Goal: Task Accomplishment & Management: Complete application form

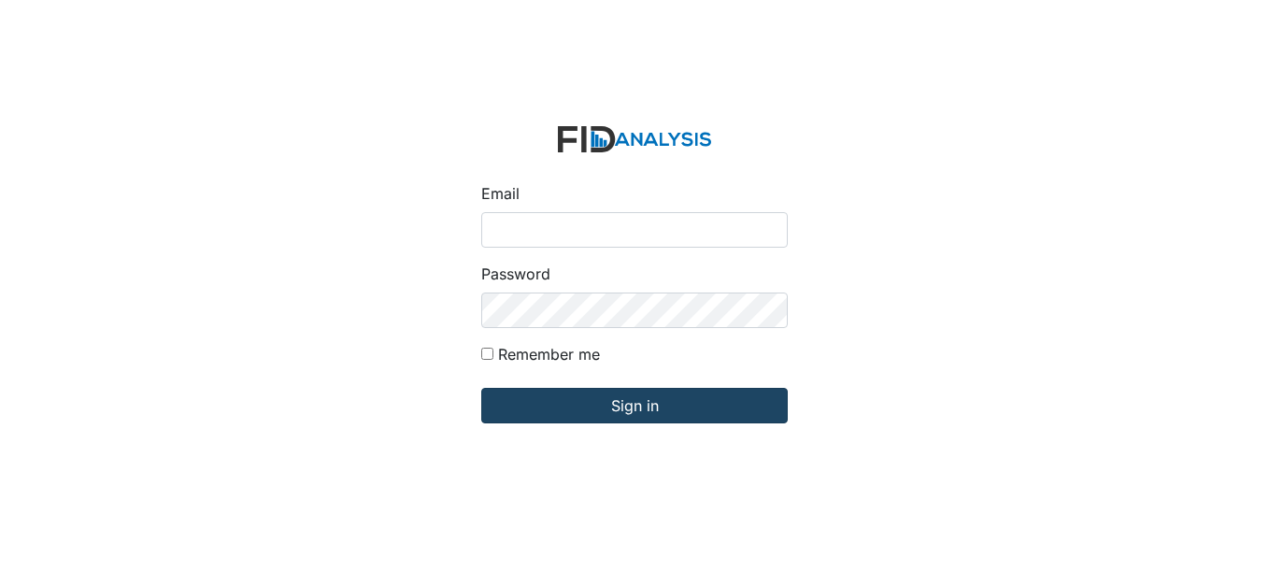
type input "[EMAIL_ADDRESS][DOMAIN_NAME]"
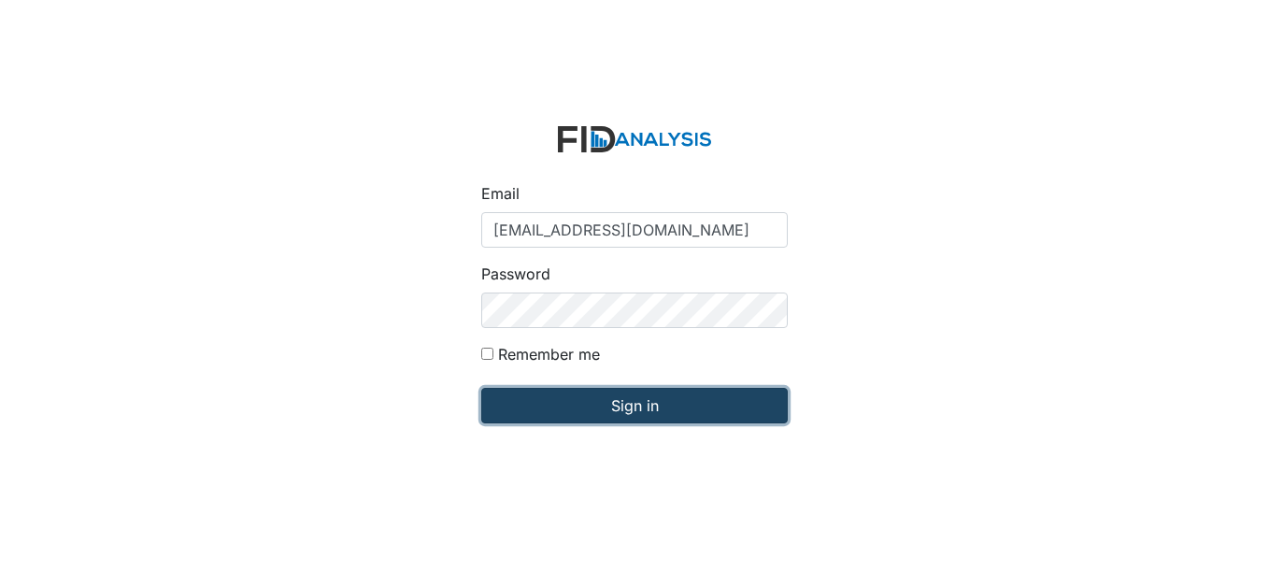
click at [546, 399] on input "Sign in" at bounding box center [634, 406] width 307 height 36
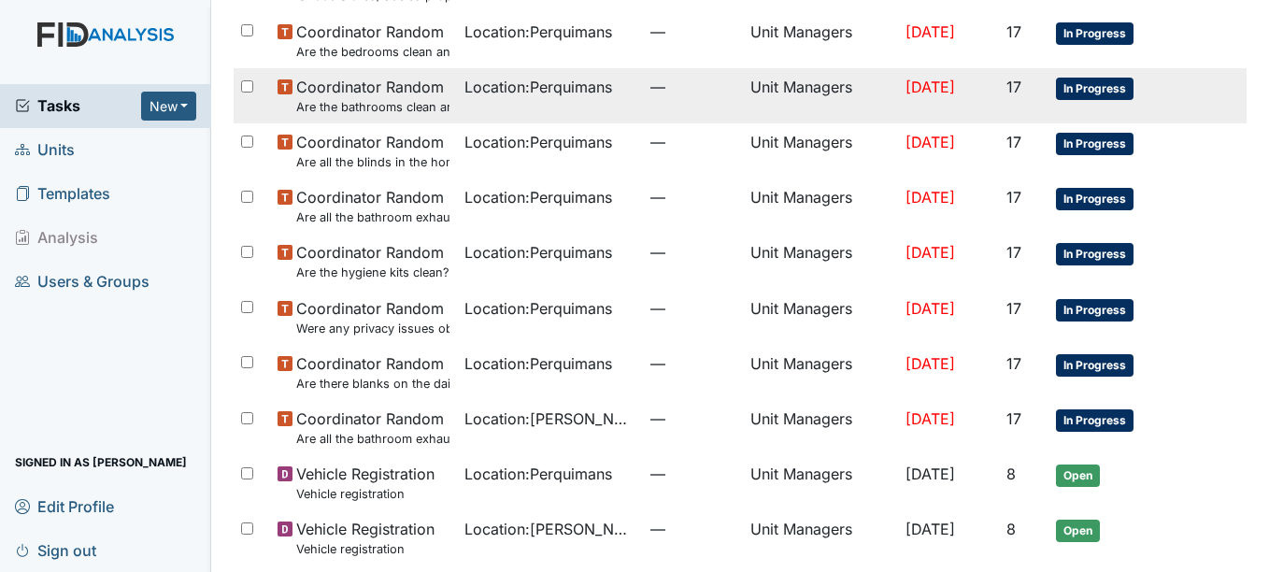
scroll to position [310, 0]
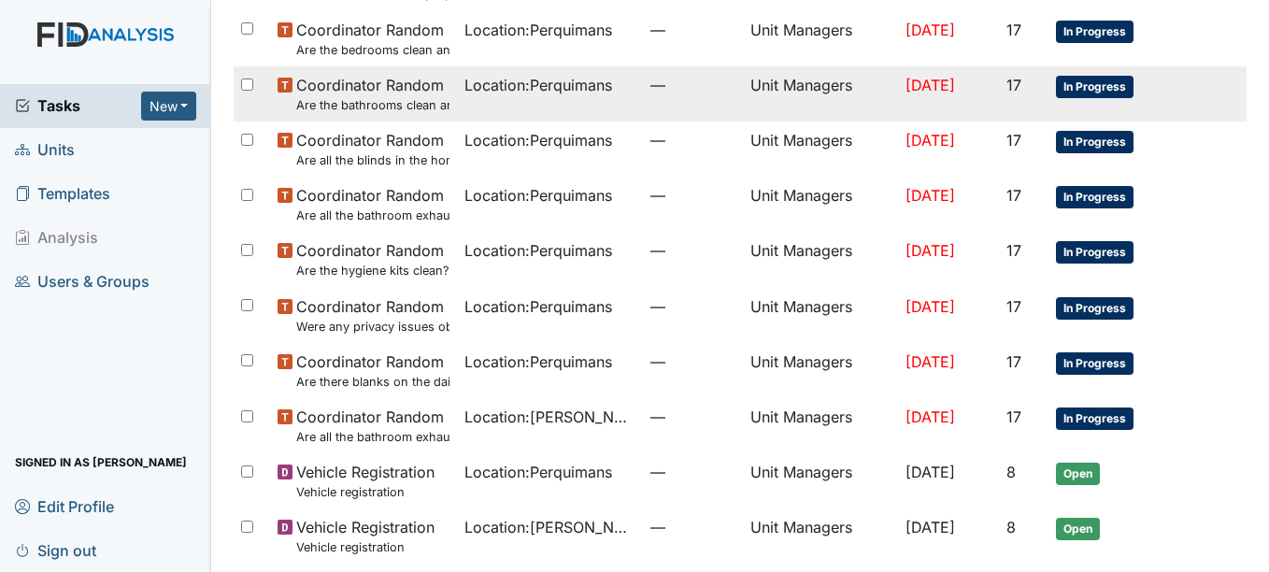
click at [457, 412] on td "Location : Wickham Rd. Camden" at bounding box center [550, 425] width 187 height 55
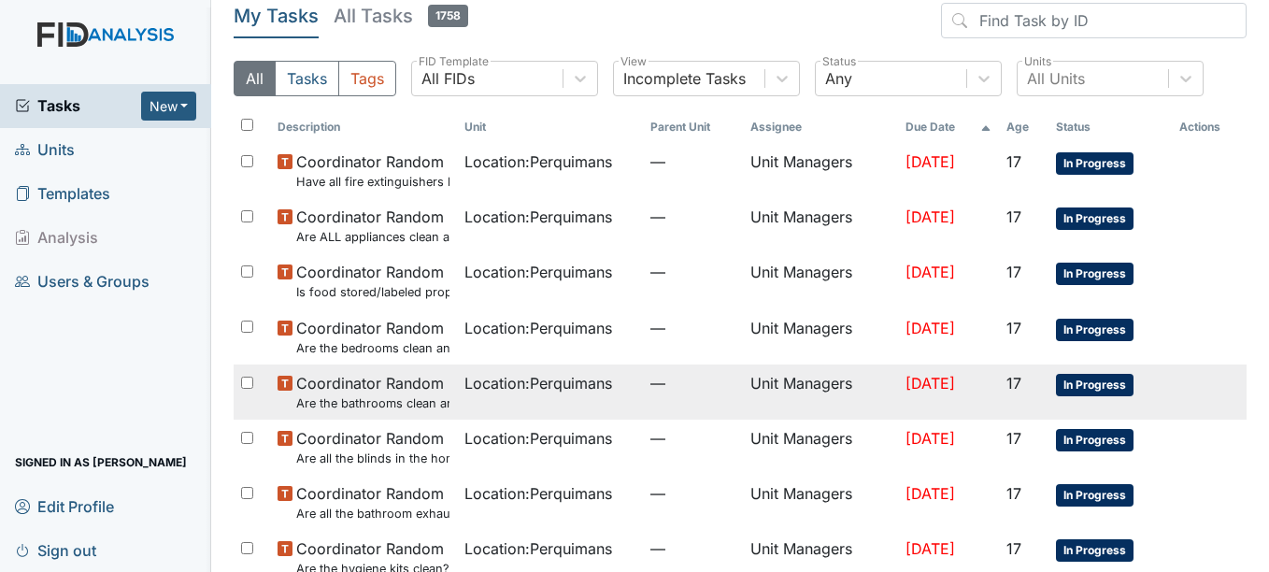
scroll to position [0, 0]
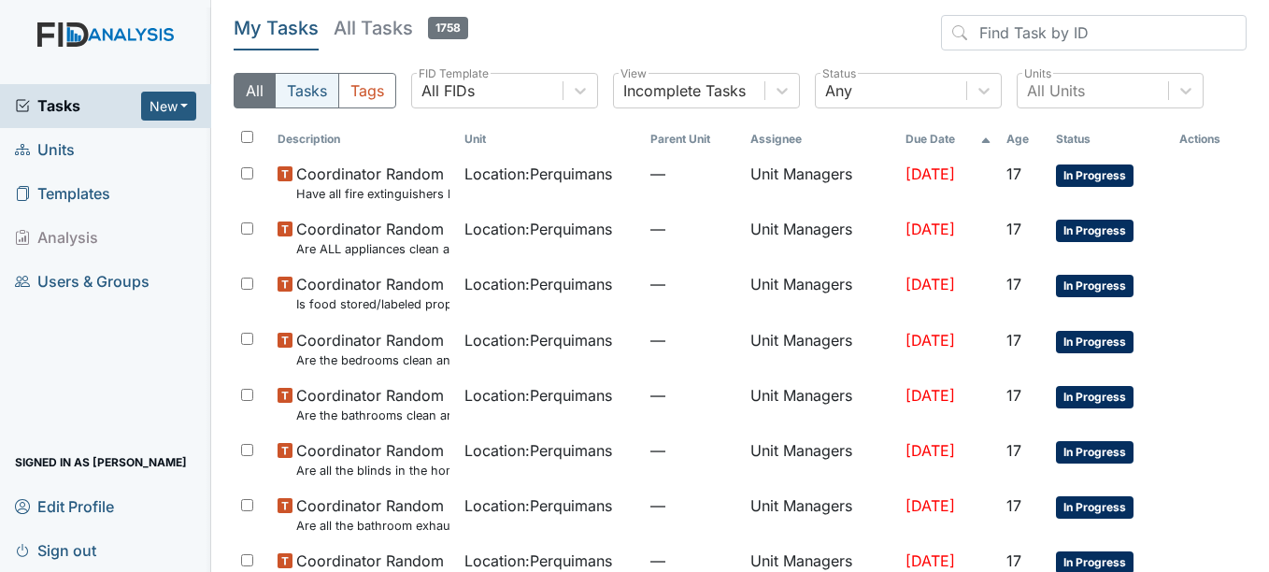
click at [302, 100] on button "Tasks" at bounding box center [307, 91] width 64 height 36
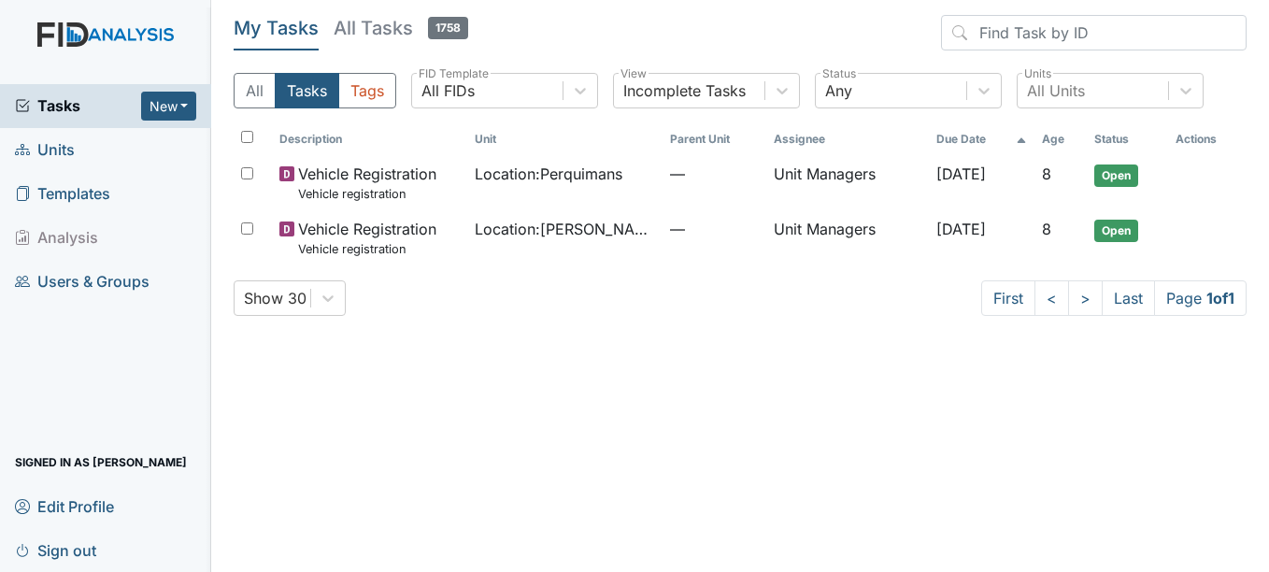
click at [301, 36] on h5 "My Tasks" at bounding box center [276, 28] width 85 height 26
click at [251, 82] on button "All" at bounding box center [255, 91] width 42 height 36
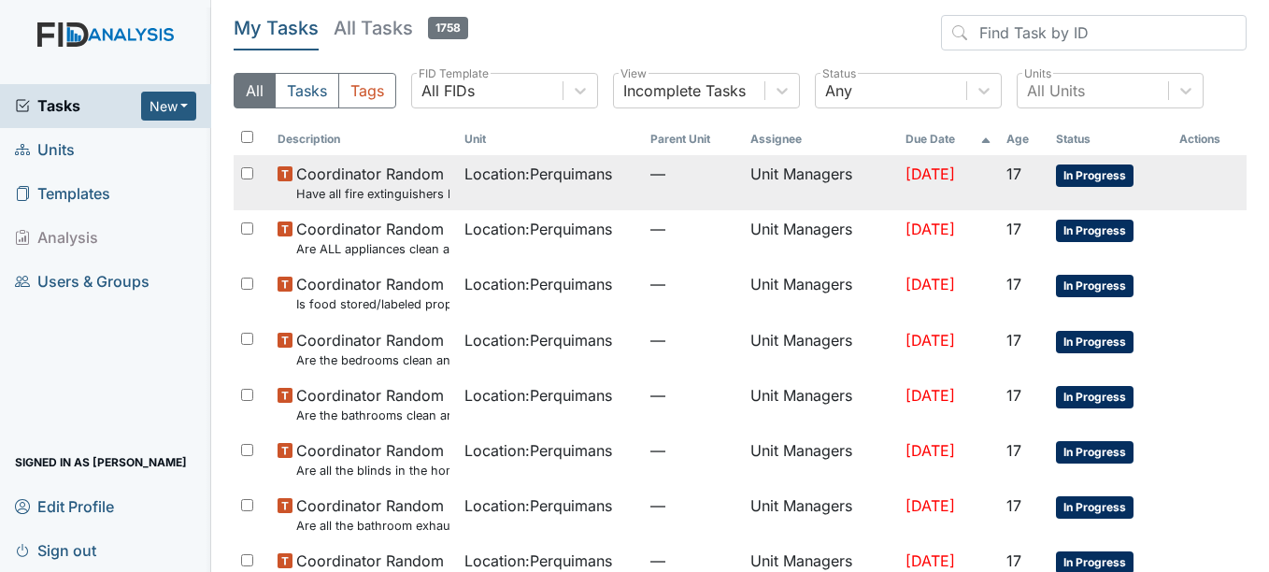
click at [347, 175] on span "Coordinator Random Have all fire extinguishers been inspected?" at bounding box center [372, 183] width 153 height 40
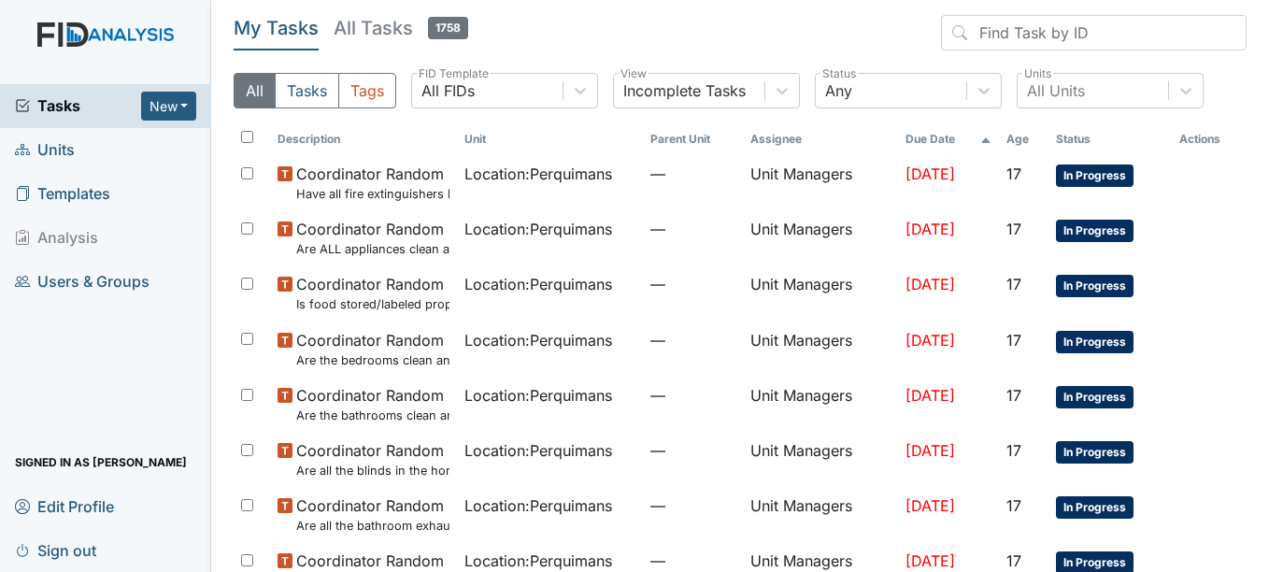
click at [61, 149] on span "Units" at bounding box center [45, 150] width 60 height 29
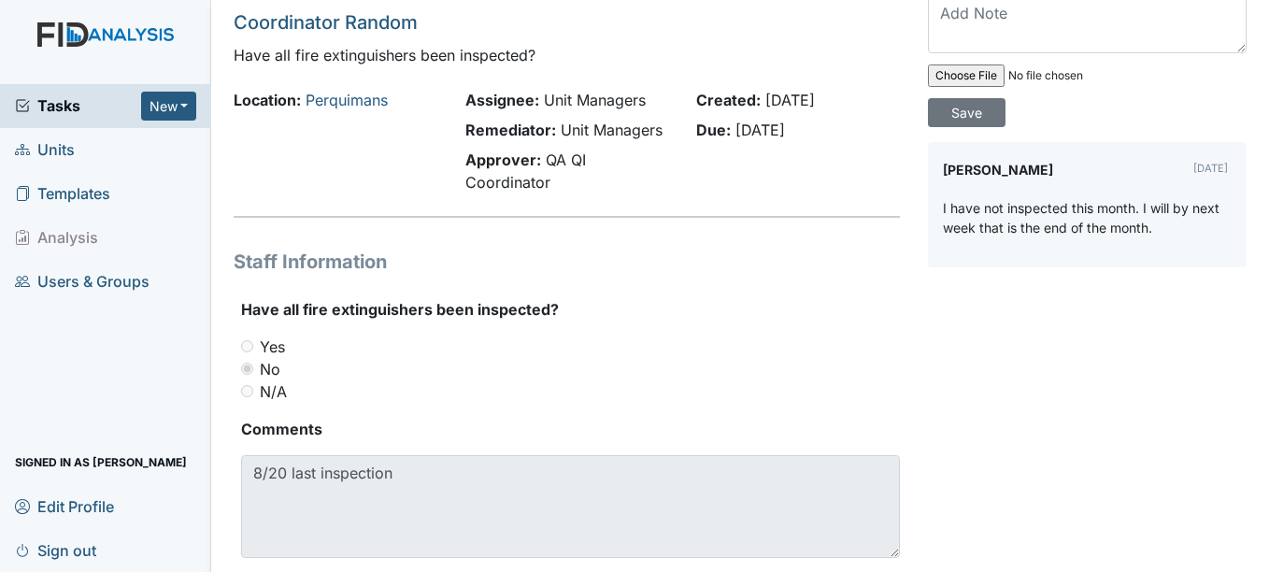
scroll to position [116, 0]
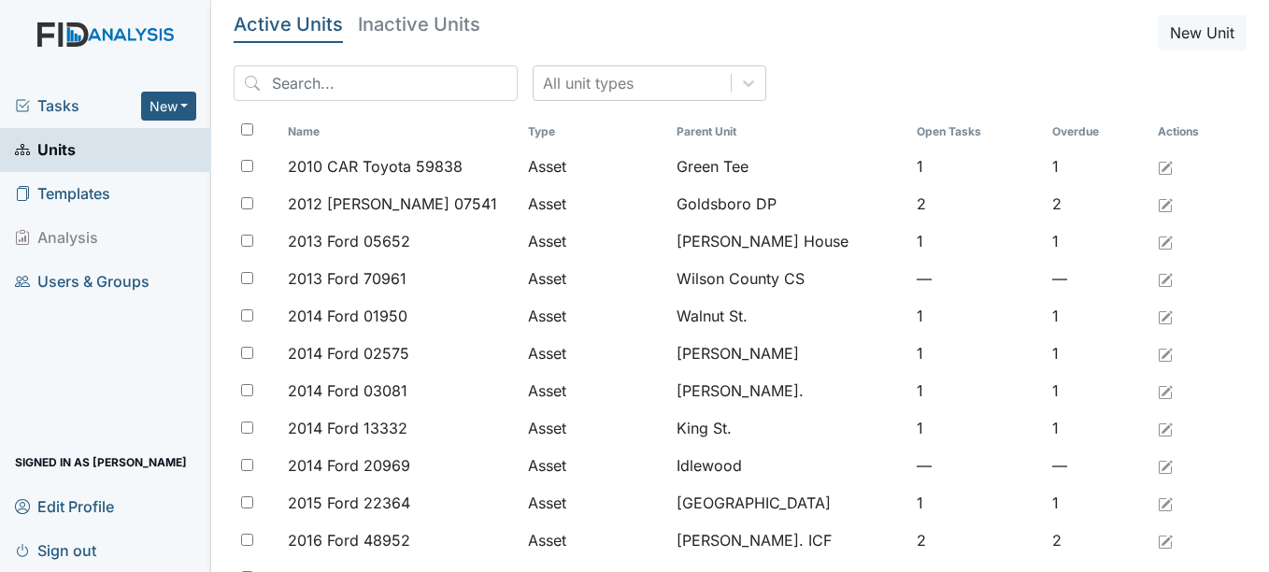
click at [90, 188] on span "Templates" at bounding box center [62, 193] width 95 height 29
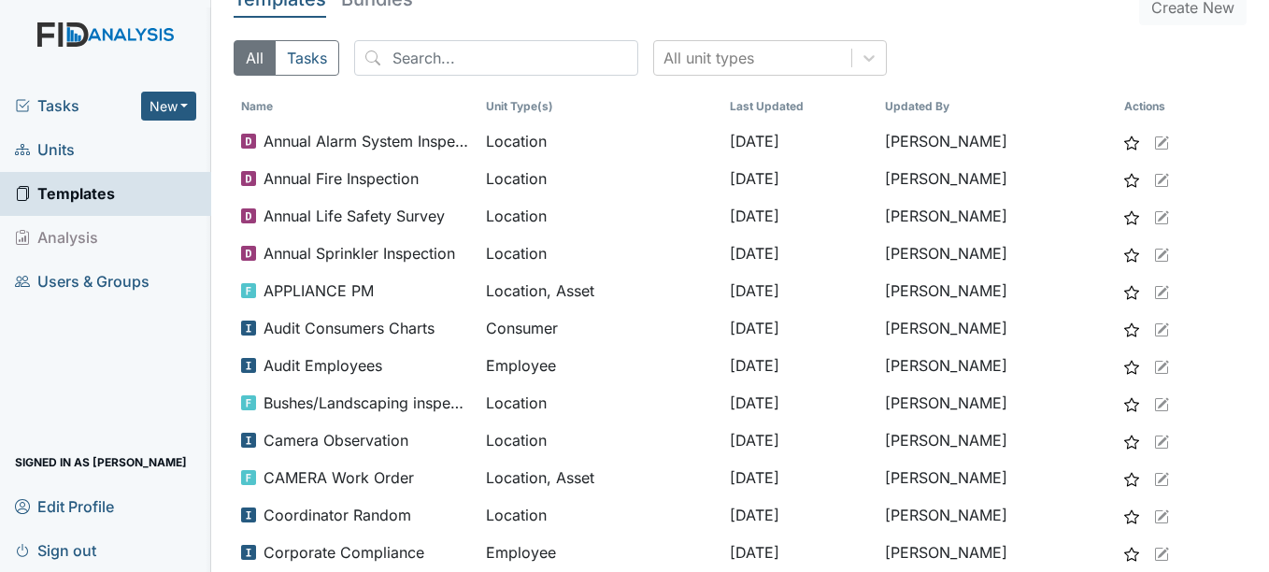
scroll to position [23, 0]
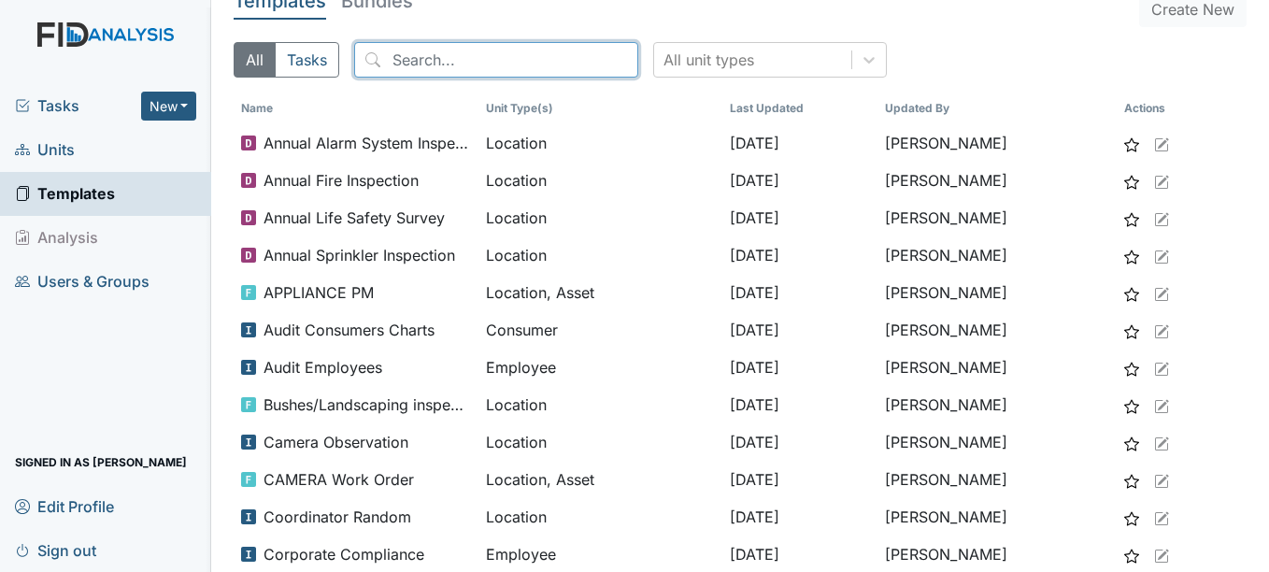
click at [465, 63] on input "search" at bounding box center [496, 60] width 284 height 36
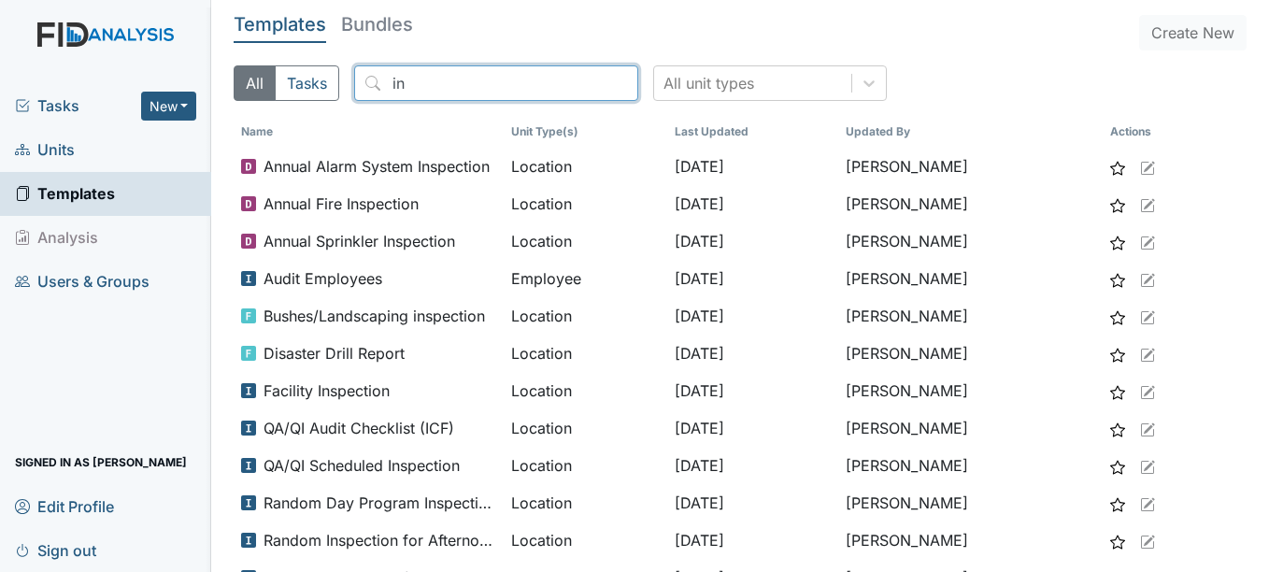
type input "i"
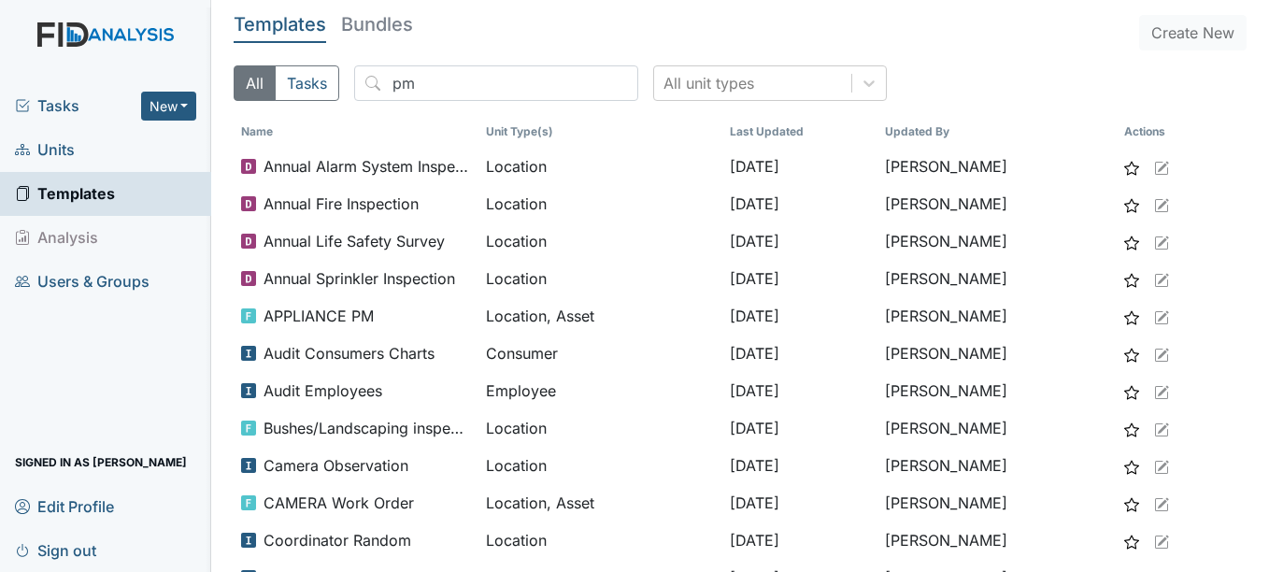
click at [465, 63] on main "Templates Bundles Create New All Tasks pm All unit types Name Unit Type(s) Last…" at bounding box center [740, 286] width 1058 height 572
click at [466, 69] on input "pm" at bounding box center [496, 83] width 284 height 36
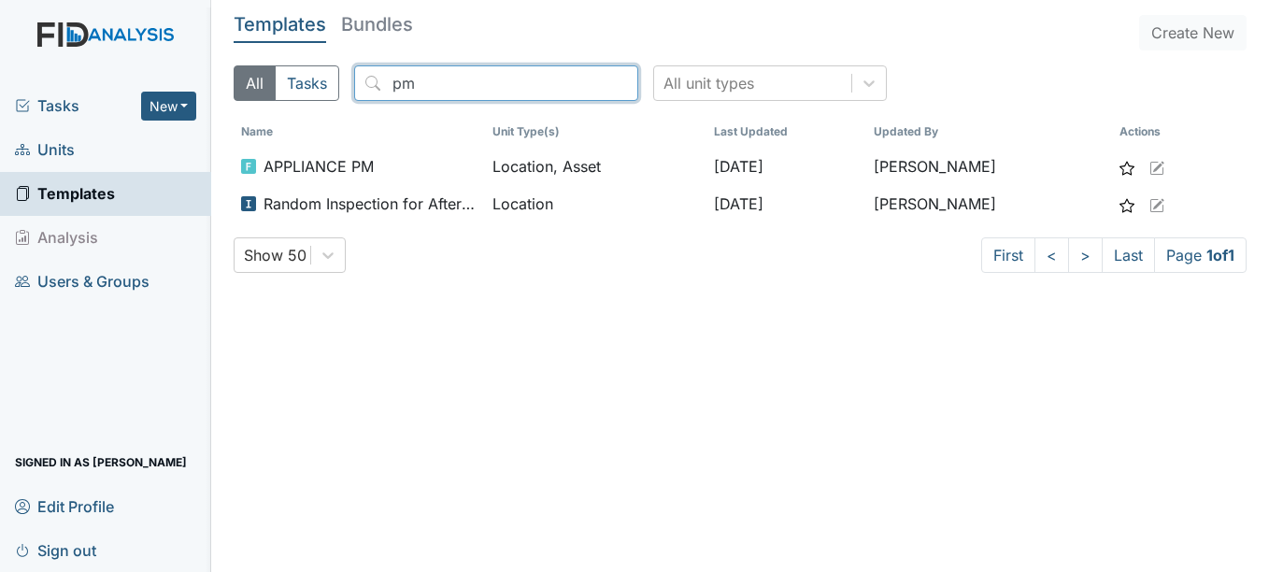
type input "p"
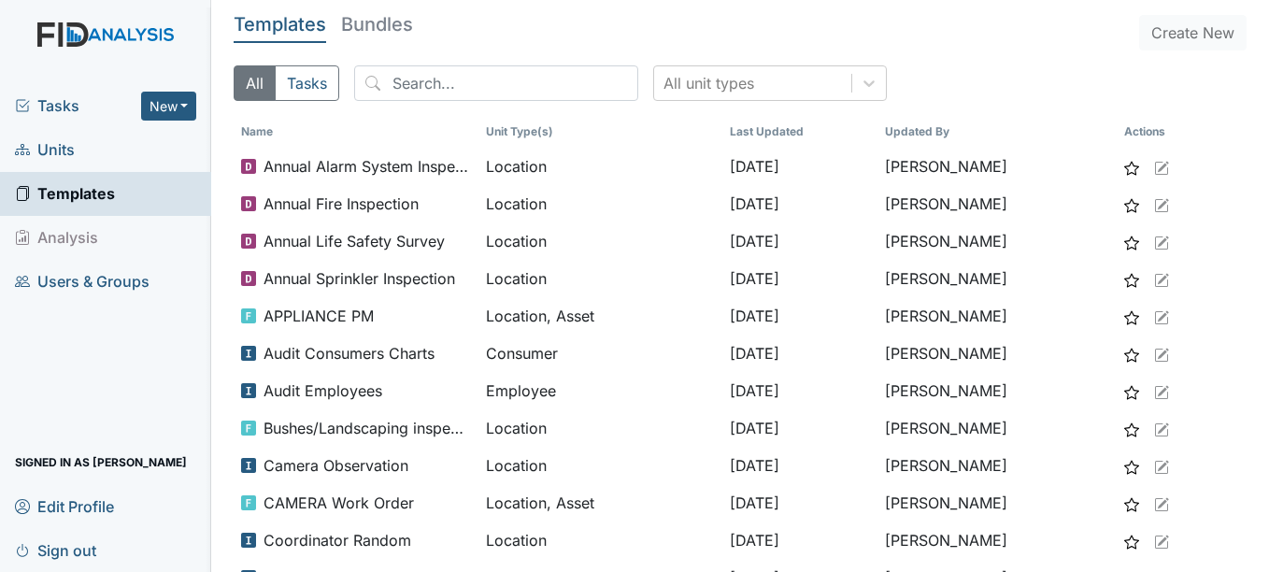
click at [93, 110] on span "Tasks" at bounding box center [78, 105] width 126 height 22
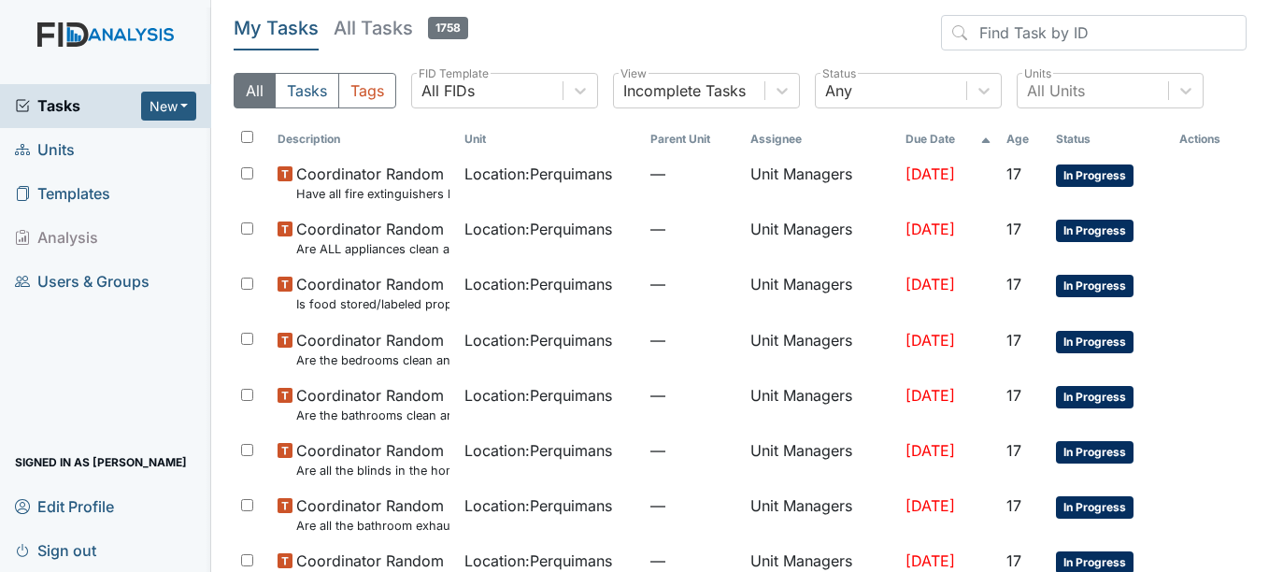
click at [55, 156] on span "Units" at bounding box center [45, 150] width 60 height 29
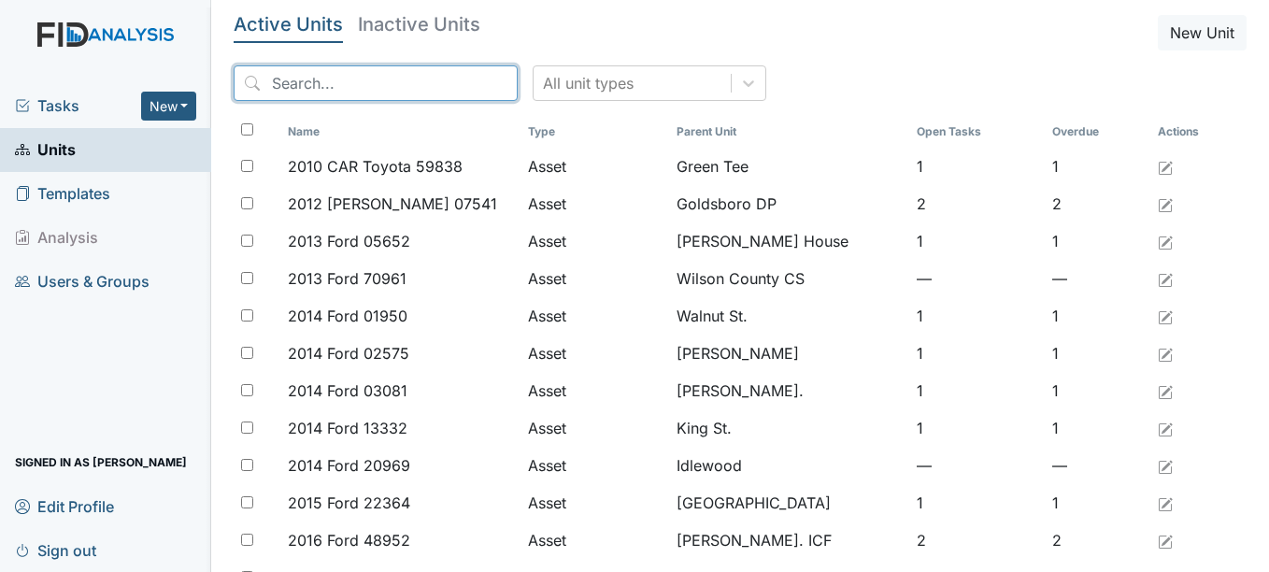
click at [420, 77] on input "search" at bounding box center [376, 83] width 284 height 36
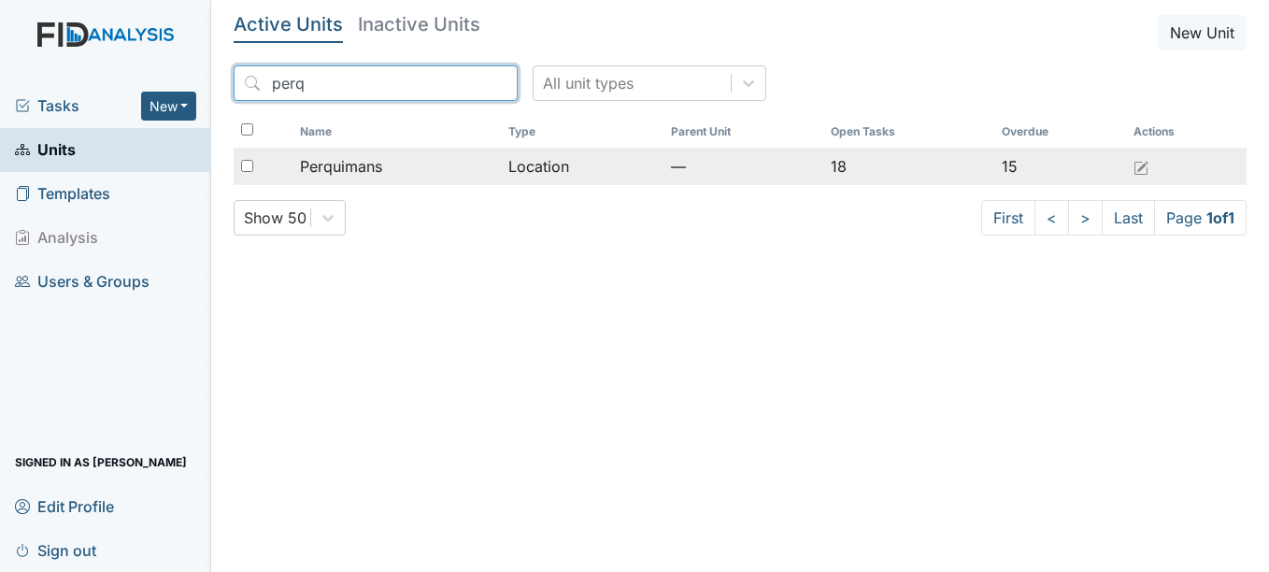
type input "perq"
click at [442, 164] on div "Perquimans" at bounding box center [396, 166] width 193 height 22
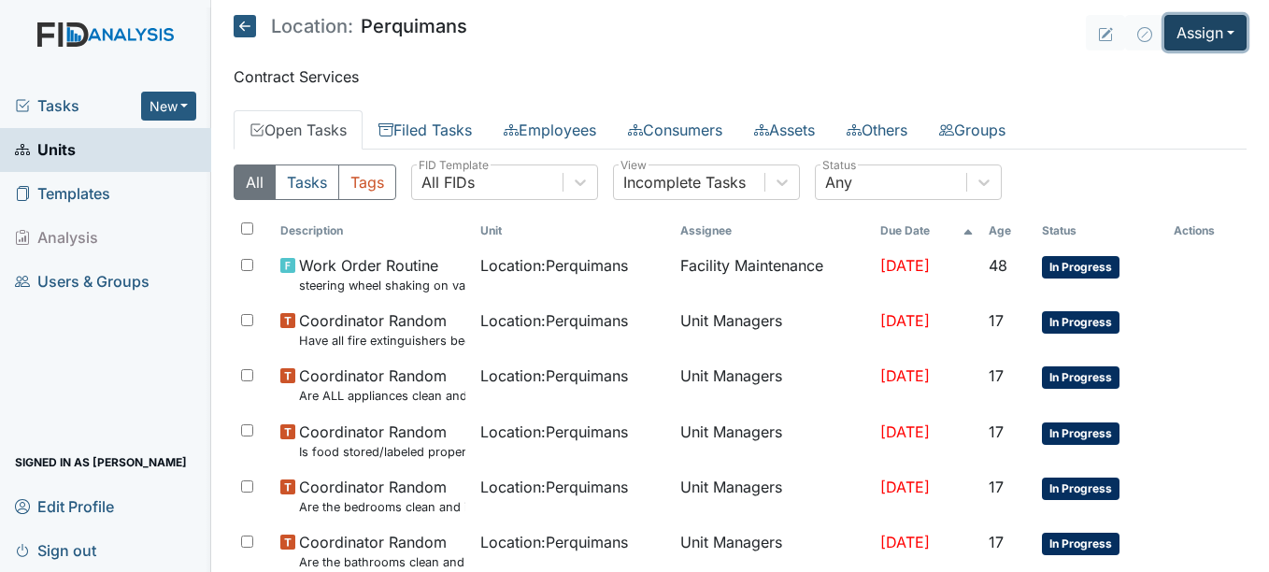
click at [1223, 39] on button "Assign" at bounding box center [1205, 33] width 82 height 36
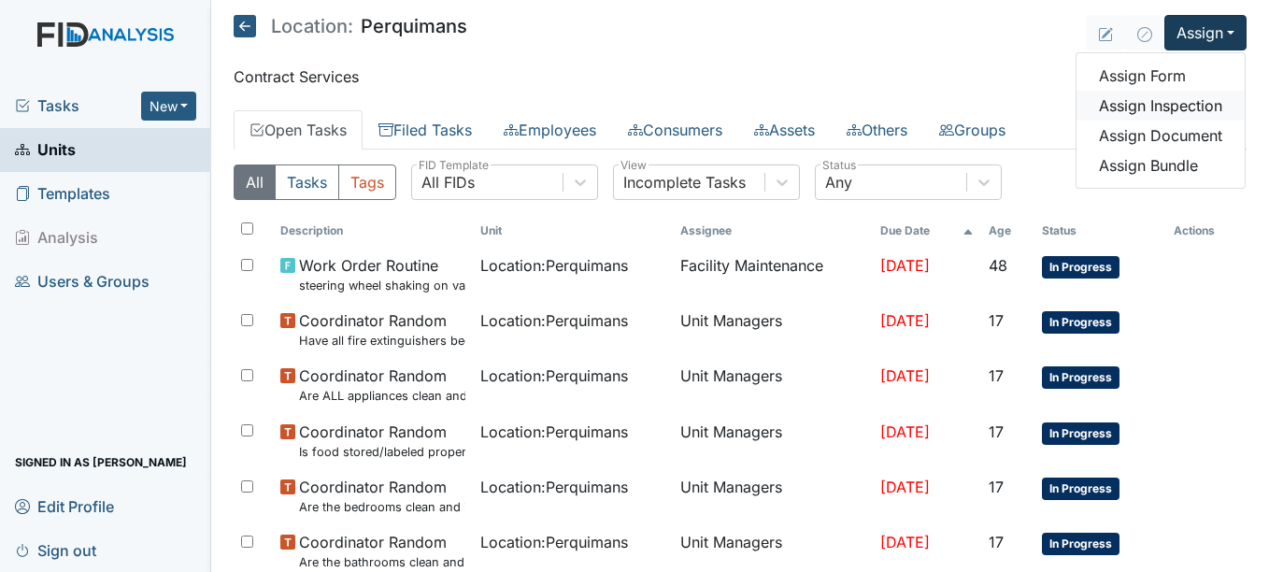
click at [1198, 109] on link "Assign Inspection" at bounding box center [1161, 106] width 168 height 30
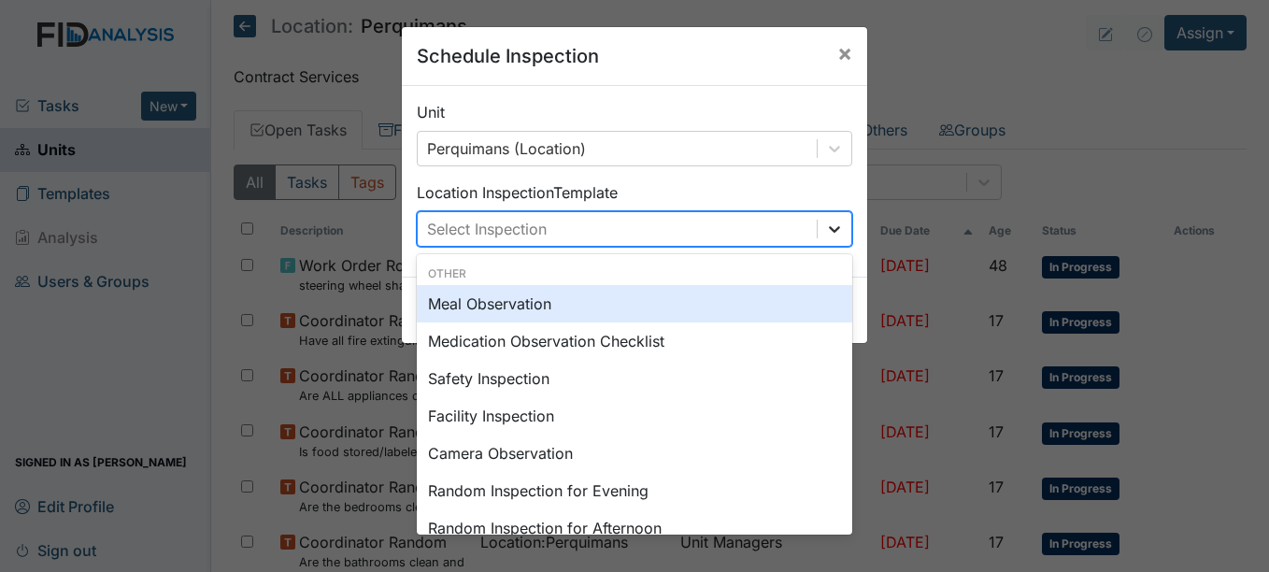
click at [818, 216] on div at bounding box center [835, 229] width 34 height 34
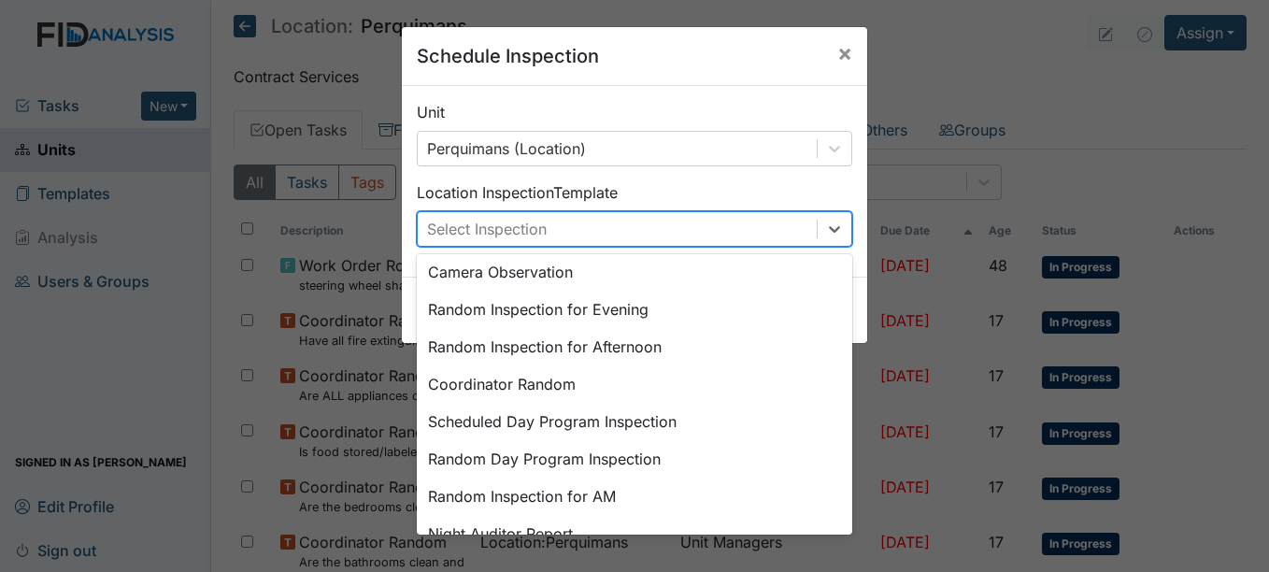
scroll to position [179, 0]
click at [635, 346] on div "Random Inspection for Afternoon" at bounding box center [634, 348] width 435 height 37
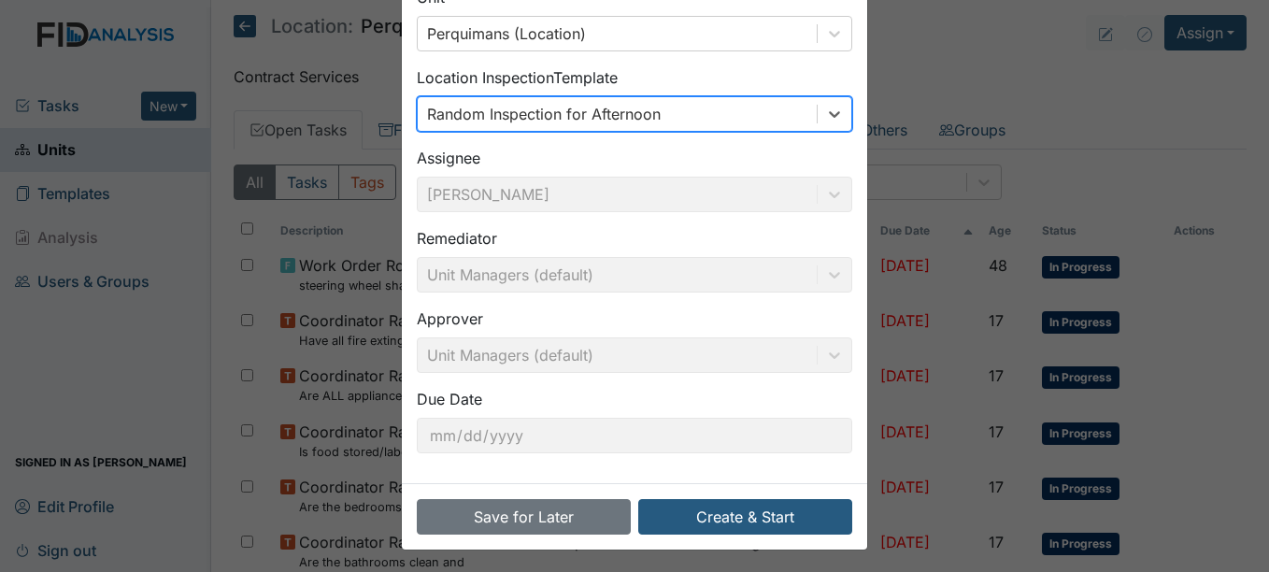
scroll to position [120, 0]
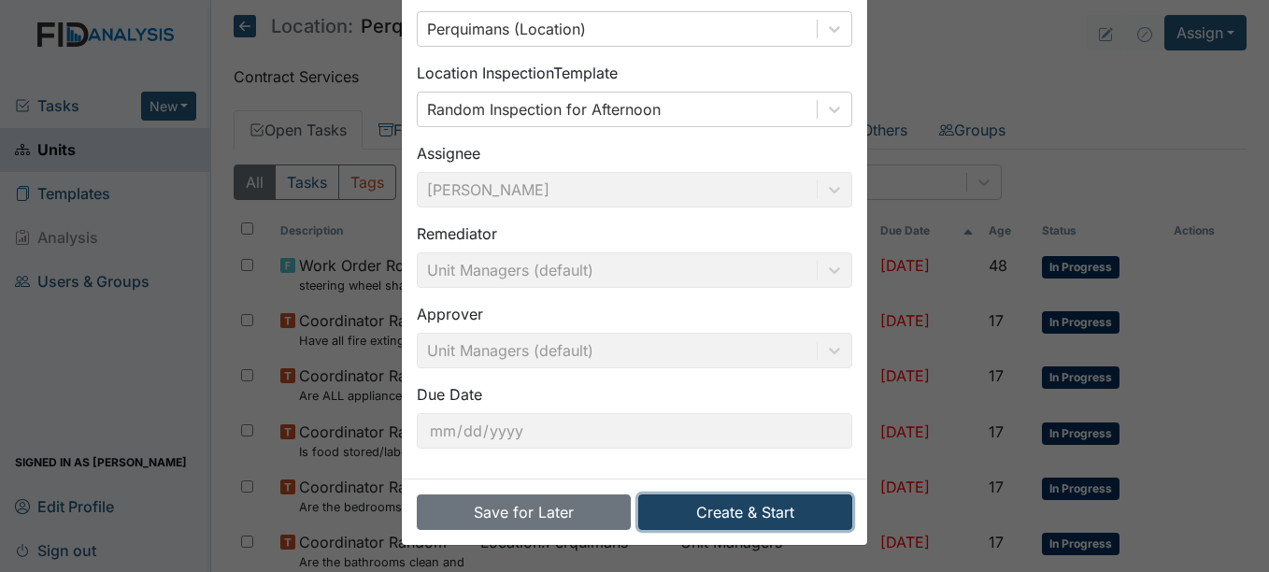
click at [773, 510] on button "Create & Start" at bounding box center [745, 512] width 214 height 36
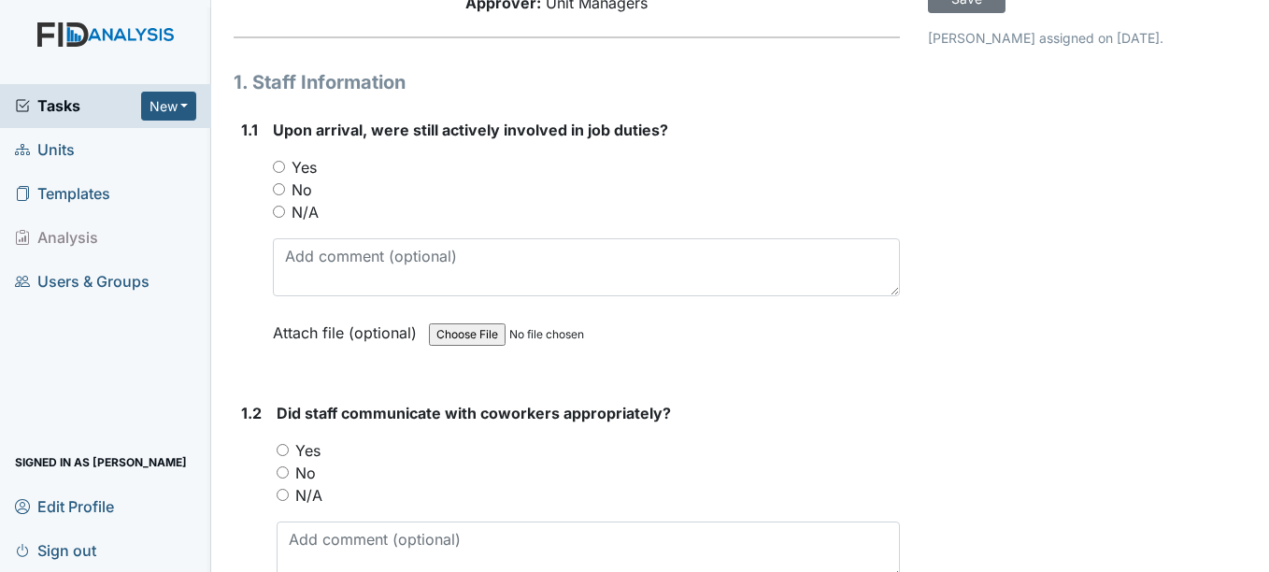
scroll to position [185, 0]
click at [773, 510] on div "Did staff communicate with coworkers appropriately? You must select one of the …" at bounding box center [588, 520] width 622 height 238
click at [277, 164] on input "Yes" at bounding box center [279, 166] width 12 height 12
radio input "true"
click at [287, 449] on input "Yes" at bounding box center [283, 449] width 12 height 12
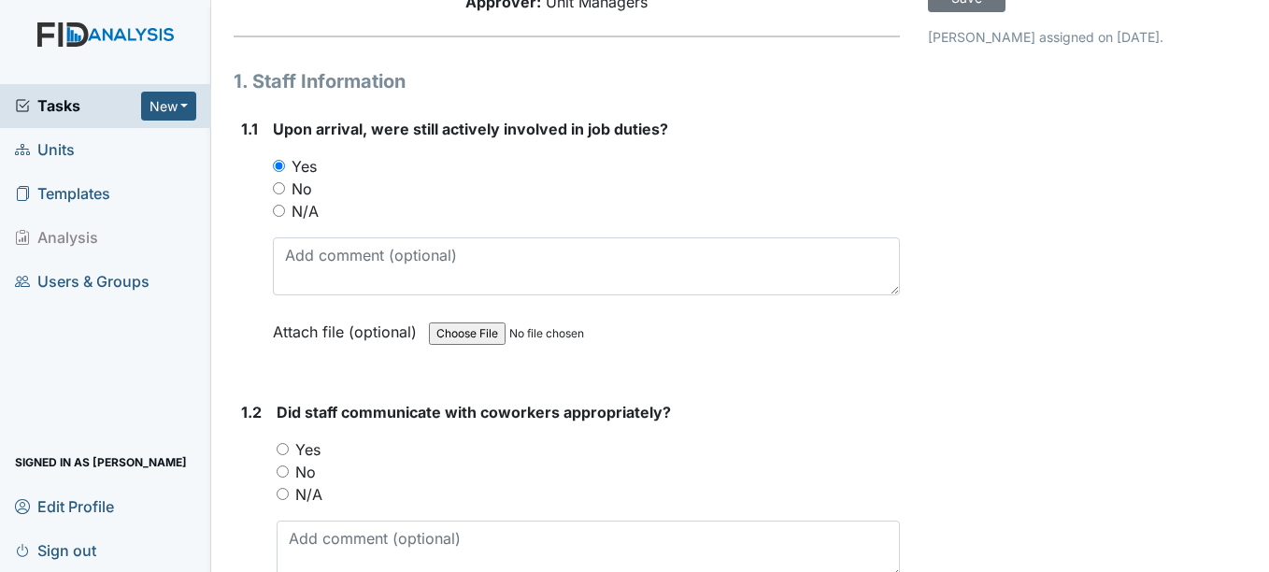
radio input "true"
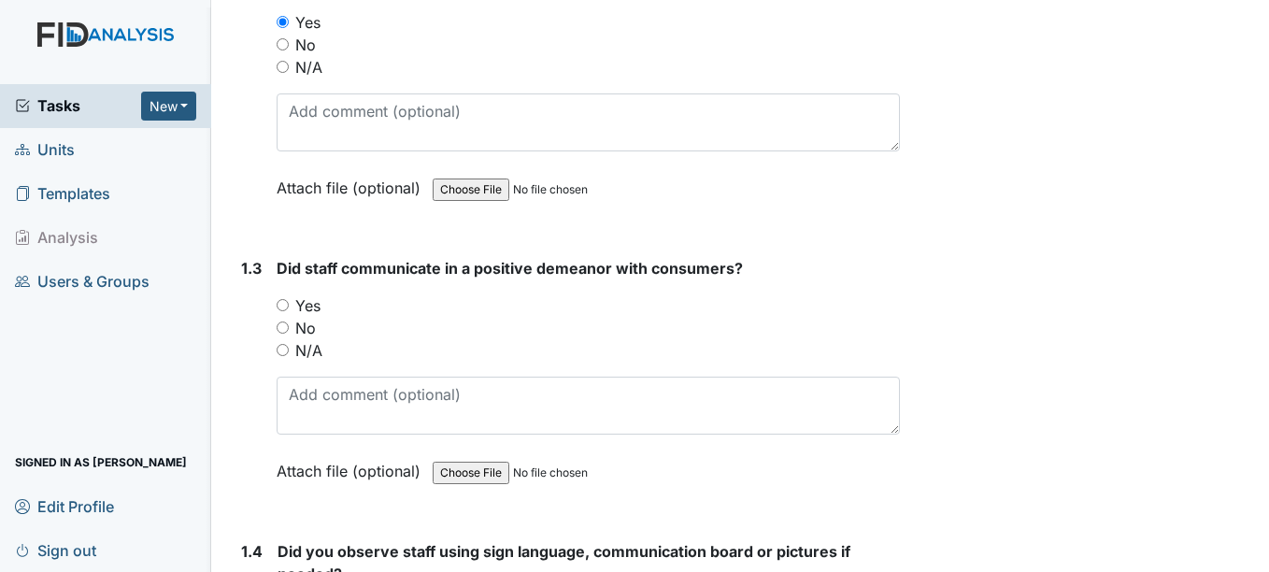
scroll to position [626, 0]
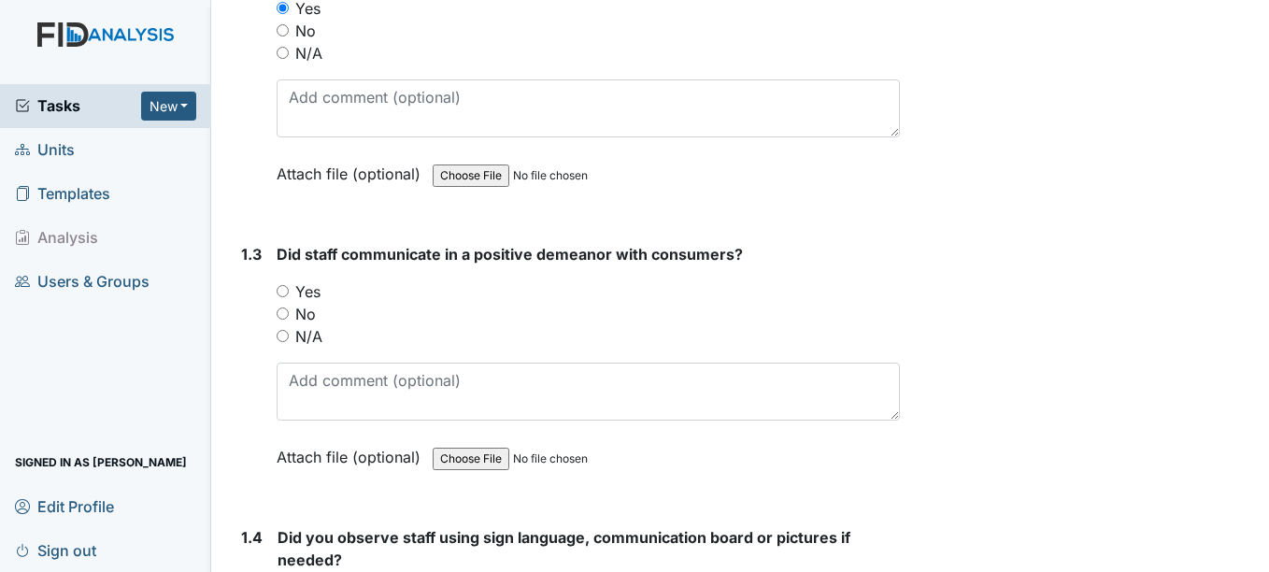
click at [286, 291] on input "Yes" at bounding box center [283, 291] width 12 height 12
radio input "true"
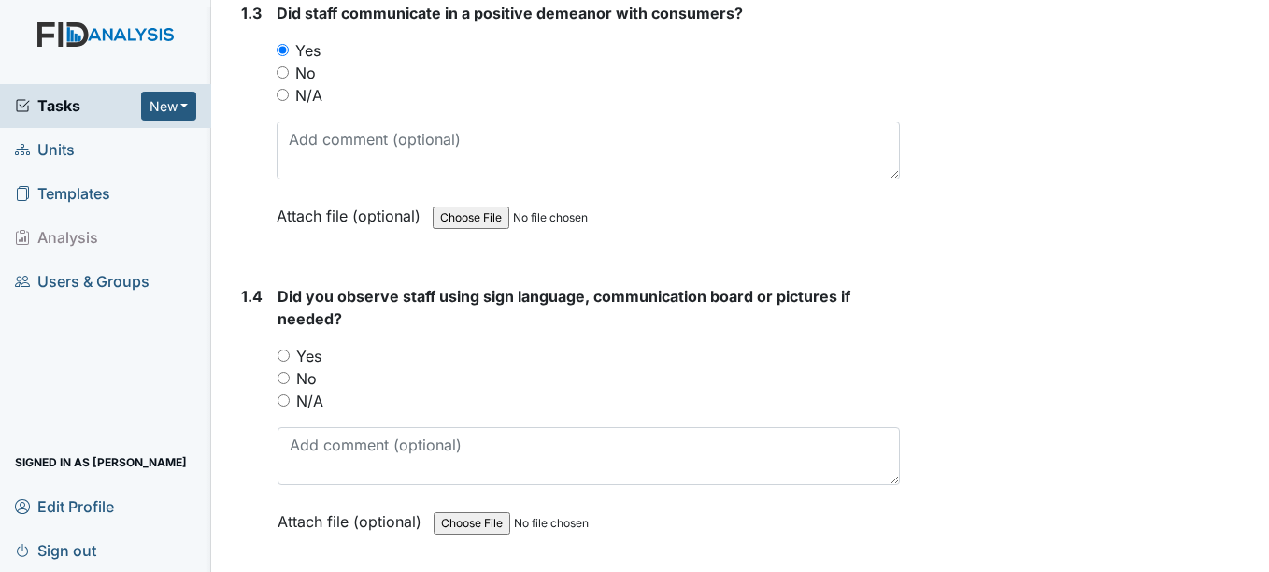
scroll to position [871, 0]
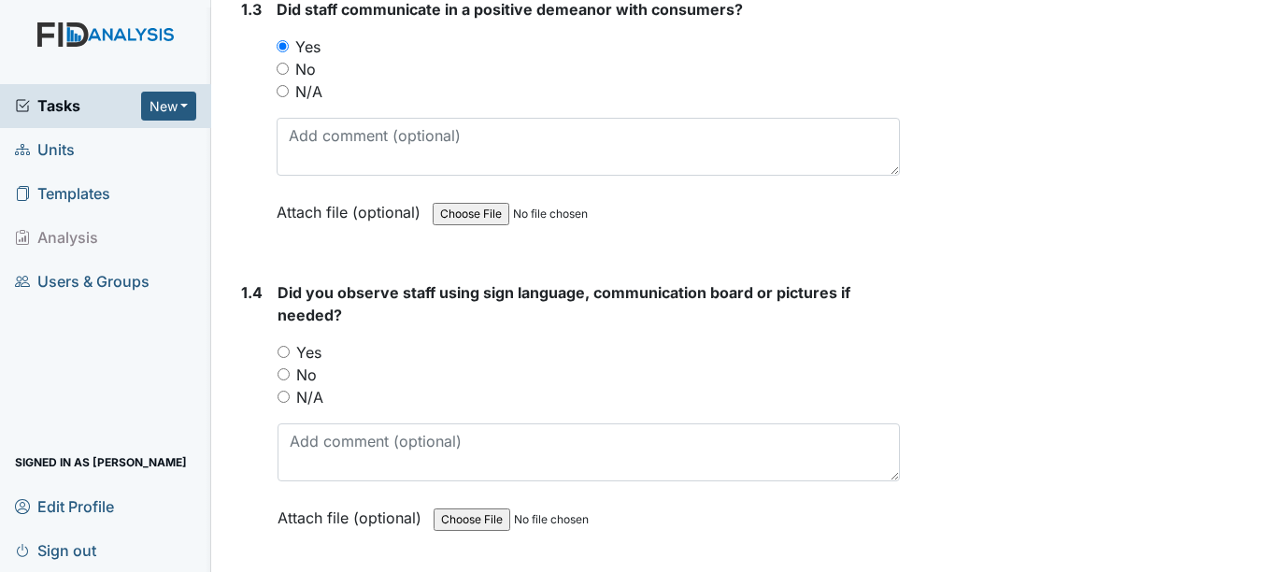
click at [283, 396] on input "N/A" at bounding box center [284, 397] width 12 height 12
radio input "true"
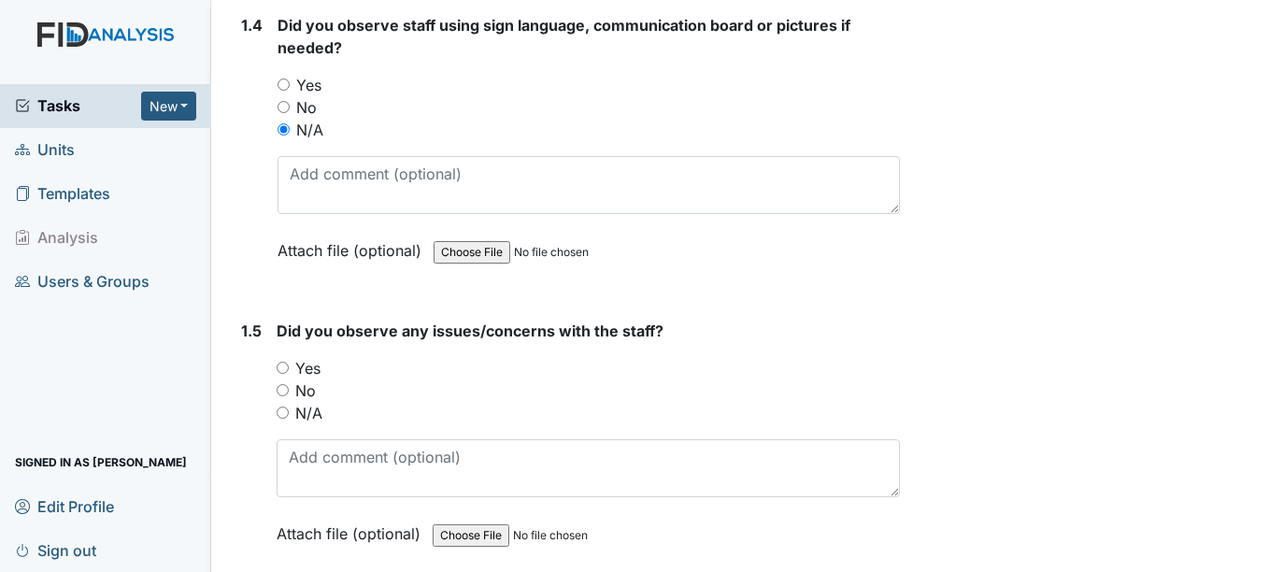
scroll to position [1147, 0]
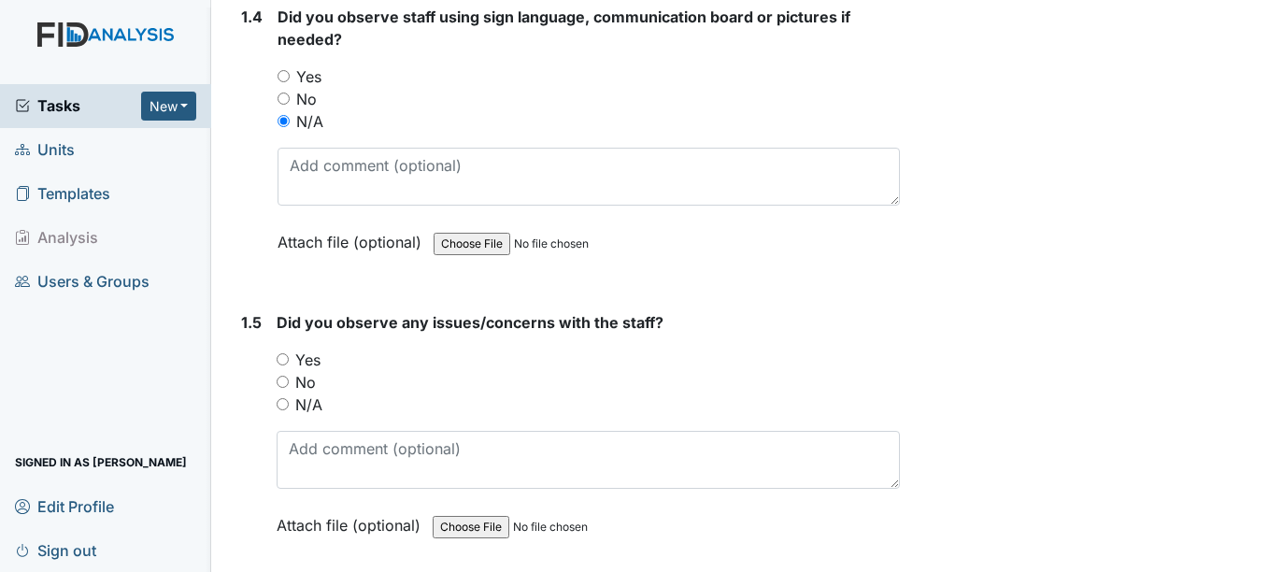
click at [286, 380] on input "No" at bounding box center [283, 382] width 12 height 12
radio input "true"
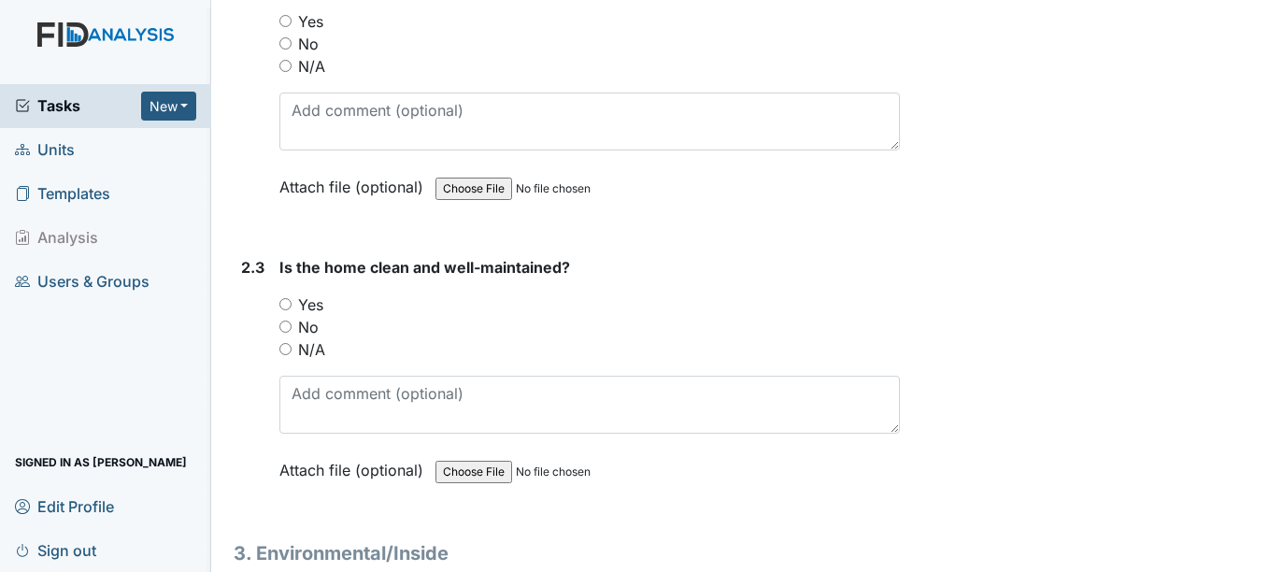
scroll to position [2311, 0]
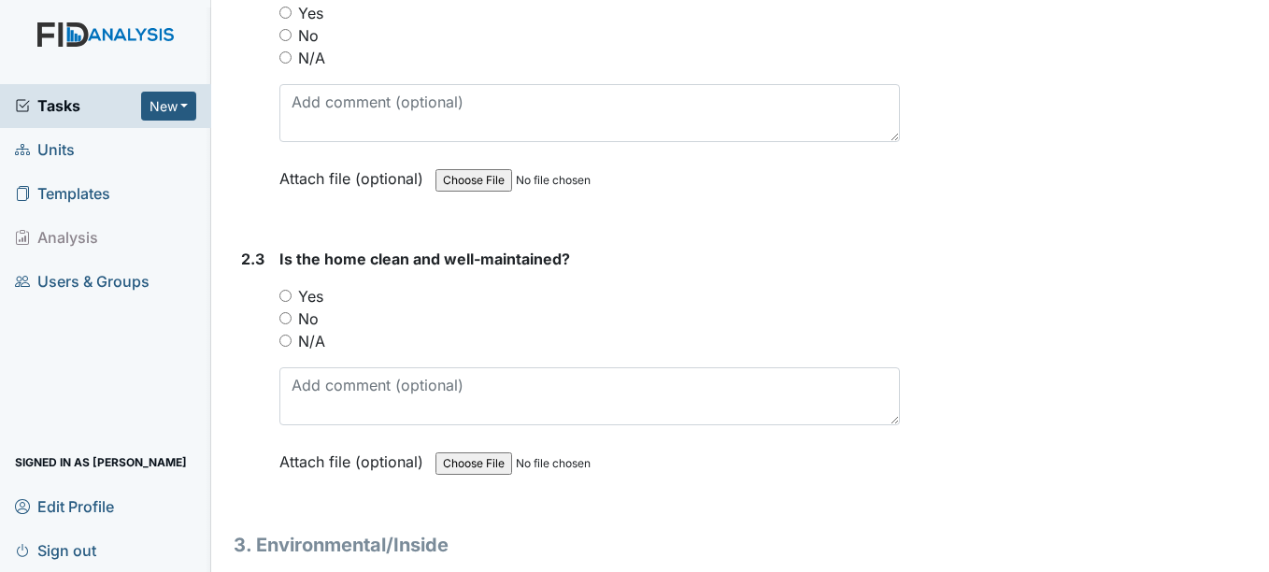
click at [292, 292] on input "Yes" at bounding box center [285, 296] width 12 height 12
radio input "true"
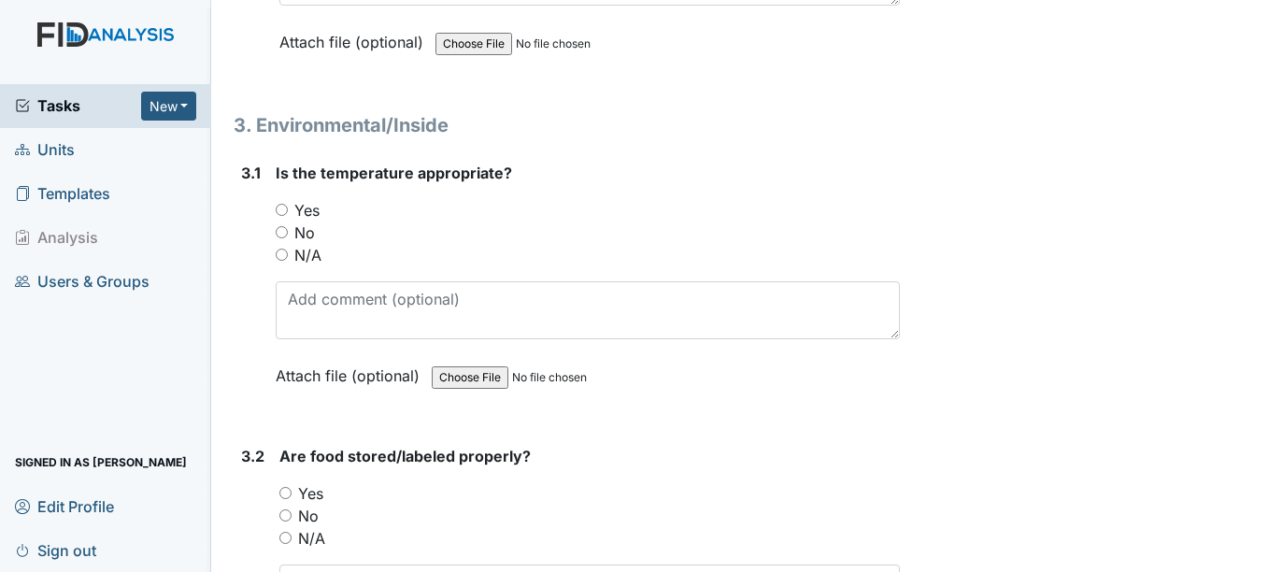
scroll to position [2735, 0]
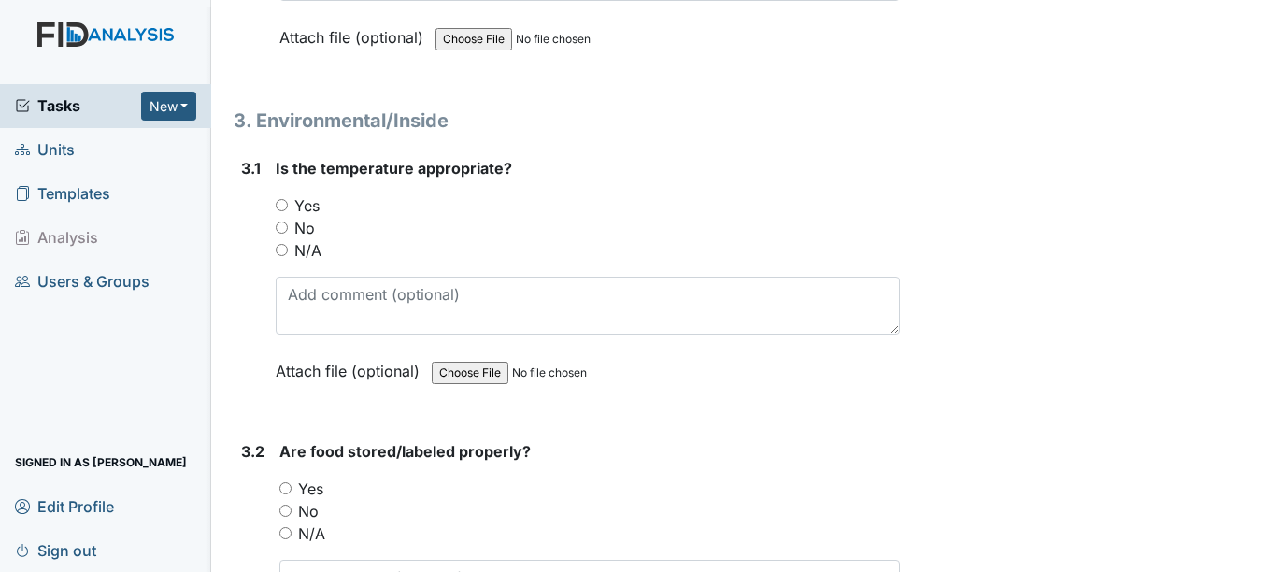
click at [278, 204] on input "Yes" at bounding box center [282, 205] width 12 height 12
radio input "true"
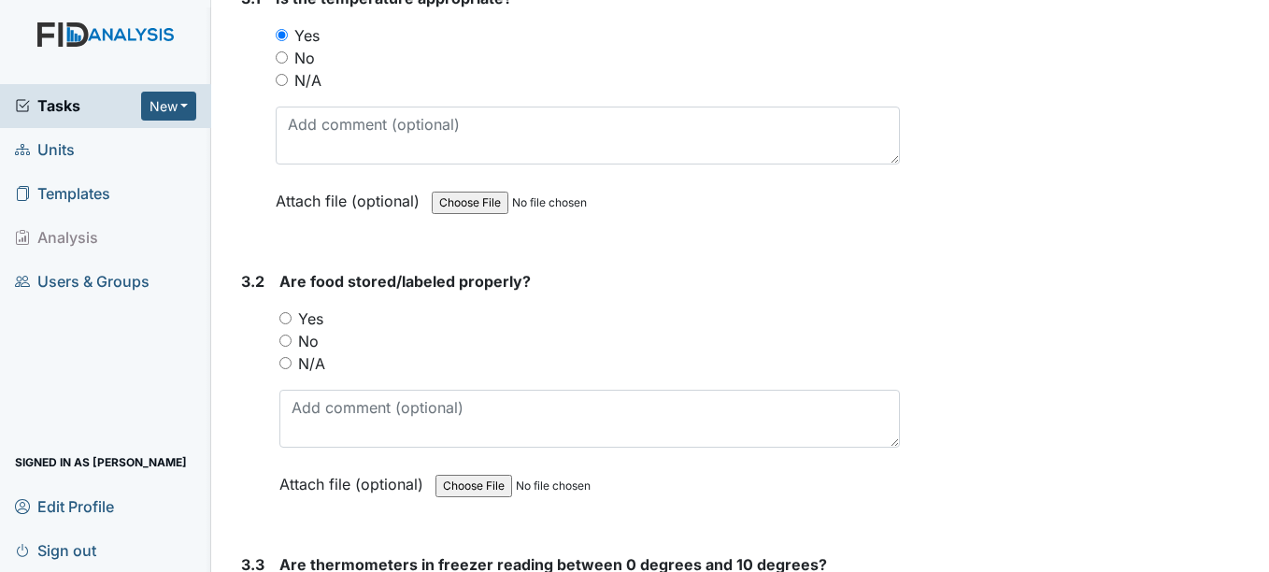
scroll to position [2906, 0]
click at [292, 316] on div "Yes" at bounding box center [589, 318] width 620 height 22
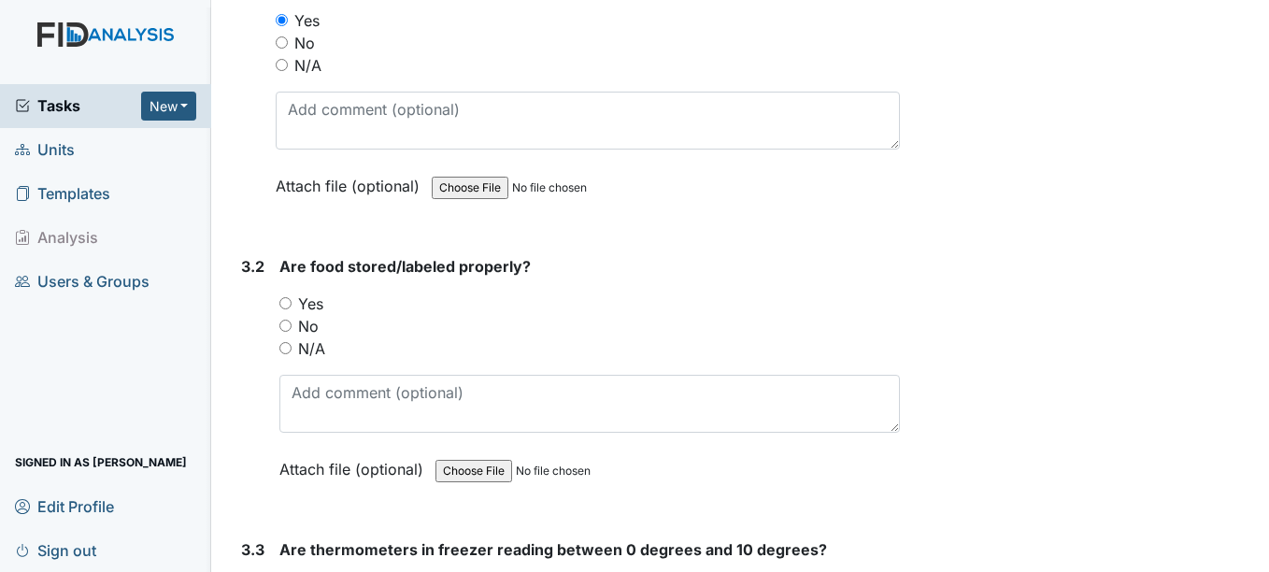
scroll to position [2932, 0]
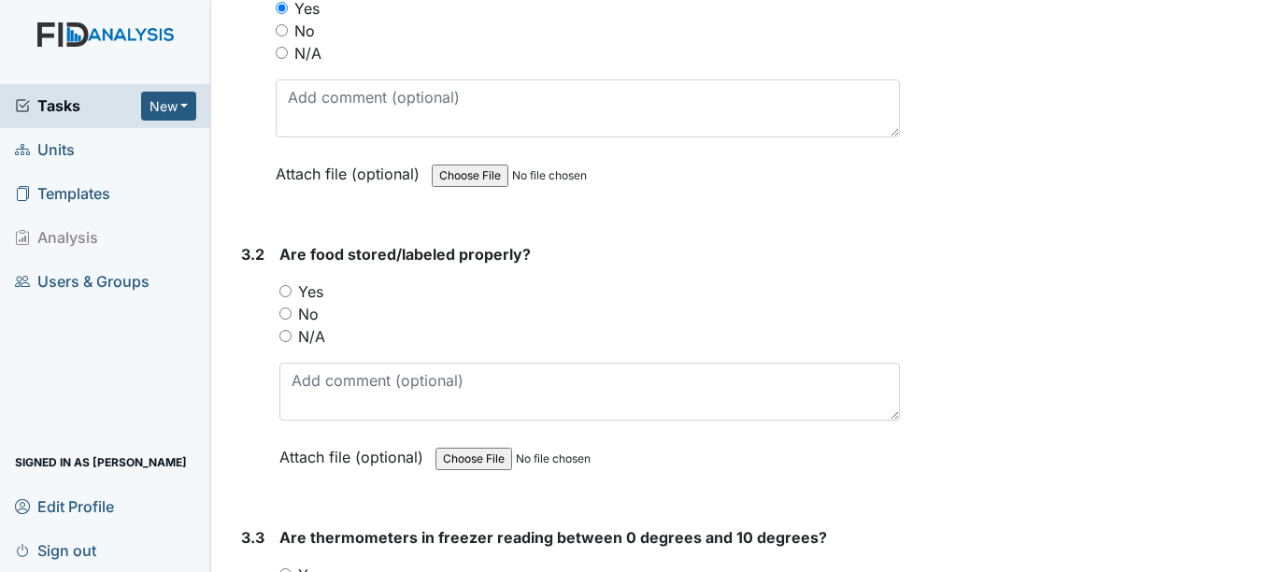
click at [284, 290] on input "Yes" at bounding box center [285, 291] width 12 height 12
radio input "true"
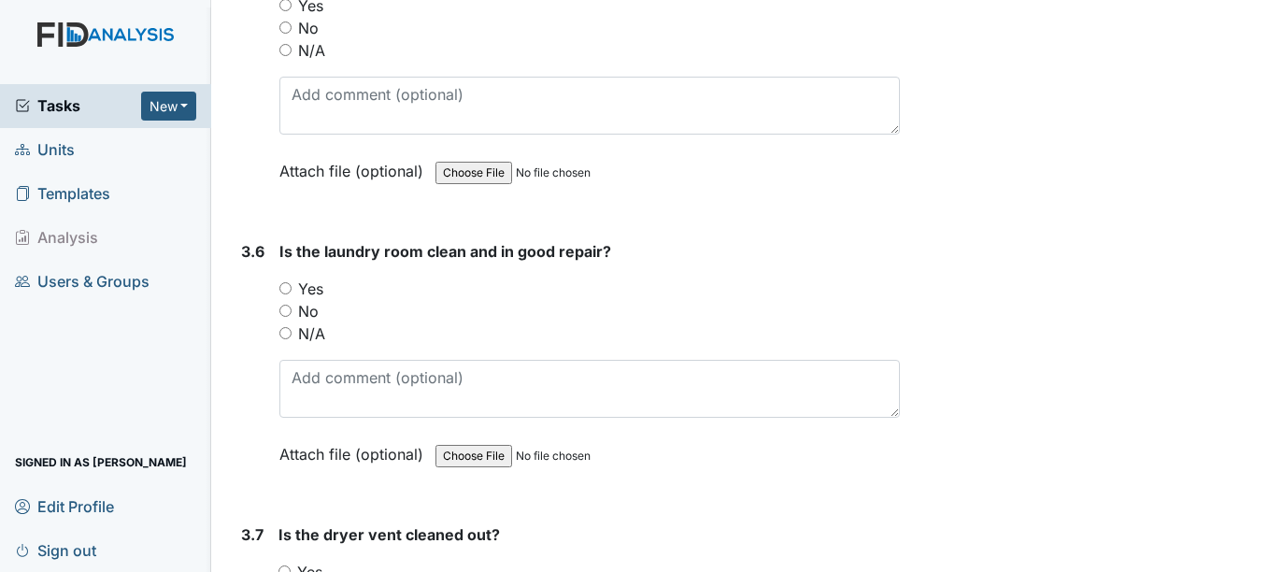
scroll to position [4077, 0]
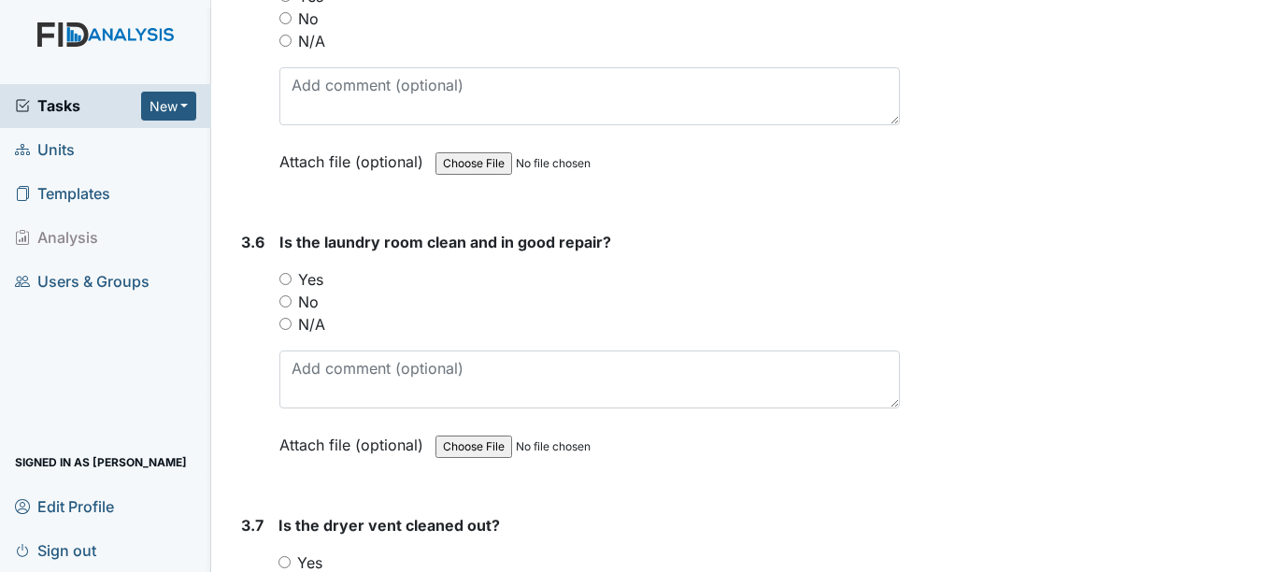
click at [289, 293] on div "No" at bounding box center [589, 302] width 620 height 22
click at [289, 302] on input "No" at bounding box center [285, 301] width 12 height 12
radio input "true"
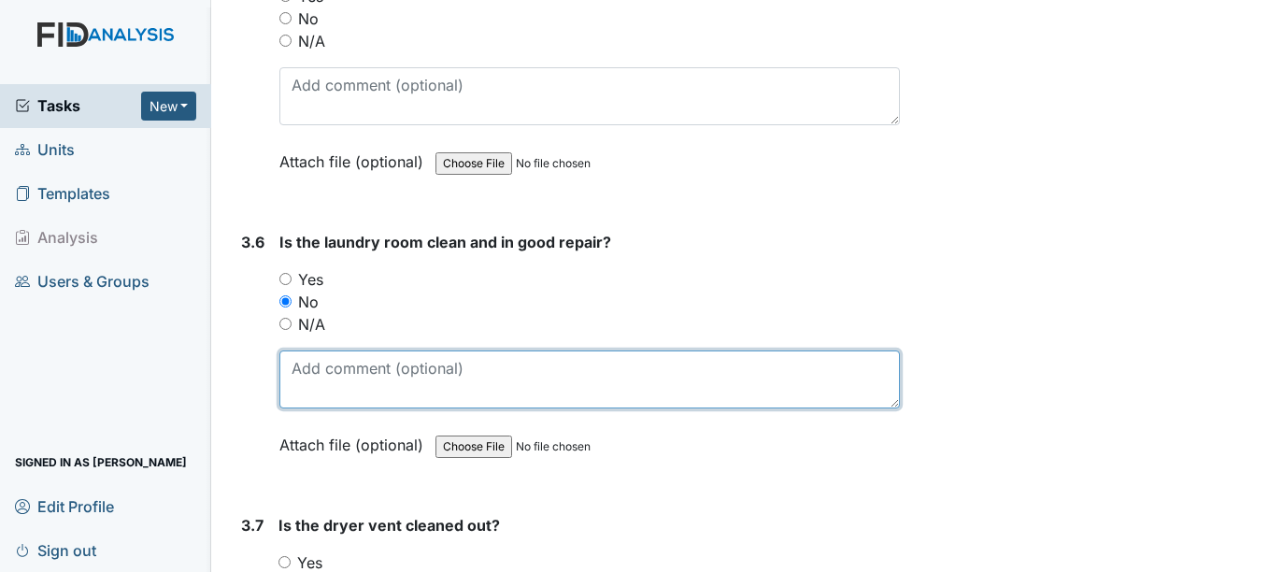
click at [341, 380] on textarea at bounding box center [589, 379] width 620 height 58
drag, startPoint x: 339, startPoint y: 380, endPoint x: 342, endPoint y: 455, distance: 74.8
click at [342, 455] on div "Is the laundry room clean and in good repair? You must select one of the below …" at bounding box center [589, 350] width 620 height 238
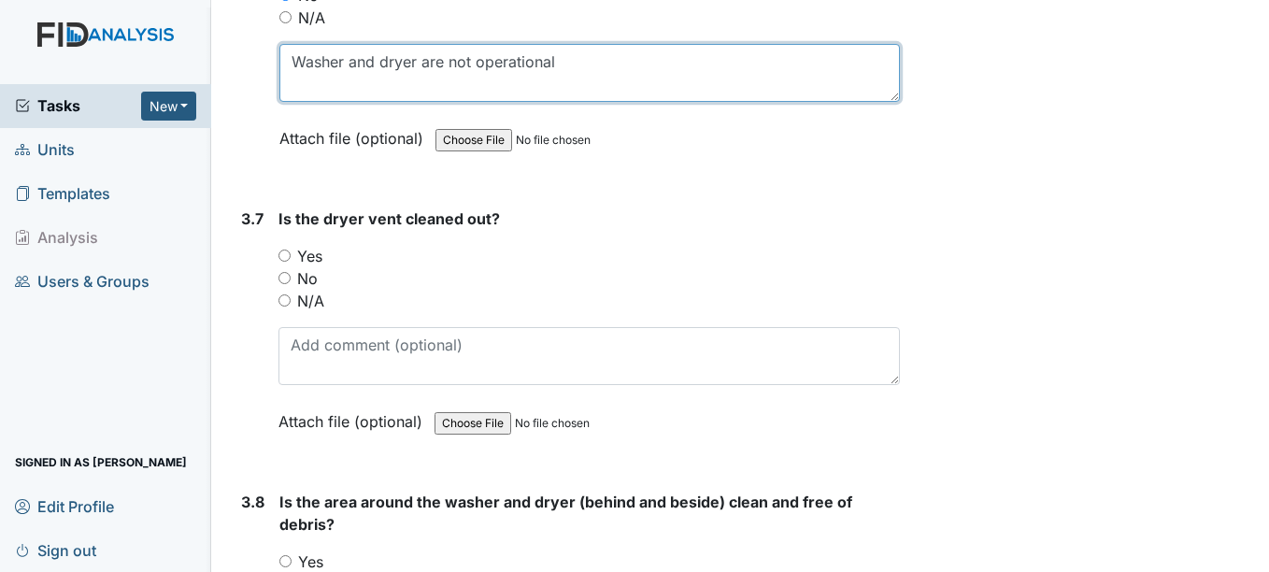
scroll to position [4395, 0]
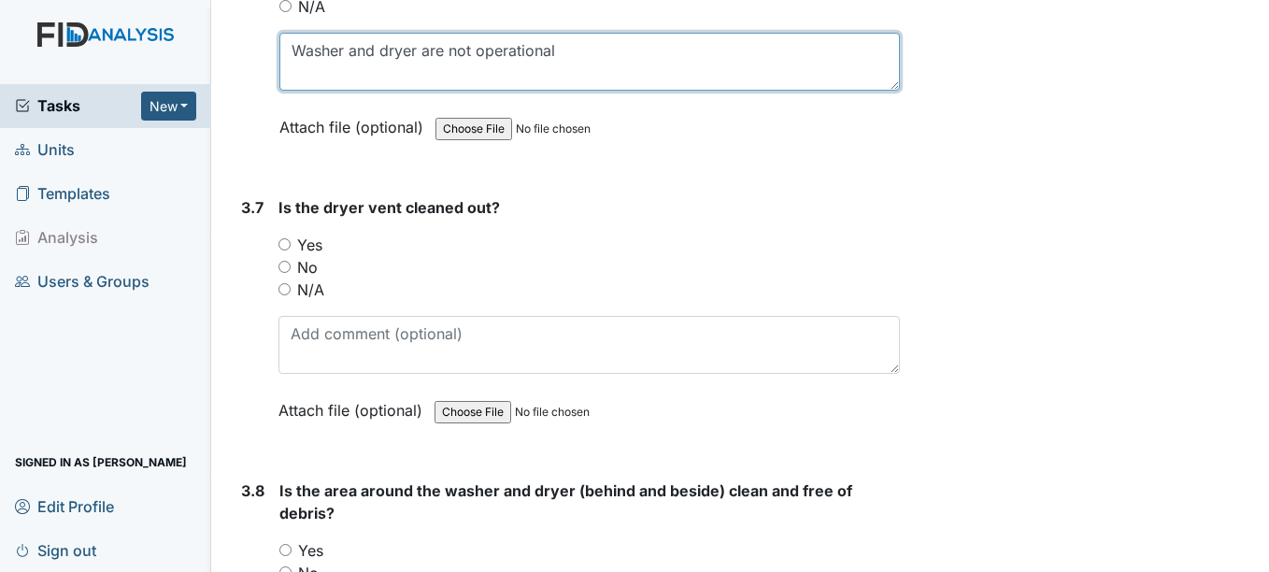
type textarea "Washer and dryer are not operational"
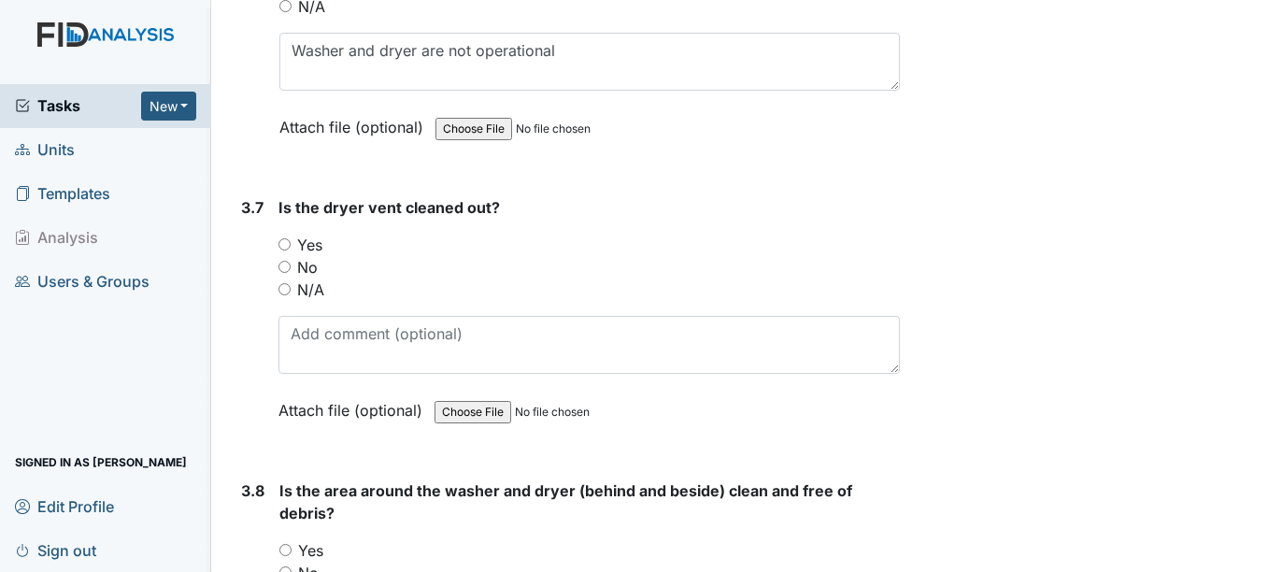
click at [283, 238] on input "Yes" at bounding box center [284, 244] width 12 height 12
radio input "true"
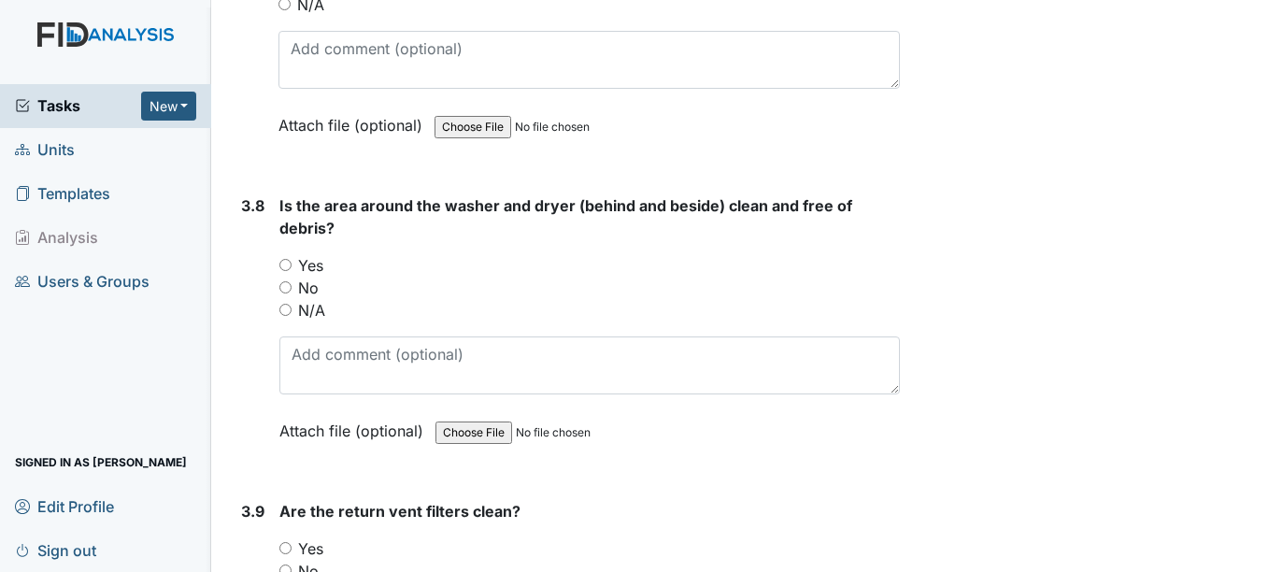
scroll to position [4716, 0]
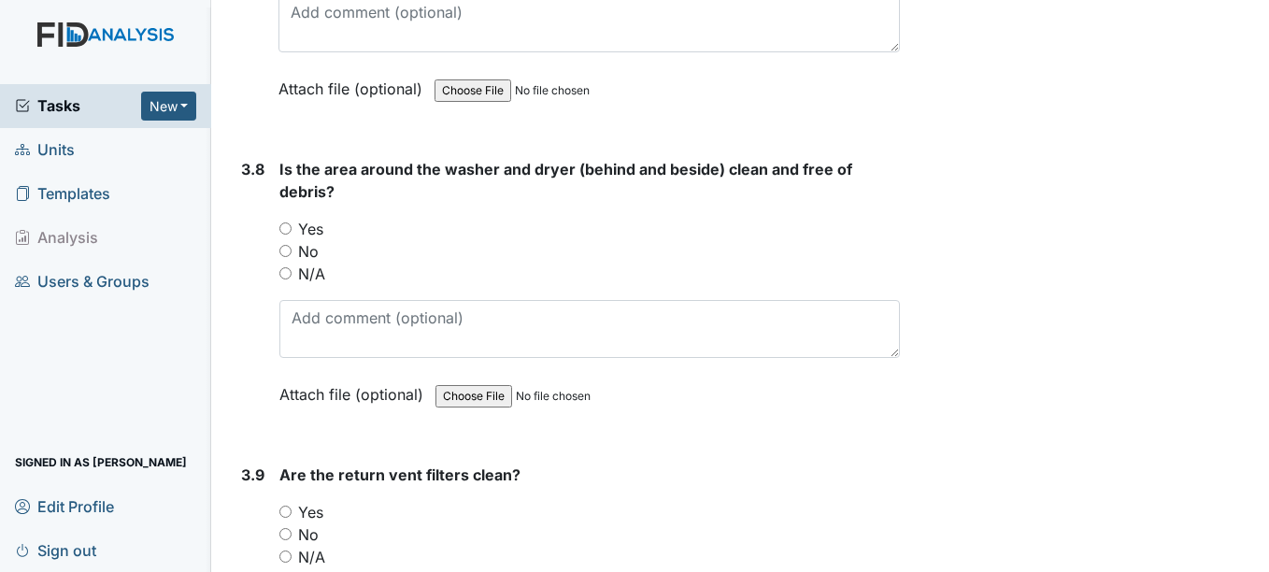
click at [280, 231] on input "Yes" at bounding box center [285, 228] width 12 height 12
radio input "true"
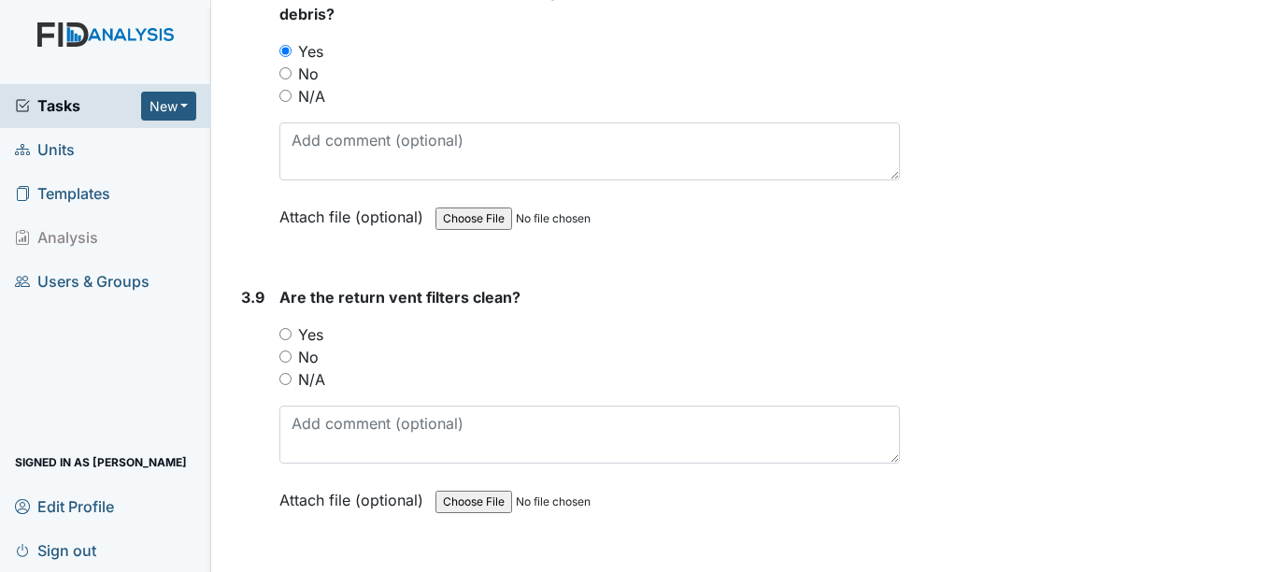
scroll to position [4903, 0]
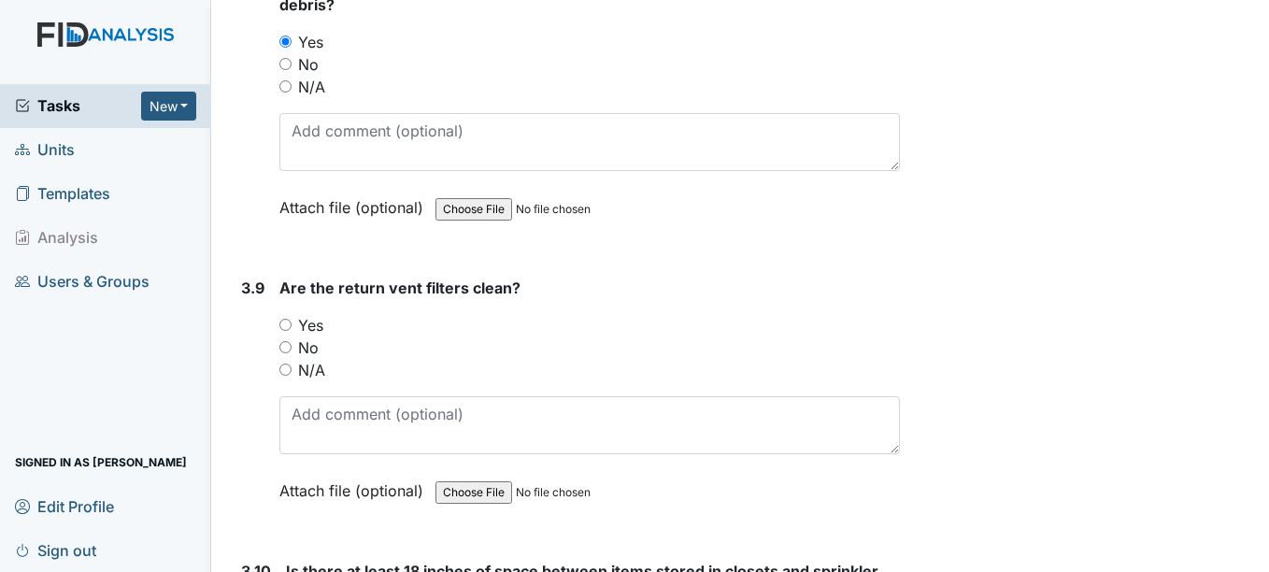
click at [292, 323] on input "Yes" at bounding box center [285, 325] width 12 height 12
radio input "true"
click at [292, 323] on input "Yes" at bounding box center [285, 325] width 12 height 12
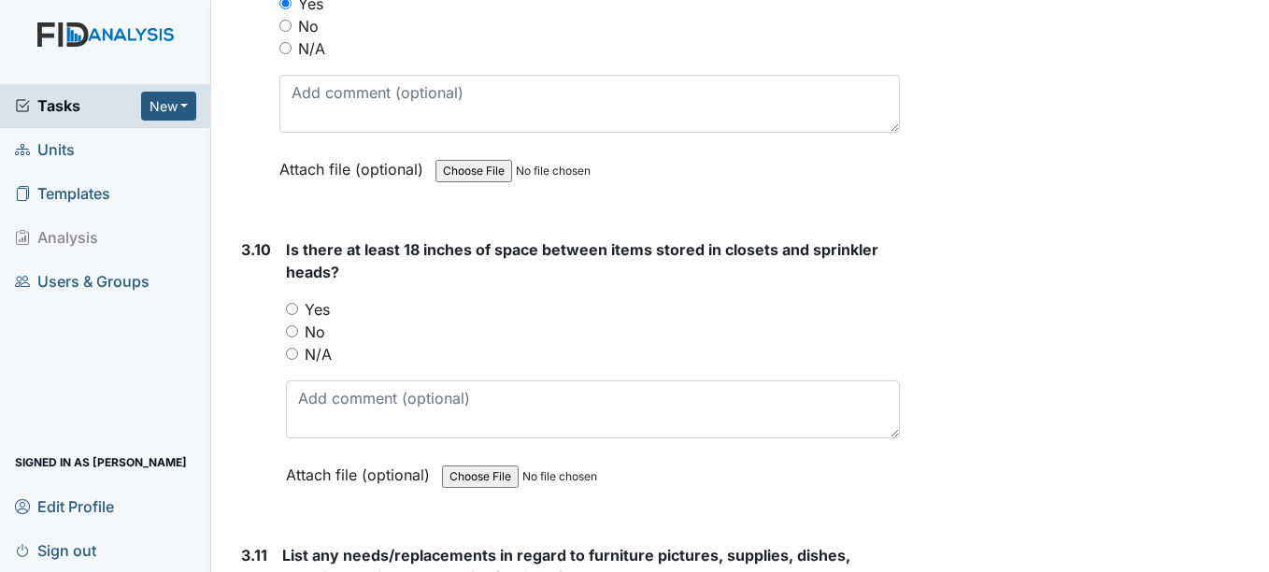
scroll to position [5227, 0]
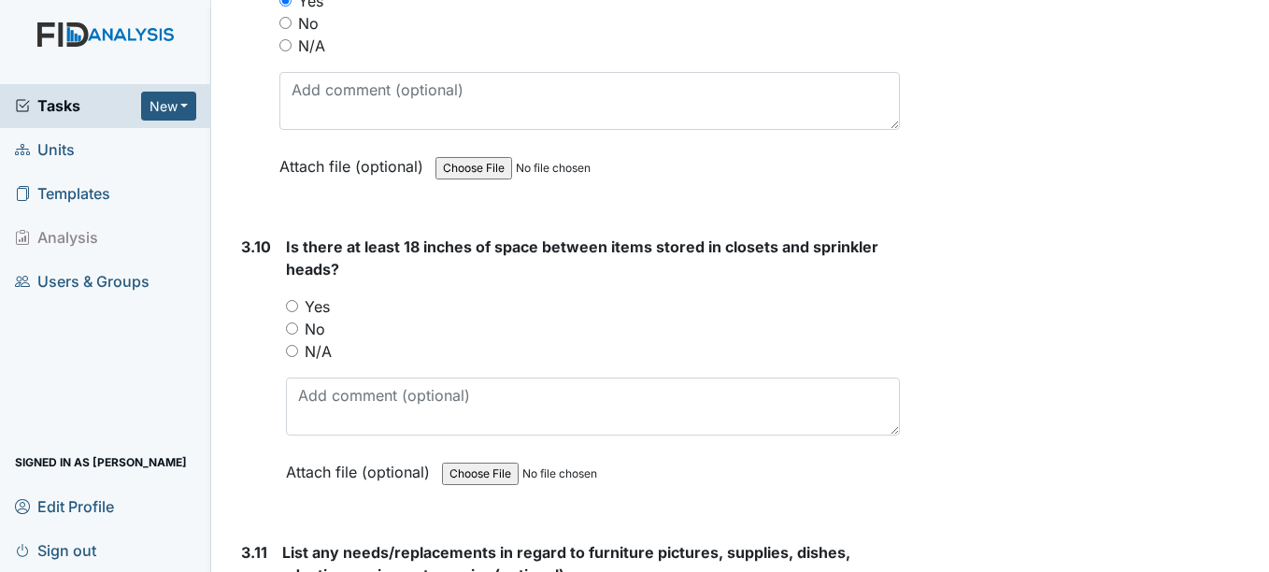
click at [296, 303] on input "Yes" at bounding box center [292, 306] width 12 height 12
radio input "true"
click at [296, 303] on input "Yes" at bounding box center [292, 306] width 12 height 12
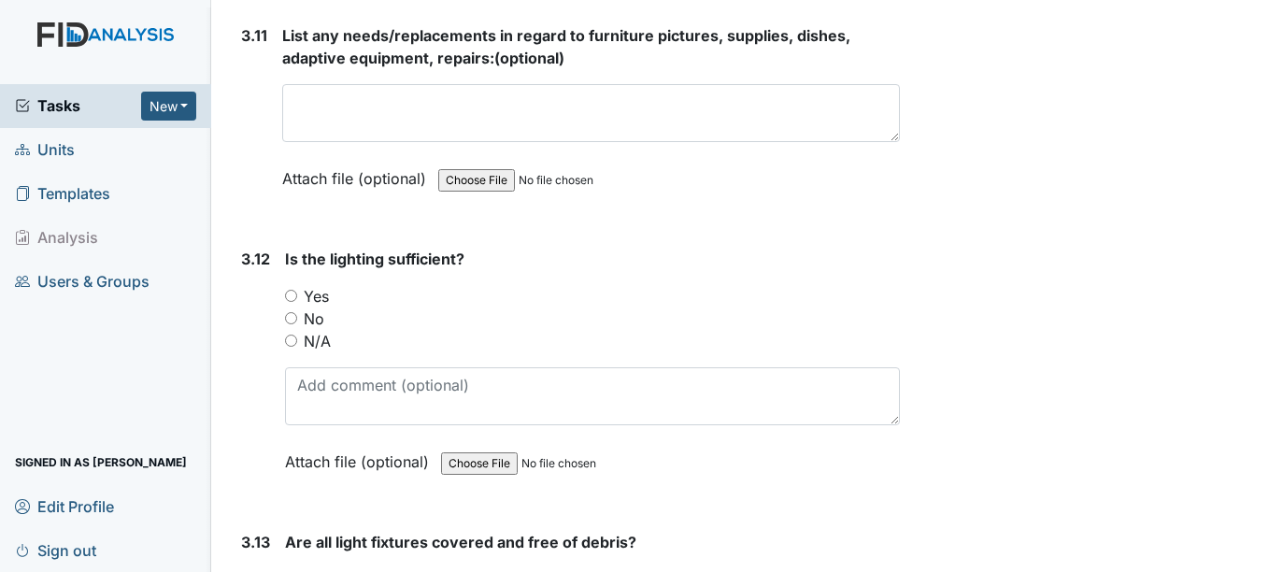
scroll to position [5746, 0]
click at [292, 293] on input "Yes" at bounding box center [291, 294] width 12 height 12
radio input "true"
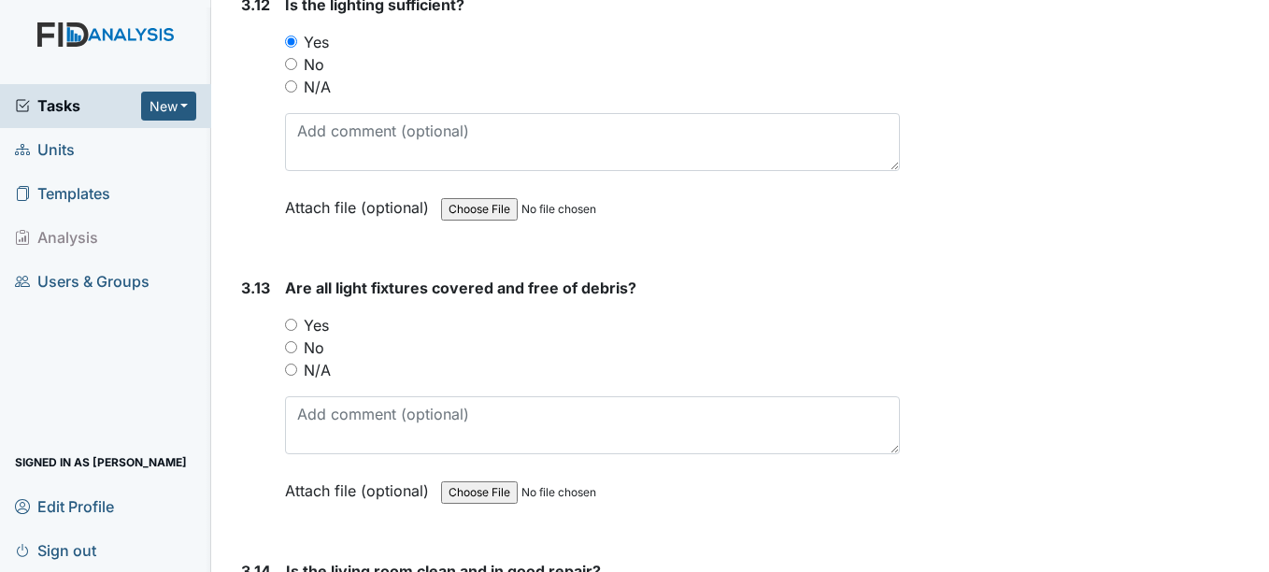
scroll to position [6014, 0]
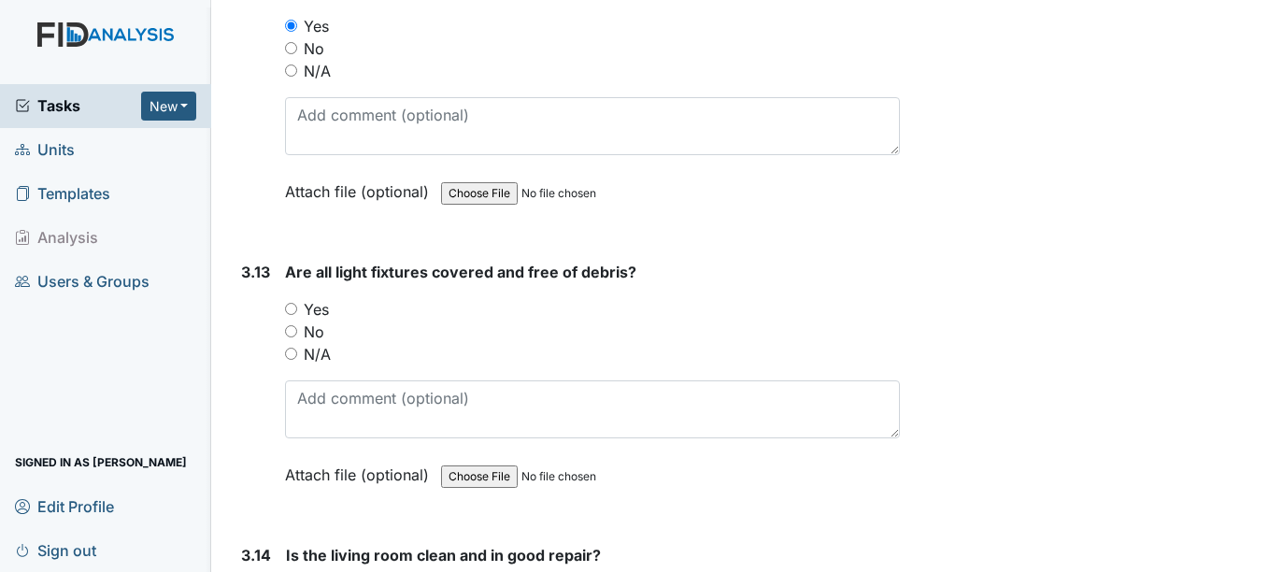
click at [293, 303] on input "Yes" at bounding box center [291, 309] width 12 height 12
radio input "true"
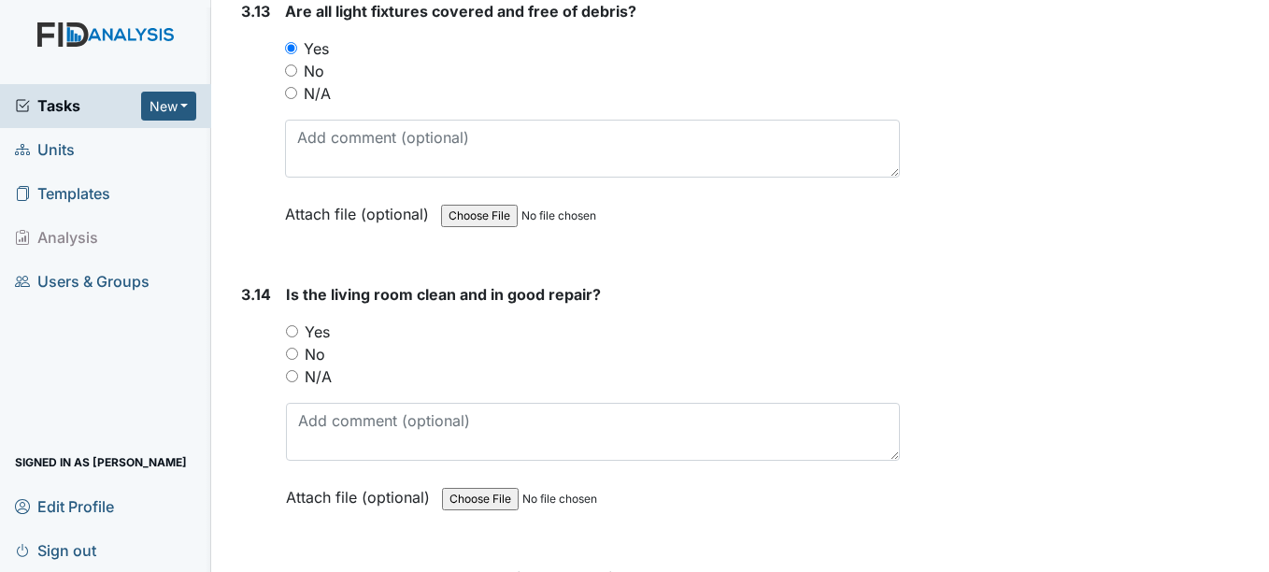
scroll to position [6281, 0]
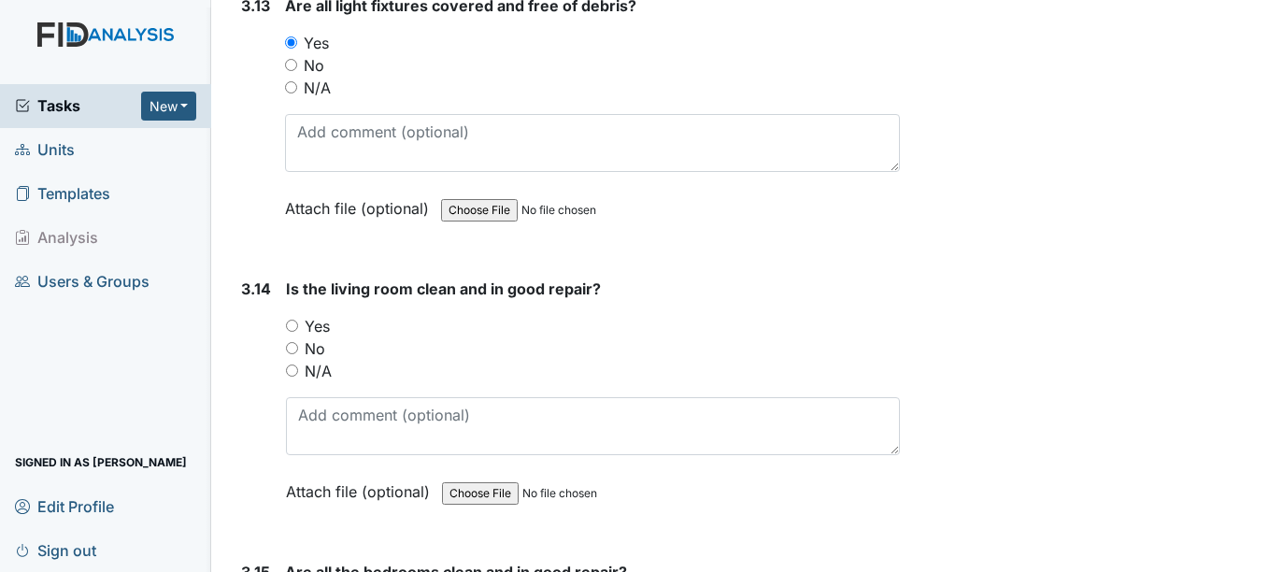
click at [300, 319] on div "Yes" at bounding box center [592, 326] width 613 height 22
click at [300, 325] on div "Yes" at bounding box center [592, 326] width 613 height 22
drag, startPoint x: 300, startPoint y: 325, endPoint x: 290, endPoint y: 326, distance: 10.3
click at [290, 326] on input "Yes" at bounding box center [292, 326] width 12 height 12
radio input "true"
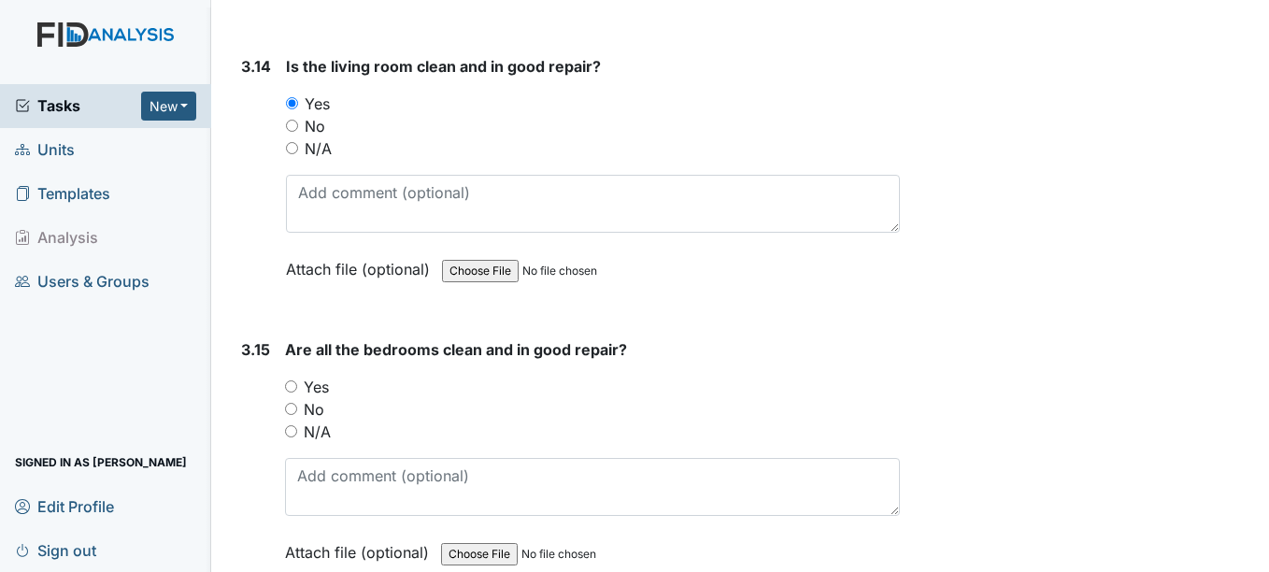
scroll to position [6507, 0]
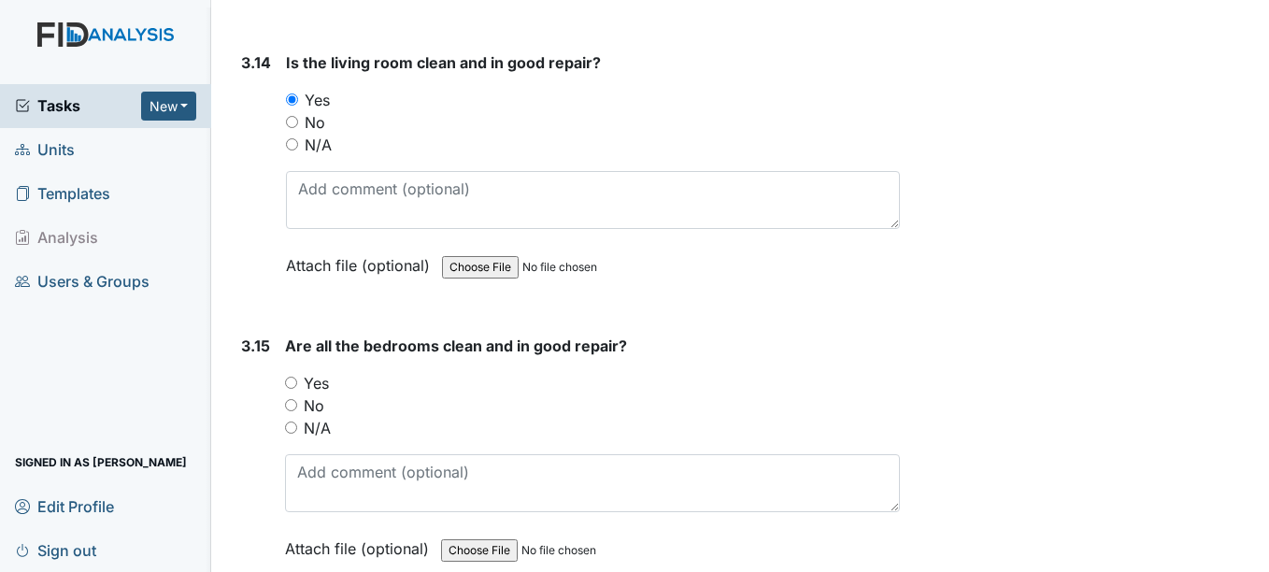
click at [296, 379] on input "Yes" at bounding box center [291, 383] width 12 height 12
radio input "true"
click at [296, 379] on input "Yes" at bounding box center [291, 383] width 12 height 12
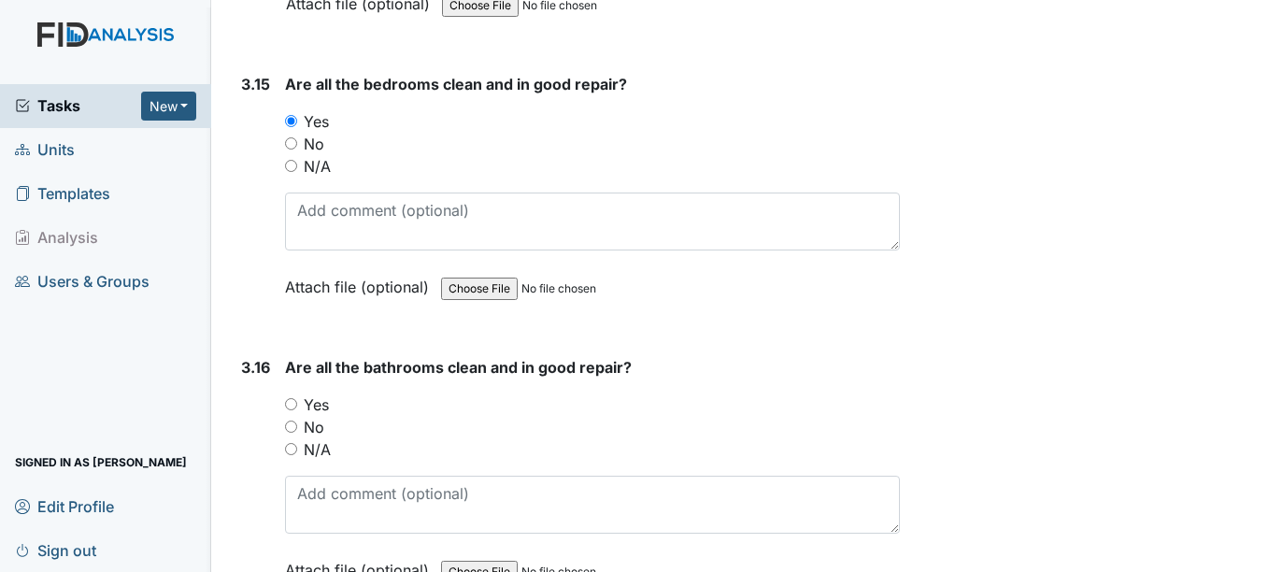
scroll to position [6769, 0]
click at [296, 423] on input "No" at bounding box center [291, 426] width 12 height 12
radio input "true"
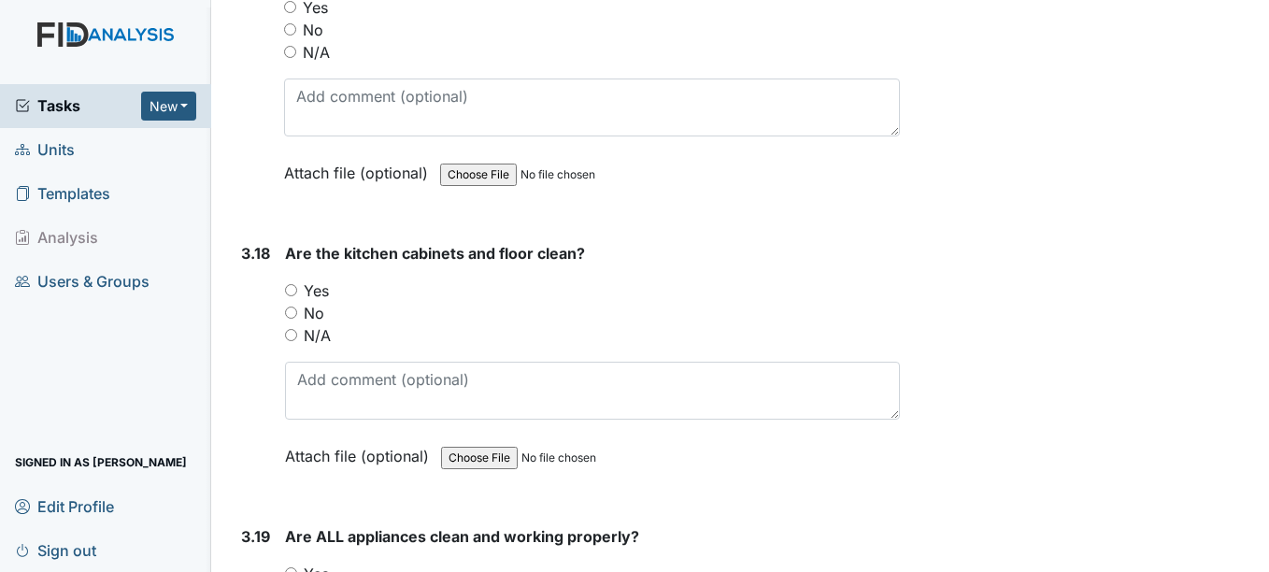
scroll to position [7462, 0]
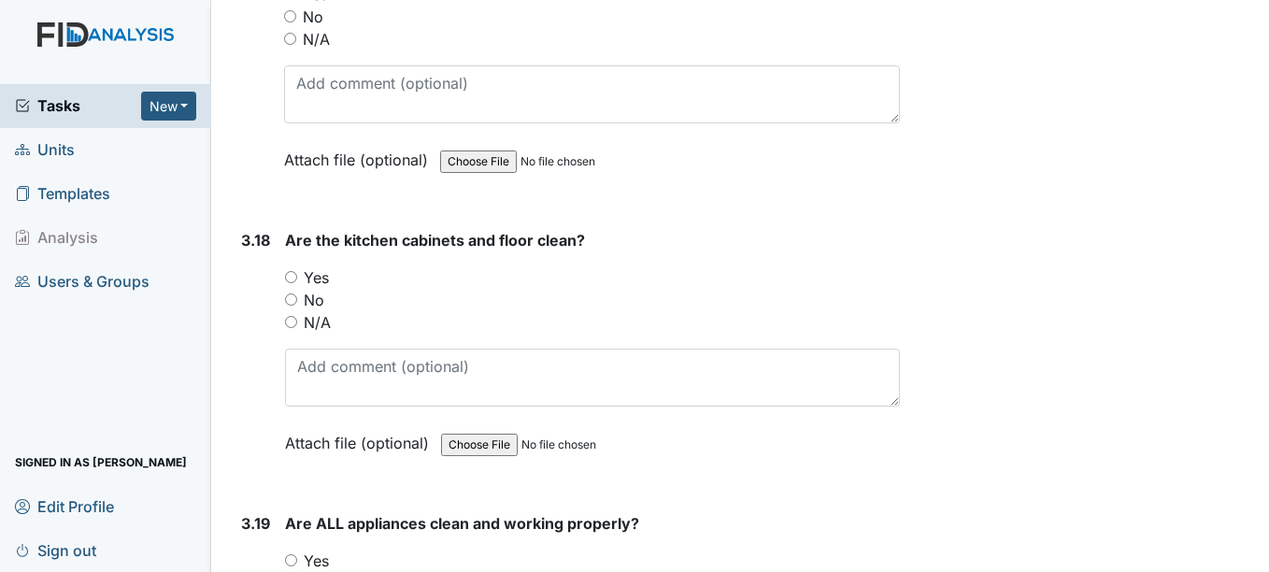
click at [297, 278] on input "Yes" at bounding box center [291, 277] width 12 height 12
radio input "true"
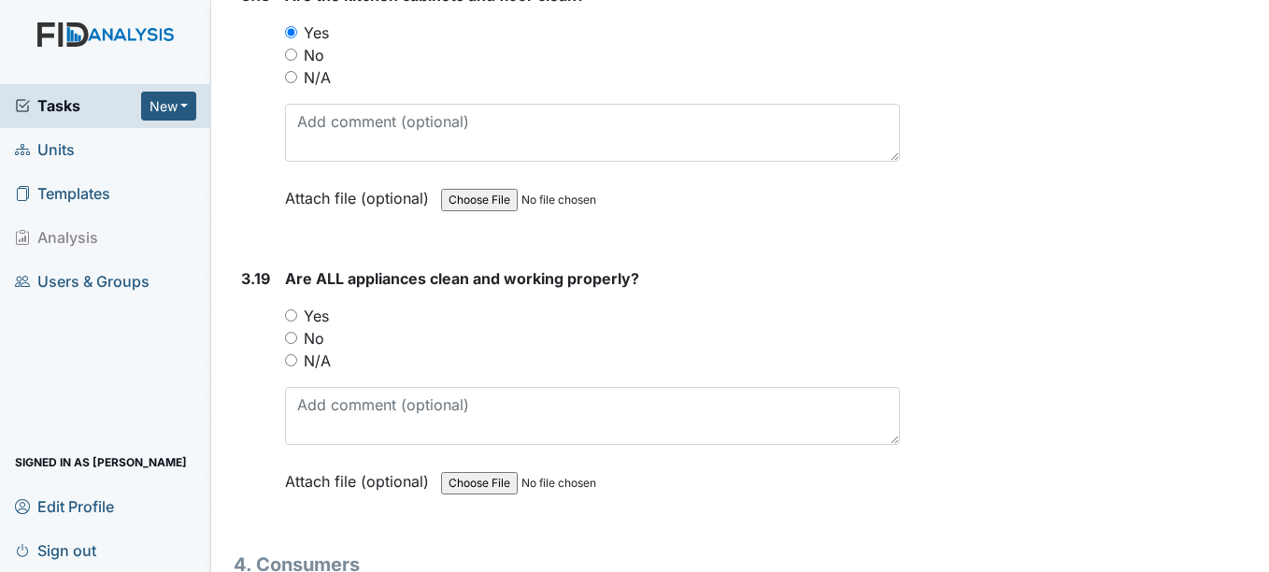
scroll to position [7714, 0]
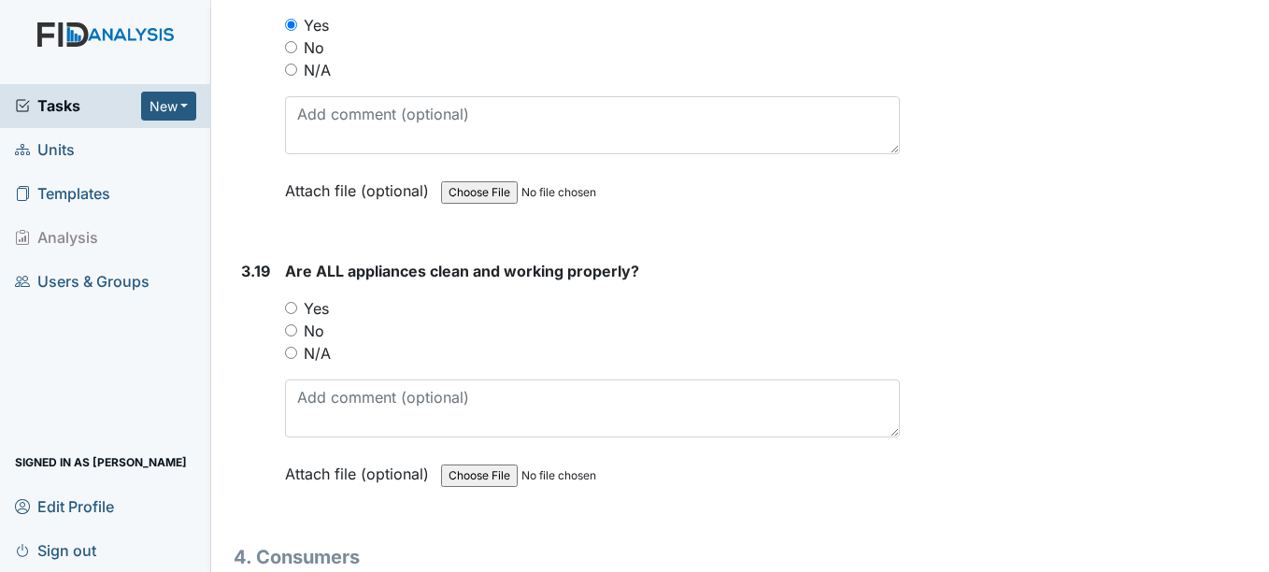
click at [249, 269] on label "3.19" at bounding box center [255, 271] width 29 height 22
click at [285, 329] on input "No" at bounding box center [291, 330] width 12 height 12
radio input "true"
click at [293, 306] on input "Yes" at bounding box center [291, 308] width 12 height 12
radio input "true"
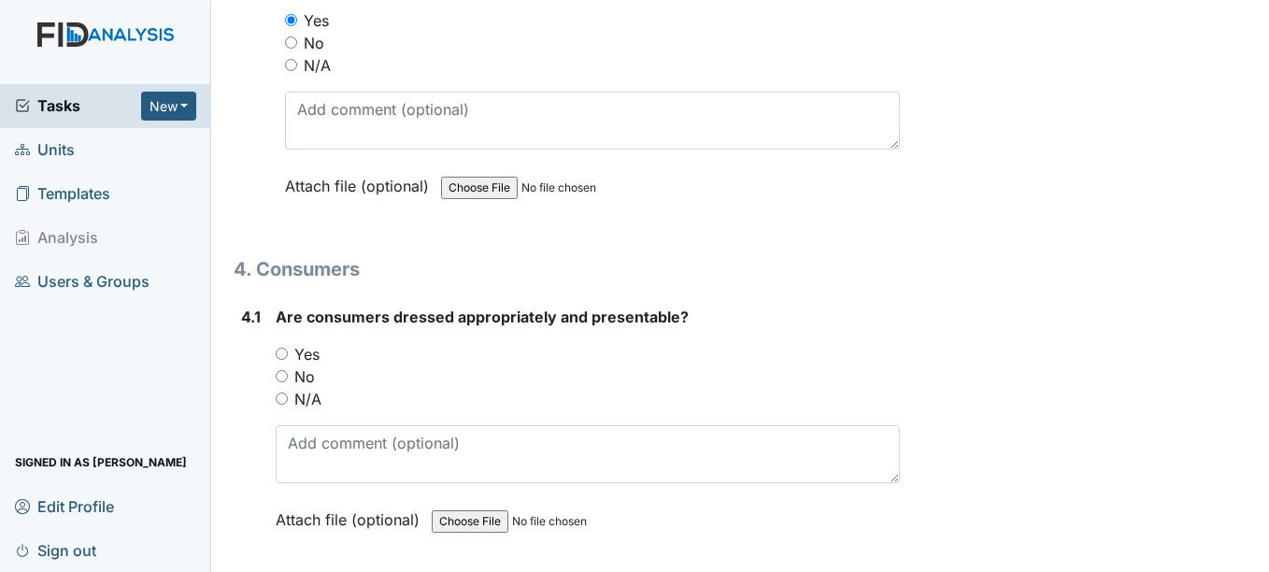
scroll to position [8013, 0]
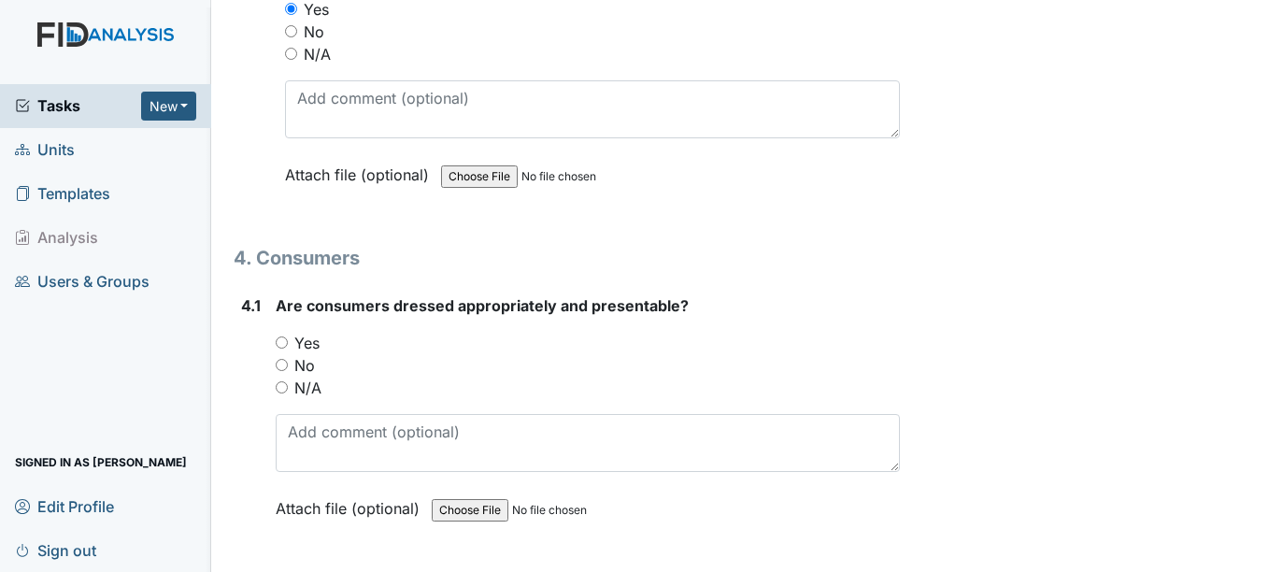
click at [197, 194] on link "Templates" at bounding box center [105, 194] width 211 height 44
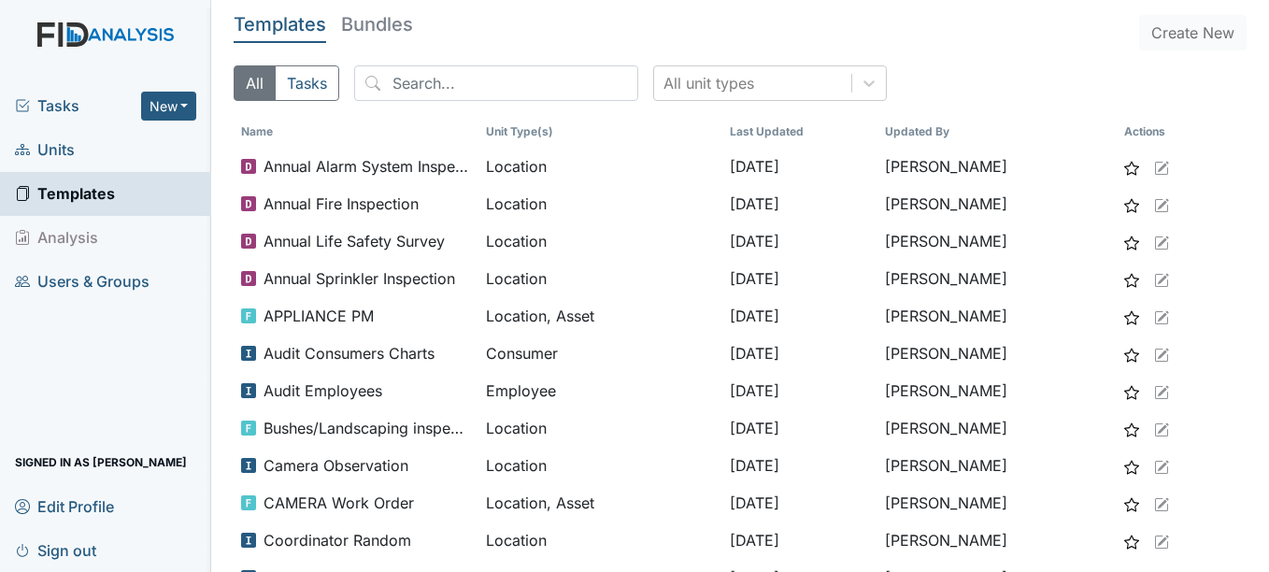
click at [158, 162] on link "Units" at bounding box center [105, 150] width 211 height 44
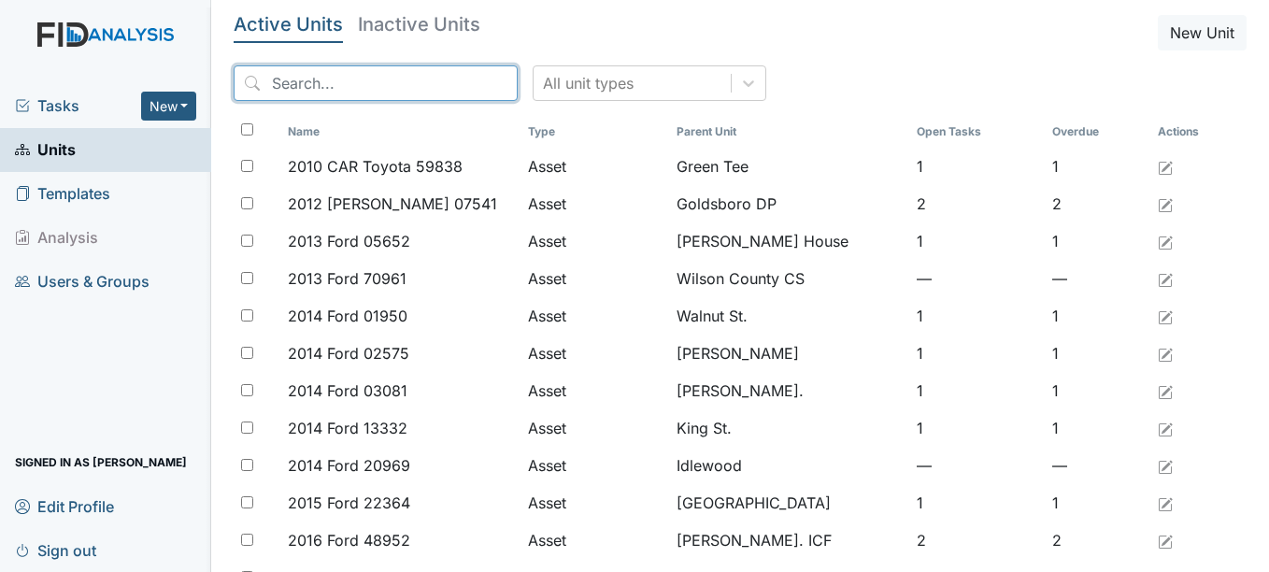
click at [382, 93] on input "search" at bounding box center [376, 83] width 284 height 36
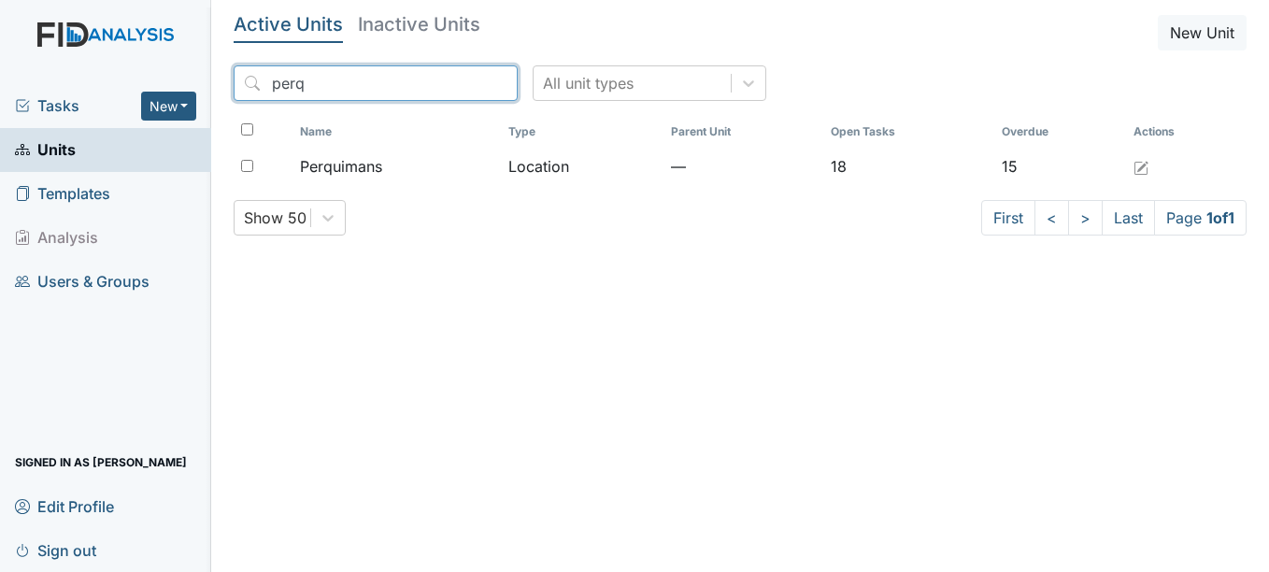
type input "perq"
click at [421, 110] on div "perq All unit types" at bounding box center [740, 90] width 1013 height 50
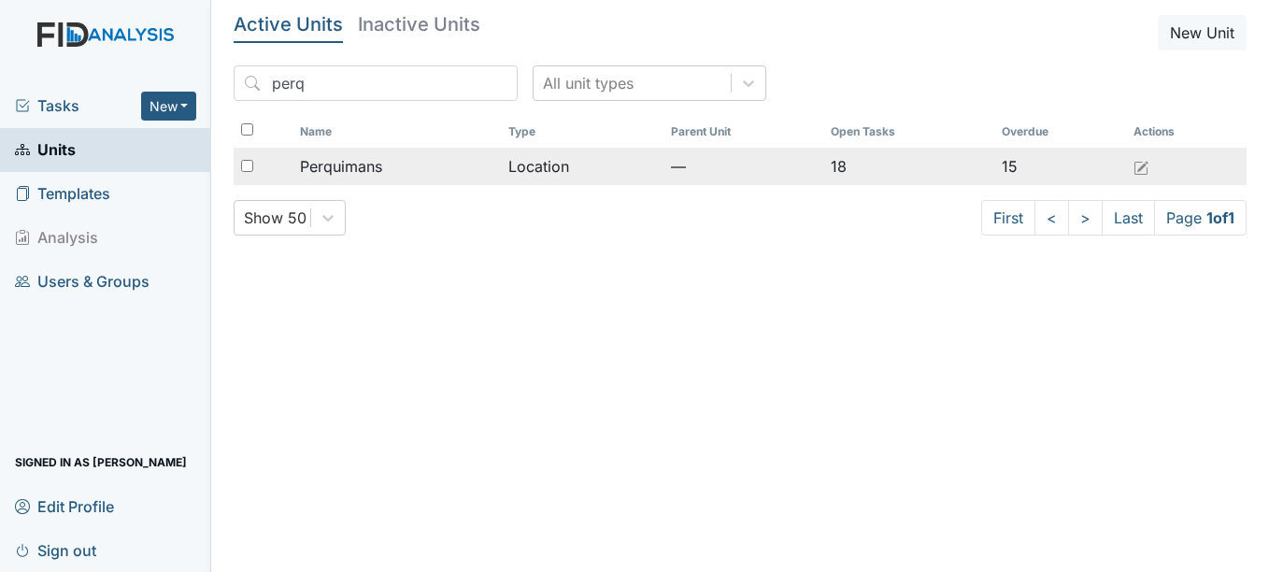
click at [426, 160] on div "Perquimans" at bounding box center [396, 166] width 193 height 22
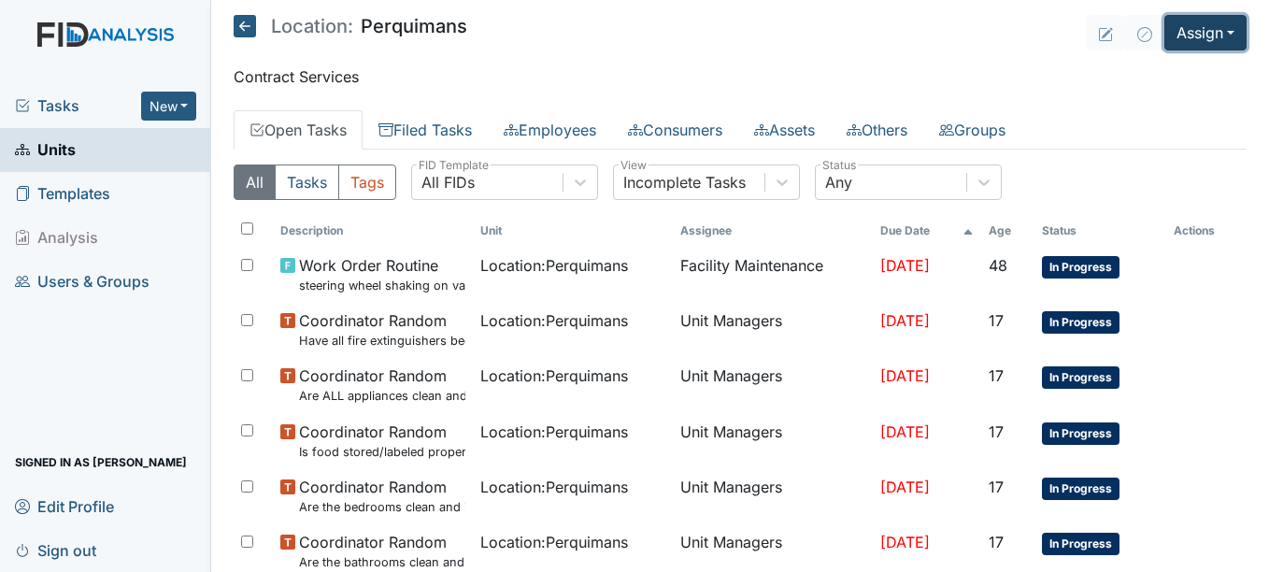
click at [1165, 26] on button "Assign" at bounding box center [1205, 33] width 82 height 36
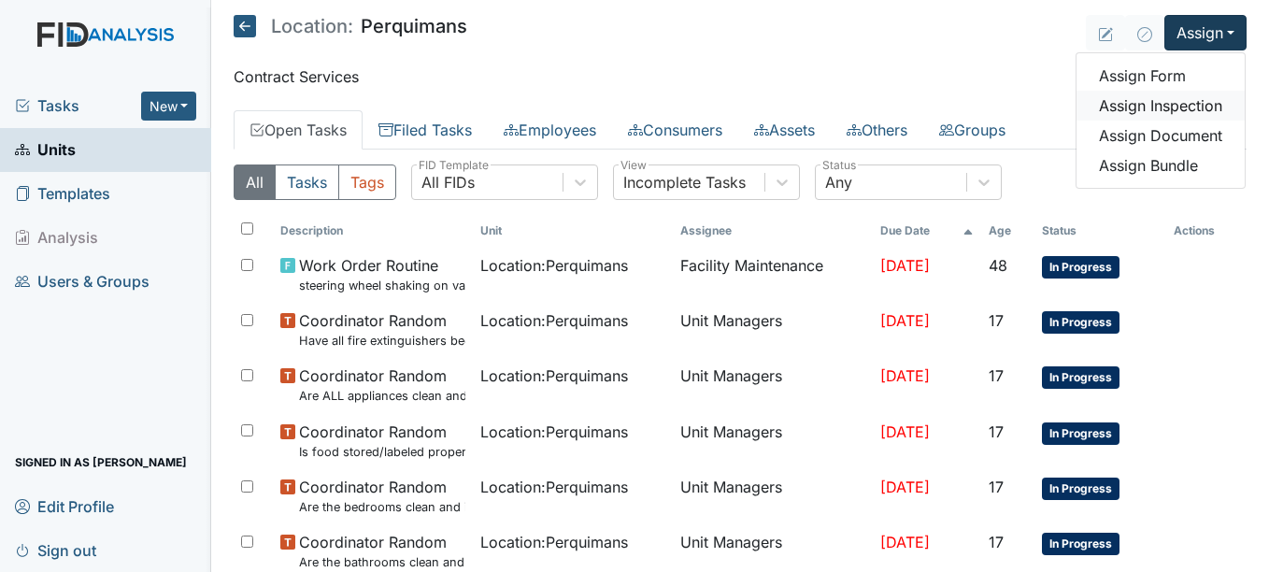
click at [1182, 99] on link "Assign Inspection" at bounding box center [1161, 106] width 168 height 30
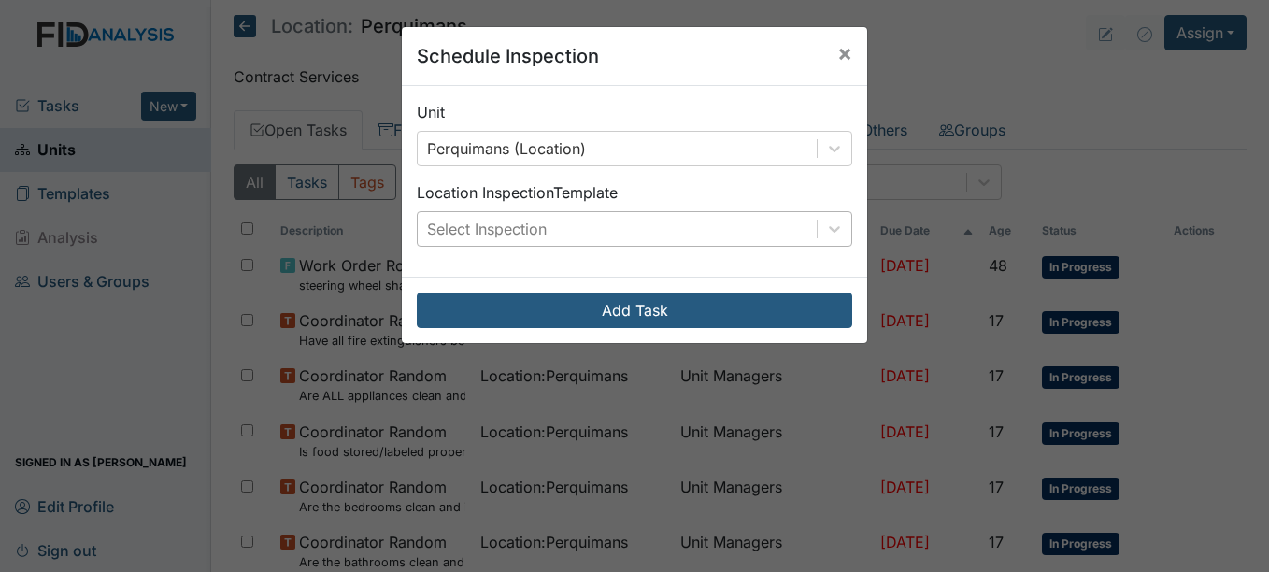
click at [800, 233] on div "Select Inspection" at bounding box center [617, 229] width 399 height 34
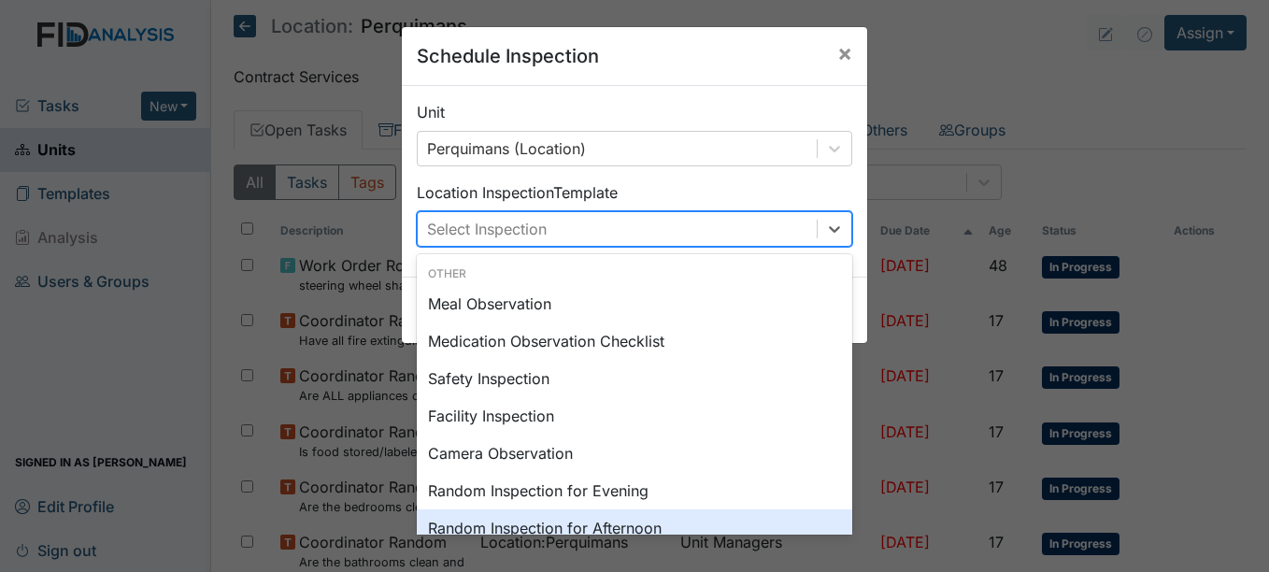
click at [733, 516] on div "Random Inspection for Afternoon" at bounding box center [634, 527] width 435 height 37
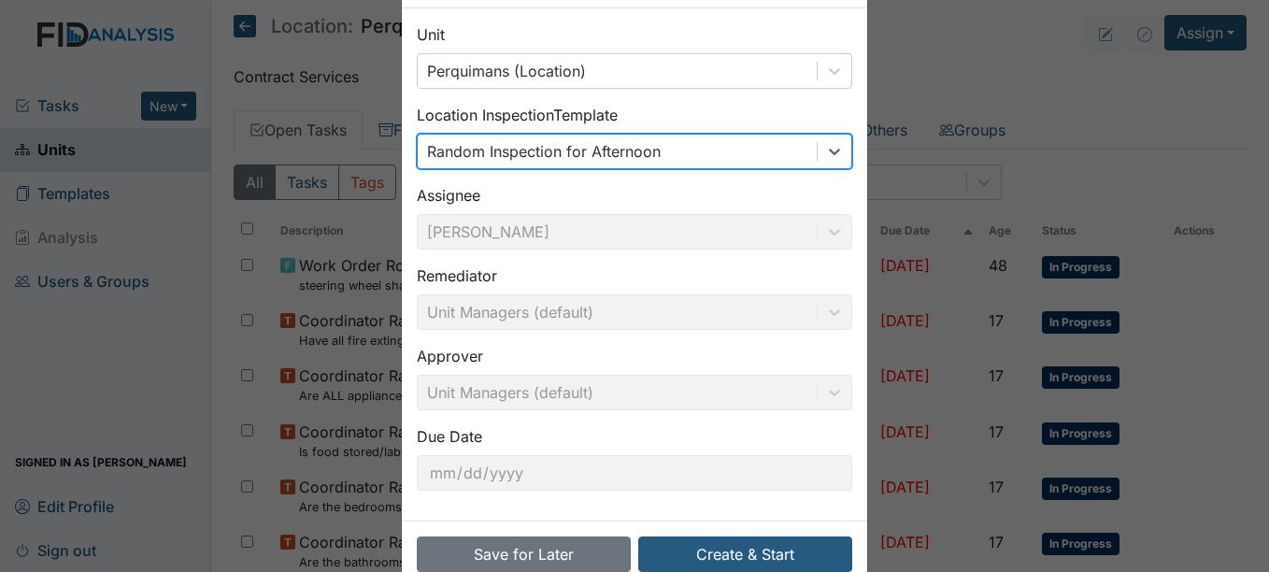
scroll to position [120, 0]
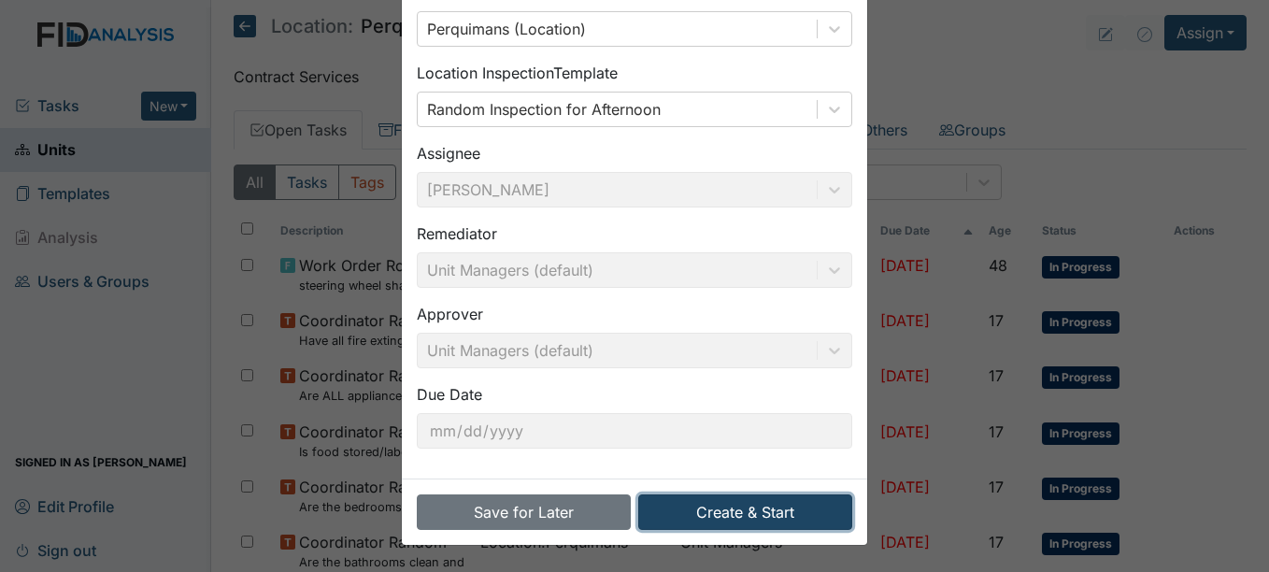
click at [734, 516] on button "Create & Start" at bounding box center [745, 512] width 214 height 36
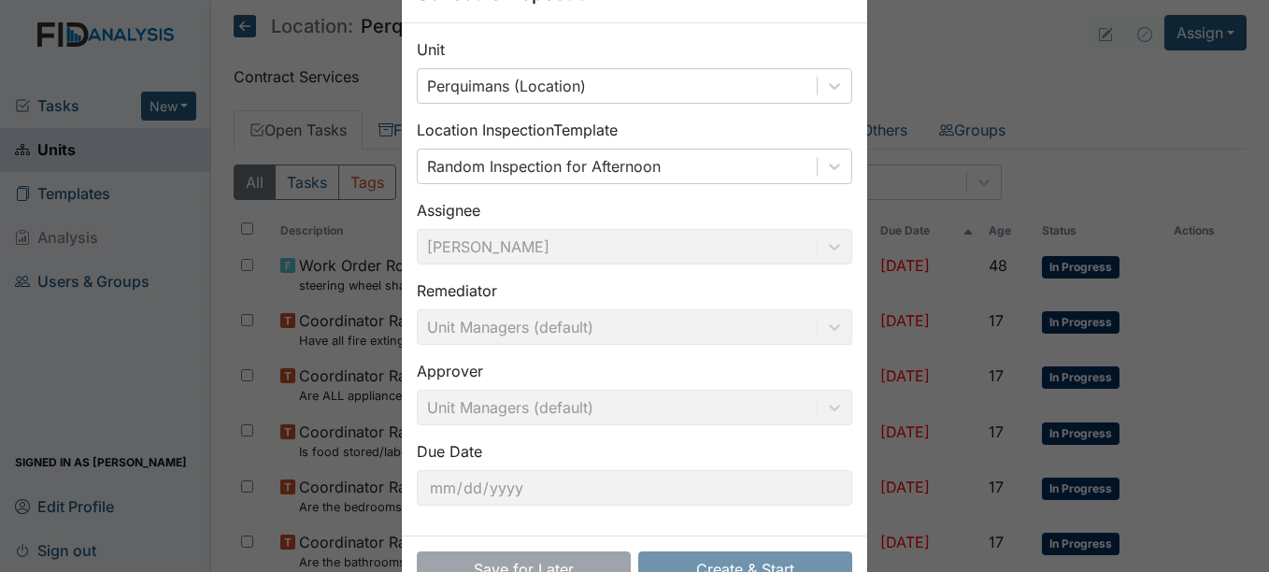
scroll to position [0, 0]
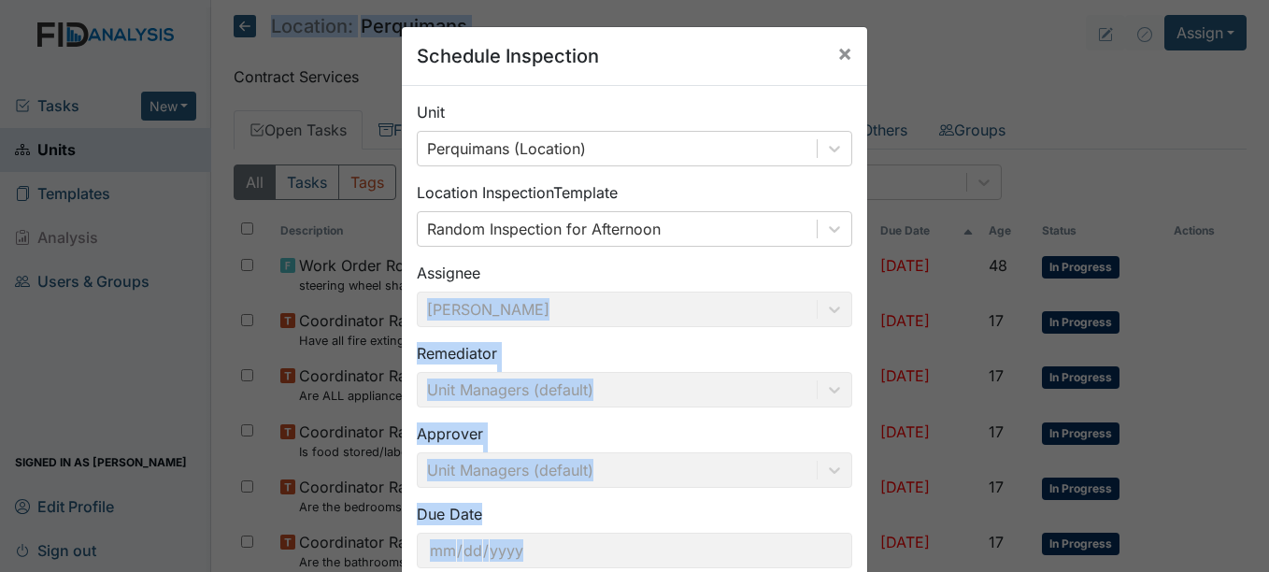
drag, startPoint x: 1079, startPoint y: 135, endPoint x: 769, endPoint y: -47, distance: 359.3
click at [769, 0] on html "Tasks New Form Inspection Document Bundle Units Templates Analysis Users & Grou…" at bounding box center [634, 286] width 1269 height 572
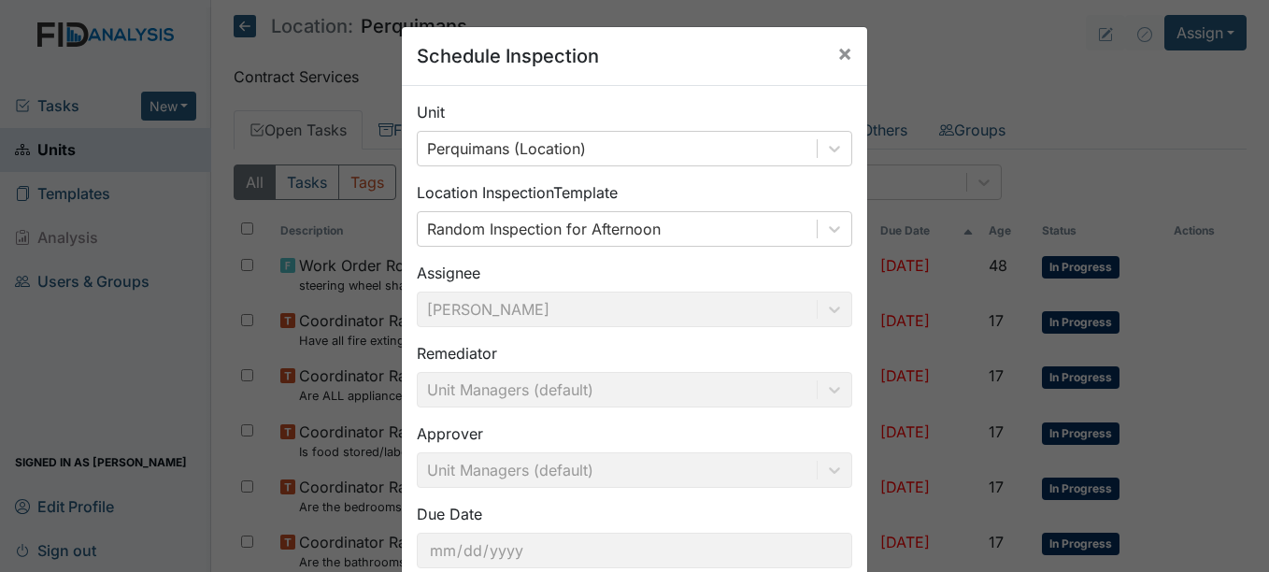
drag, startPoint x: 769, startPoint y: -47, endPoint x: 1038, endPoint y: 91, distance: 302.2
click at [1038, 91] on div "Schedule Inspection × Unit Perquimans (Location) Location Inspection Template R…" at bounding box center [634, 286] width 1269 height 572
click at [837, 53] on span "×" at bounding box center [844, 52] width 15 height 27
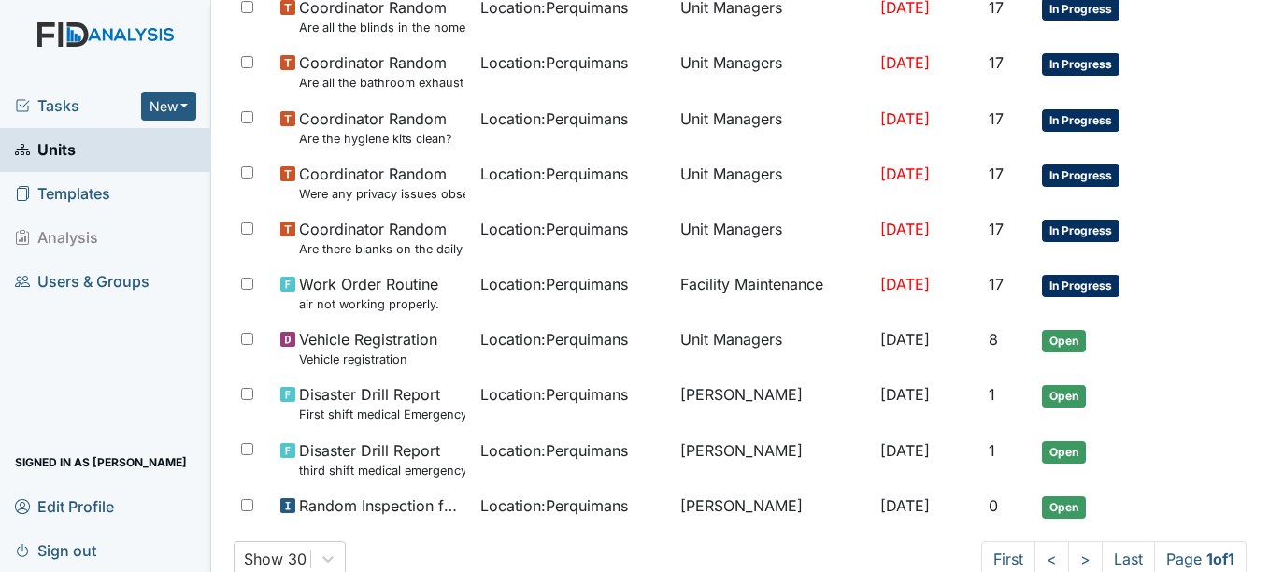
scroll to position [639, 0]
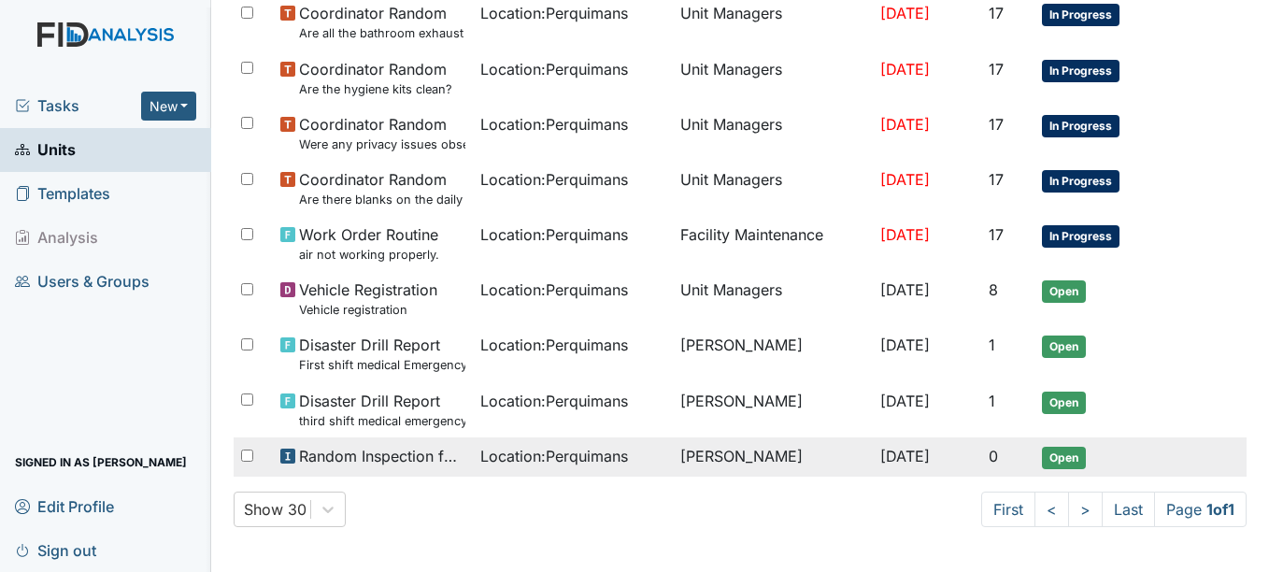
click at [713, 461] on td "[PERSON_NAME]" at bounding box center [773, 456] width 200 height 39
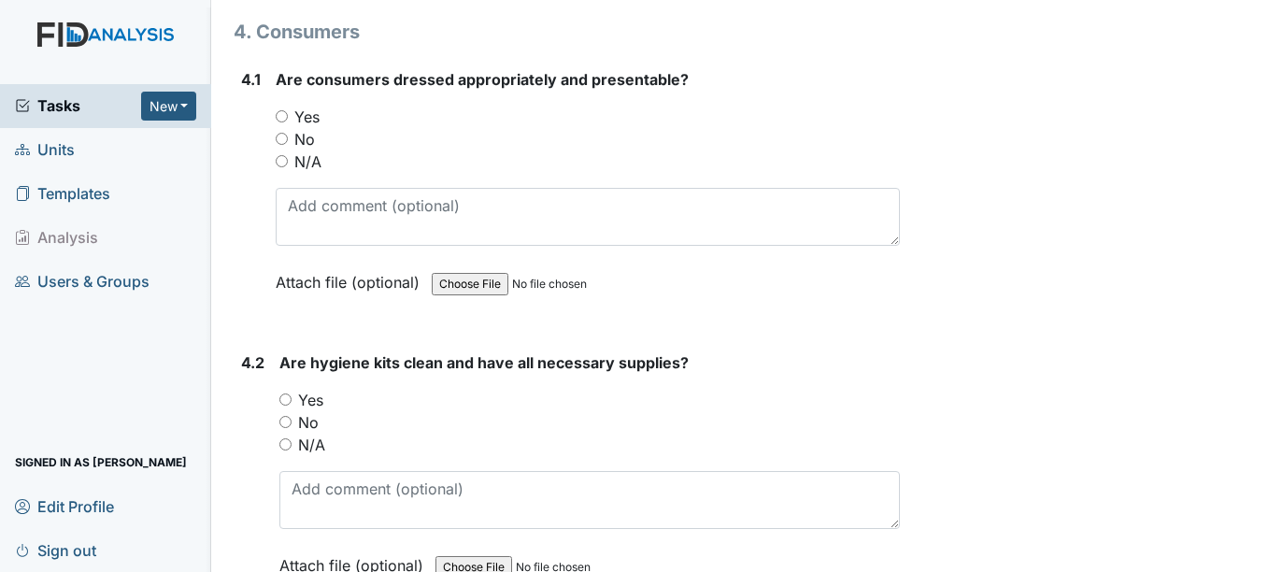
scroll to position [8238, 0]
click at [281, 113] on input "Yes" at bounding box center [282, 117] width 12 height 12
radio input "true"
click at [295, 397] on div "Yes" at bounding box center [589, 401] width 620 height 22
click at [292, 398] on div "Yes" at bounding box center [589, 401] width 620 height 22
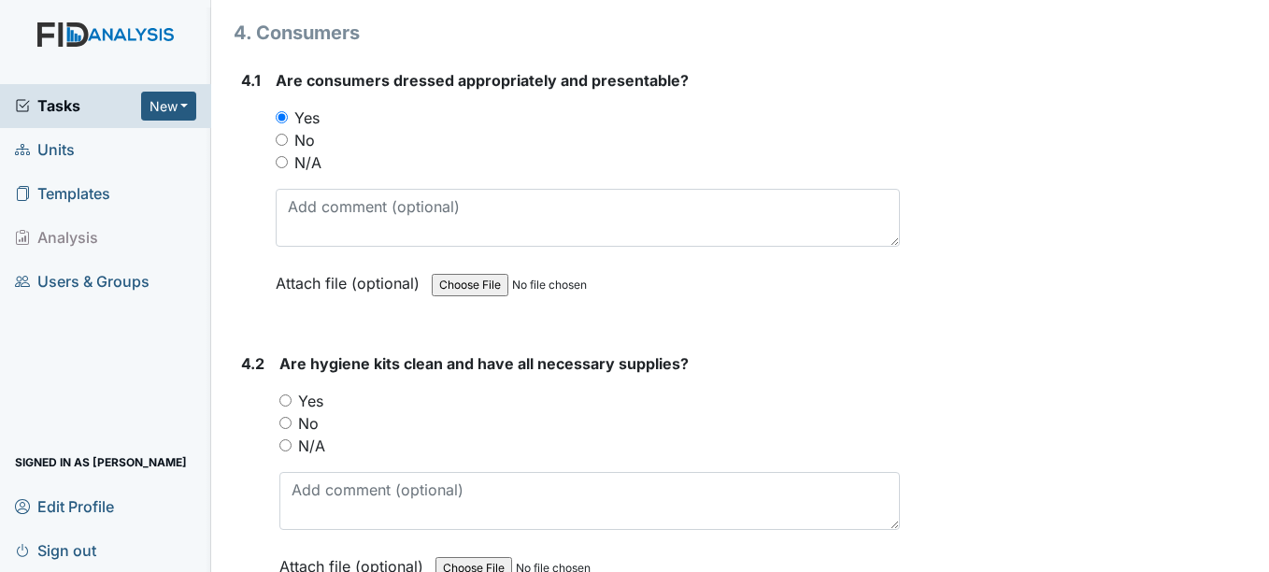
click at [292, 398] on input "Yes" at bounding box center [285, 400] width 12 height 12
radio input "true"
click at [292, 398] on input "Yes" at bounding box center [285, 400] width 12 height 12
drag, startPoint x: 292, startPoint y: 398, endPoint x: 349, endPoint y: 397, distance: 57.0
click at [349, 397] on div "Yes" at bounding box center [589, 401] width 620 height 22
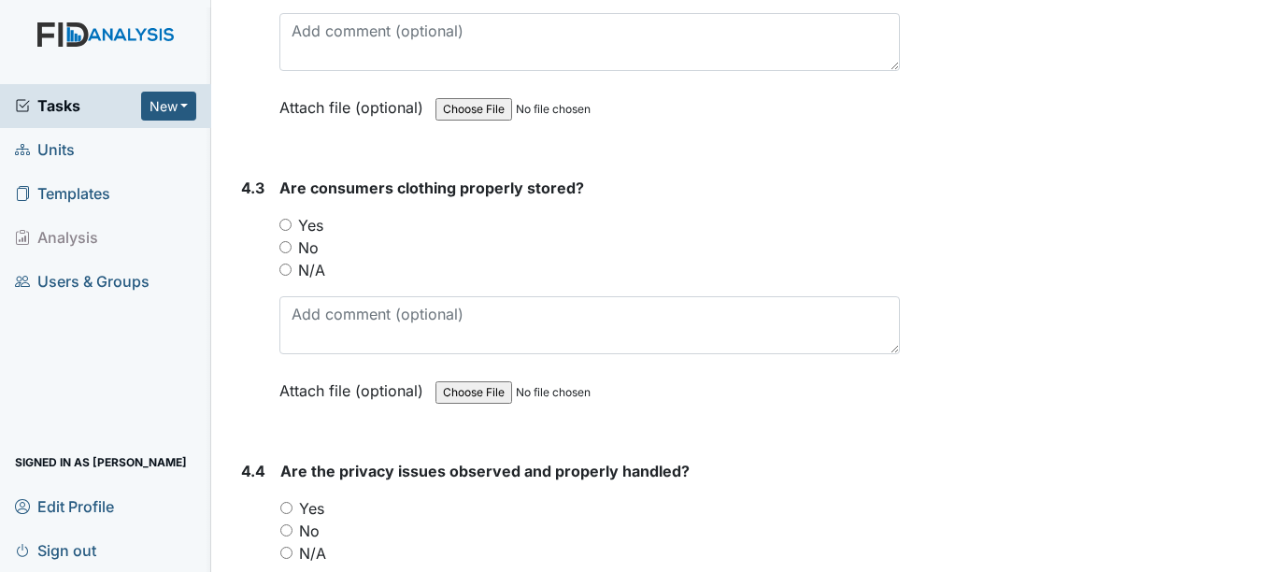
scroll to position [8708, 0]
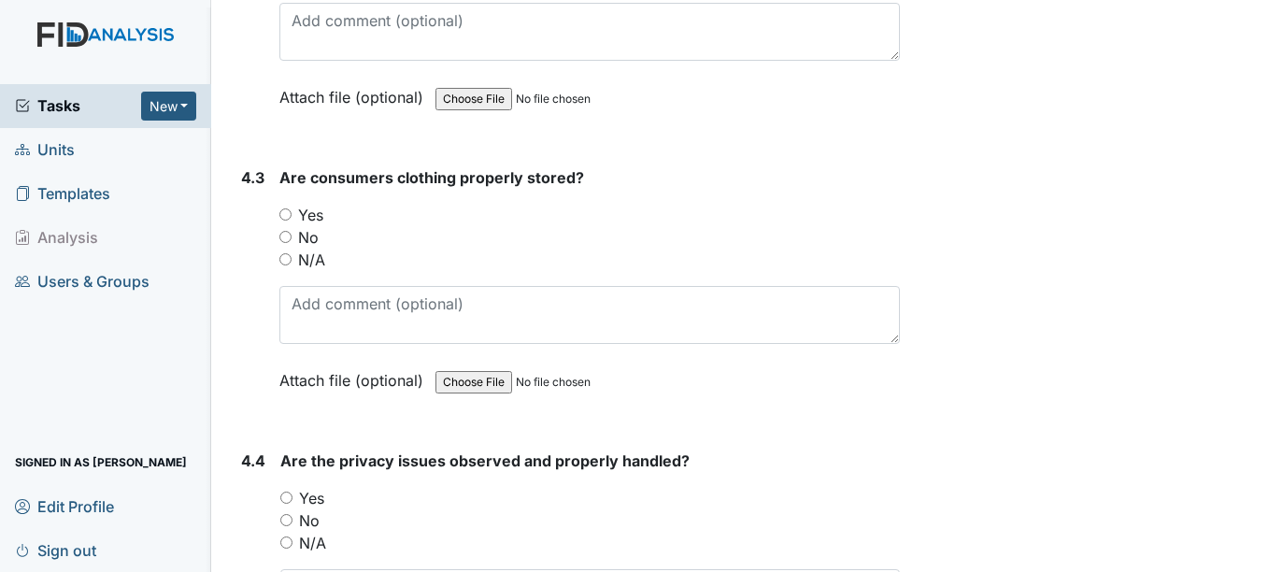
click at [292, 211] on input "Yes" at bounding box center [285, 214] width 12 height 12
radio input "true"
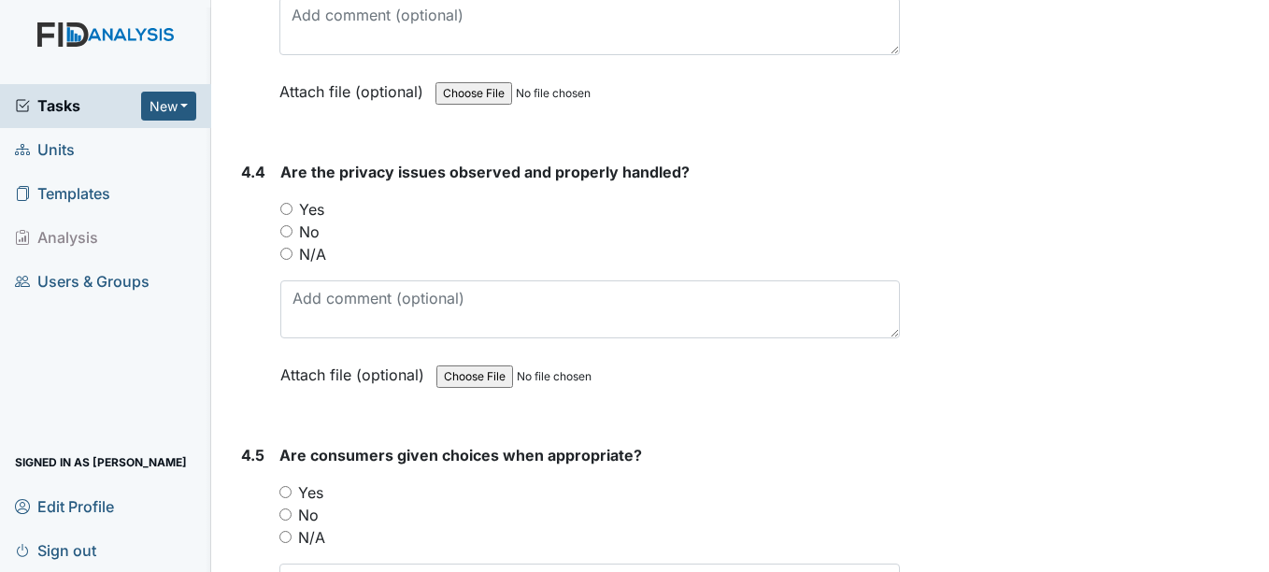
scroll to position [9002, 0]
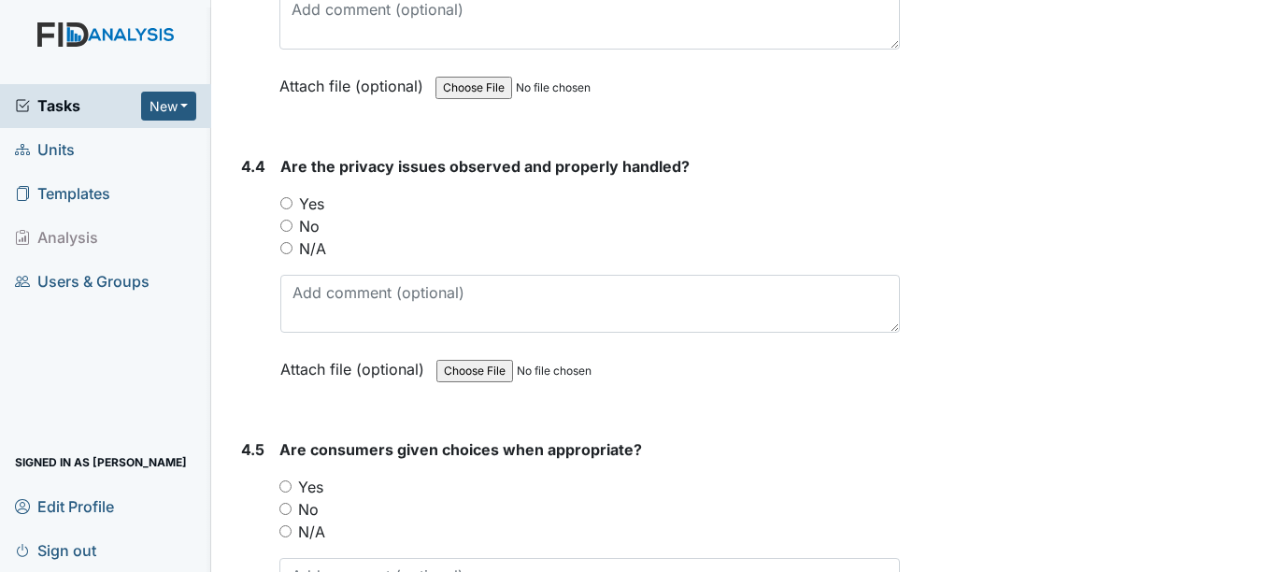
click at [290, 244] on input "N/A" at bounding box center [286, 248] width 12 height 12
radio input "true"
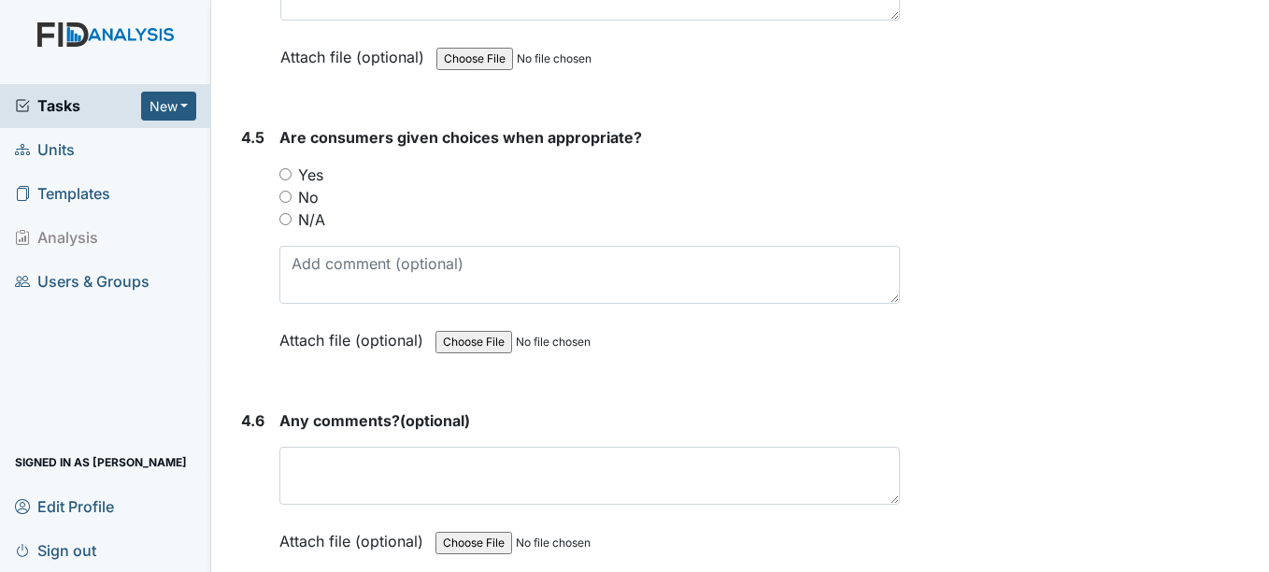
scroll to position [9318, 0]
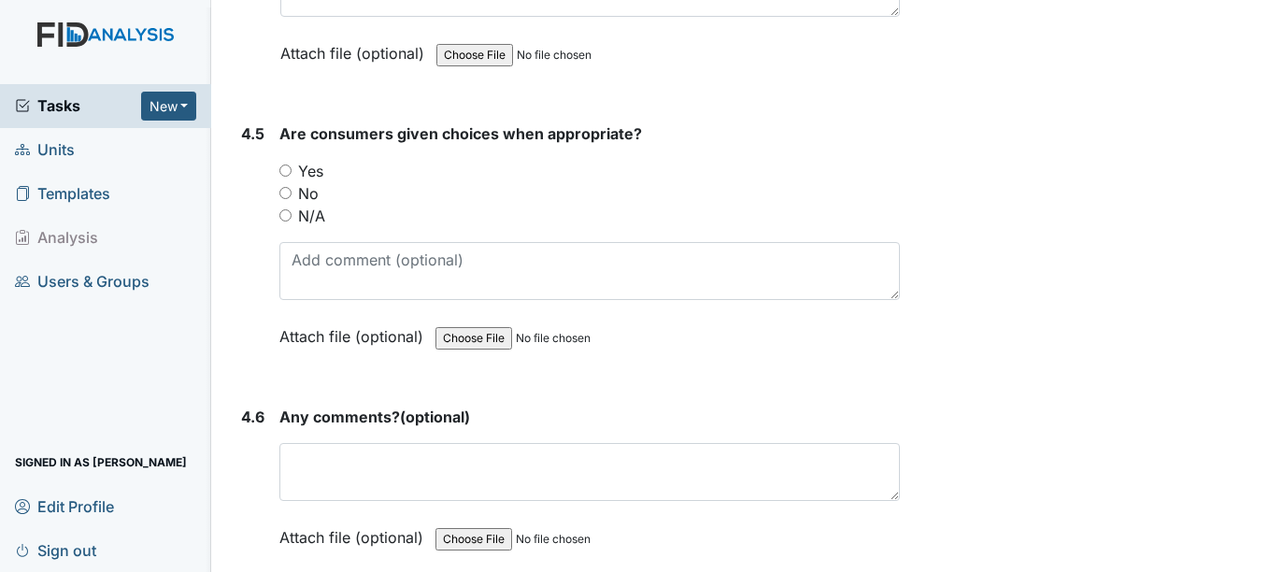
click at [236, 339] on div "4.5 Are consumers given choices when appropriate? You must select one of the be…" at bounding box center [566, 248] width 665 height 253
click at [290, 169] on input "Yes" at bounding box center [285, 170] width 12 height 12
radio input "true"
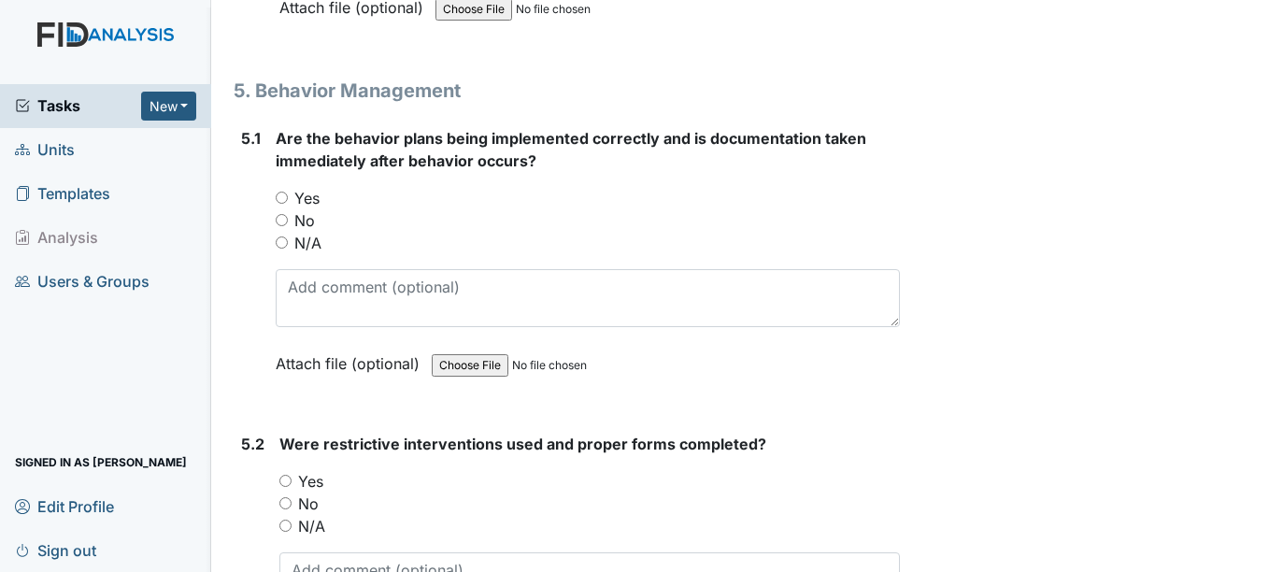
scroll to position [9849, 0]
click at [294, 177] on div "Are the behavior plans being implemented correctly and is documentation taken i…" at bounding box center [587, 256] width 623 height 261
click at [285, 195] on input "Yes" at bounding box center [282, 197] width 12 height 12
radio input "true"
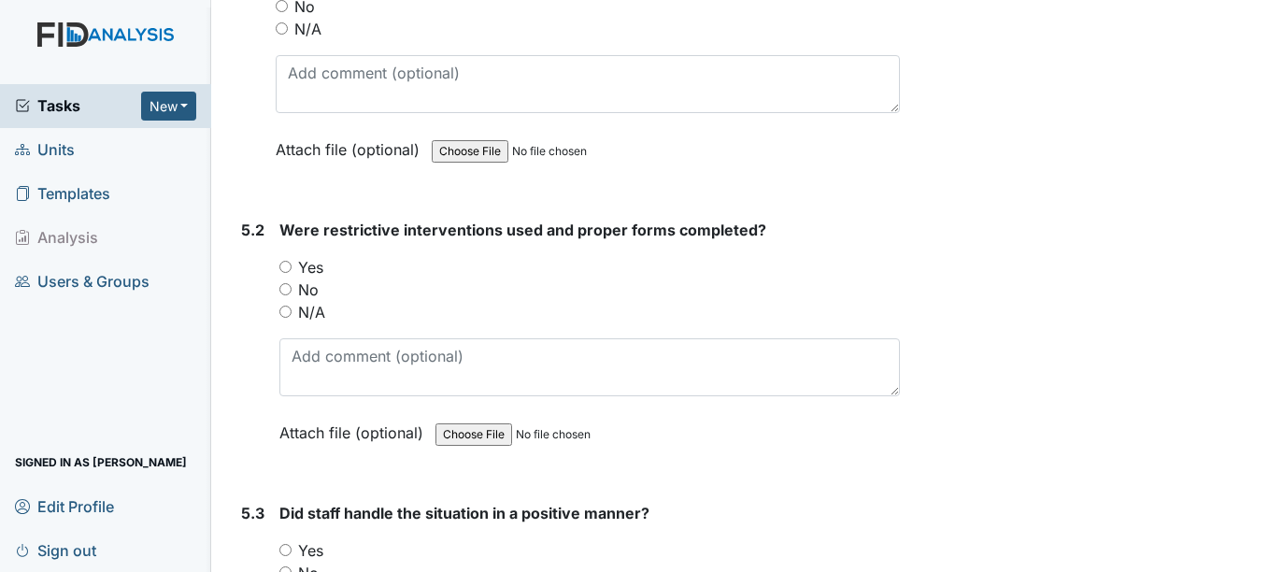
scroll to position [10066, 0]
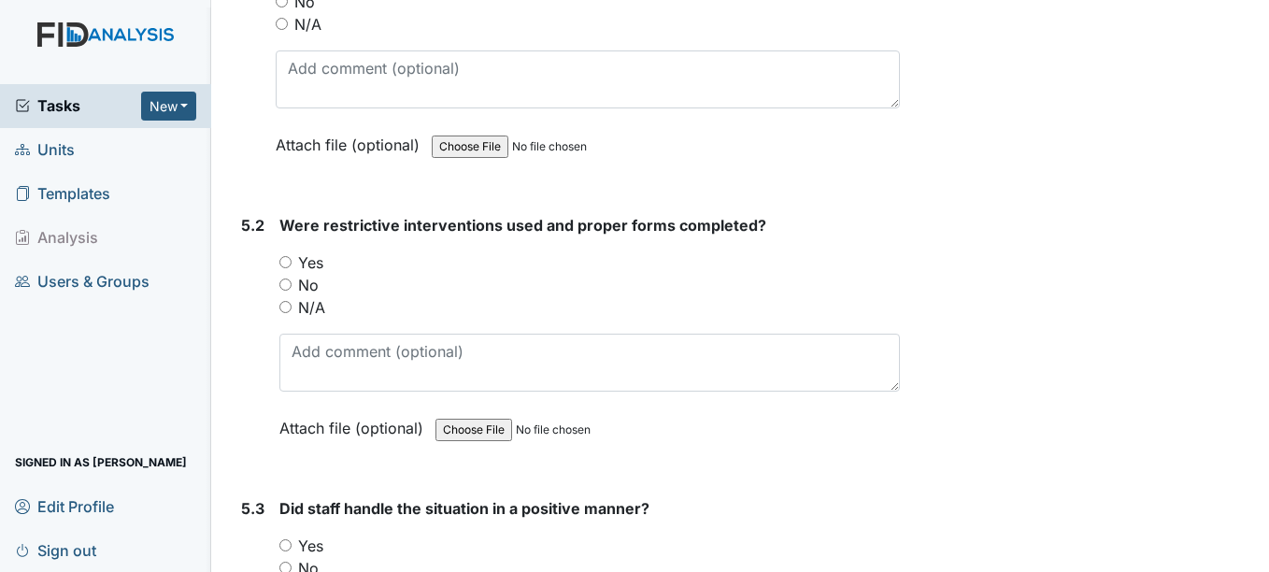
click at [247, 386] on div "5.2" at bounding box center [252, 340] width 23 height 253
click at [196, 320] on div "Tasks New Form Inspection Document Bundle Units Templates Analysis Users & Grou…" at bounding box center [105, 328] width 211 height 488
click at [238, 339] on div "5.2 Were restrictive interventions used and proper forms completed? You must se…" at bounding box center [566, 340] width 665 height 253
click at [292, 308] on input "N/A" at bounding box center [285, 307] width 12 height 12
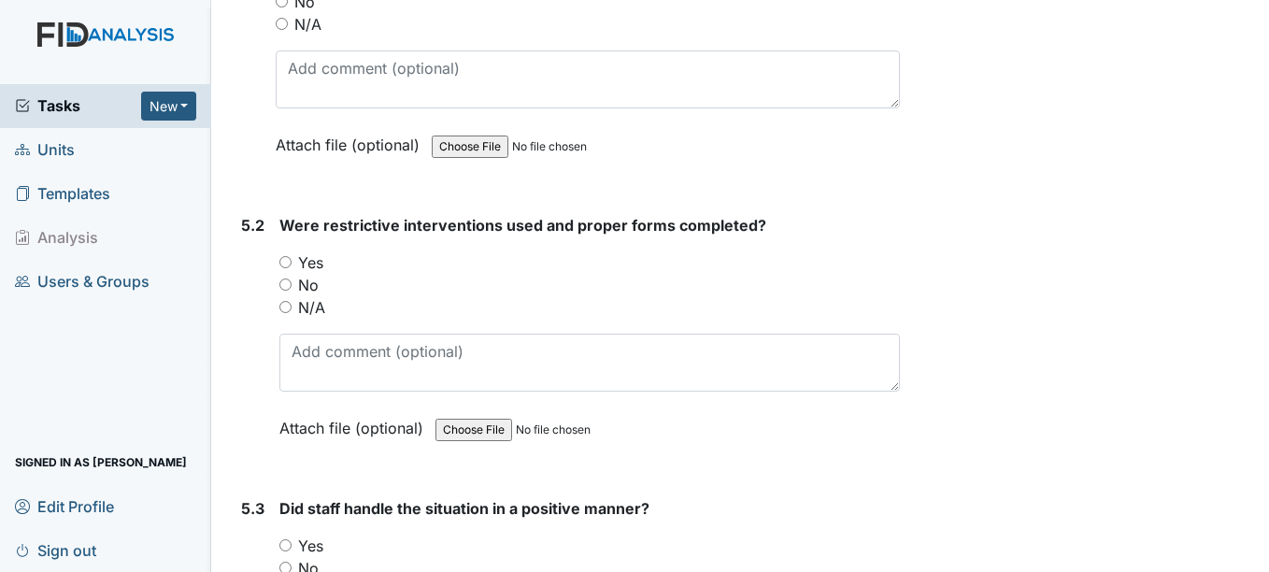
radio input "true"
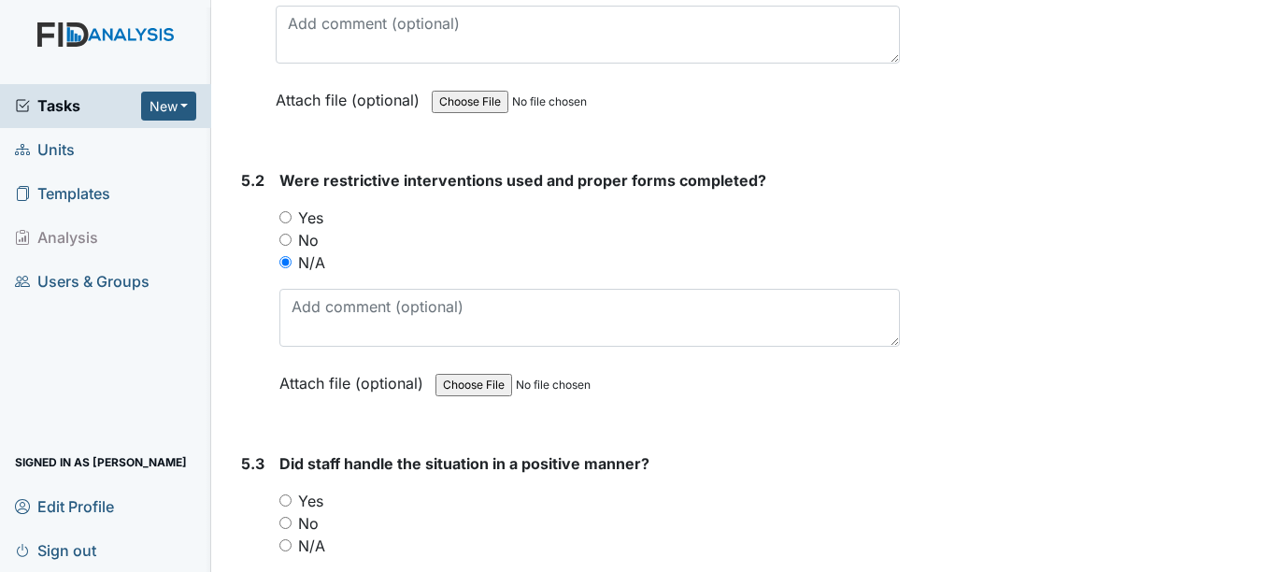
scroll to position [10112, 0]
click at [193, 286] on link "Users & Groups" at bounding box center [105, 282] width 211 height 44
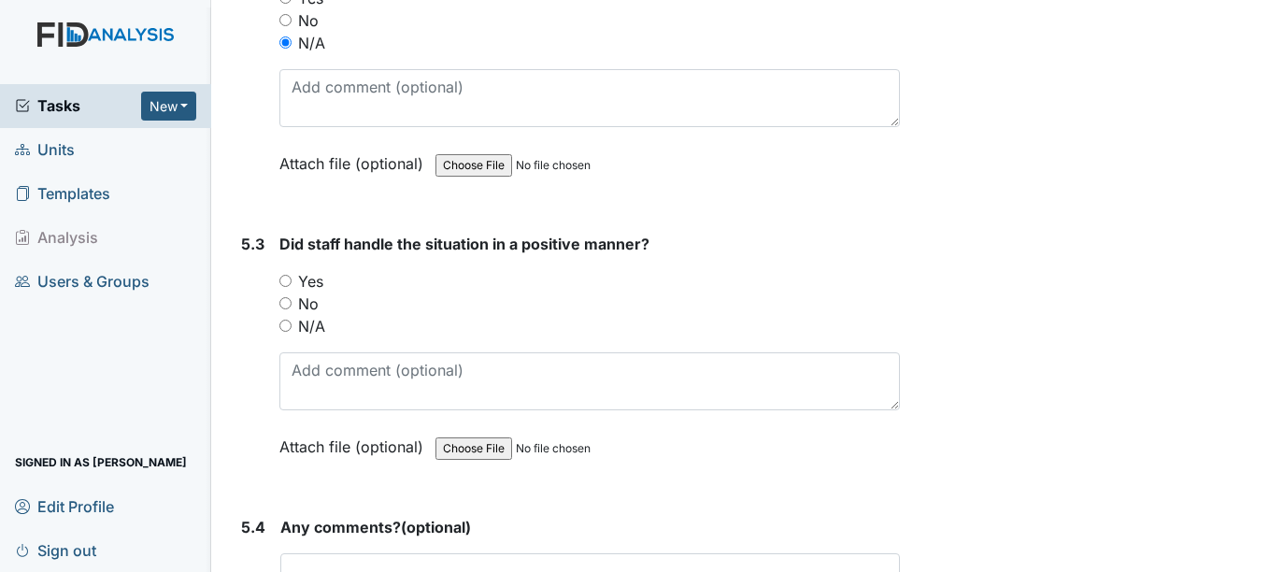
scroll to position [10333, 0]
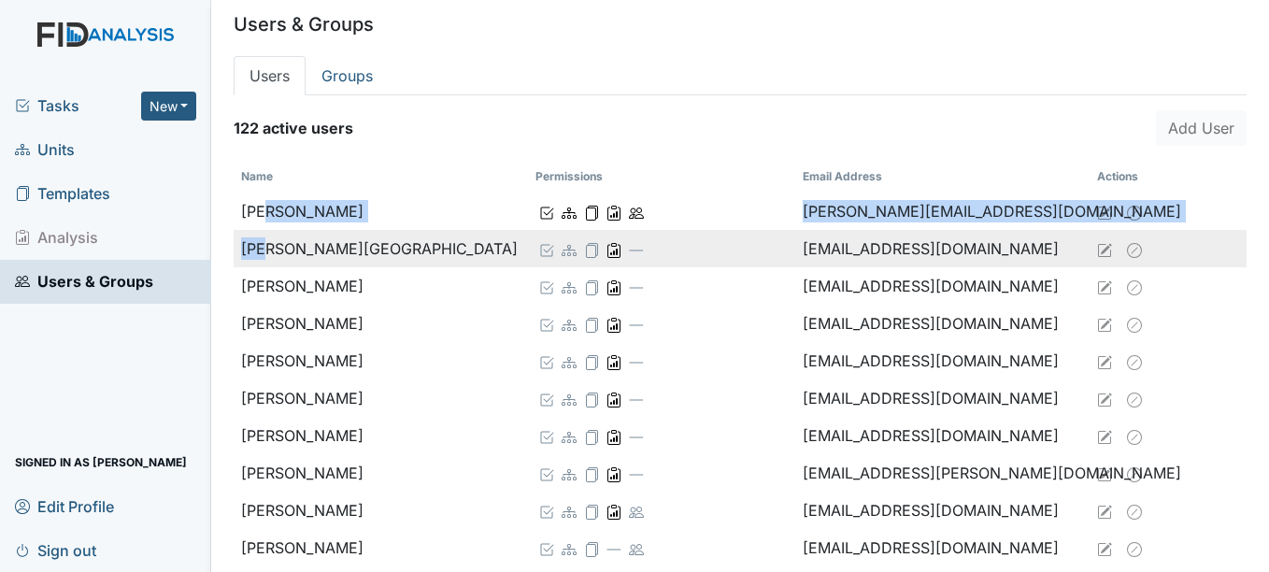
drag, startPoint x: 265, startPoint y: 221, endPoint x: 267, endPoint y: 236, distance: 15.1
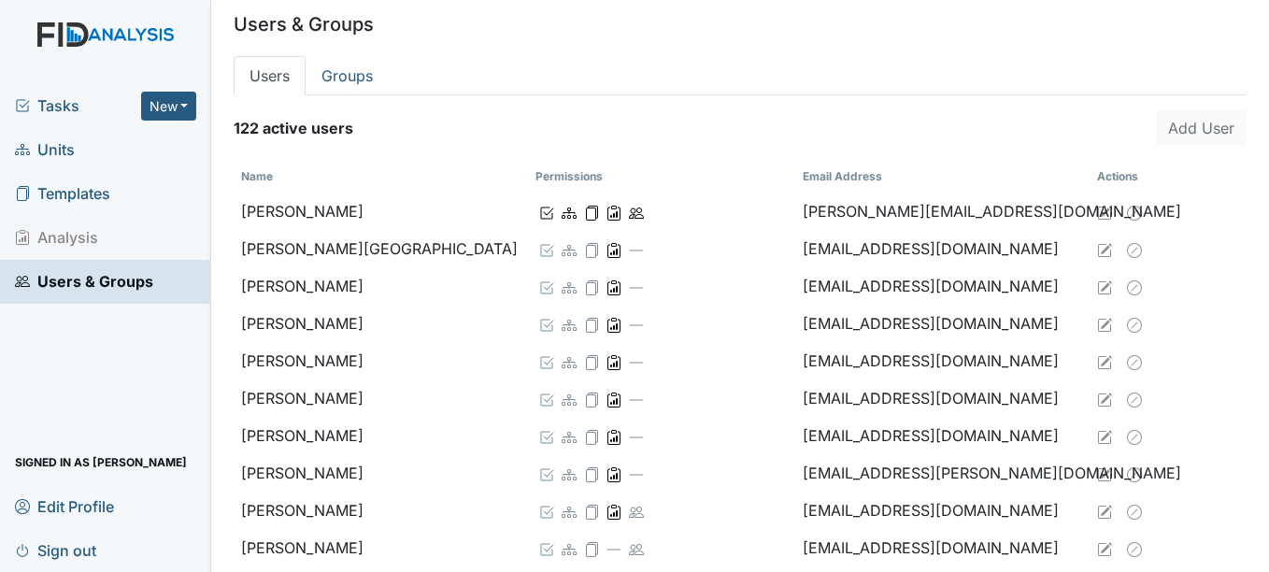
drag, startPoint x: 267, startPoint y: 236, endPoint x: 234, endPoint y: 154, distance: 88.8
click at [44, 154] on span "Units" at bounding box center [45, 150] width 60 height 29
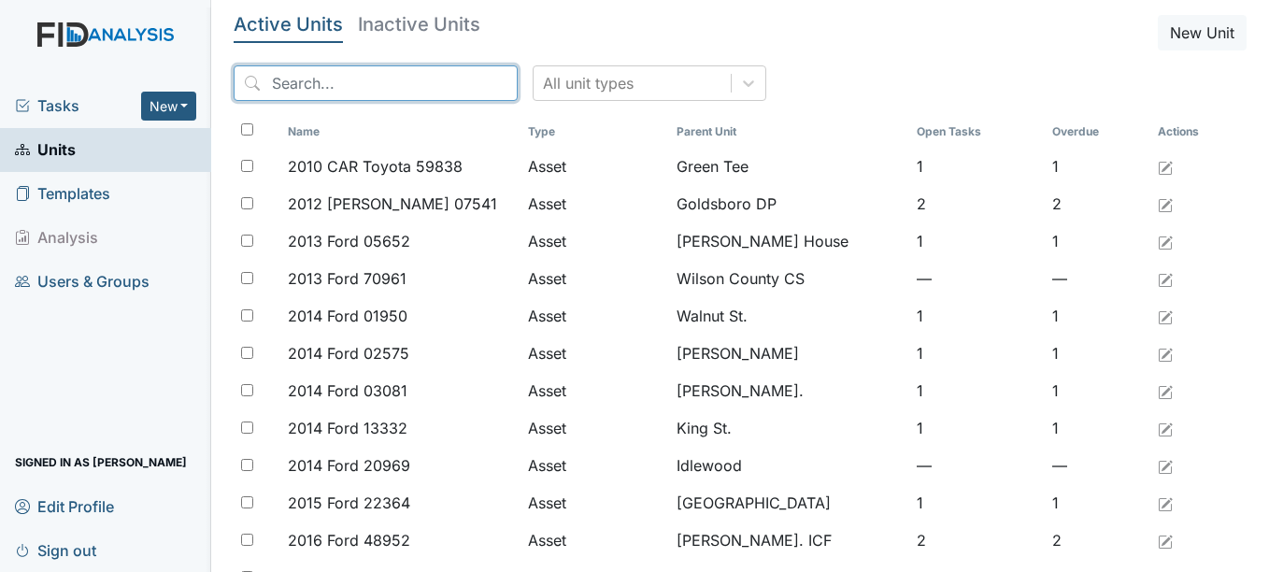
click at [381, 99] on input "search" at bounding box center [376, 83] width 284 height 36
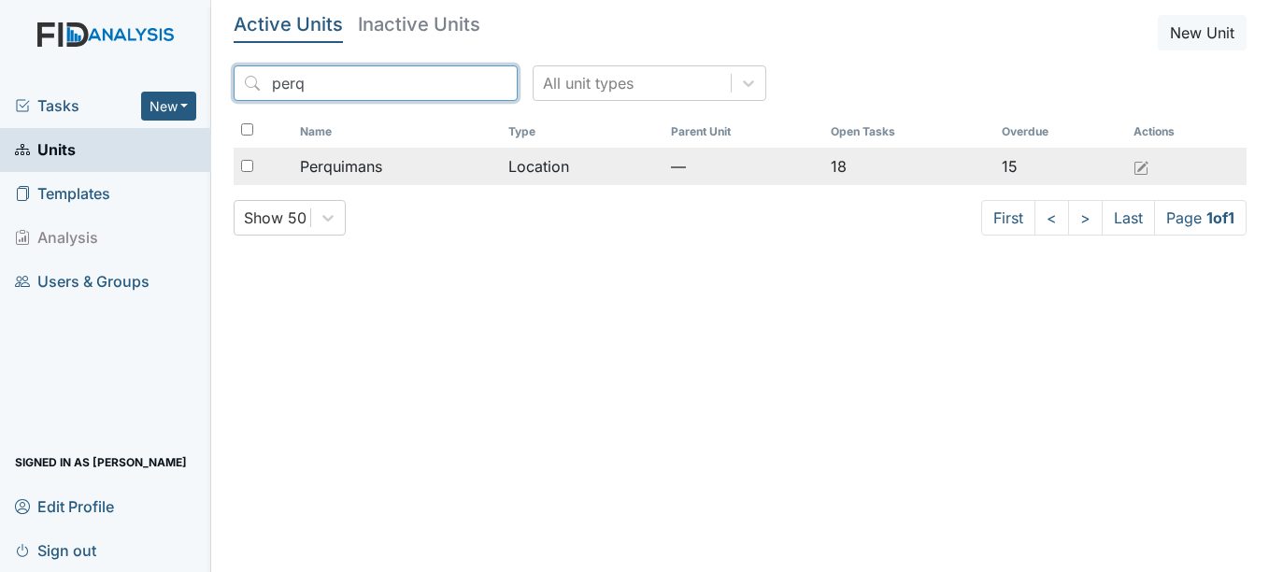
type input "perq"
click at [416, 157] on div "Perquimans" at bounding box center [396, 166] width 193 height 22
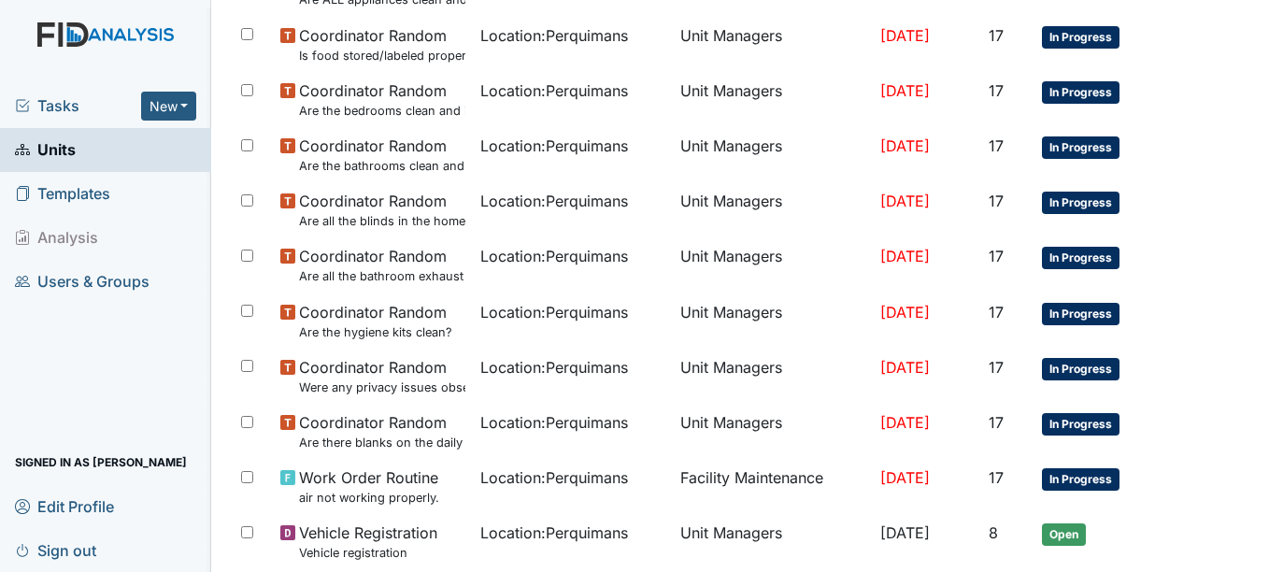
scroll to position [678, 0]
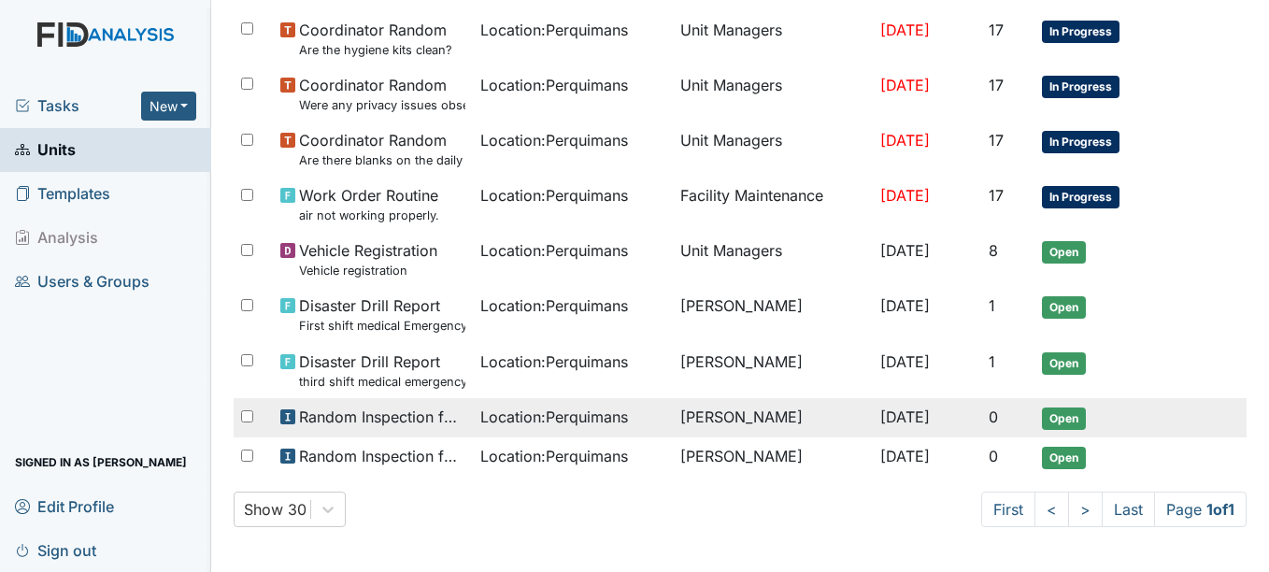
click at [755, 430] on td "Byron Morris" at bounding box center [773, 417] width 200 height 39
click at [249, 414] on input "checkbox" at bounding box center [247, 416] width 12 height 12
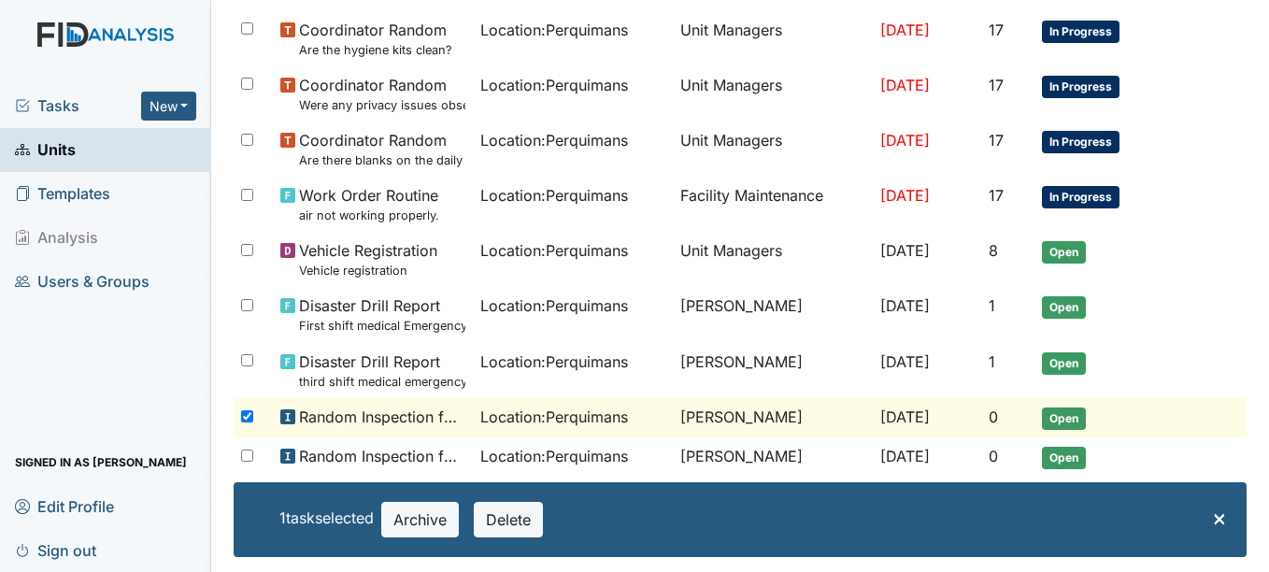
click at [244, 417] on input "checkbox" at bounding box center [247, 416] width 12 height 12
checkbox input "false"
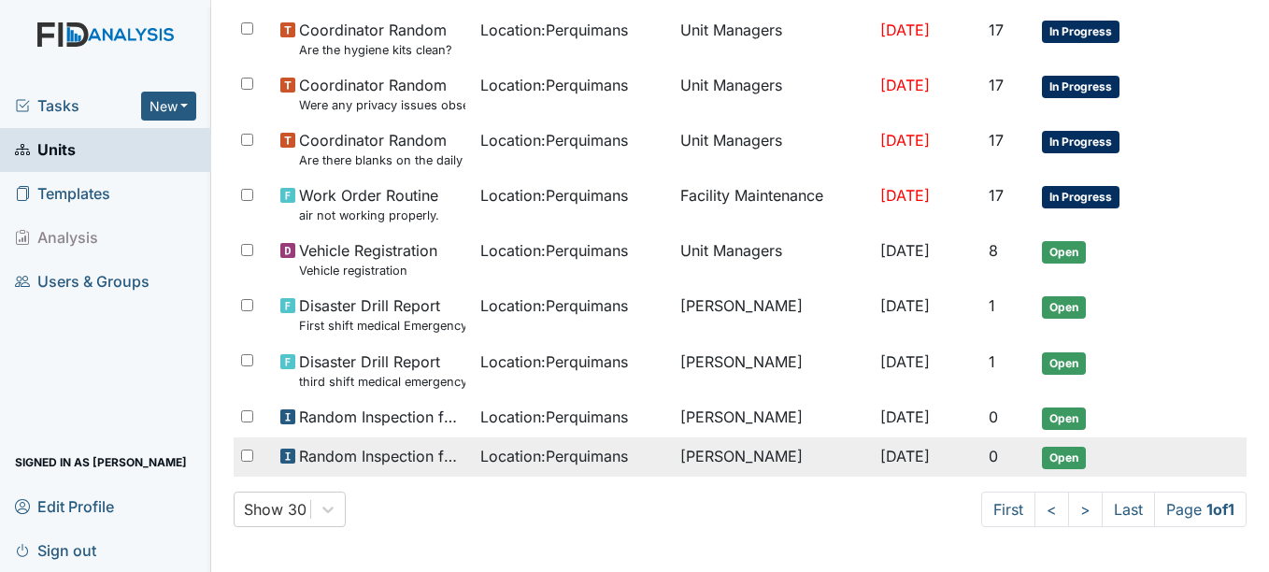
click at [1061, 452] on span "Open" at bounding box center [1064, 458] width 44 height 22
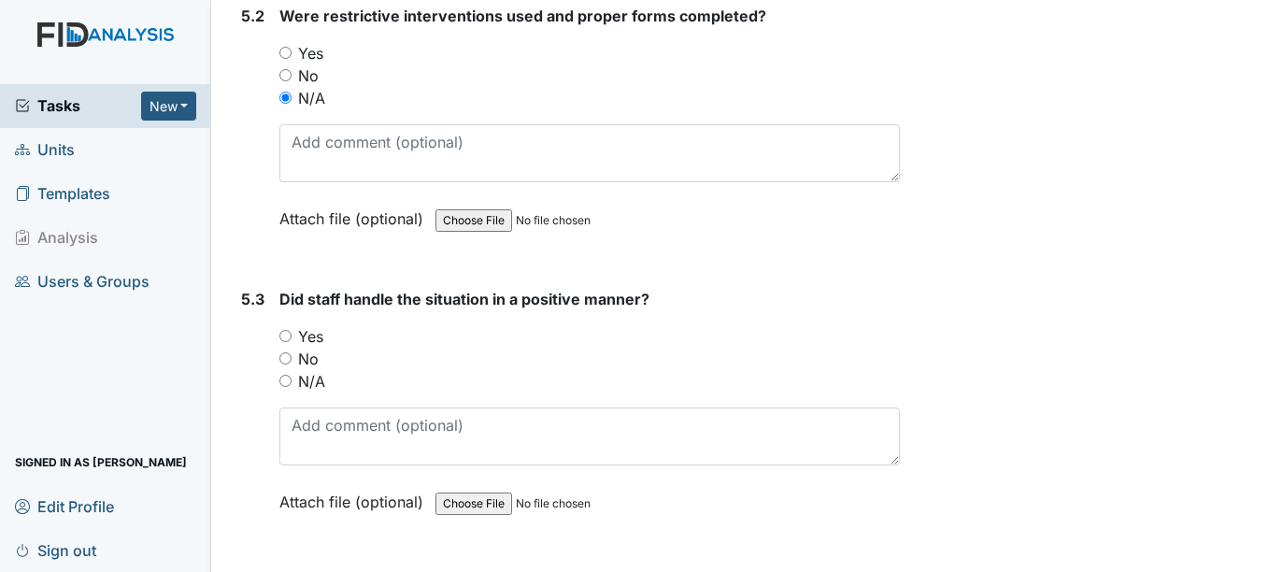
scroll to position [10277, 0]
click at [281, 377] on input "N/A" at bounding box center [285, 380] width 12 height 12
radio input "true"
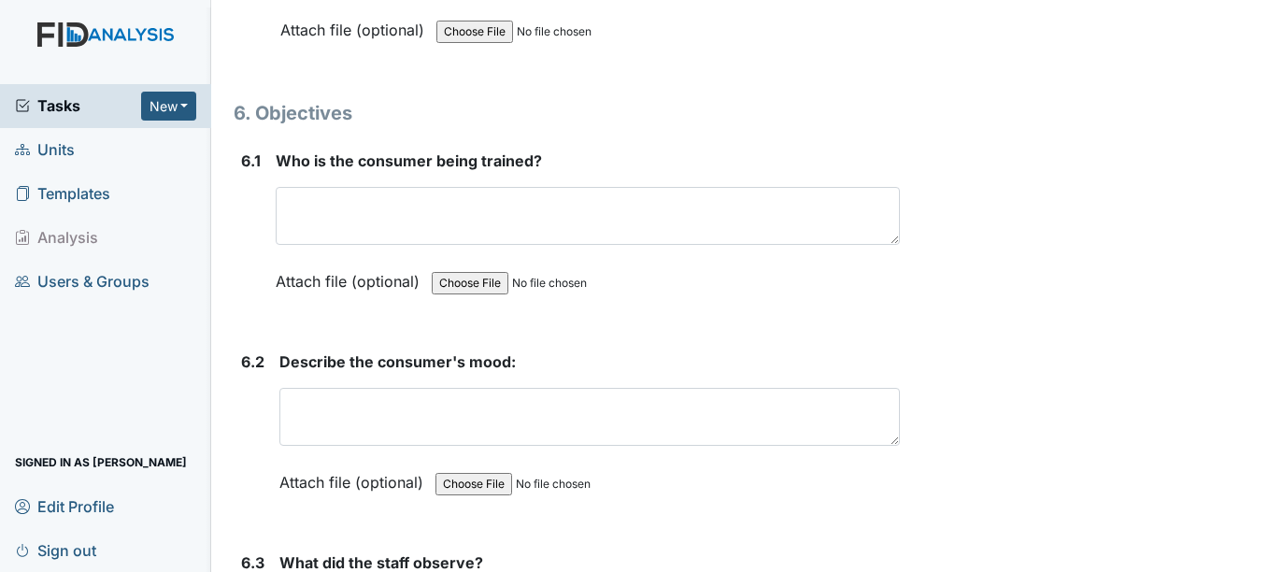
scroll to position [10949, 0]
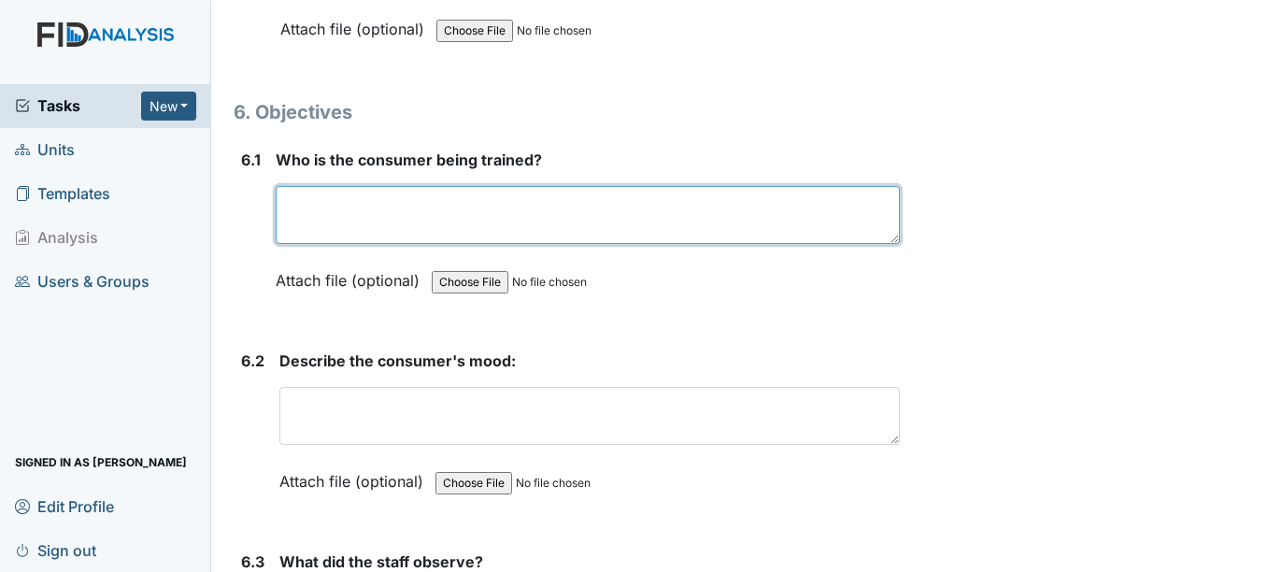
click at [314, 218] on textarea at bounding box center [587, 215] width 623 height 58
type textarea "ck"
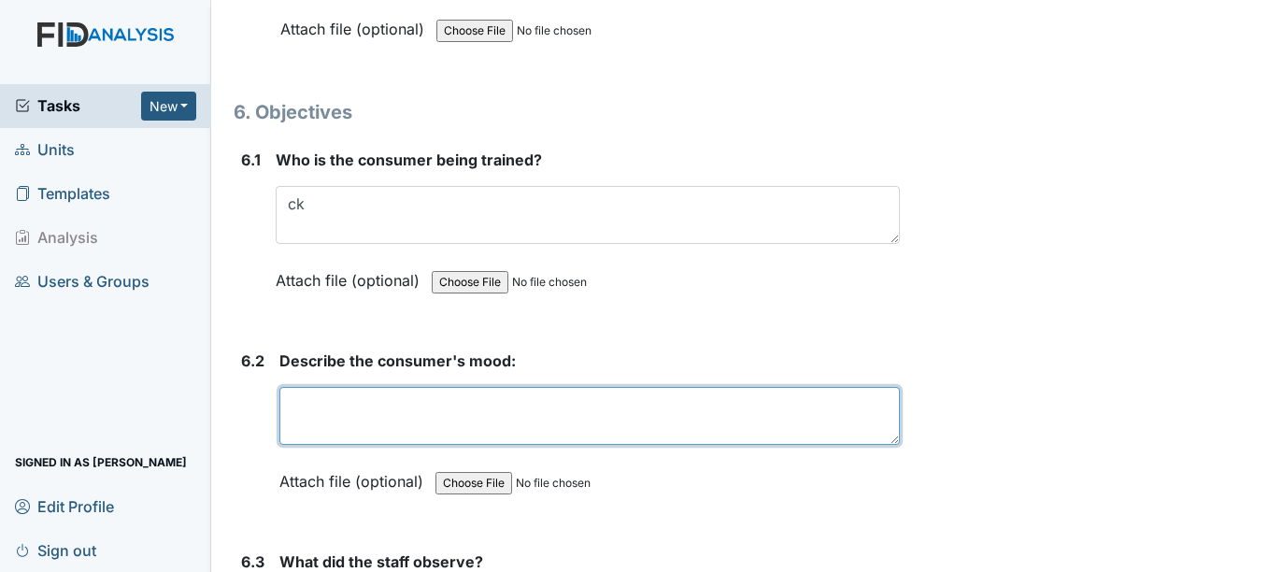
click at [379, 398] on textarea at bounding box center [589, 416] width 620 height 58
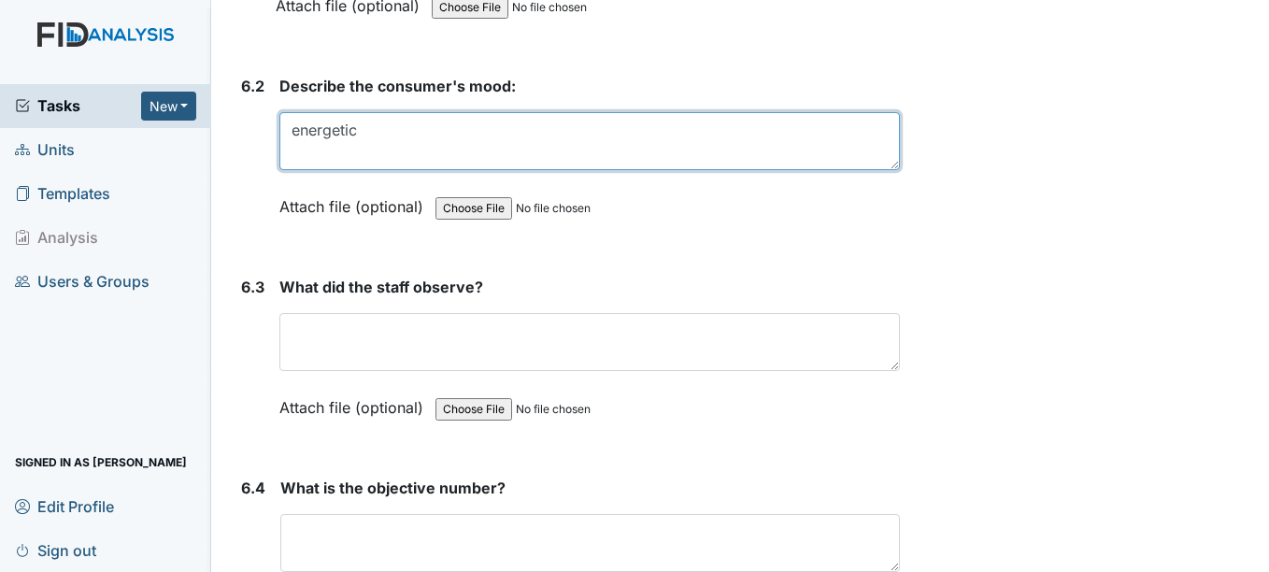
scroll to position [11228, 0]
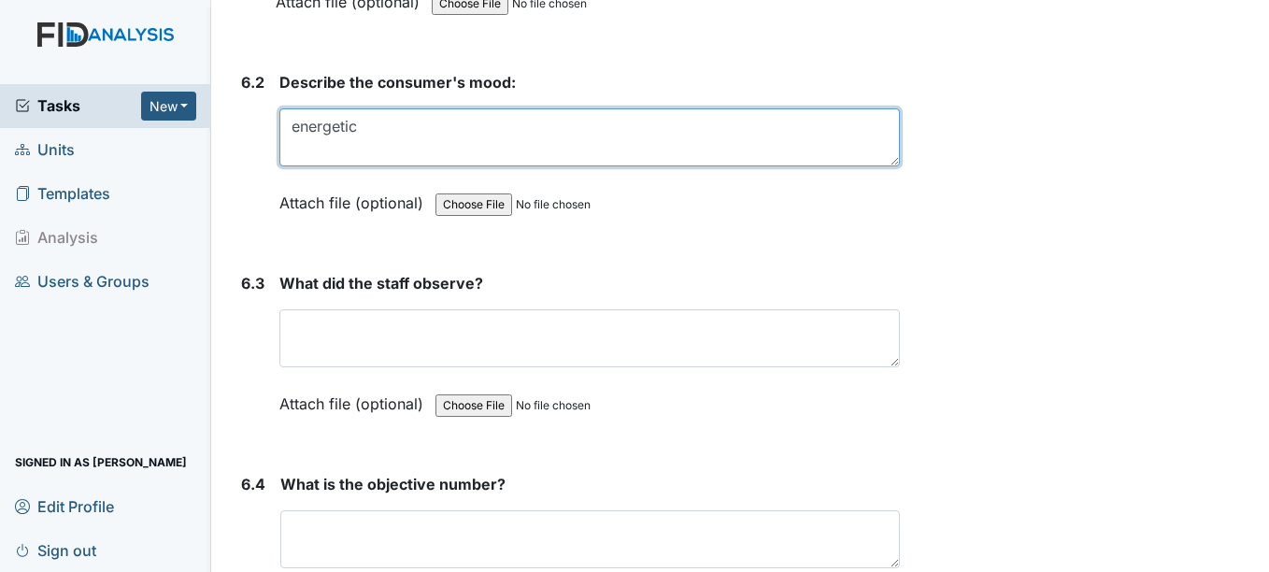
type textarea "energetic"
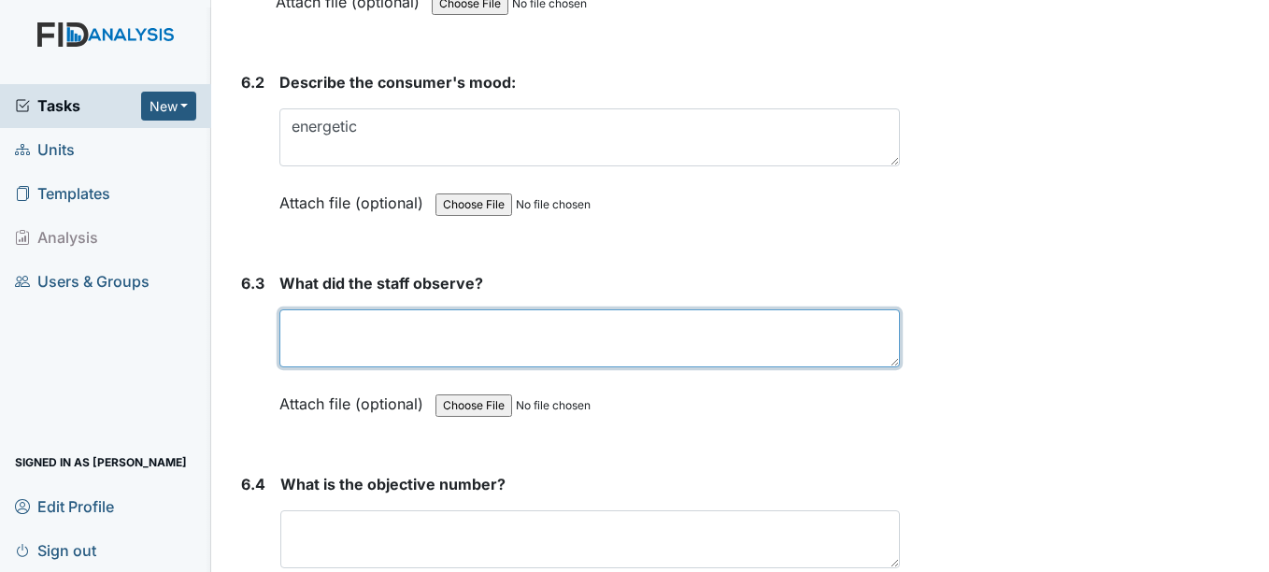
click at [386, 341] on textarea at bounding box center [589, 338] width 620 height 58
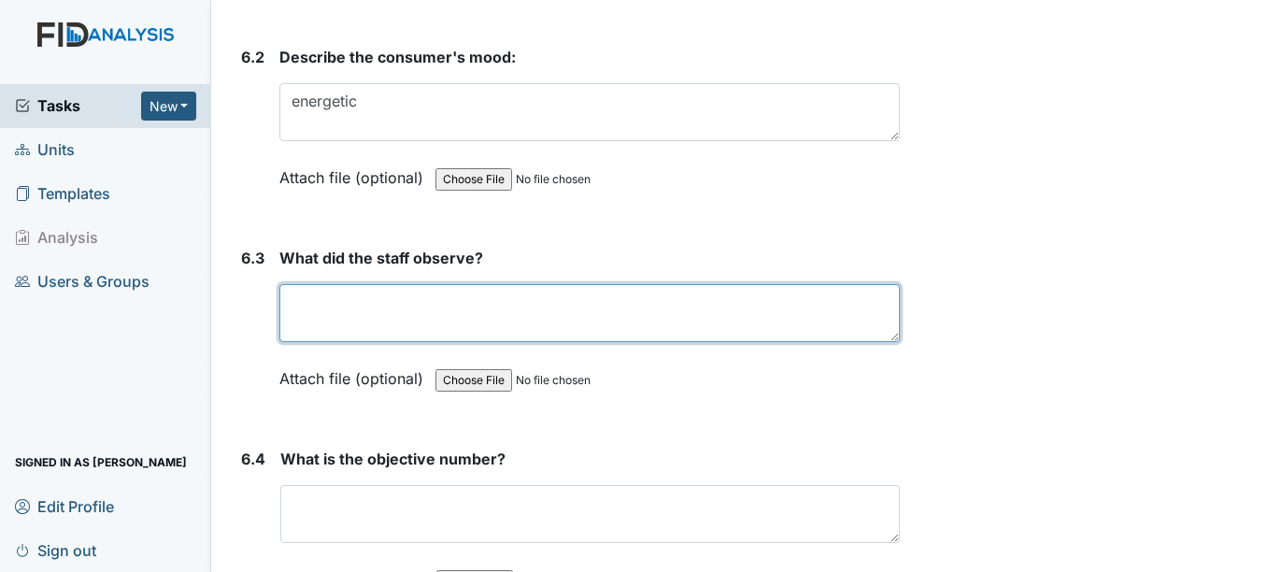
scroll to position [11265, 0]
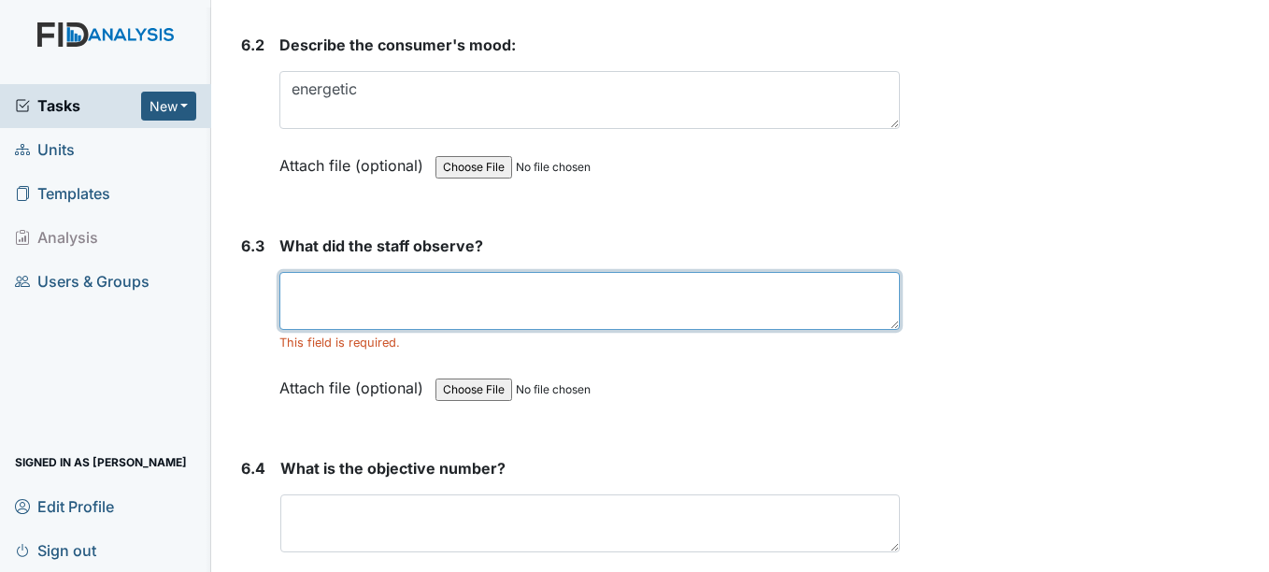
click at [484, 275] on textarea at bounding box center [589, 301] width 620 height 58
type textarea "cooking dinner"
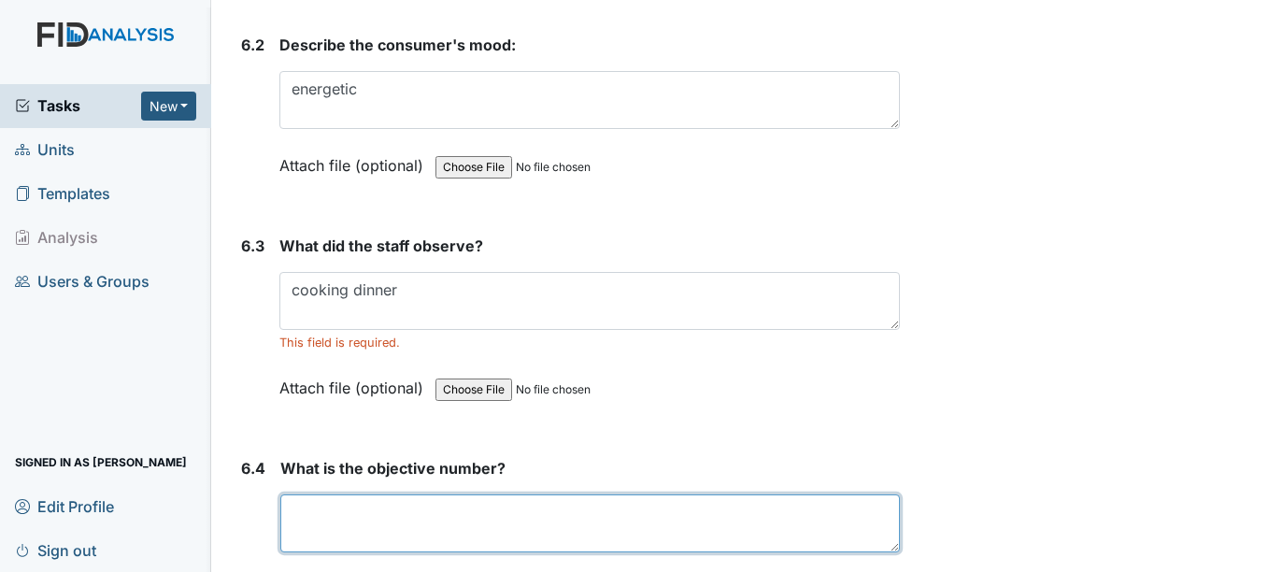
click at [560, 514] on textarea at bounding box center [589, 523] width 619 height 58
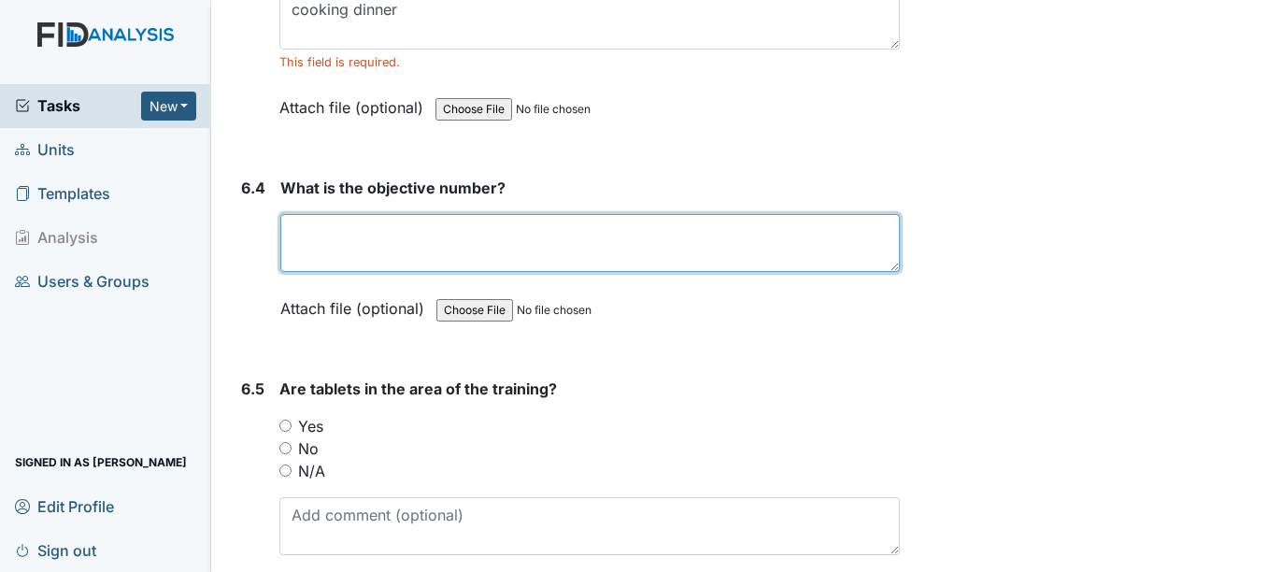
scroll to position [11554, 0]
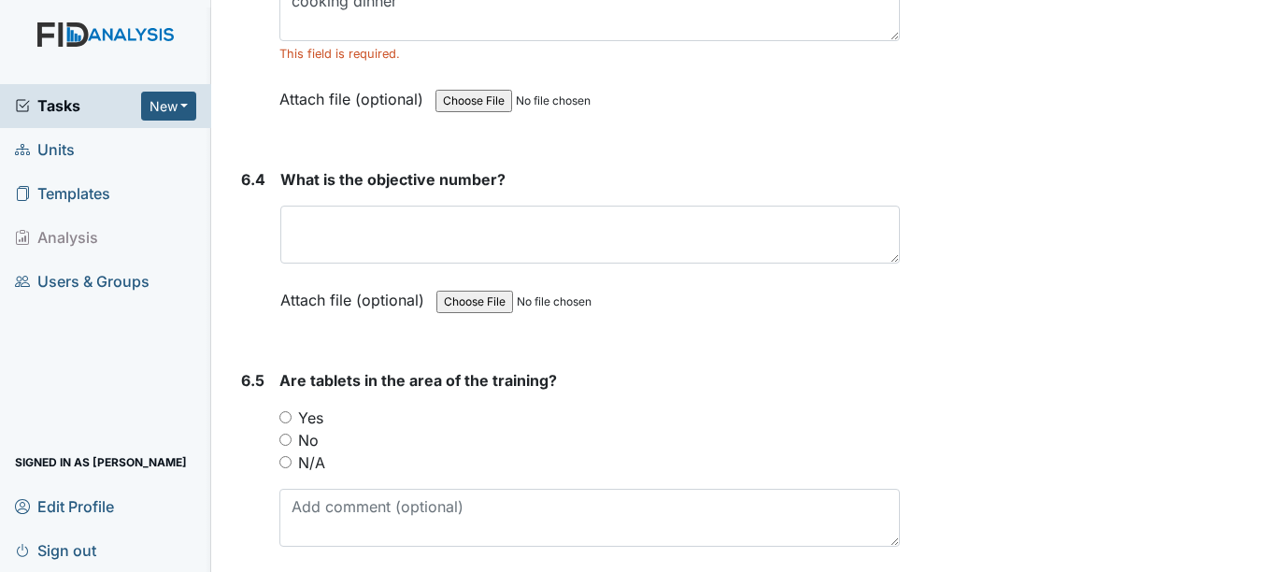
click at [291, 434] on input "No" at bounding box center [285, 440] width 12 height 12
radio input "true"
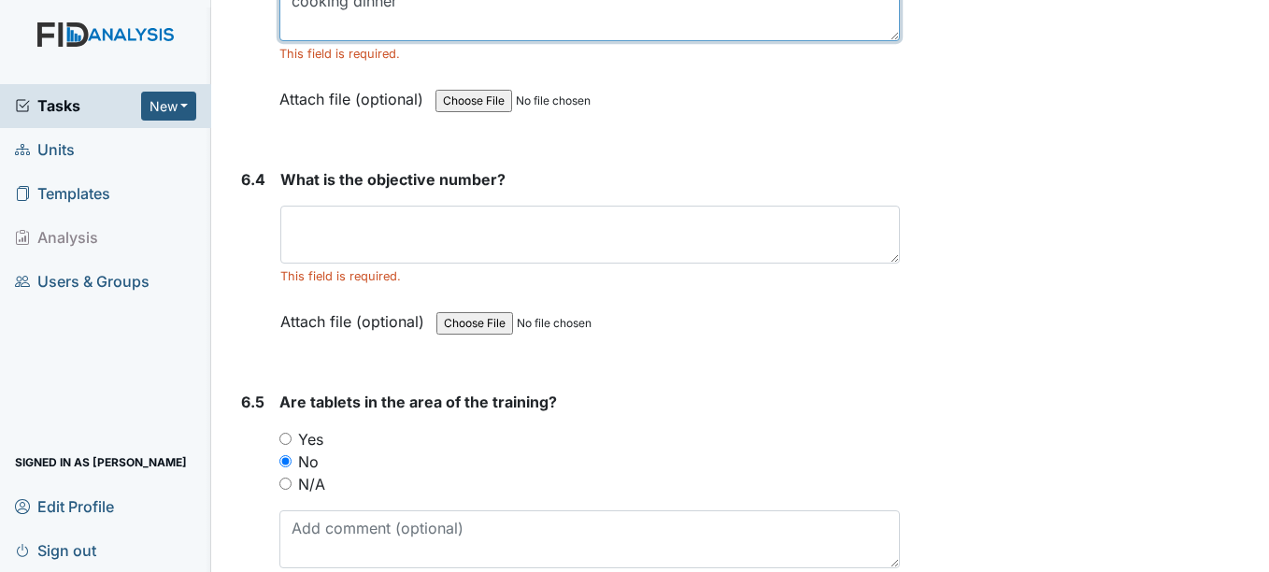
click at [461, 17] on textarea "cooking dinner" at bounding box center [589, 12] width 620 height 58
click at [461, 18] on textarea "cooking dinner" at bounding box center [589, 12] width 620 height 58
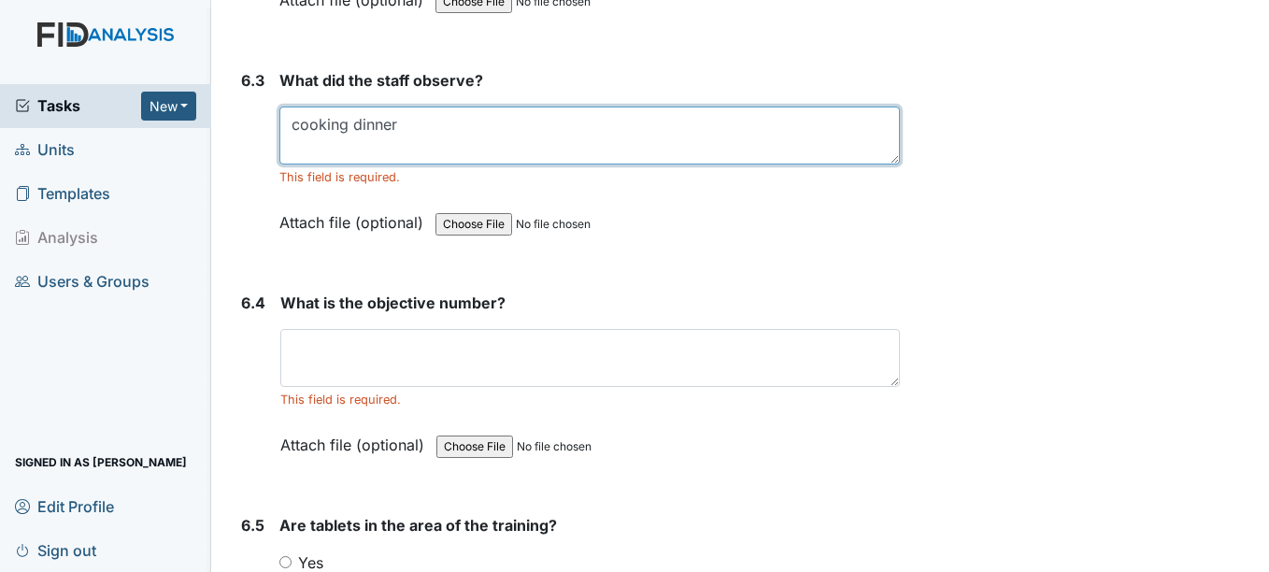
scroll to position [11422, 0]
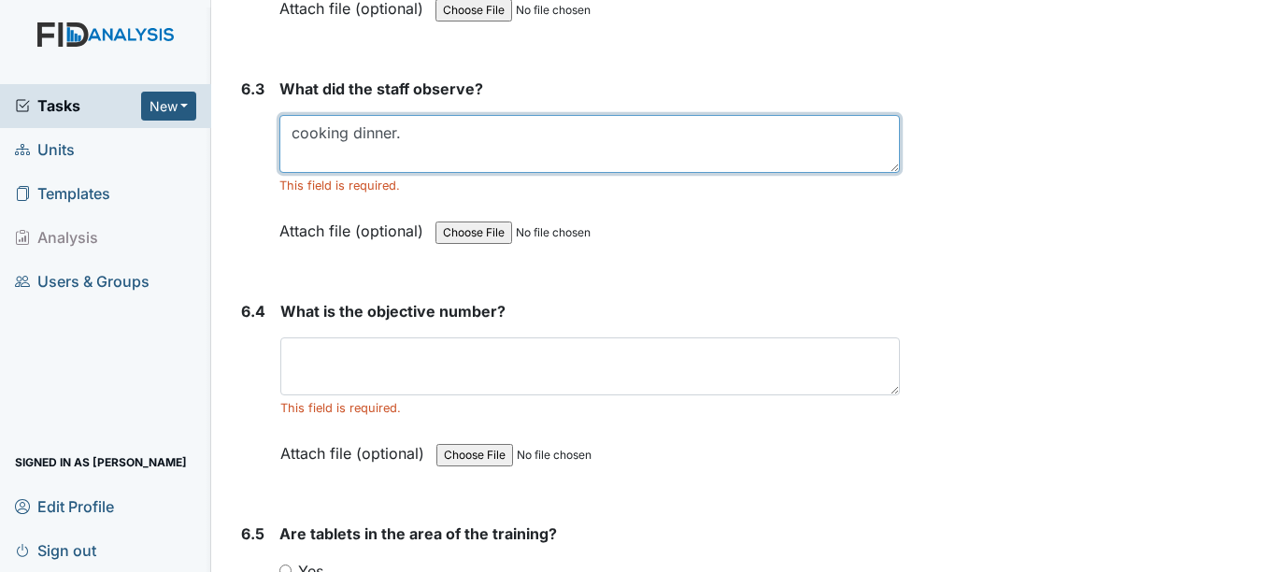
type textarea "cooking dinner."
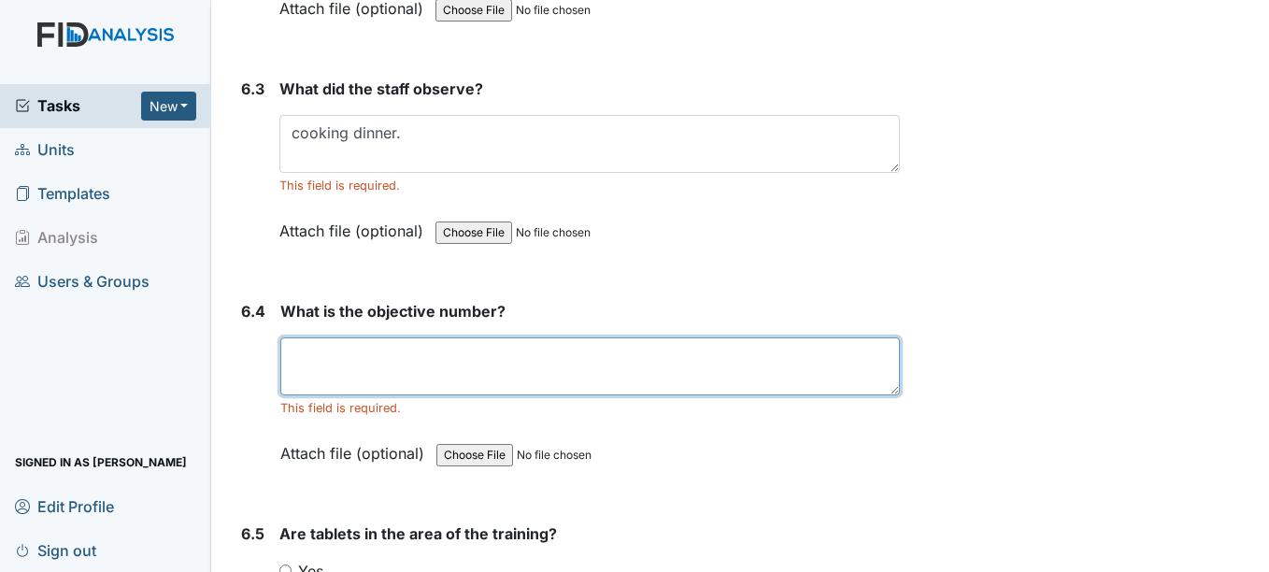
click at [493, 374] on textarea at bounding box center [589, 366] width 619 height 58
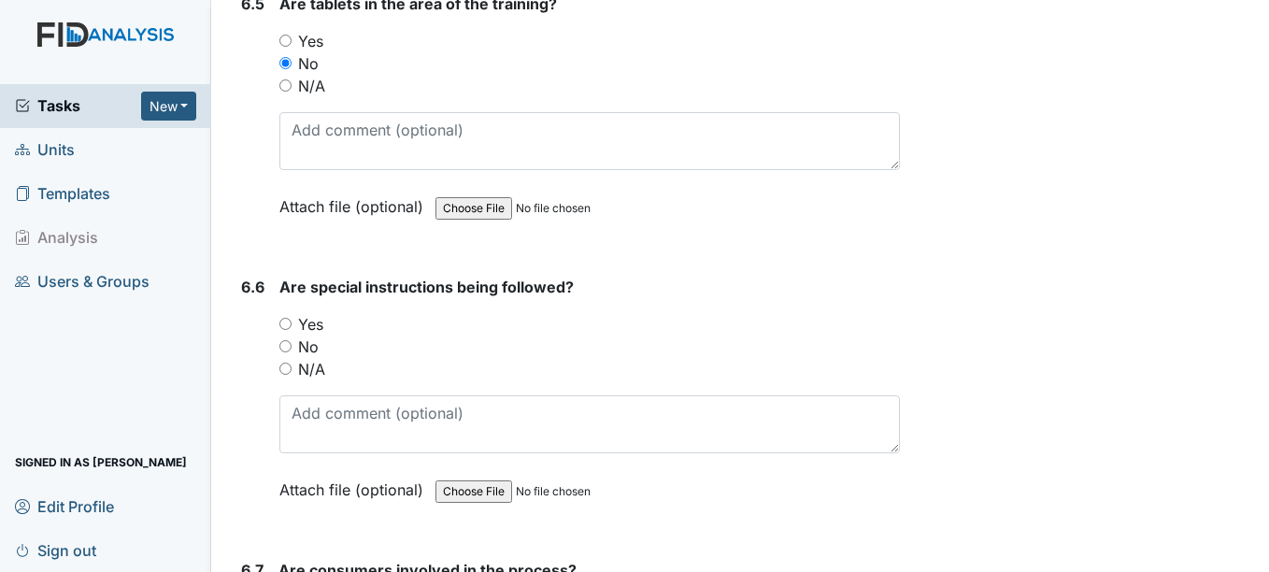
scroll to position [11962, 0]
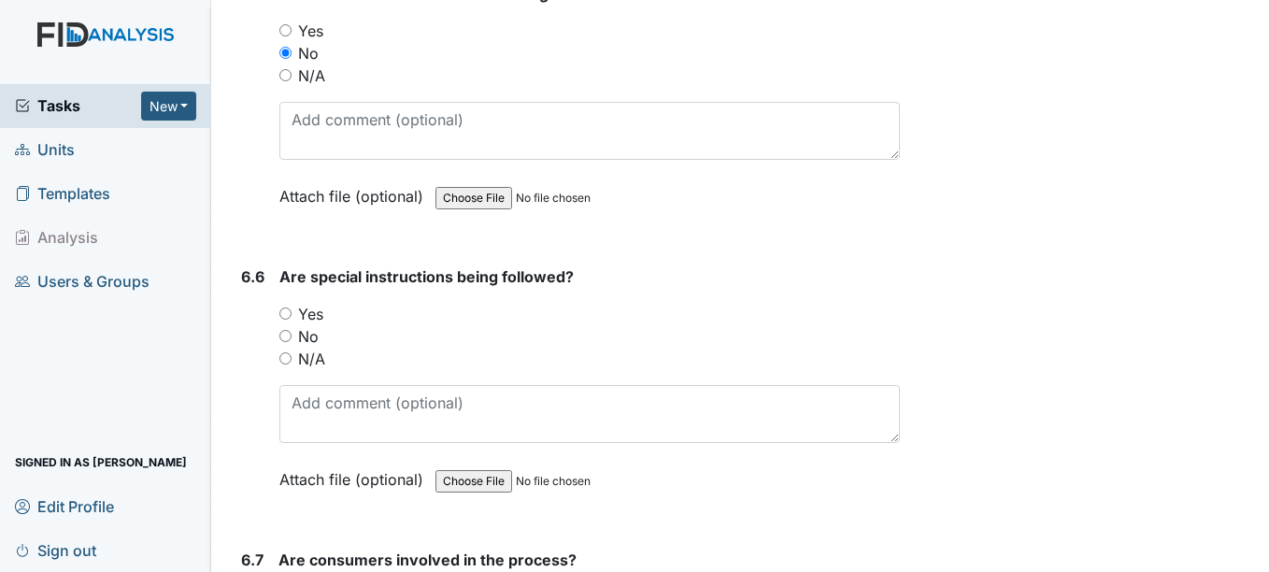
type textarea "8"
click at [284, 361] on input "N/A" at bounding box center [285, 358] width 12 height 12
radio input "true"
click at [284, 361] on input "N/A" at bounding box center [285, 358] width 12 height 12
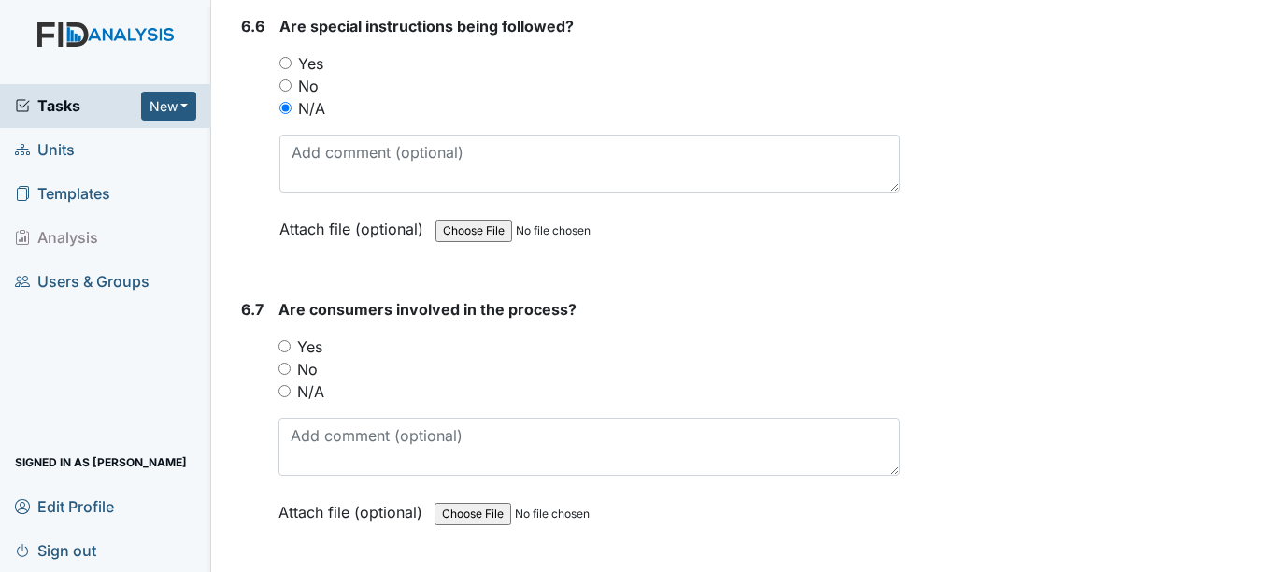
scroll to position [12222, 0]
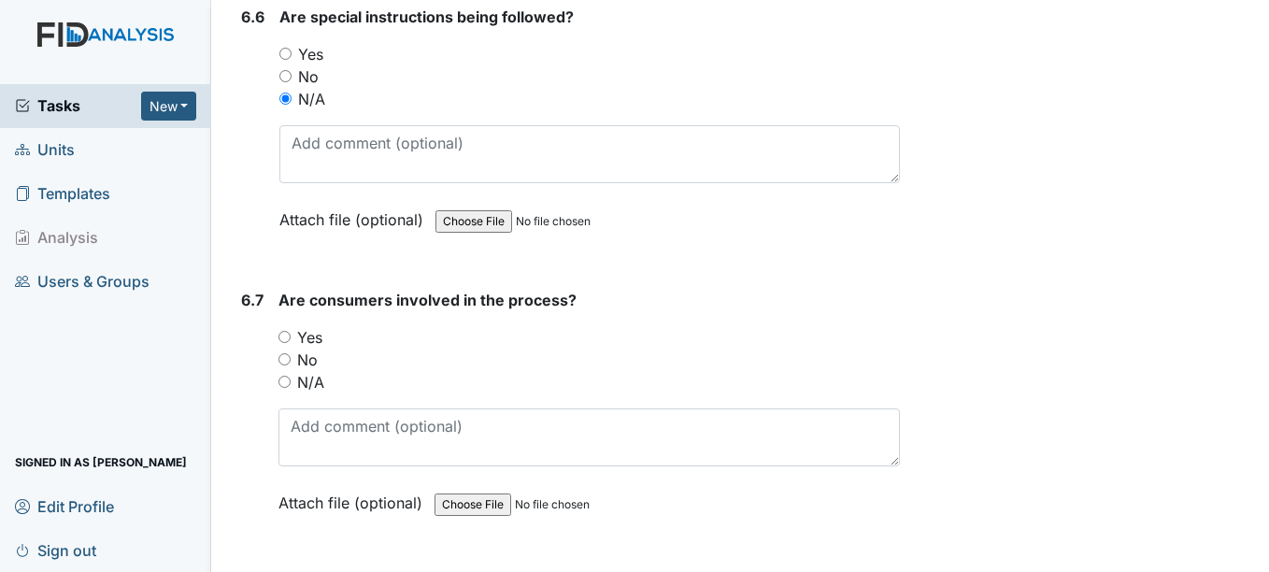
click at [290, 385] on input "N/A" at bounding box center [284, 382] width 12 height 12
radio input "true"
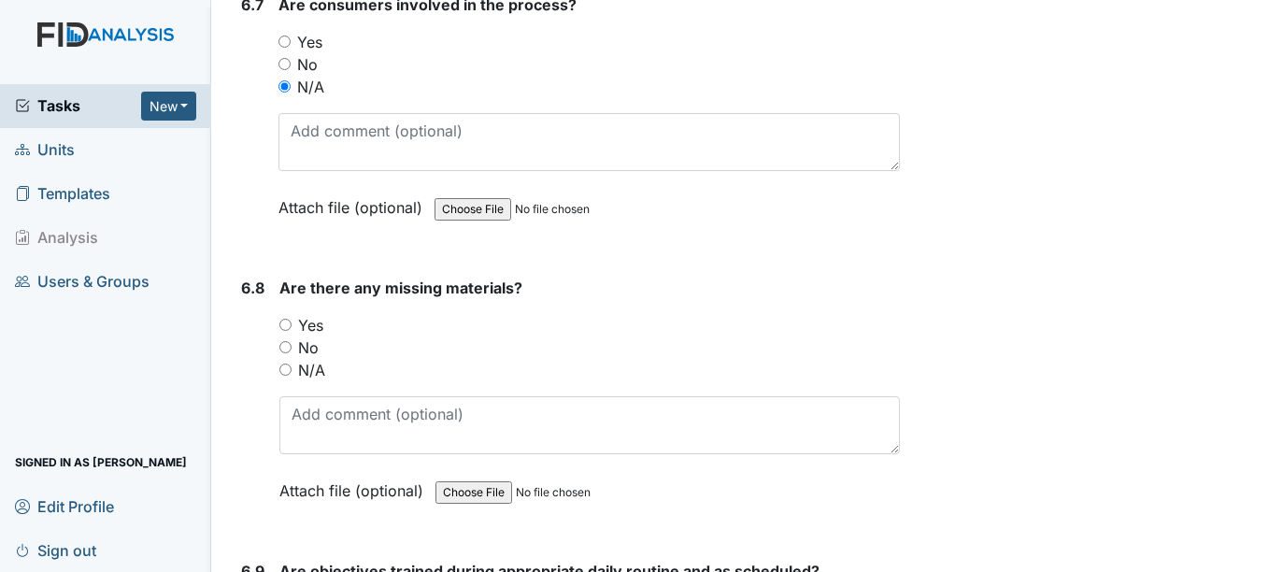
scroll to position [12532, 0]
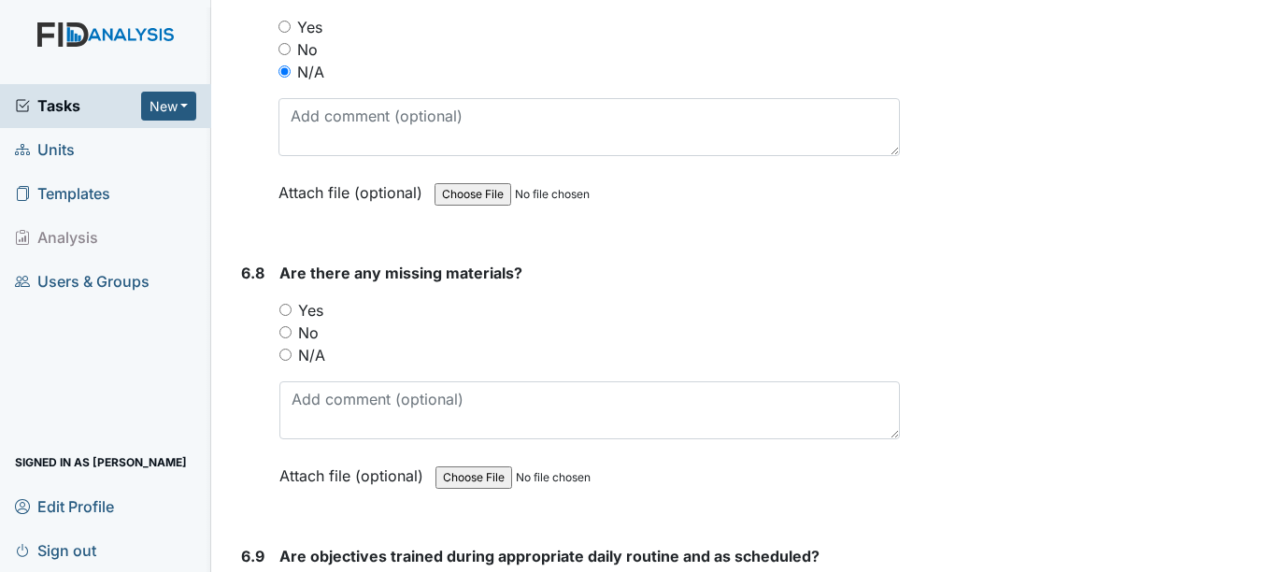
click at [289, 327] on input "No" at bounding box center [285, 332] width 12 height 12
radio input "true"
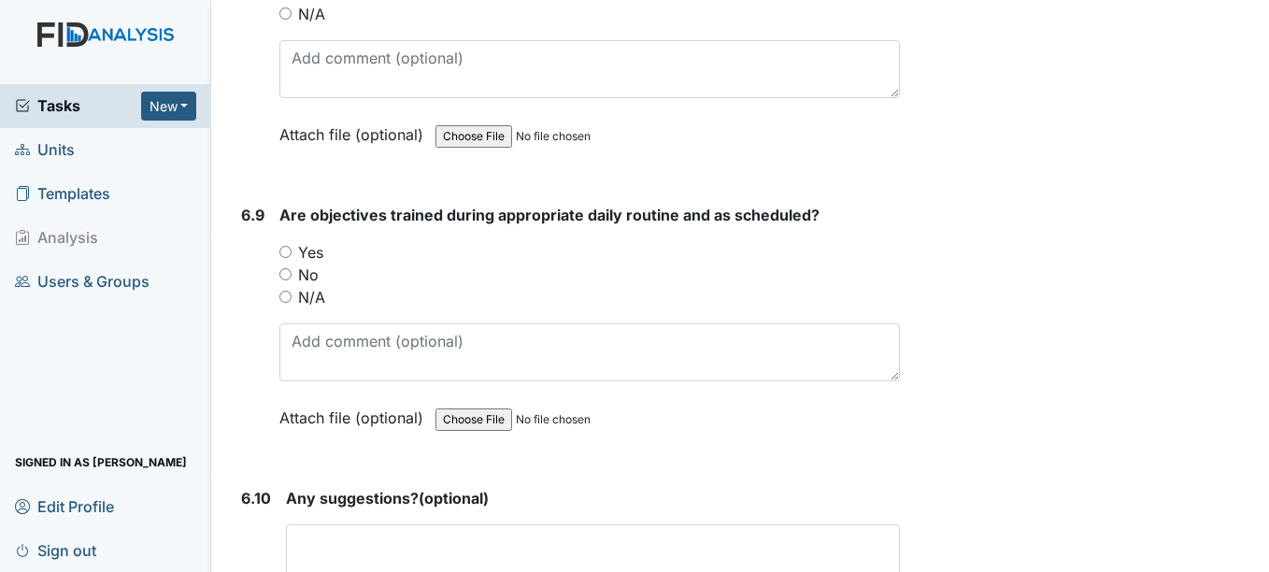
scroll to position [12914, 0]
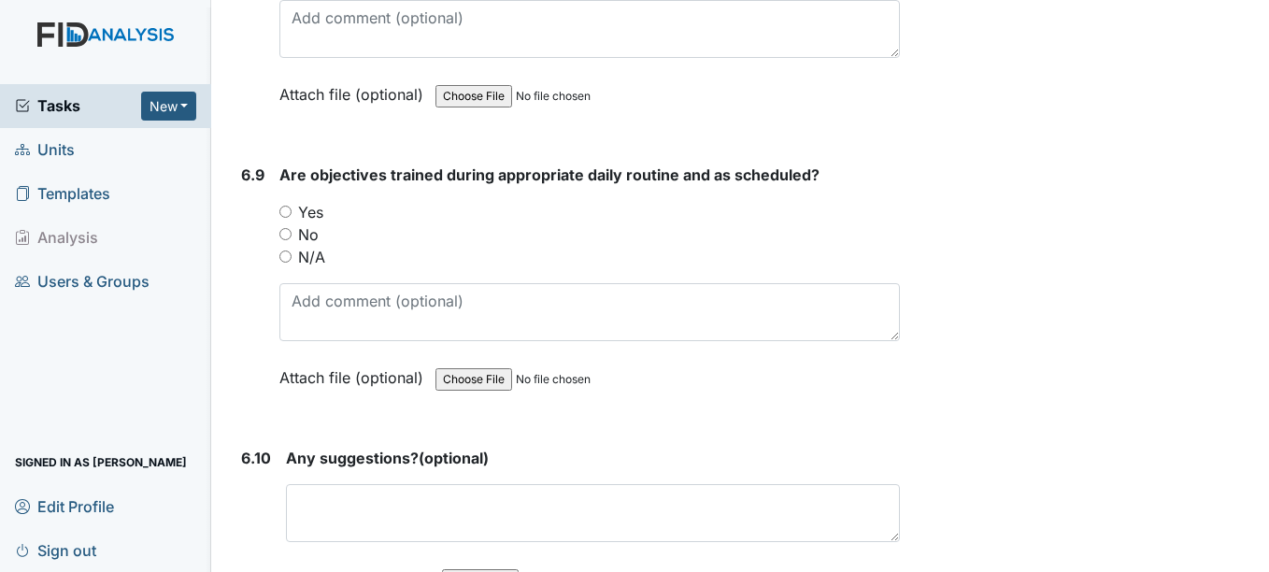
click at [283, 278] on div "Are objectives trained during appropriate daily routine and as scheduled? You m…" at bounding box center [589, 283] width 620 height 238
click at [284, 278] on div "Are objectives trained during appropriate daily routine and as scheduled? You m…" at bounding box center [589, 283] width 620 height 238
click at [286, 206] on input "Yes" at bounding box center [285, 212] width 12 height 12
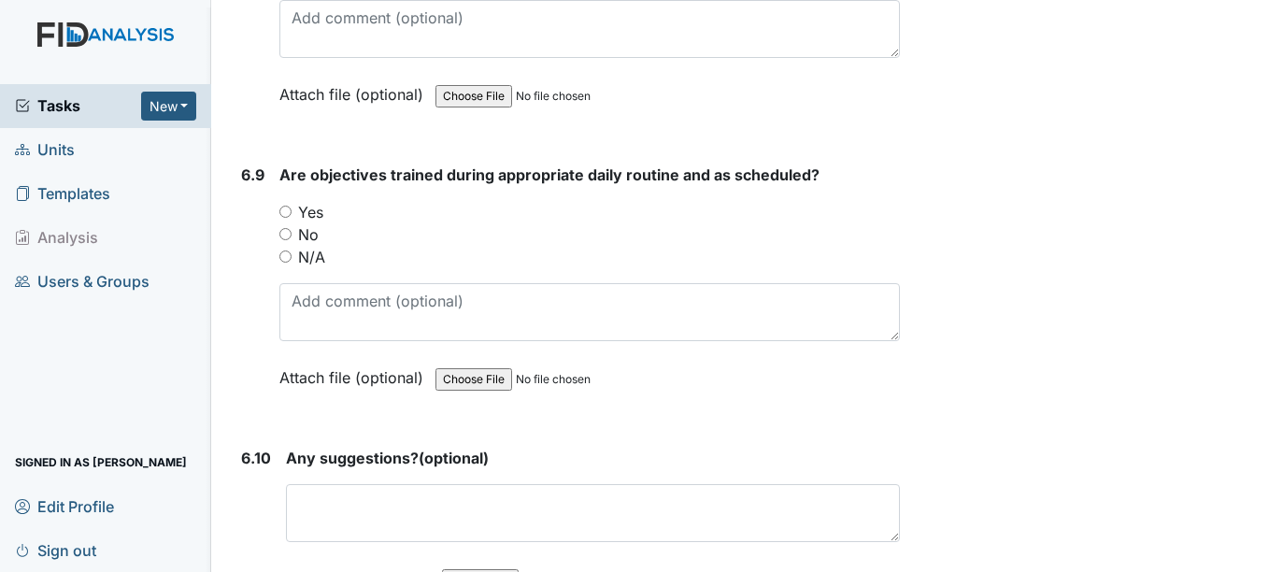
radio input "true"
click at [276, 469] on div "6.10 Any suggestions? (optional) This field is required. Attach file (optional)…" at bounding box center [566, 532] width 665 height 171
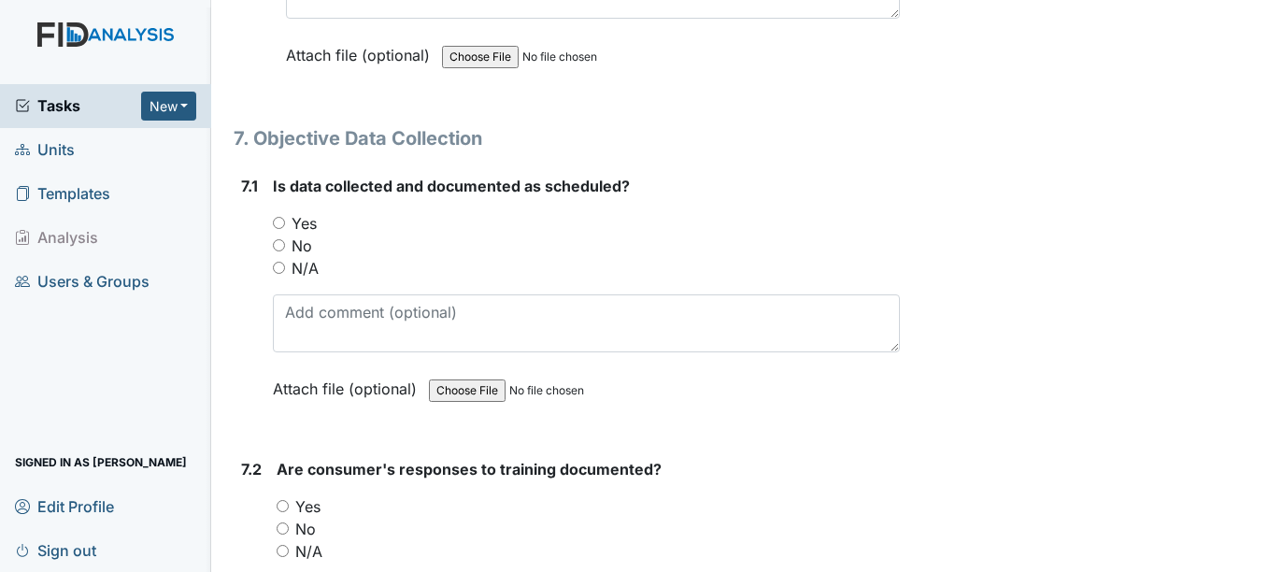
scroll to position [13438, 0]
click at [282, 225] on input "Yes" at bounding box center [279, 222] width 12 height 12
radio input "true"
click at [303, 493] on div "Are consumer's responses to training documented? You must select one of the bel…" at bounding box center [588, 576] width 622 height 238
click at [289, 508] on input "Yes" at bounding box center [283, 505] width 12 height 12
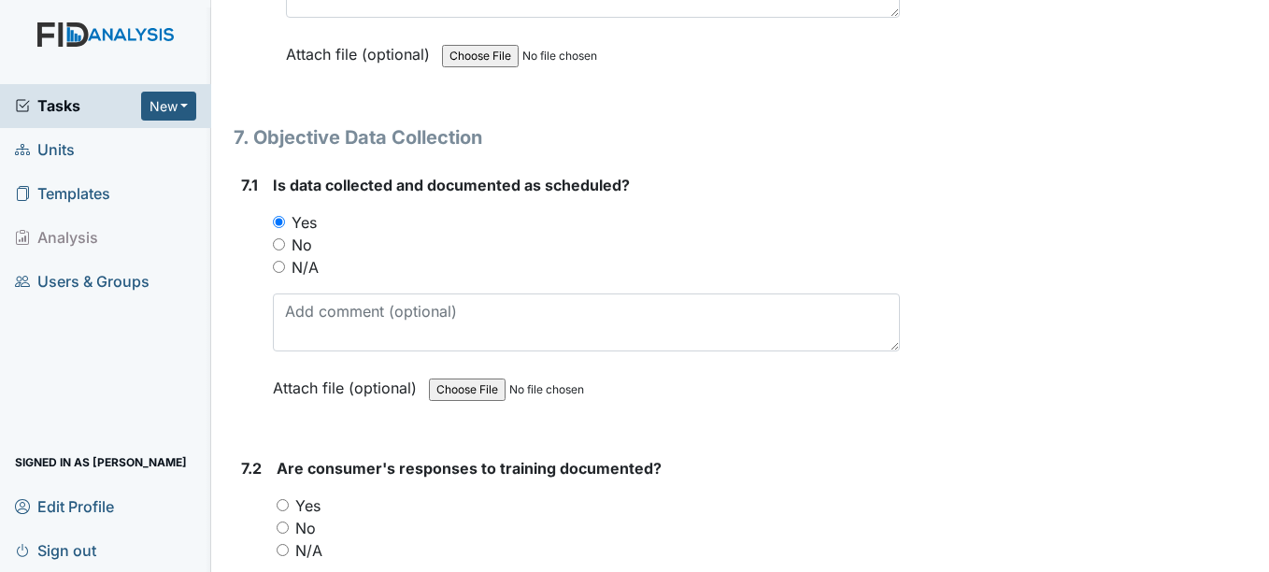
radio input "true"
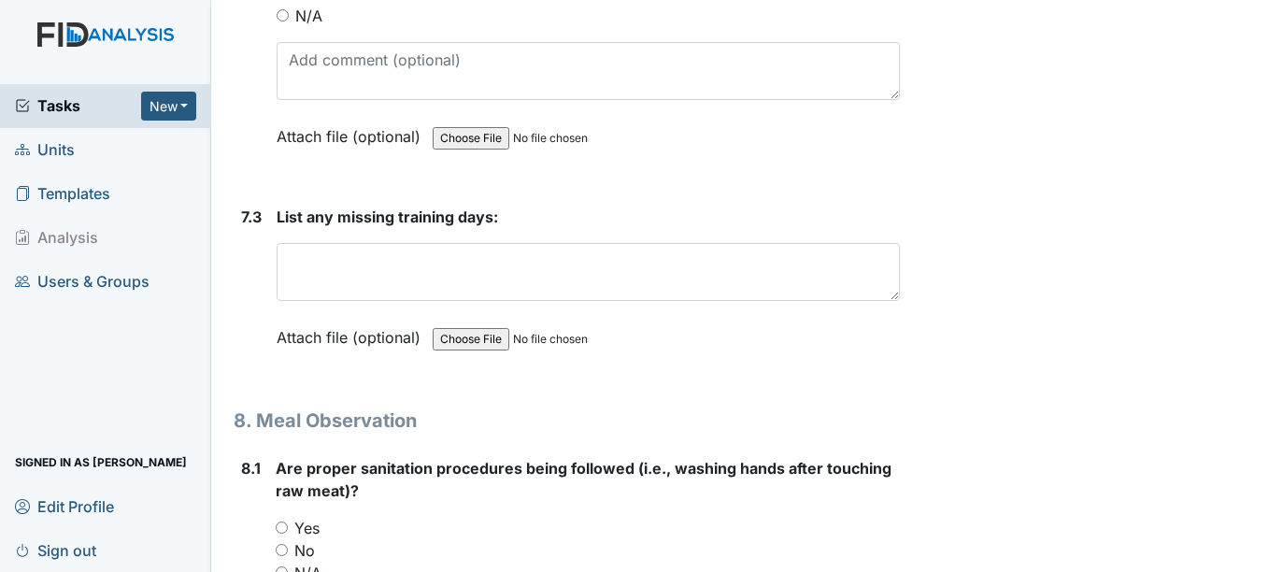
scroll to position [13976, 0]
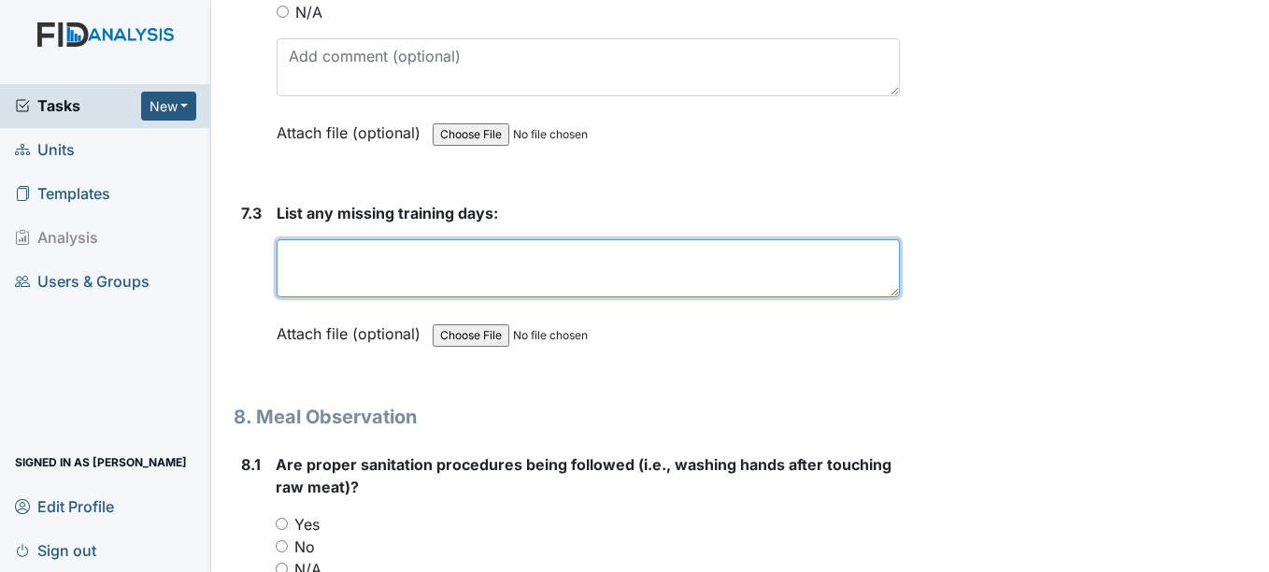
click at [313, 281] on textarea at bounding box center [588, 268] width 622 height 58
type textarea "n/a"
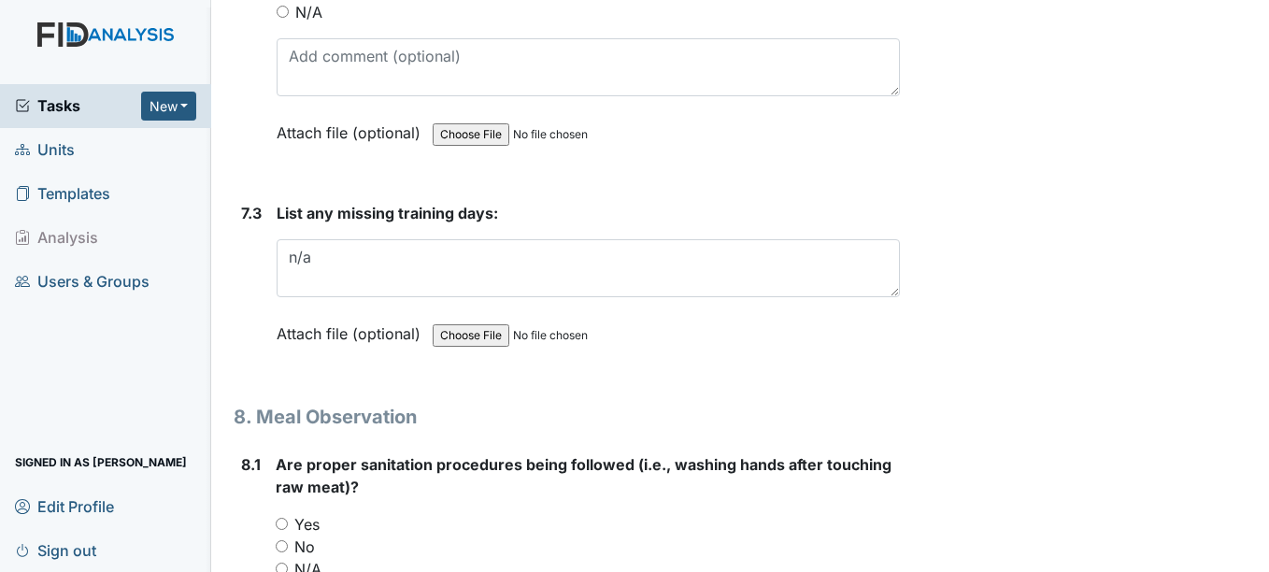
click at [445, 477] on strong "Are proper sanitation procedures being followed (i.e., washing hands after touc…" at bounding box center [587, 475] width 623 height 45
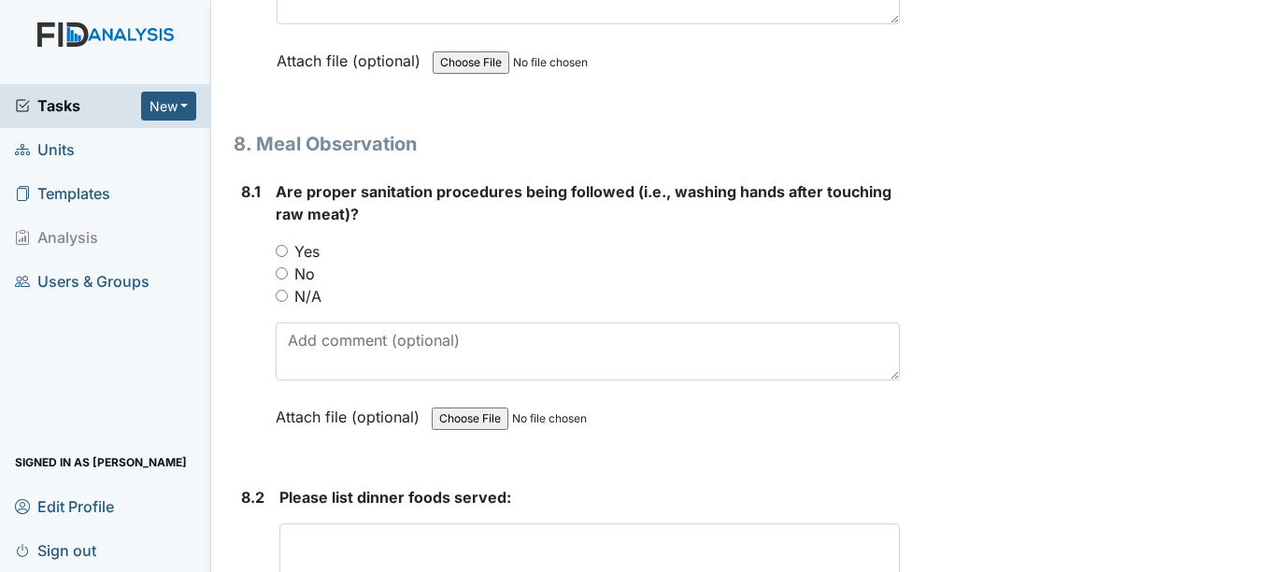
scroll to position [14250, 0]
click at [495, 235] on div "Are proper sanitation procedures being followed (i.e., washing hands after touc…" at bounding box center [587, 309] width 623 height 261
click at [366, 230] on div "Are proper sanitation procedures being followed (i.e., washing hands after touc…" at bounding box center [587, 309] width 623 height 261
click at [371, 231] on div "Are proper sanitation procedures being followed (i.e., washing hands after touc…" at bounding box center [587, 309] width 623 height 261
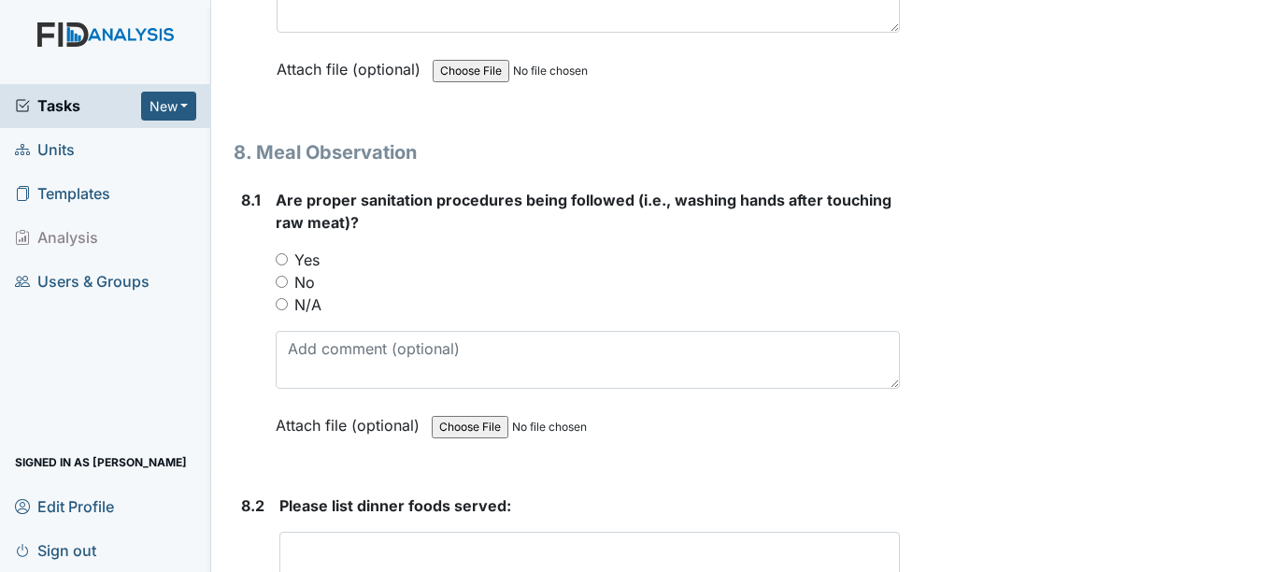
scroll to position [14235, 0]
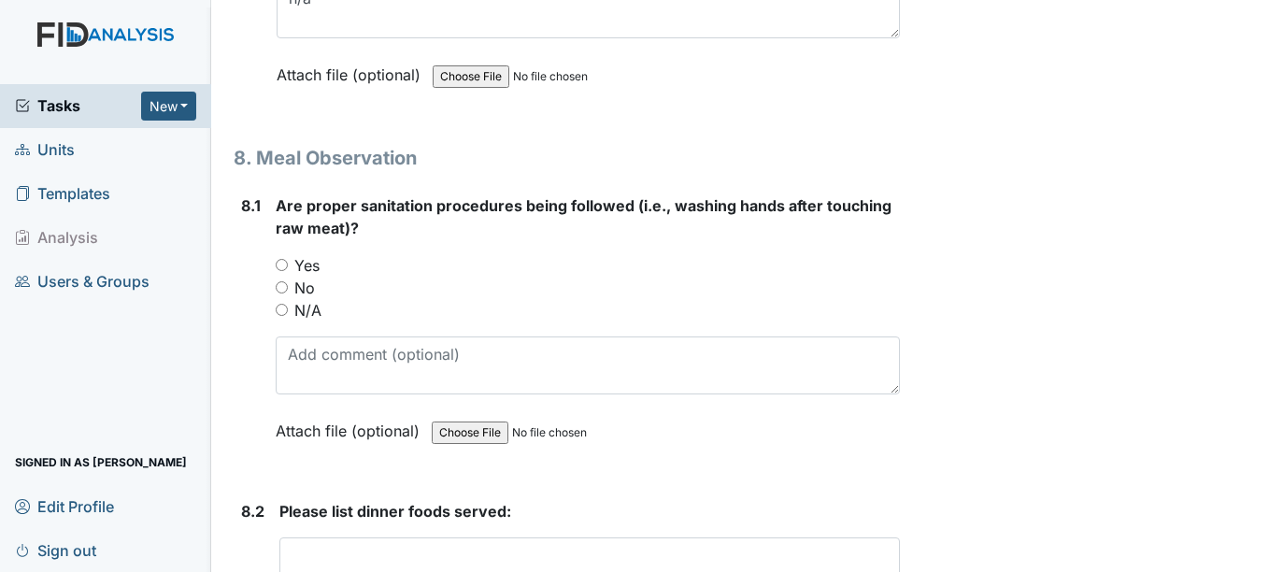
click at [372, 230] on strong "Are proper sanitation procedures being followed (i.e., washing hands after touc…" at bounding box center [587, 216] width 623 height 45
click at [286, 265] on input "Yes" at bounding box center [282, 265] width 12 height 12
radio input "true"
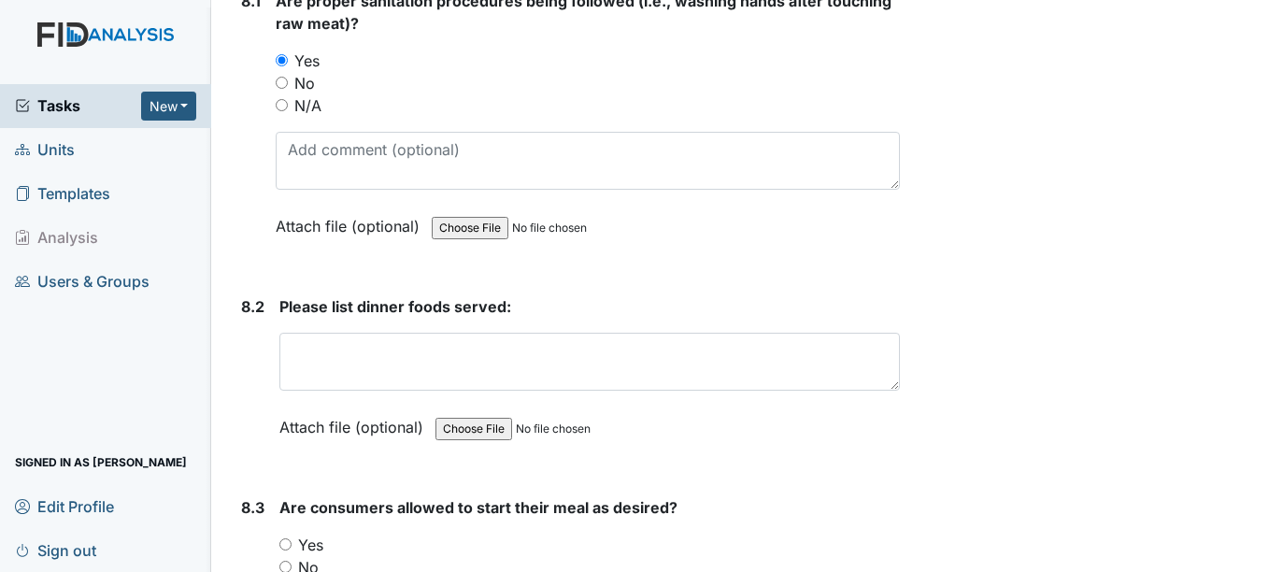
scroll to position [14446, 0]
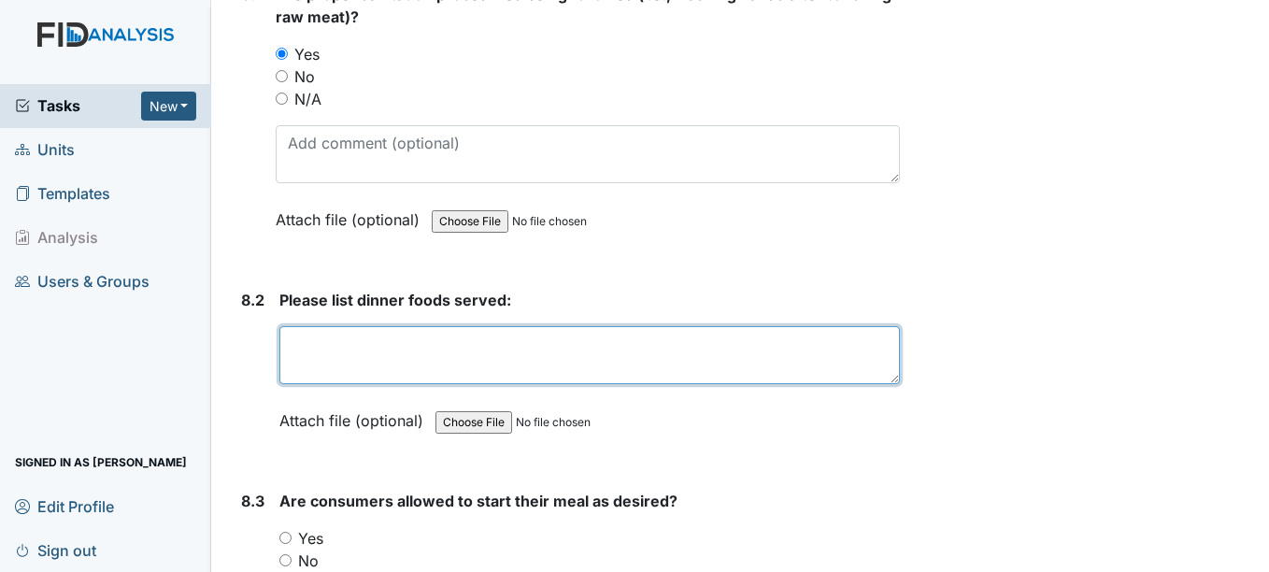
click at [364, 336] on textarea at bounding box center [589, 355] width 620 height 58
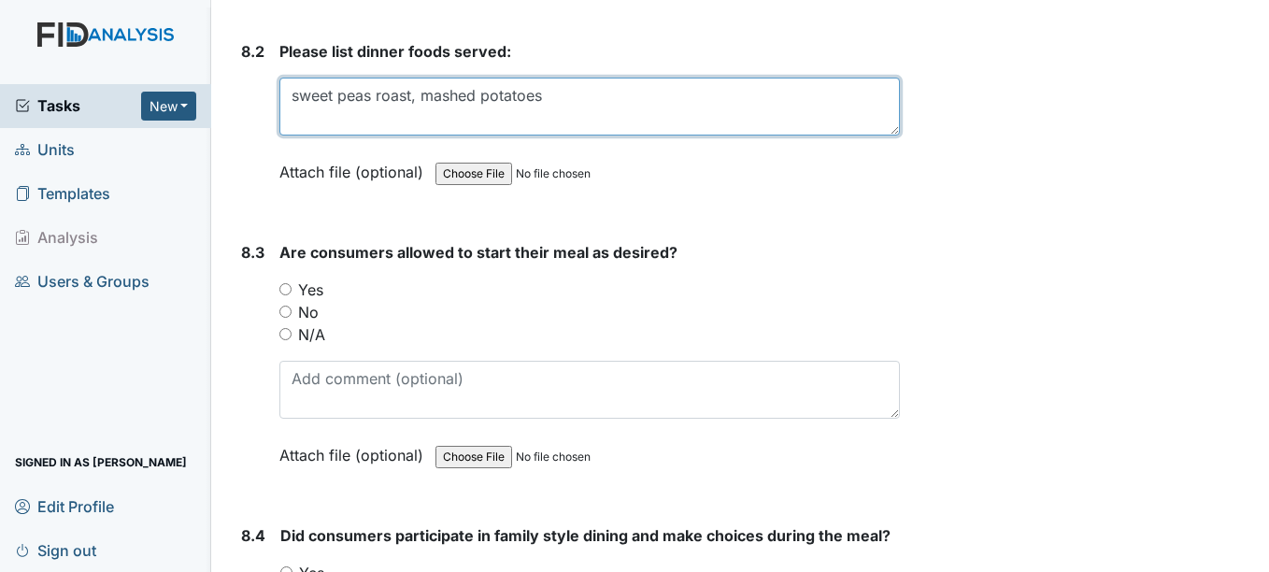
scroll to position [14698, 0]
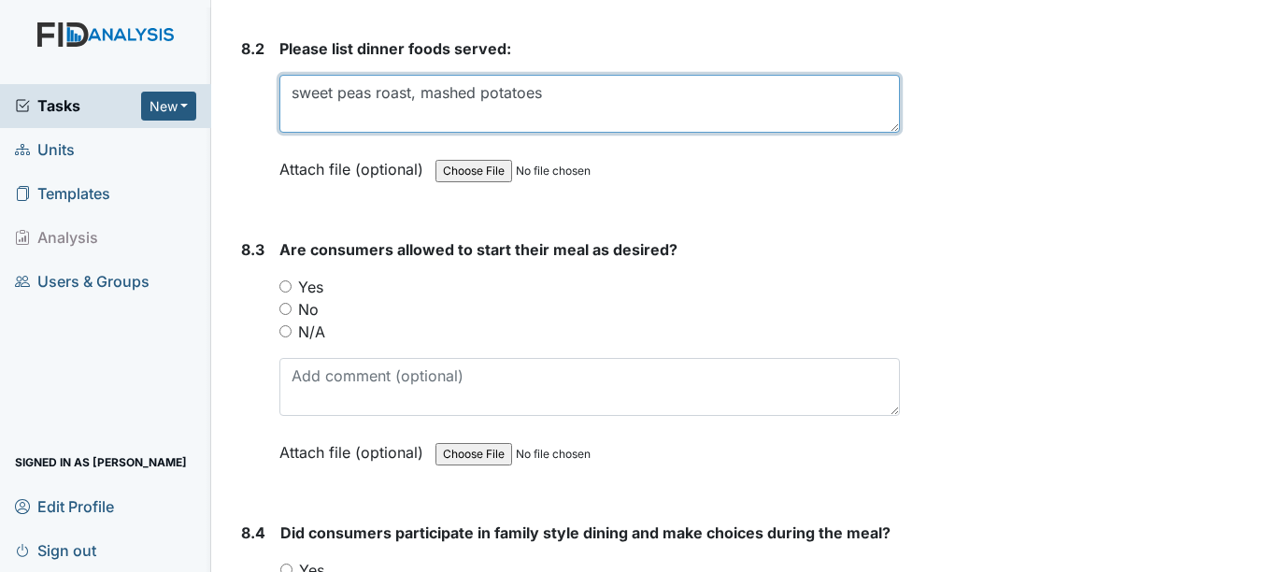
type textarea "sweet peas roast, mashed potatoes"
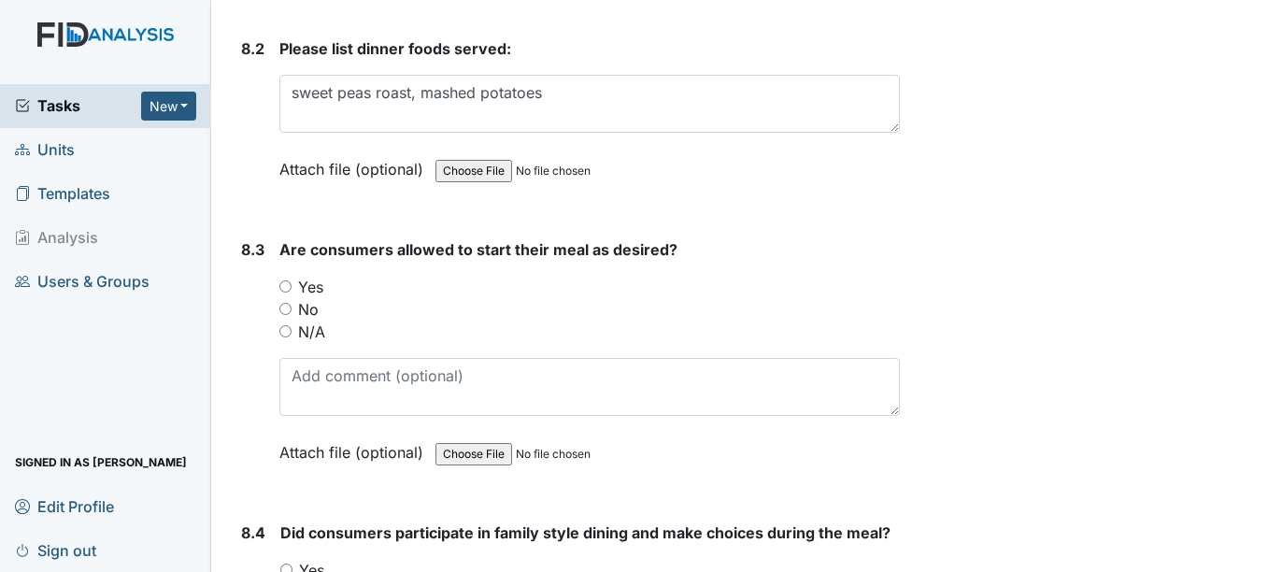
click at [286, 286] on input "Yes" at bounding box center [285, 286] width 12 height 12
radio input "true"
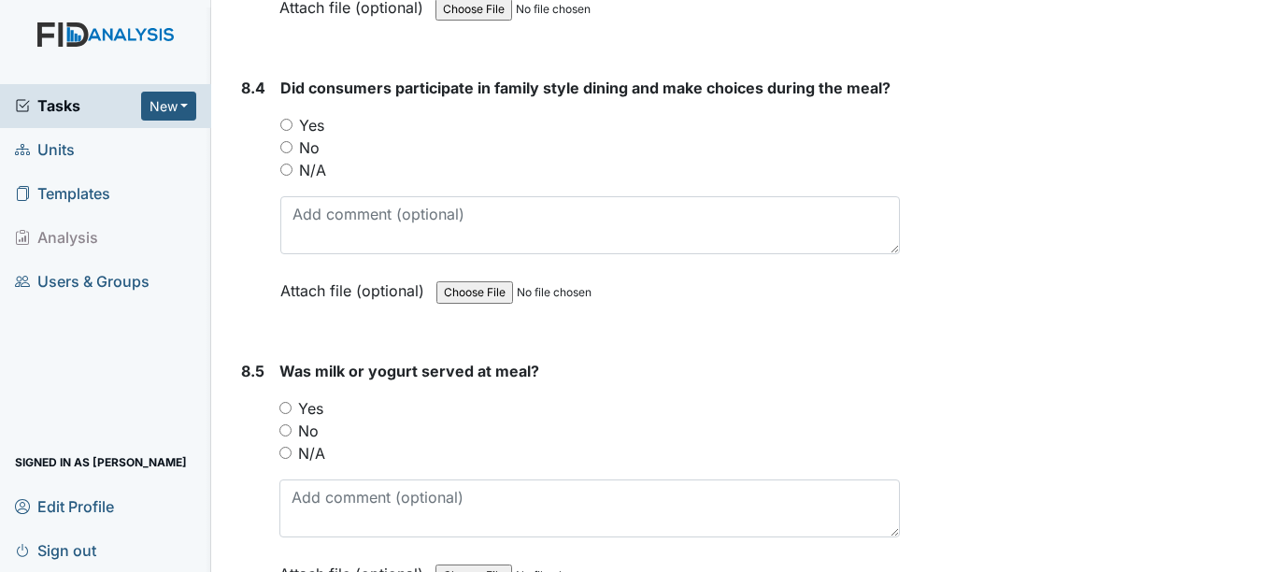
scroll to position [15145, 0]
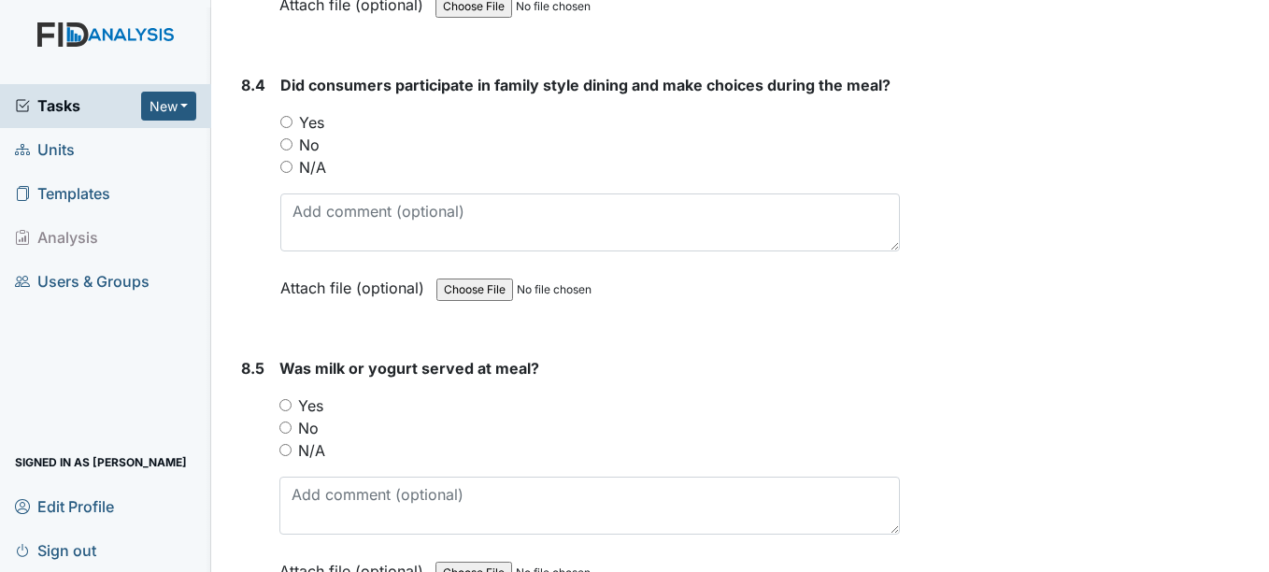
drag, startPoint x: 412, startPoint y: 461, endPoint x: 494, endPoint y: 449, distance: 83.1
click at [494, 449] on div "N/A" at bounding box center [589, 450] width 620 height 22
click at [292, 122] on input "Yes" at bounding box center [286, 122] width 12 height 12
radio input "true"
click at [291, 406] on input "Yes" at bounding box center [285, 405] width 12 height 12
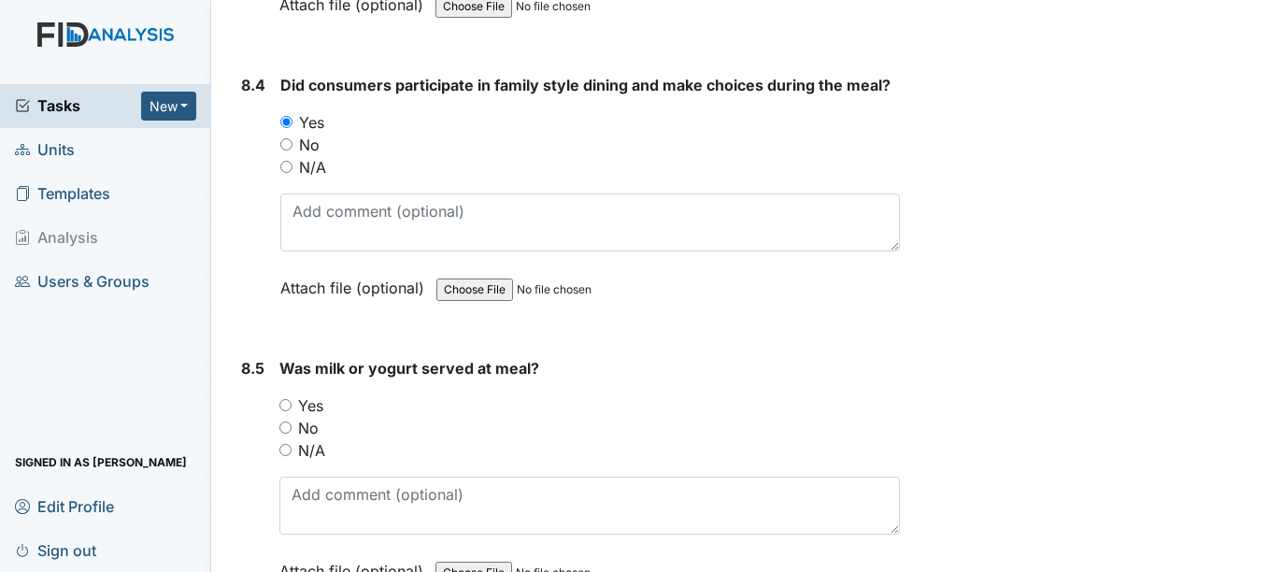
radio input "true"
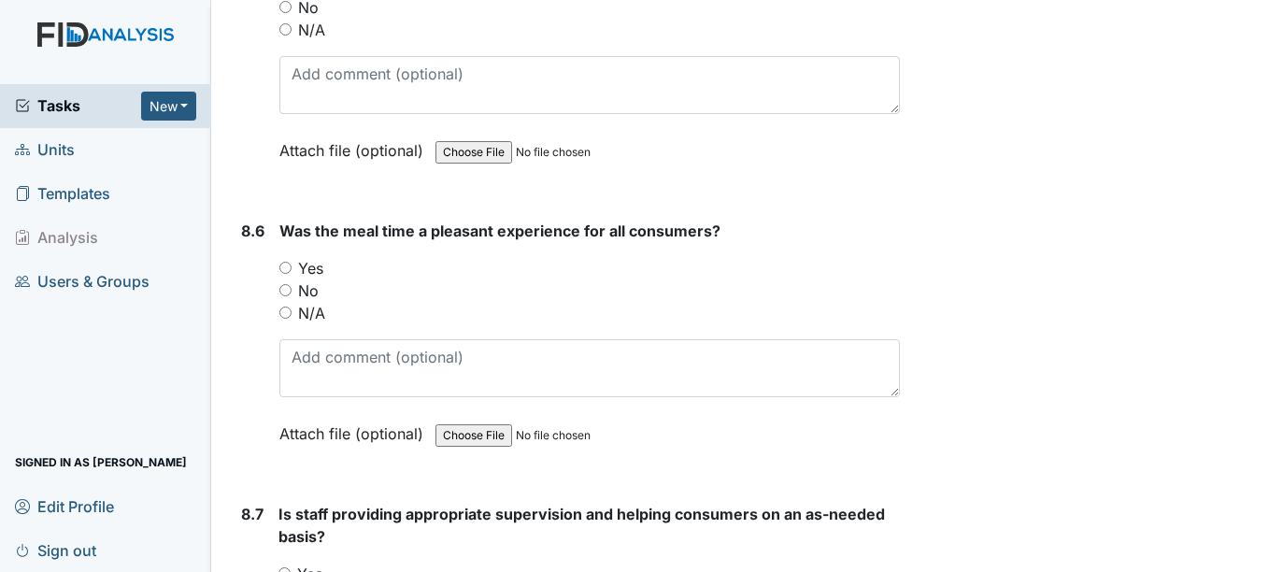
scroll to position [15567, 0]
drag, startPoint x: 291, startPoint y: 406, endPoint x: 283, endPoint y: 265, distance: 140.4
click at [283, 265] on div "Was the meal time a pleasant experience for all consumers? You must select one …" at bounding box center [589, 338] width 620 height 238
click at [283, 265] on input "Yes" at bounding box center [285, 267] width 12 height 12
radio input "true"
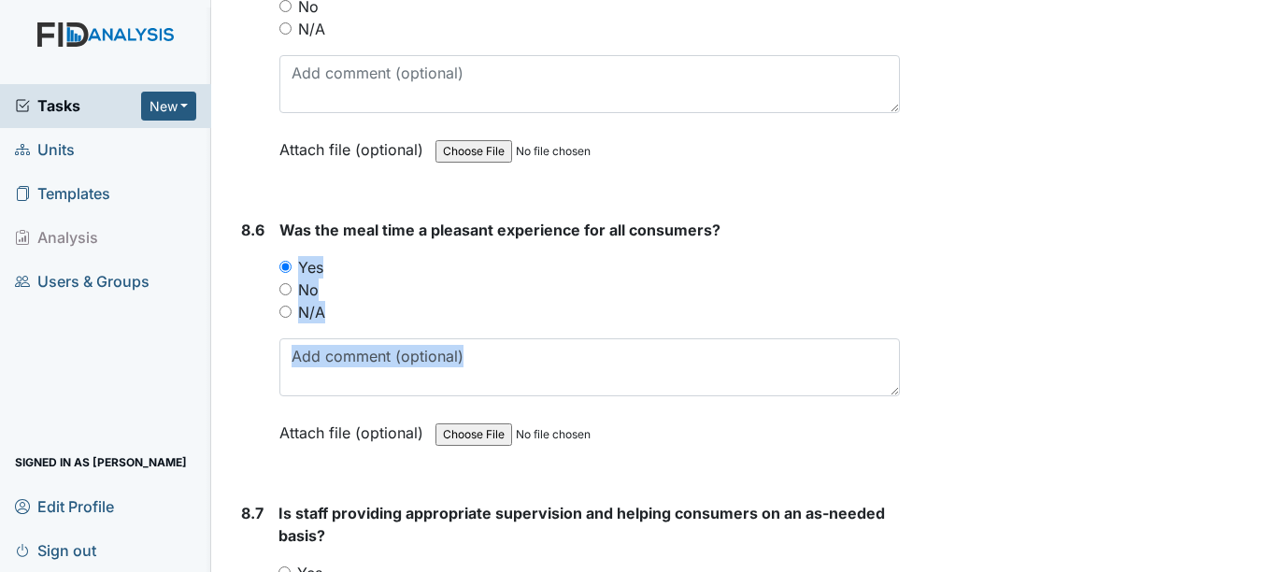
click at [395, 278] on div "Yes" at bounding box center [589, 267] width 620 height 22
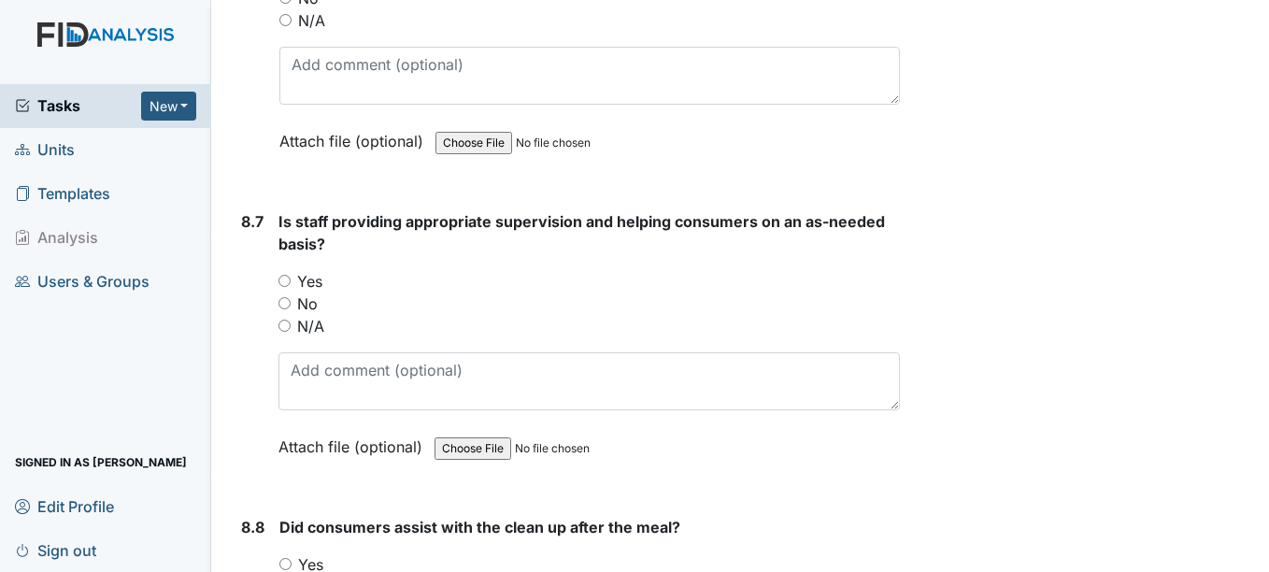
scroll to position [15861, 0]
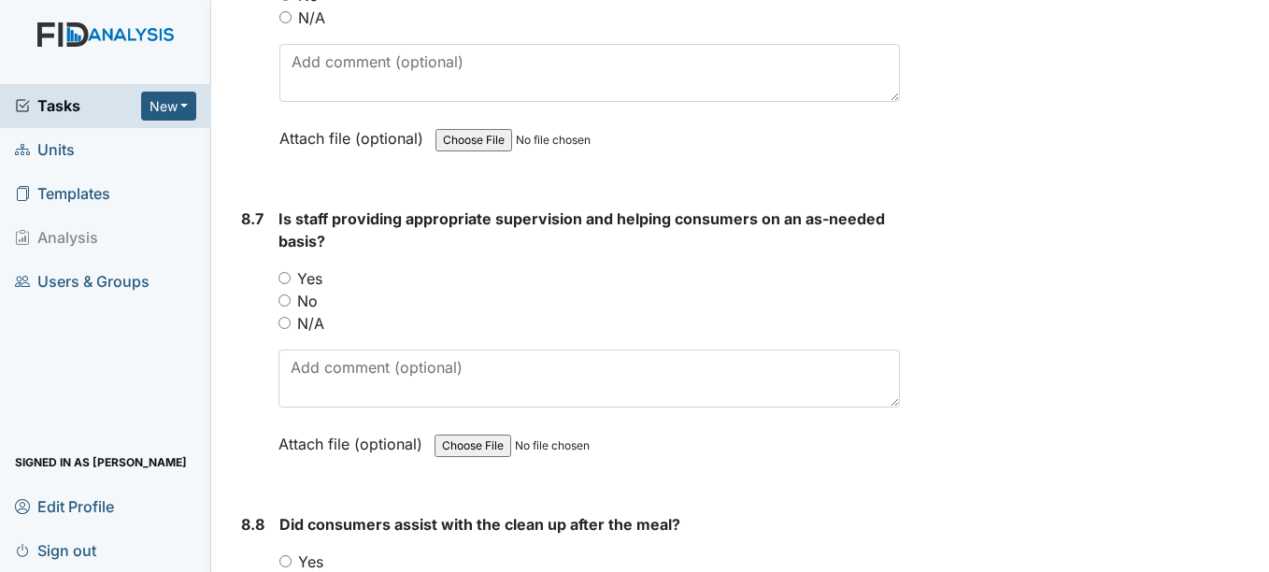
click at [288, 278] on input "Yes" at bounding box center [284, 278] width 12 height 12
radio input "true"
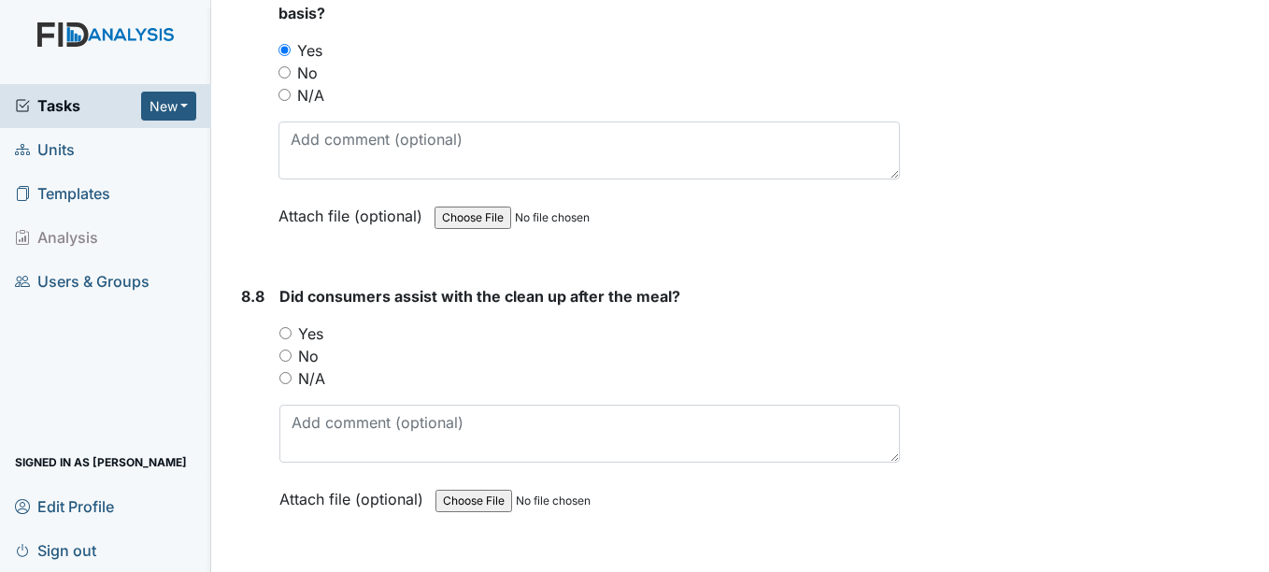
scroll to position [16090, 0]
click at [289, 339] on div "Yes" at bounding box center [589, 332] width 620 height 22
click at [289, 333] on input "Yes" at bounding box center [285, 332] width 12 height 12
radio input "true"
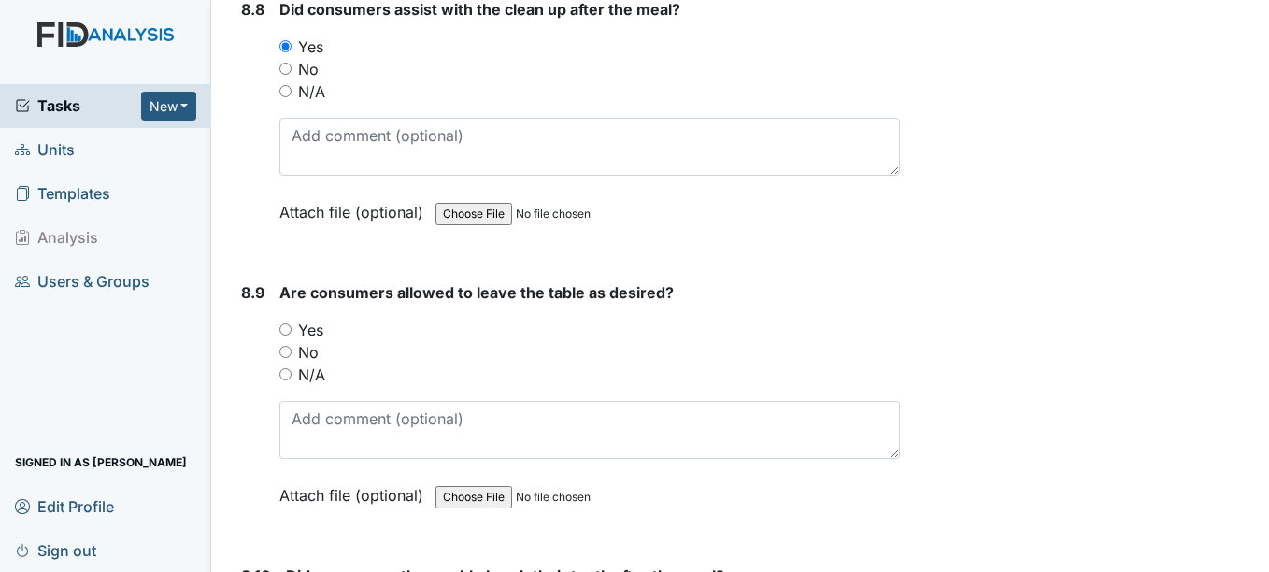
scroll to position [16381, 0]
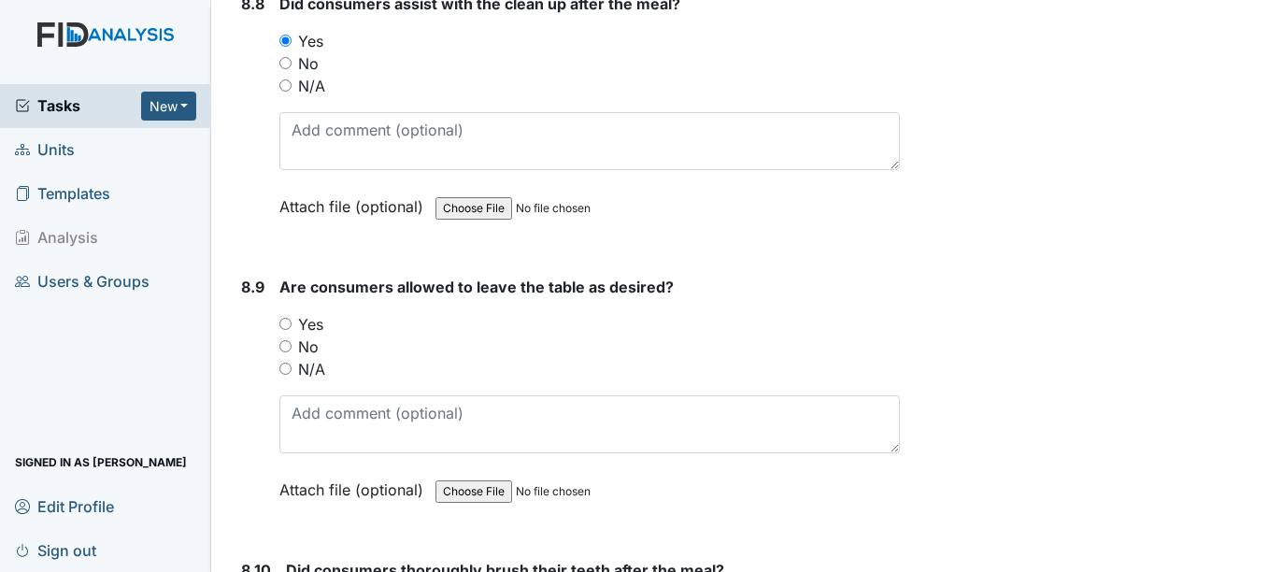
click at [288, 323] on input "Yes" at bounding box center [285, 324] width 12 height 12
radio input "true"
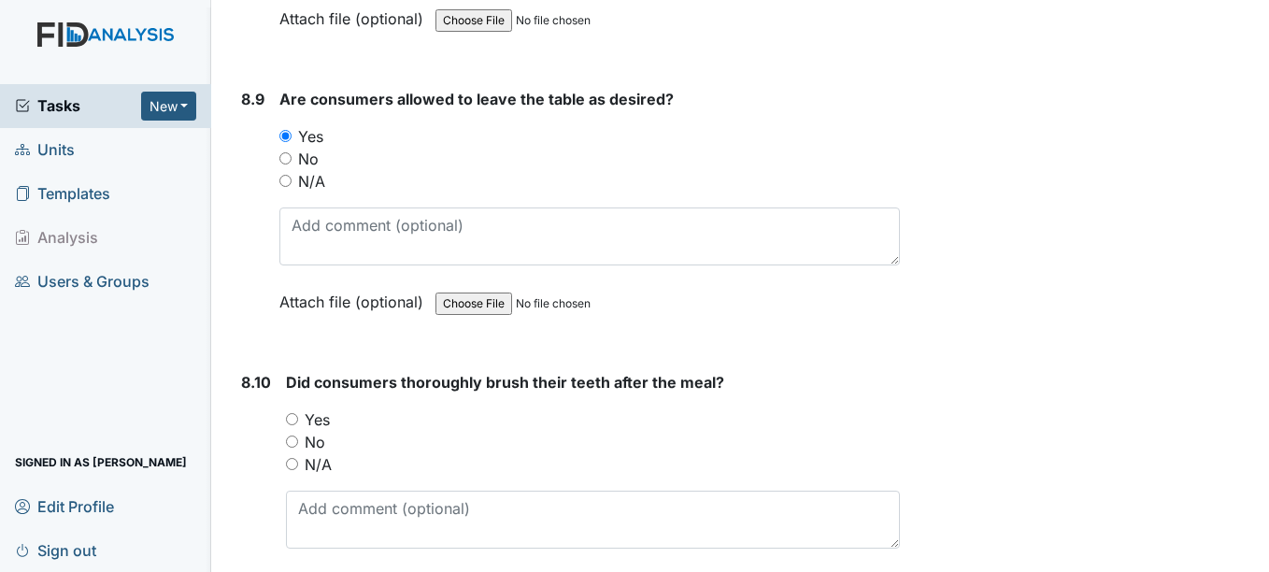
scroll to position [16610, 0]
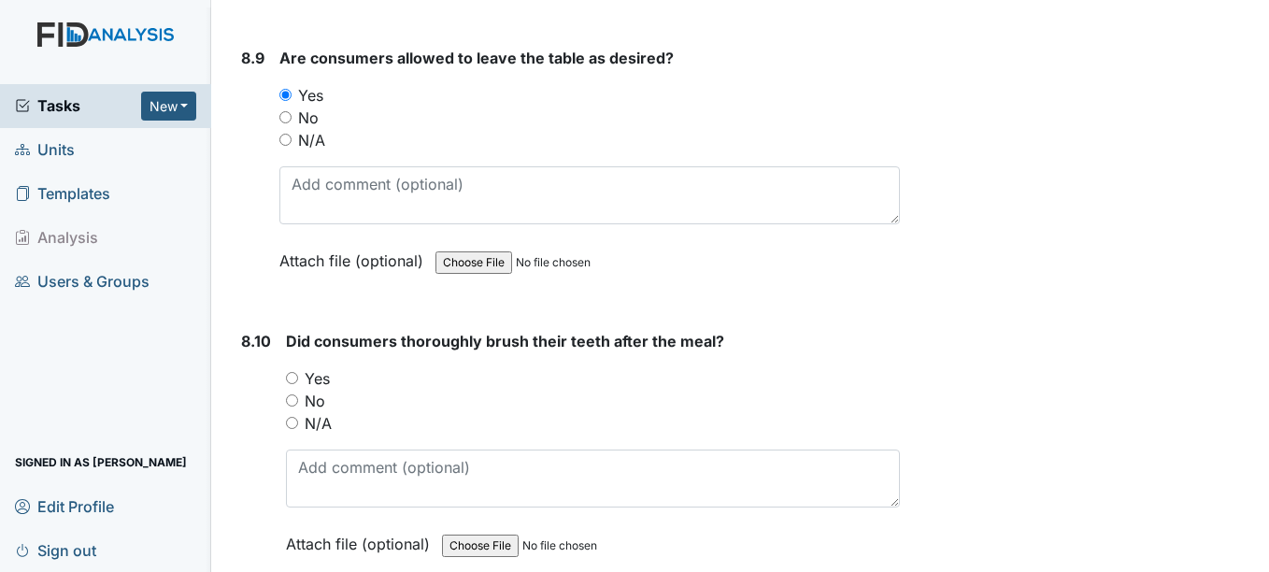
click at [292, 382] on input "Yes" at bounding box center [292, 378] width 12 height 12
radio input "true"
click at [1194, 457] on div "Archive Task × Are you sure you want to archive this task? It will appear as in…" at bounding box center [1087, 443] width 347 height 34077
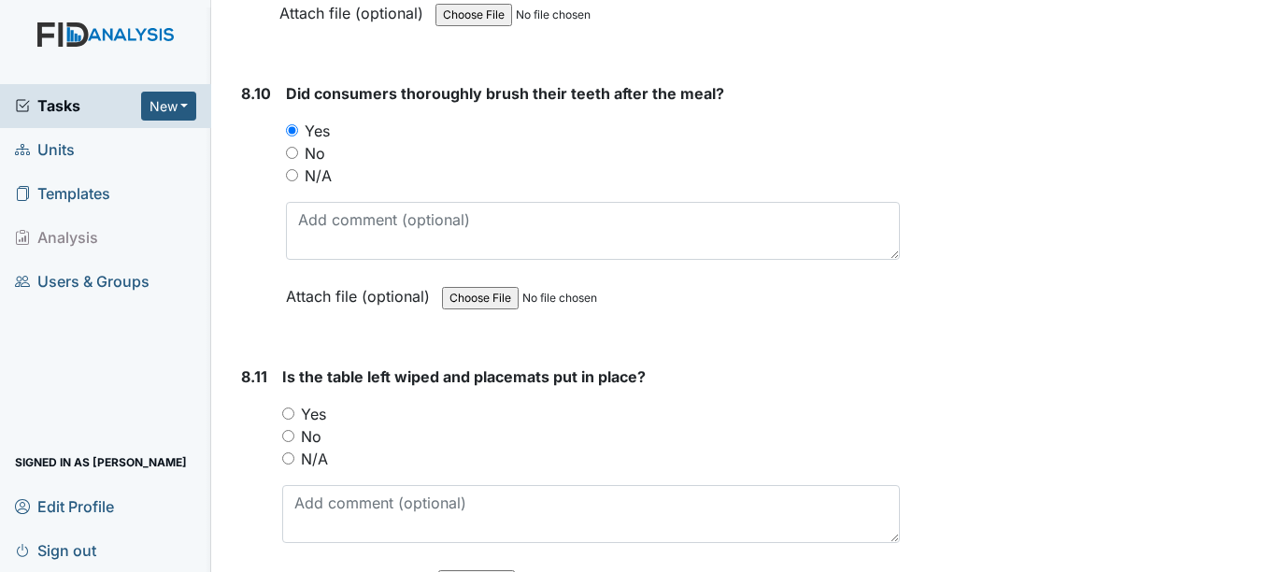
scroll to position [16866, 0]
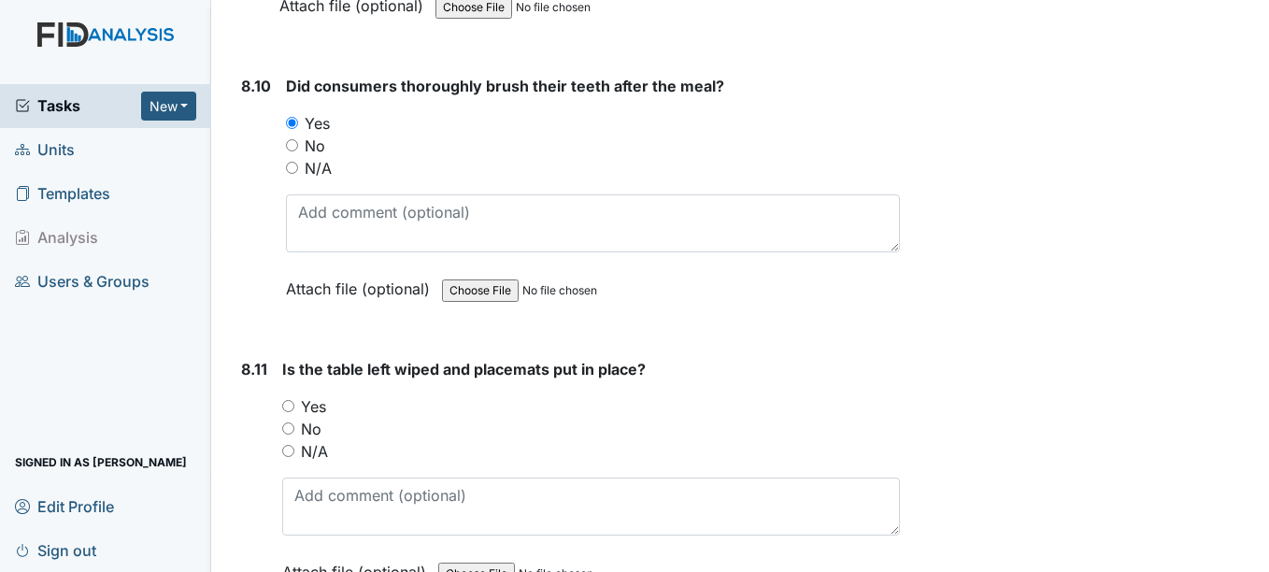
click at [295, 406] on div "Yes" at bounding box center [590, 406] width 617 height 22
click at [290, 405] on input "Yes" at bounding box center [288, 406] width 12 height 12
radio input "true"
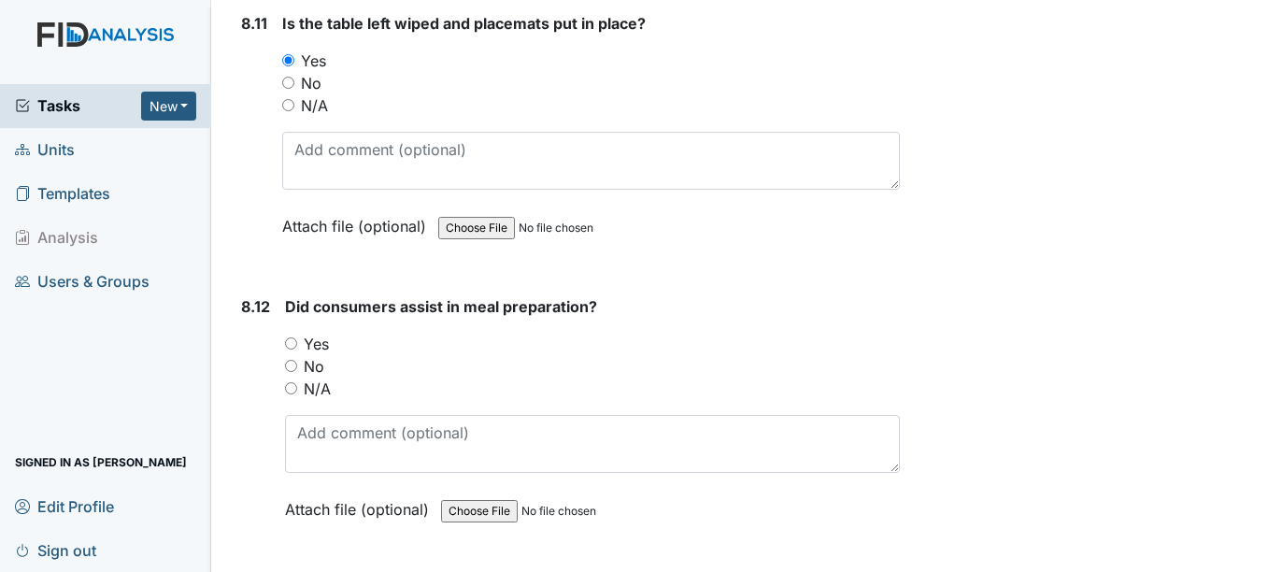
scroll to position [17212, 0]
click at [293, 348] on input "Yes" at bounding box center [291, 342] width 12 height 12
radio input "true"
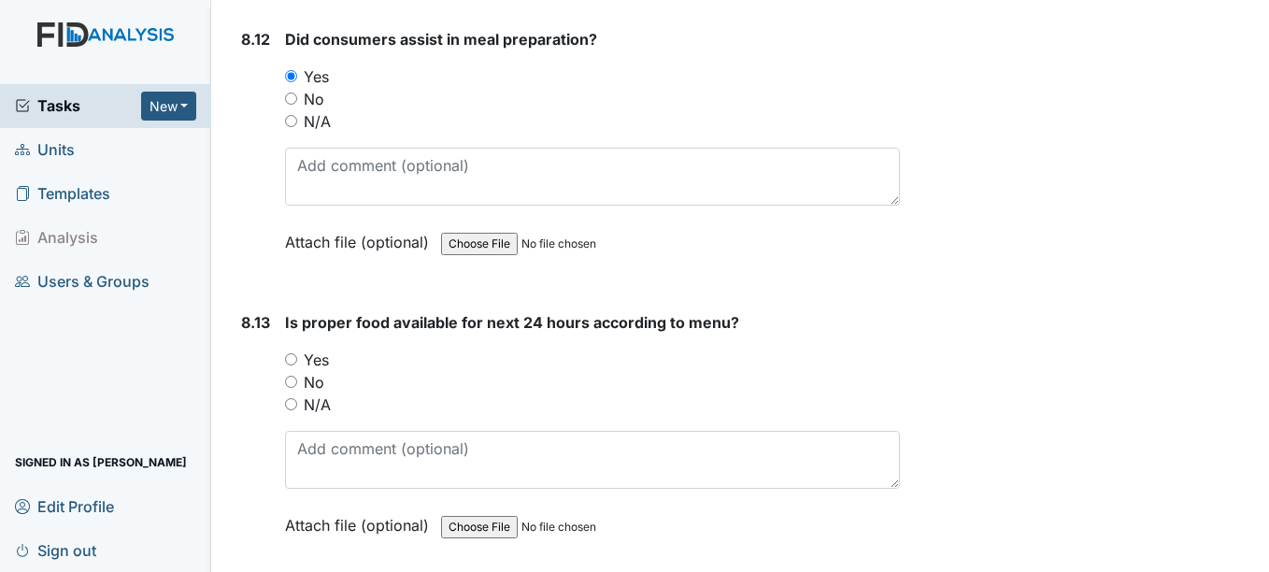
scroll to position [17480, 0]
click at [295, 359] on input "Yes" at bounding box center [291, 357] width 12 height 12
radio input "true"
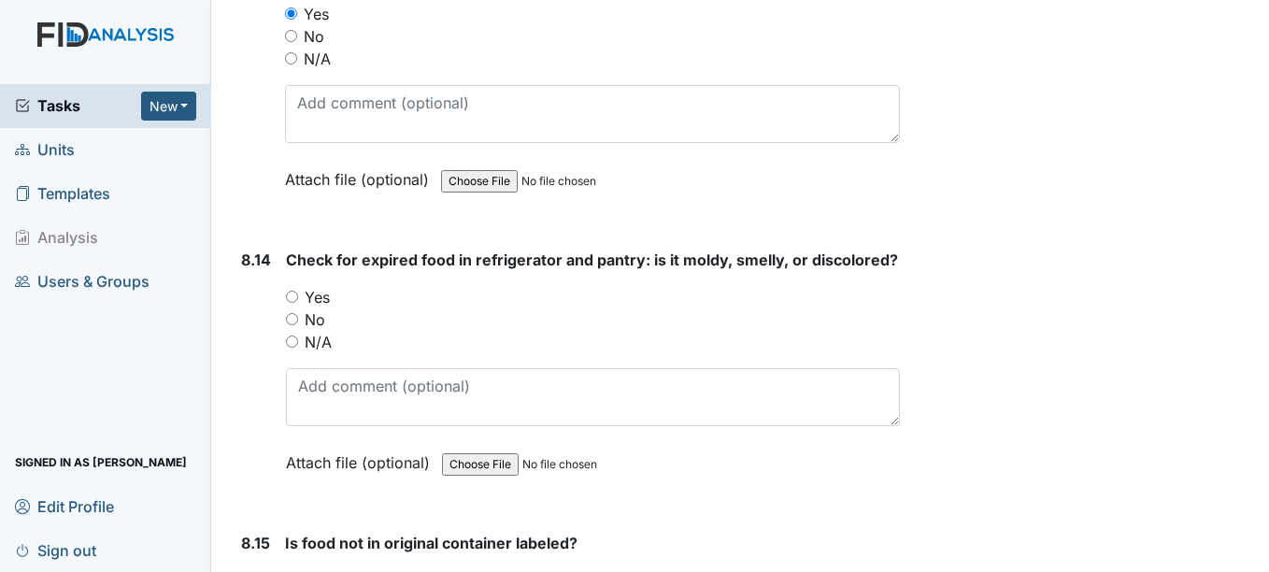
scroll to position [17825, 0]
click at [293, 324] on input "No" at bounding box center [292, 318] width 12 height 12
radio input "true"
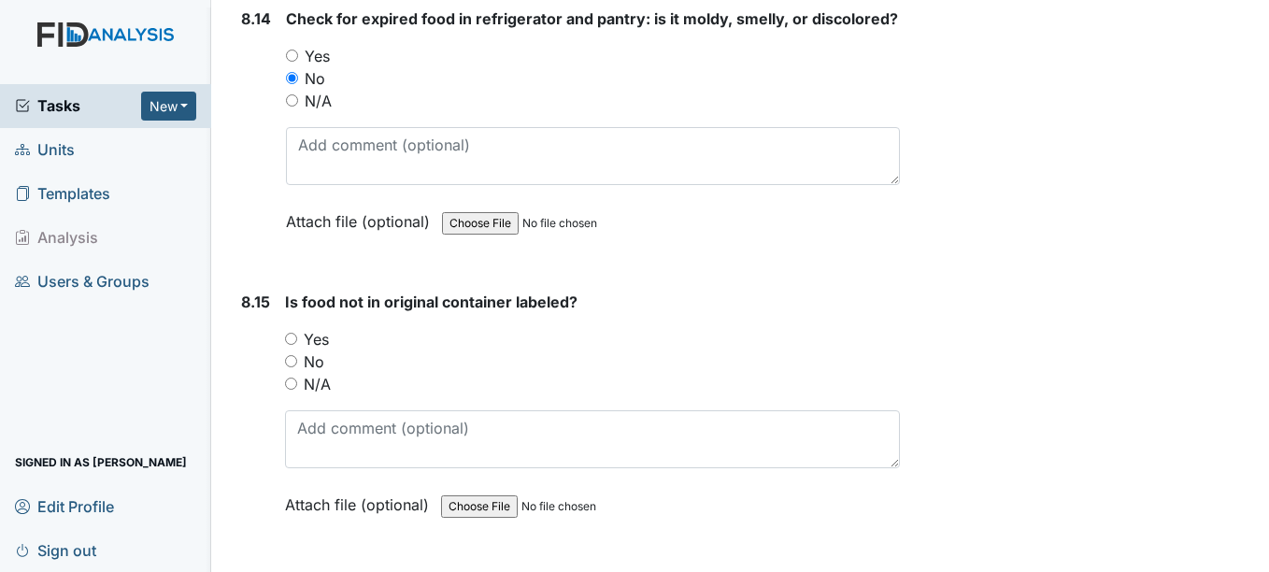
scroll to position [18105, 0]
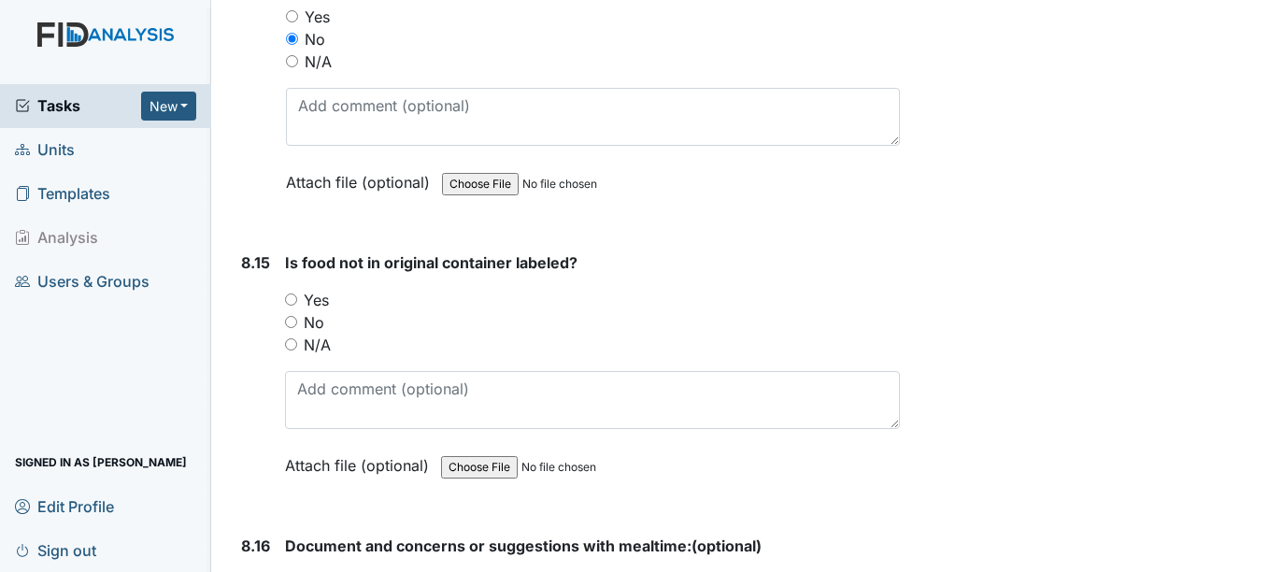
click at [292, 328] on input "No" at bounding box center [291, 322] width 12 height 12
radio input "true"
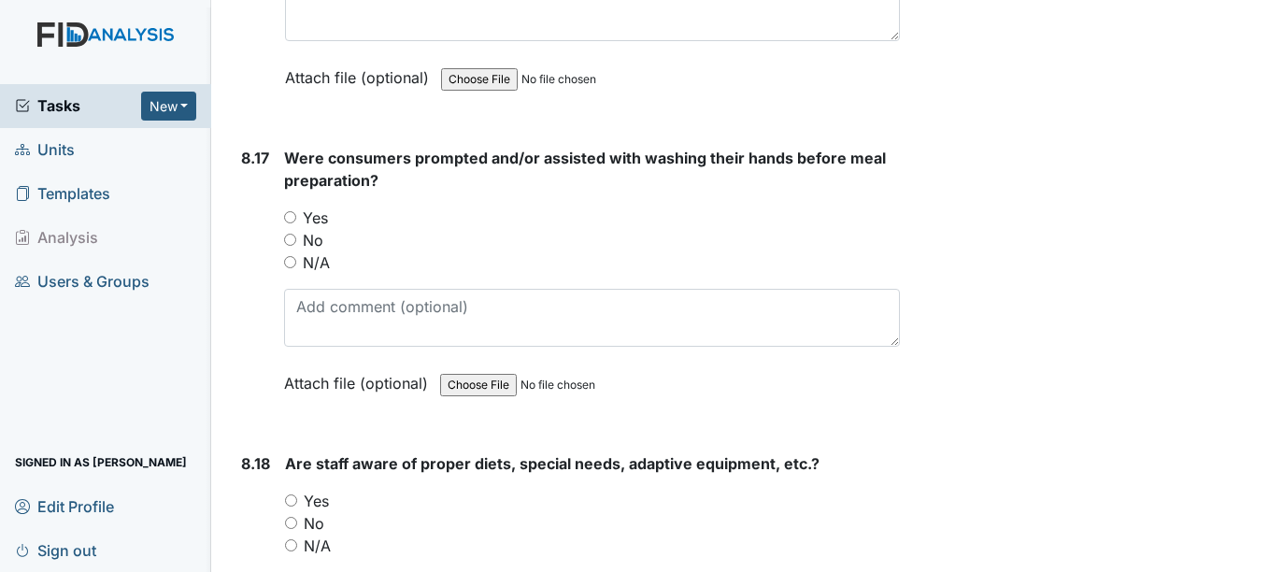
scroll to position [18707, 0]
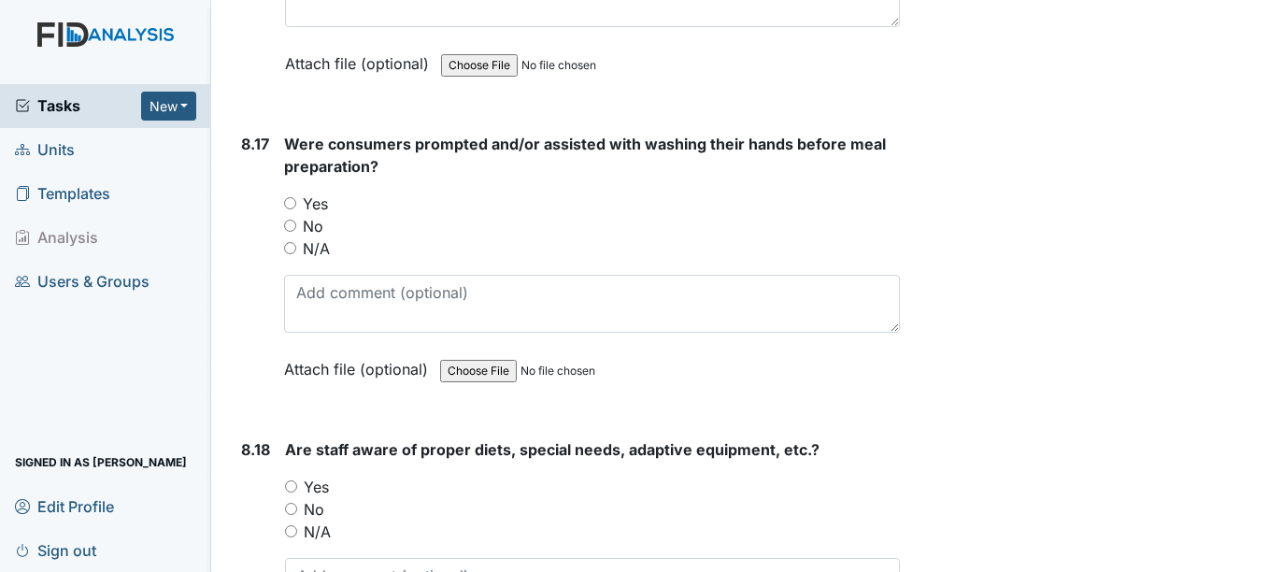
click at [288, 209] on input "Yes" at bounding box center [290, 203] width 12 height 12
radio input "true"
click at [292, 492] on input "Yes" at bounding box center [291, 486] width 12 height 12
radio input "true"
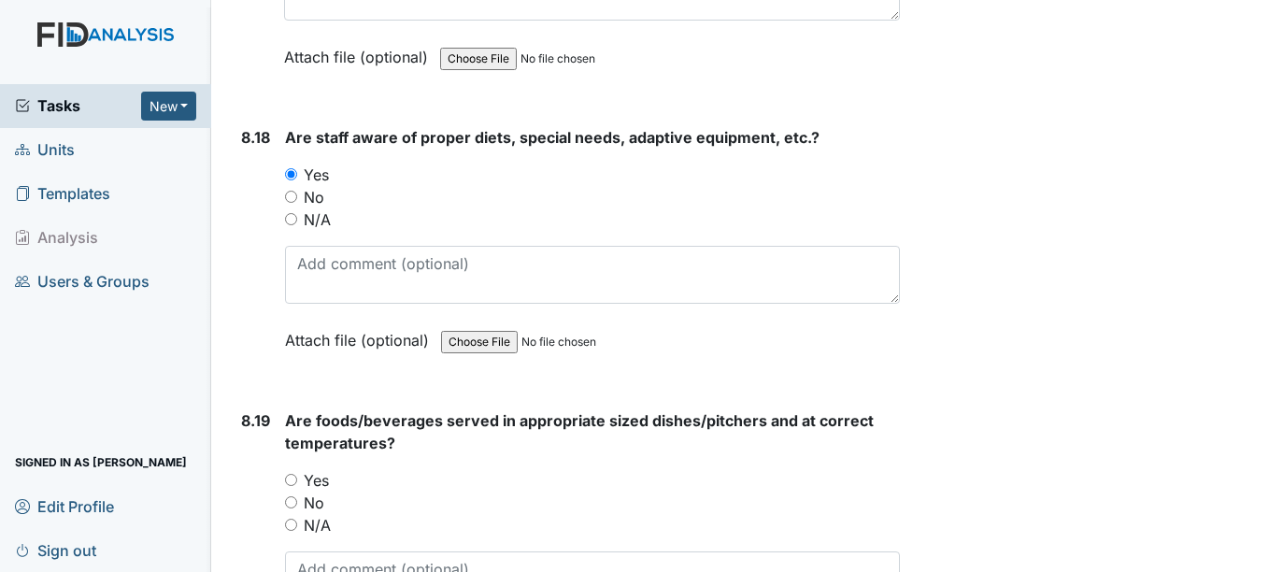
scroll to position [19021, 0]
click at [295, 484] on input "Yes" at bounding box center [291, 478] width 12 height 12
radio input "true"
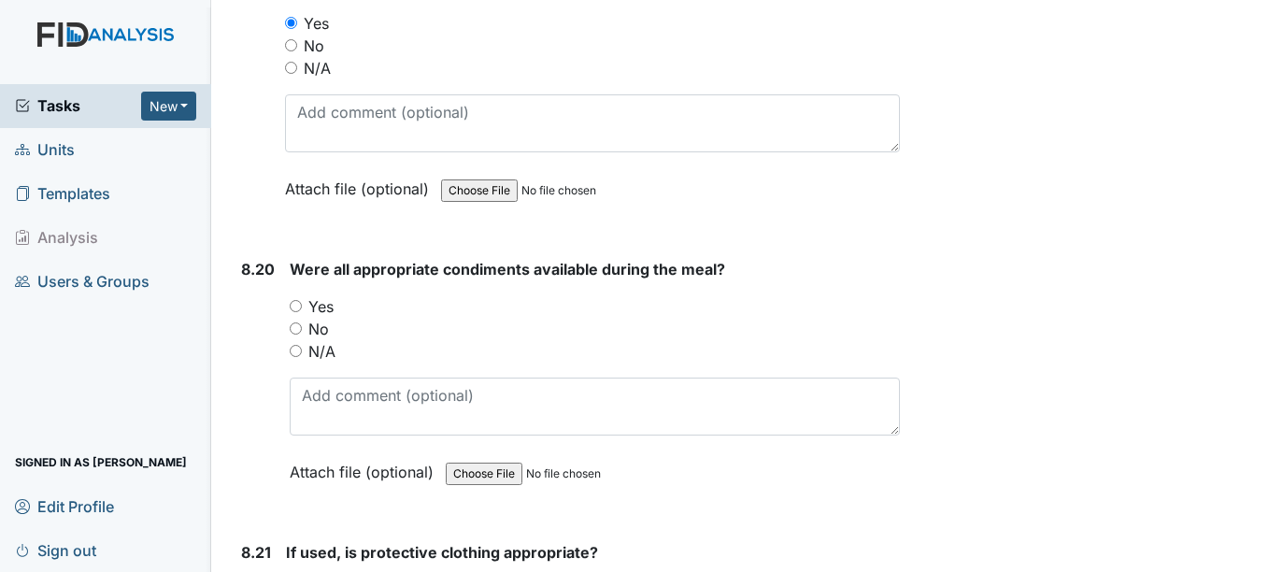
scroll to position [19496, 0]
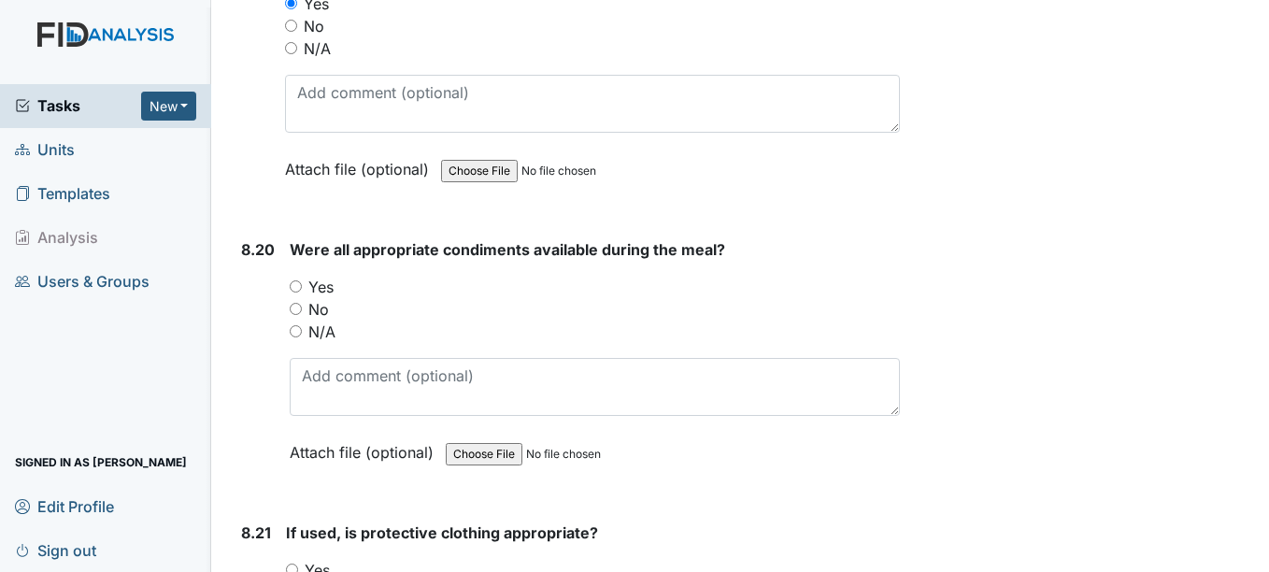
click at [294, 292] on input "Yes" at bounding box center [296, 286] width 12 height 12
radio input "true"
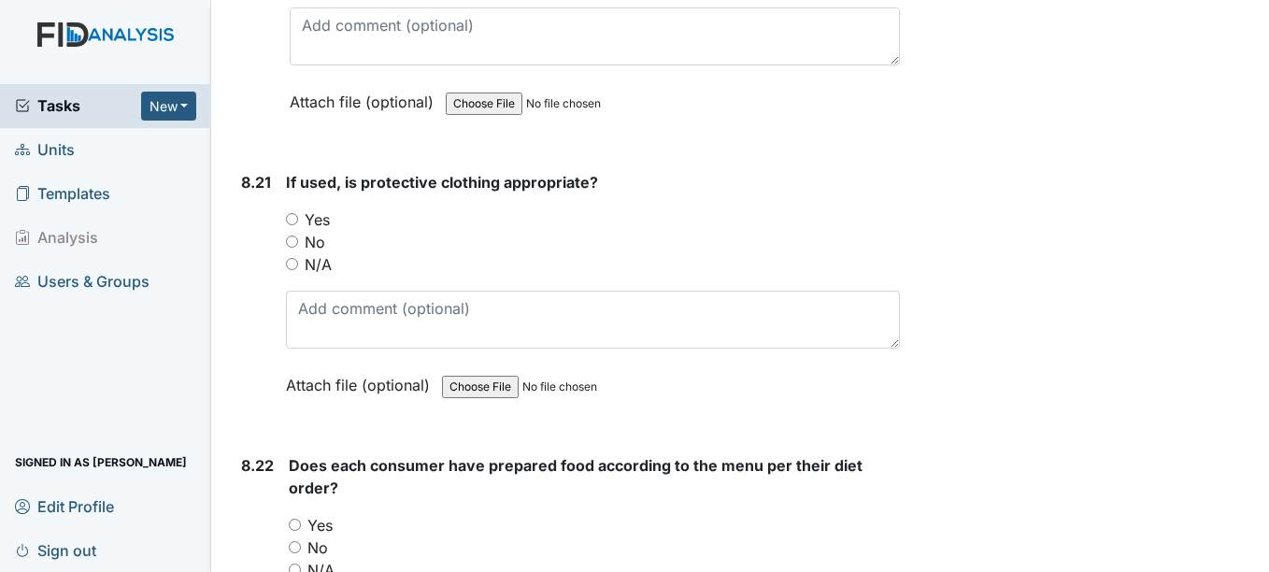
scroll to position [19847, 0]
click at [289, 269] on input "N/A" at bounding box center [292, 263] width 12 height 12
radio input "true"
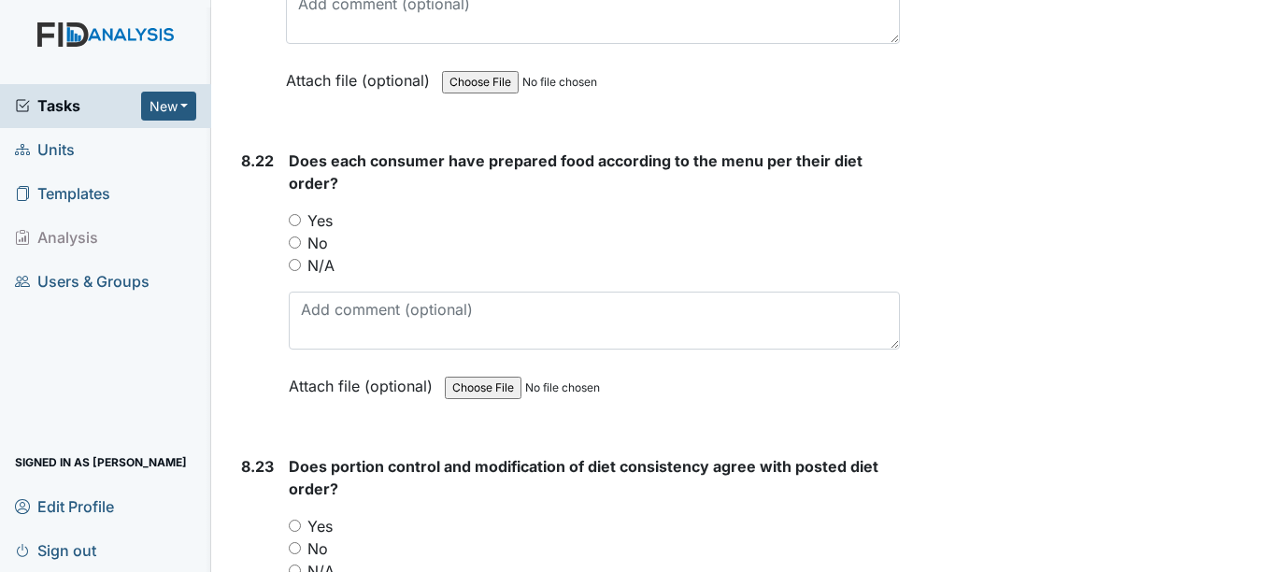
scroll to position [20164, 0]
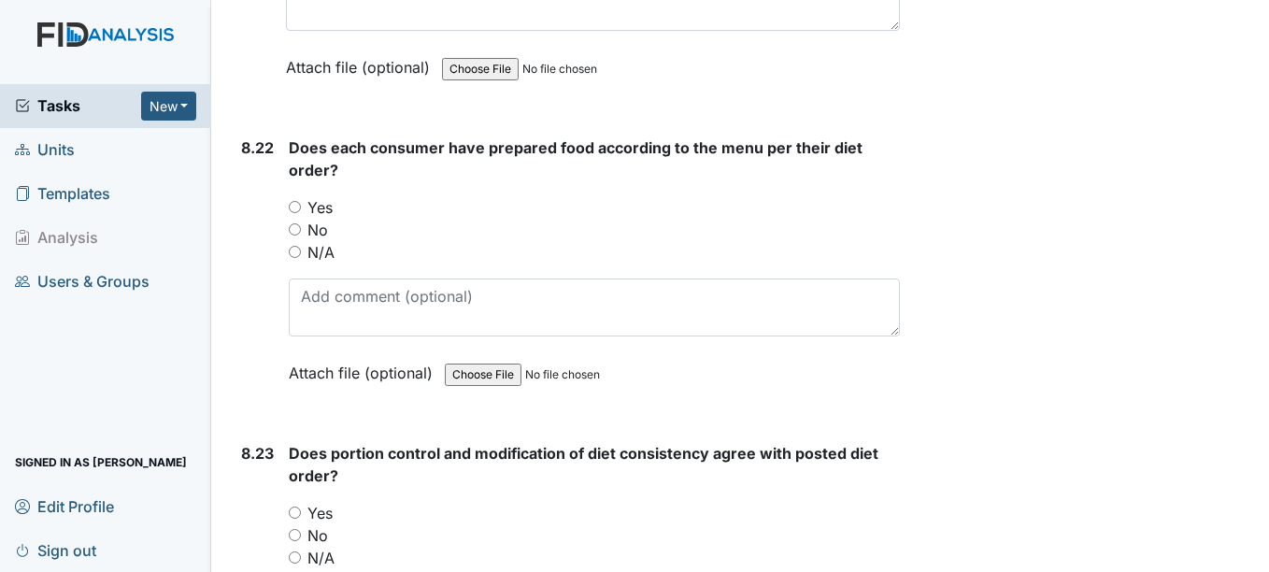
click at [295, 219] on div "Yes" at bounding box center [594, 207] width 610 height 22
click at [295, 213] on input "Yes" at bounding box center [295, 207] width 12 height 12
radio input "true"
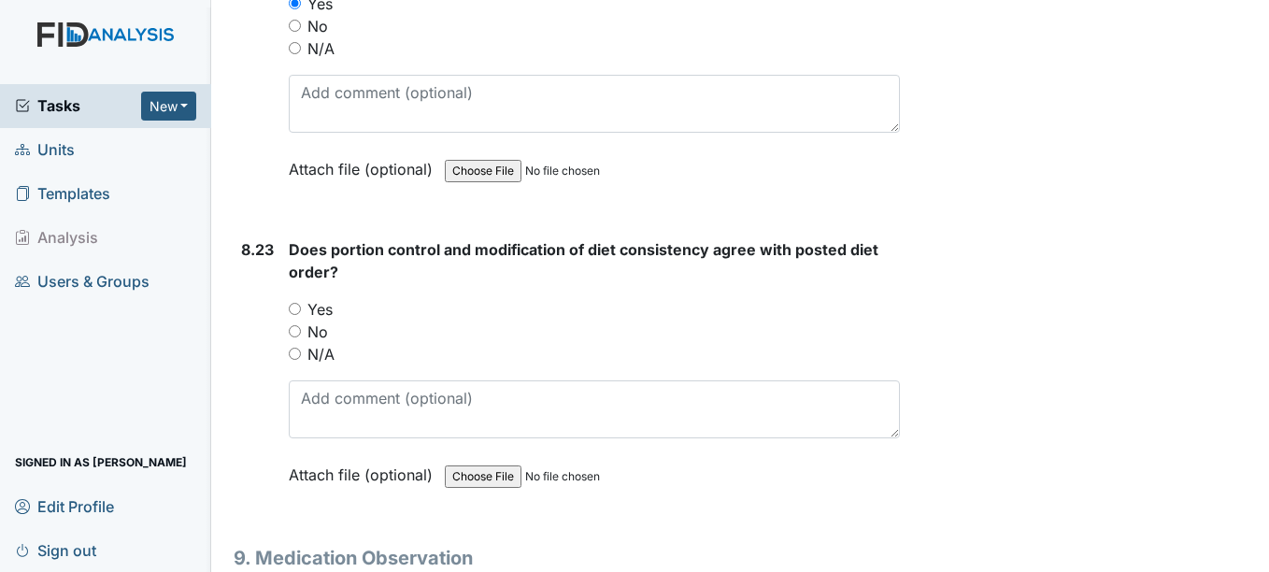
scroll to position [20369, 0]
click at [300, 359] on input "N/A" at bounding box center [295, 353] width 12 height 12
radio input "true"
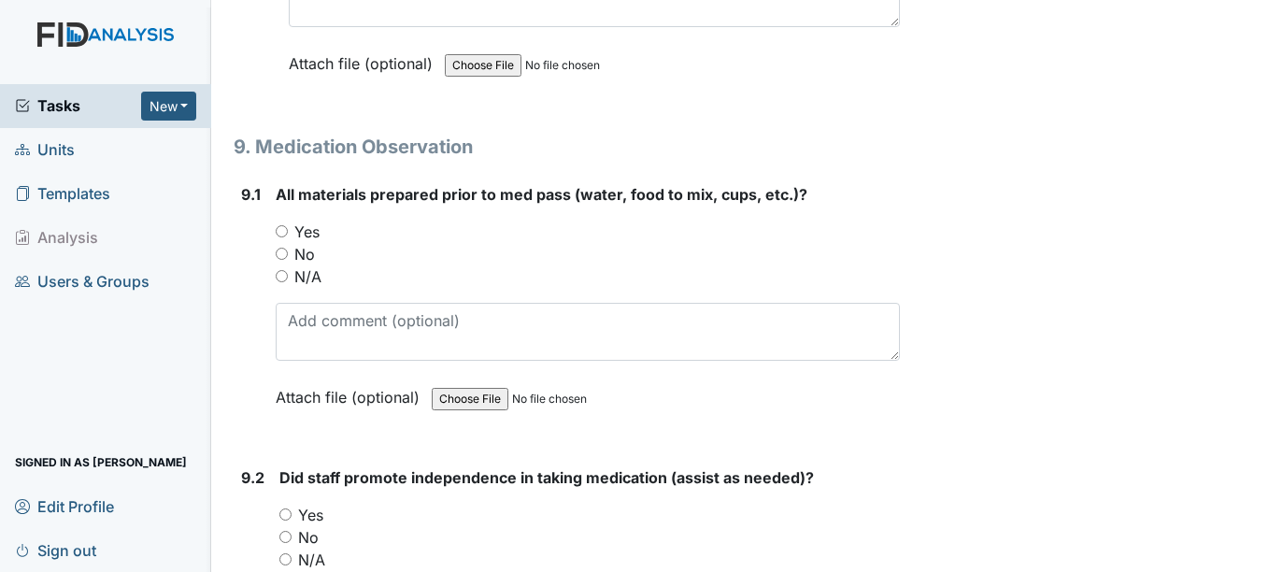
scroll to position [20781, 0]
click at [281, 235] on input "Yes" at bounding box center [282, 229] width 12 height 12
radio input "true"
click at [257, 322] on div "9.1" at bounding box center [251, 307] width 20 height 253
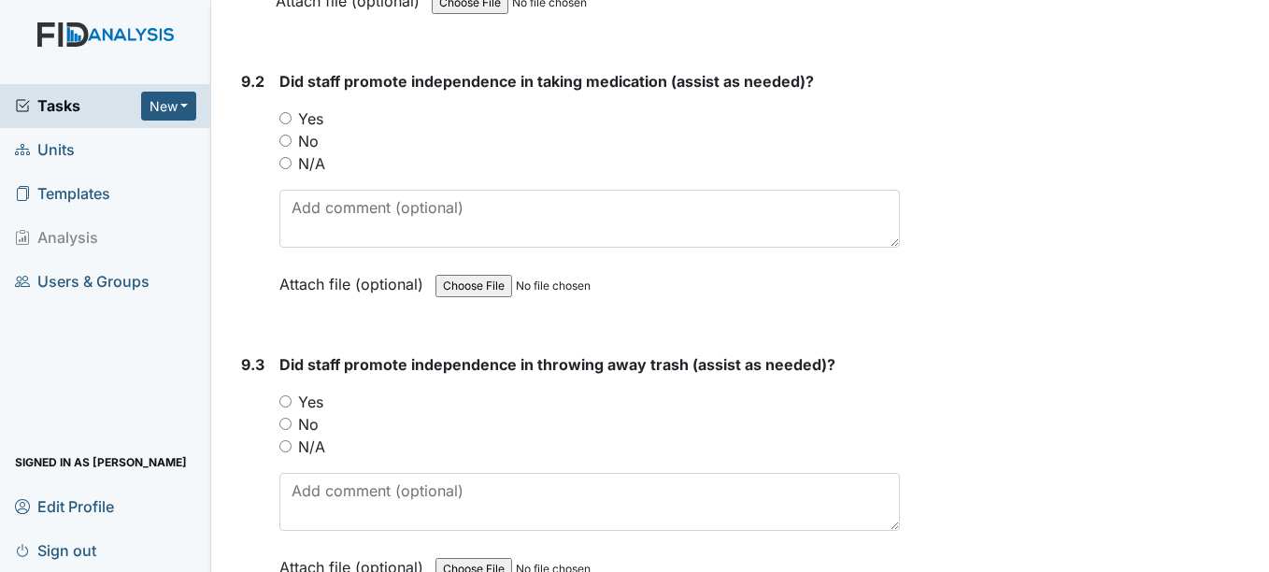
scroll to position [21182, 0]
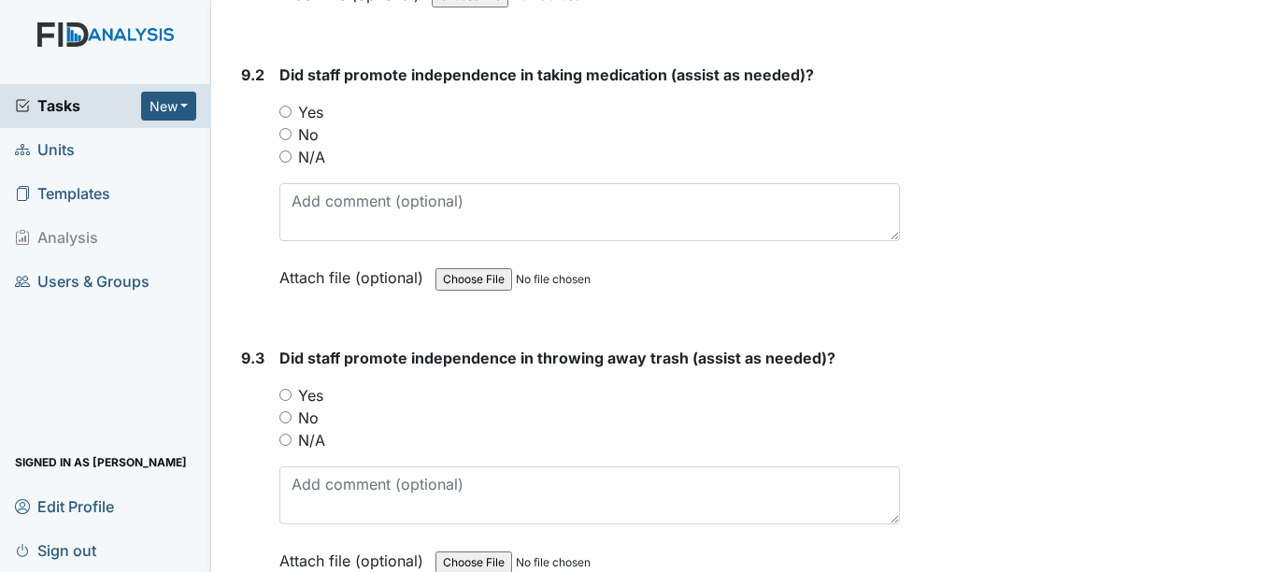
click at [290, 118] on input "Yes" at bounding box center [285, 112] width 12 height 12
radio input "true"
click at [289, 401] on input "Yes" at bounding box center [285, 395] width 12 height 12
radio input "true"
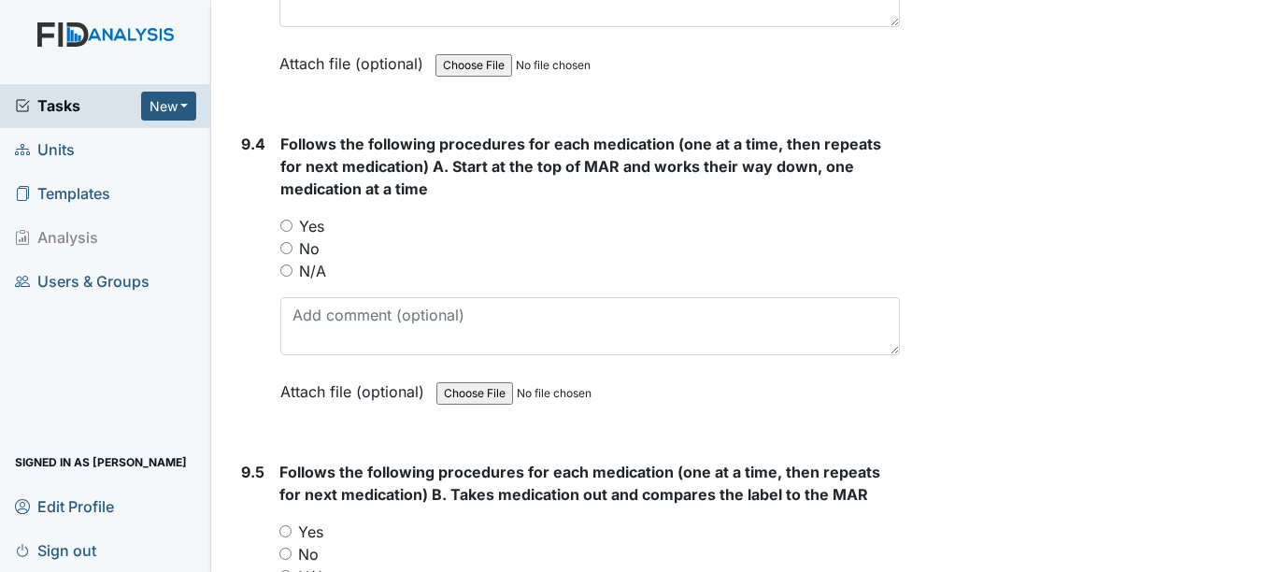
scroll to position [21686, 0]
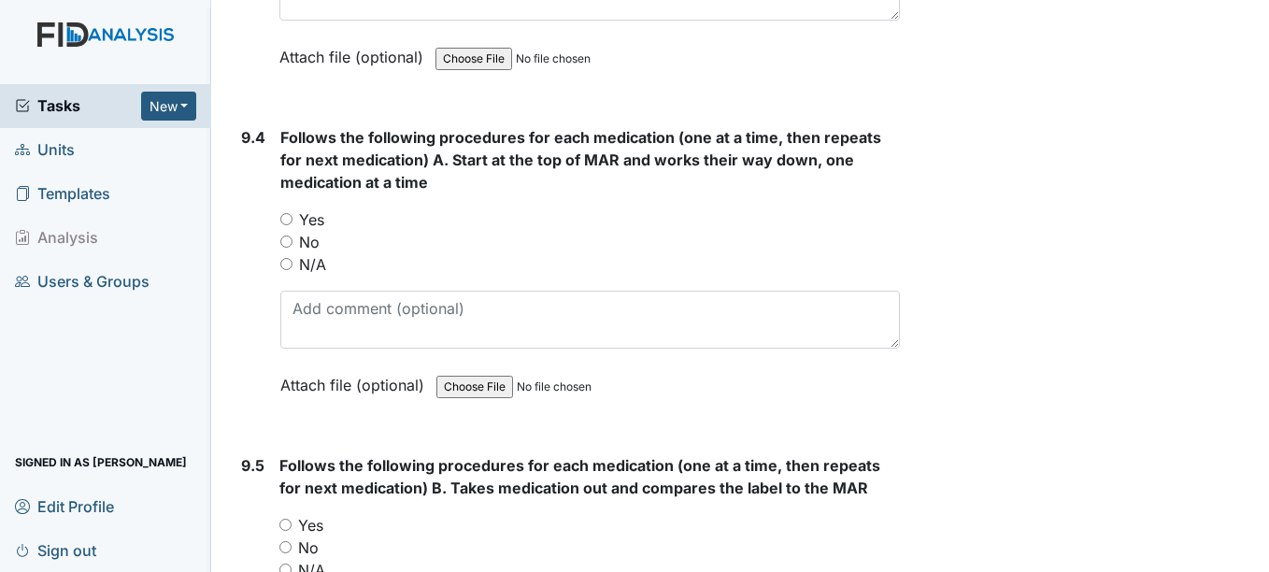
click at [291, 225] on input "Yes" at bounding box center [286, 219] width 12 height 12
radio input "true"
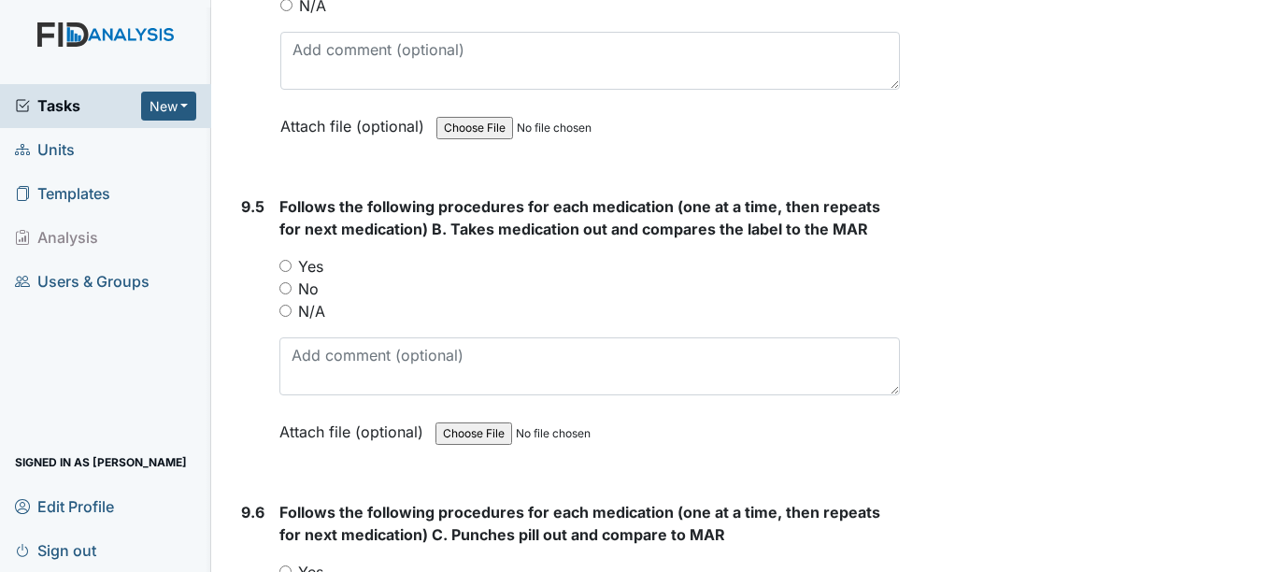
scroll to position [21945, 0]
click at [284, 271] on input "Yes" at bounding box center [285, 265] width 12 height 12
radio input "true"
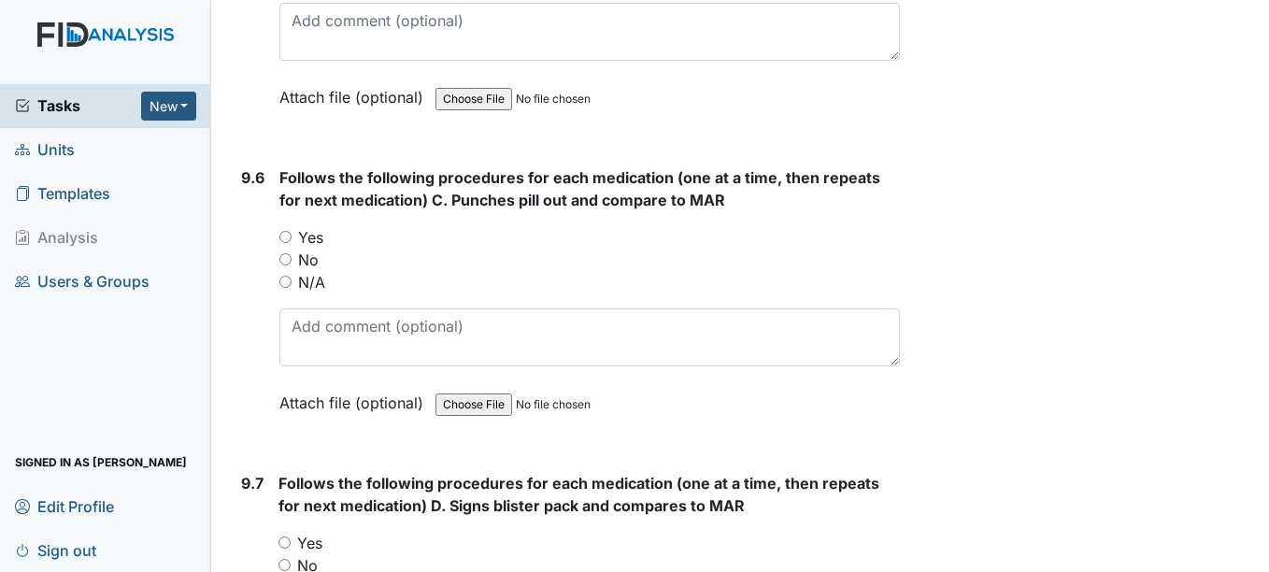
scroll to position [22300, 0]
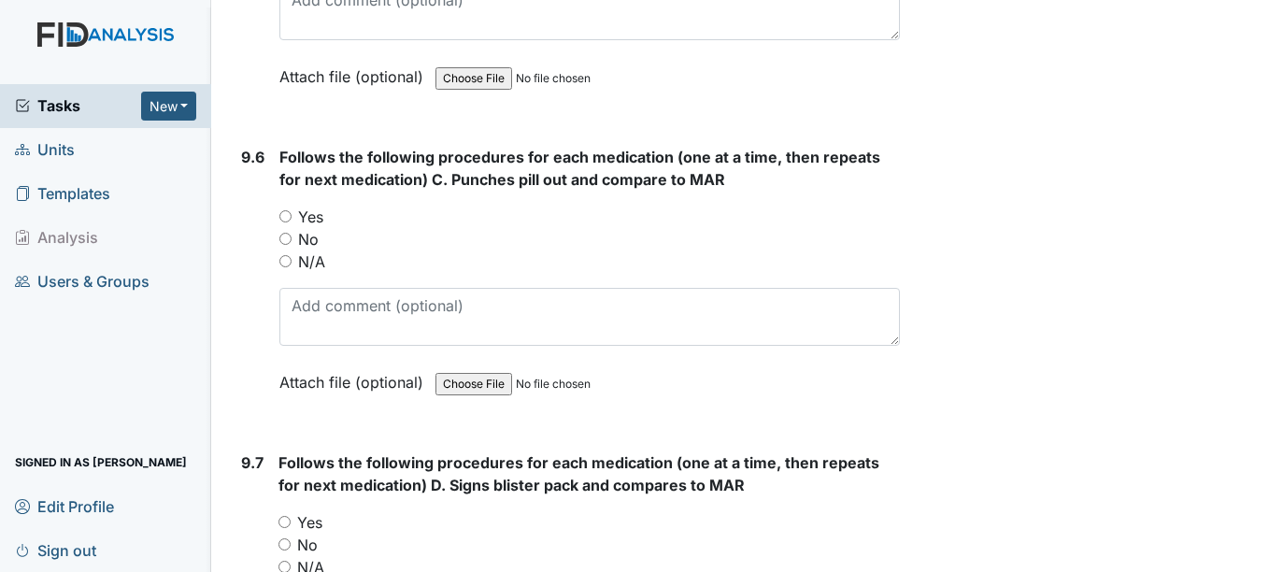
click at [289, 222] on input "Yes" at bounding box center [285, 216] width 12 height 12
radio input "true"
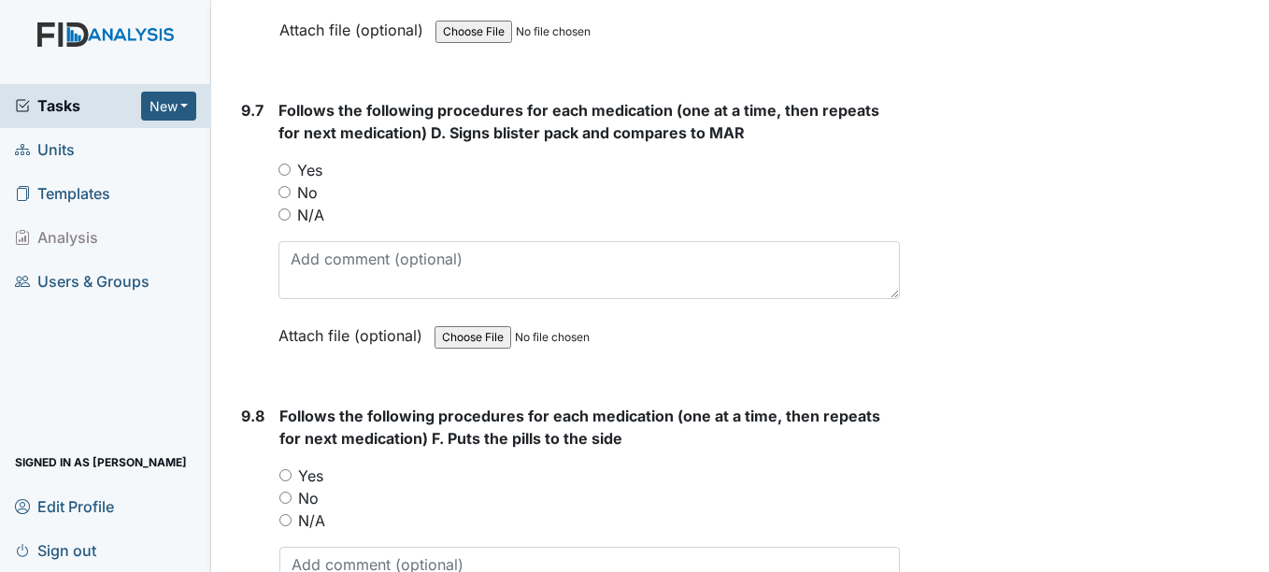
scroll to position [22653, 0]
click at [287, 175] on input "Yes" at bounding box center [284, 169] width 12 height 12
radio input "true"
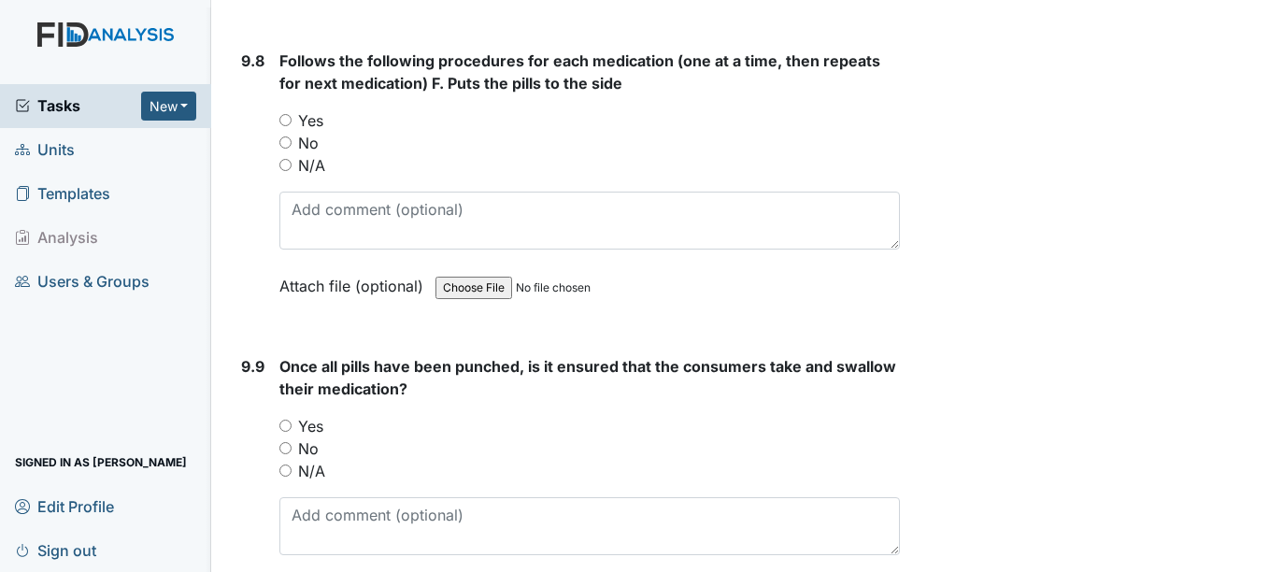
scroll to position [23010, 0]
drag, startPoint x: 287, startPoint y: 187, endPoint x: 282, endPoint y: 161, distance: 26.6
click at [282, 161] on div "You must select one of the below options. Yes No N/A" at bounding box center [589, 140] width 620 height 67
click at [282, 146] on input "No" at bounding box center [285, 140] width 12 height 12
radio input "true"
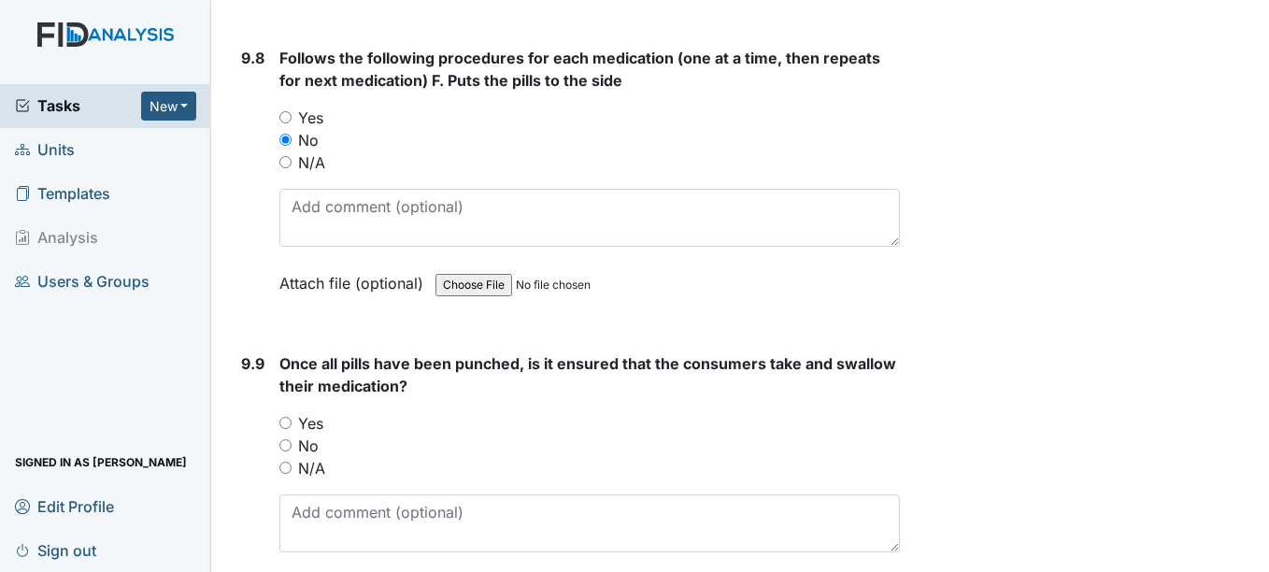
click at [288, 429] on input "Yes" at bounding box center [285, 423] width 12 height 12
radio input "true"
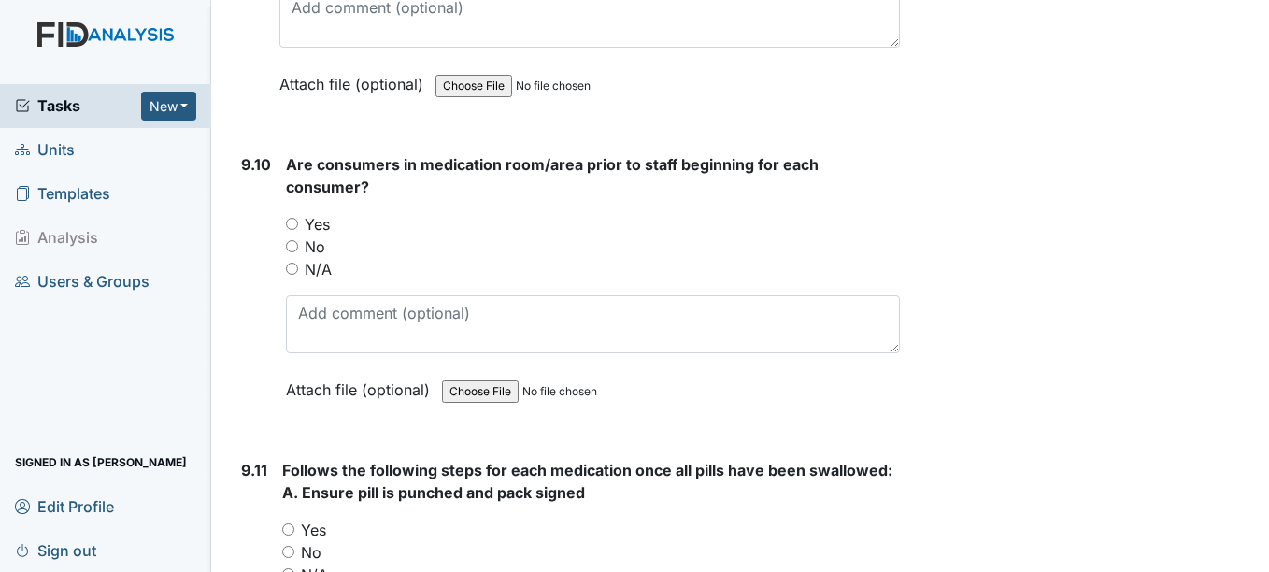
scroll to position [23530, 0]
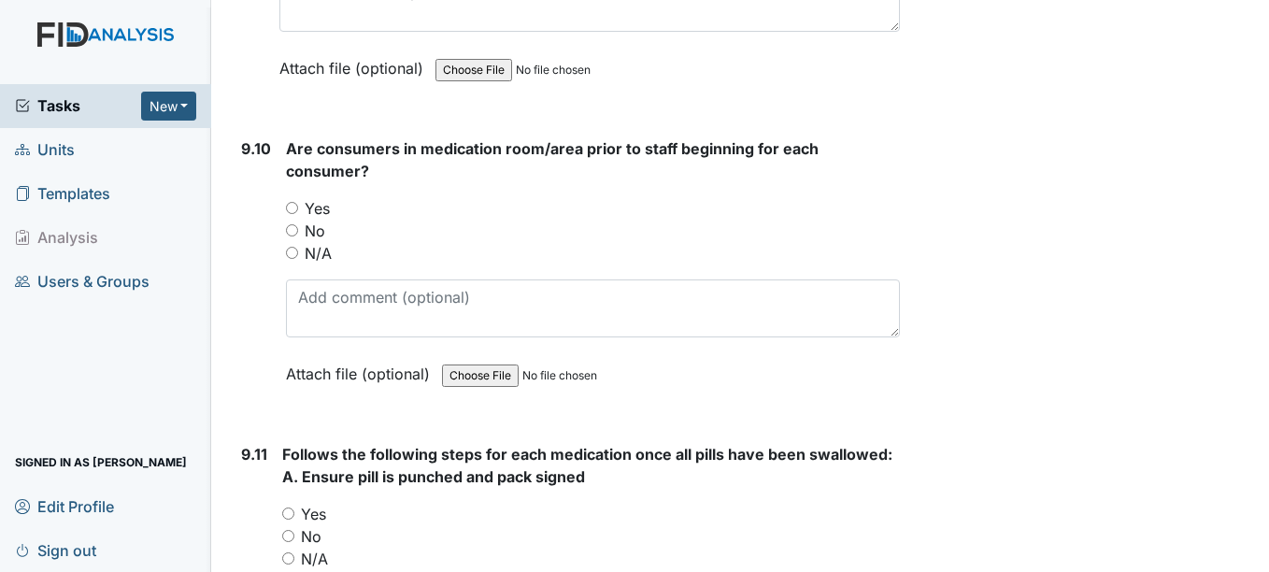
click at [294, 236] on input "No" at bounding box center [292, 230] width 12 height 12
radio input "true"
click at [299, 220] on div "Yes" at bounding box center [592, 208] width 613 height 22
click at [294, 214] on input "Yes" at bounding box center [292, 208] width 12 height 12
radio input "true"
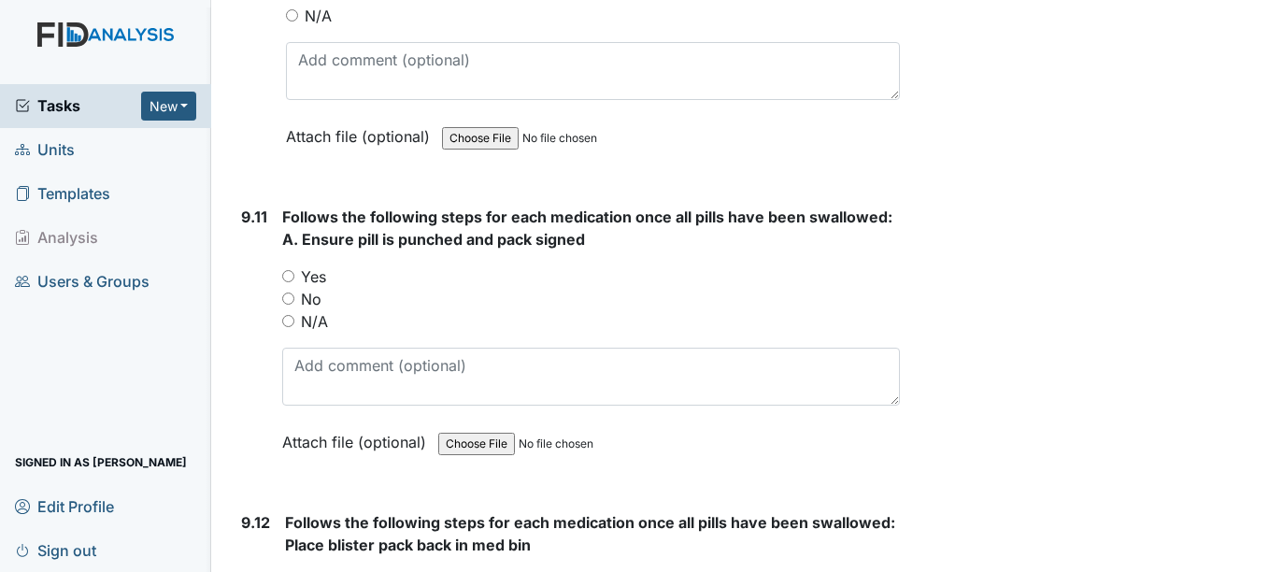
scroll to position [23802, 0]
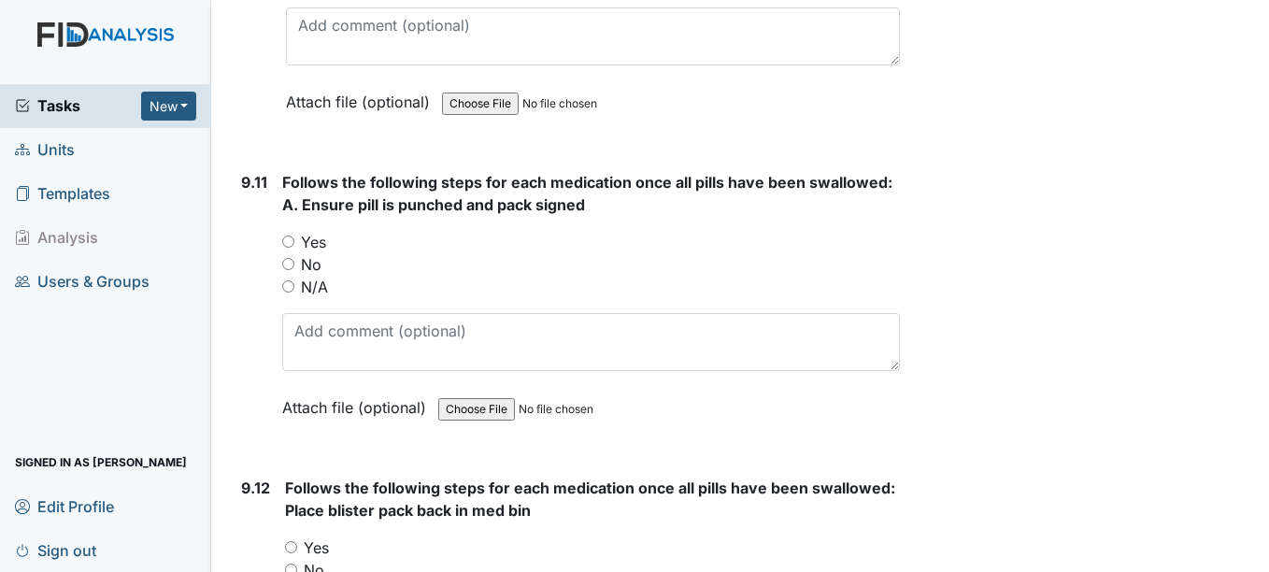
click at [292, 248] on input "Yes" at bounding box center [288, 241] width 12 height 12
radio input "true"
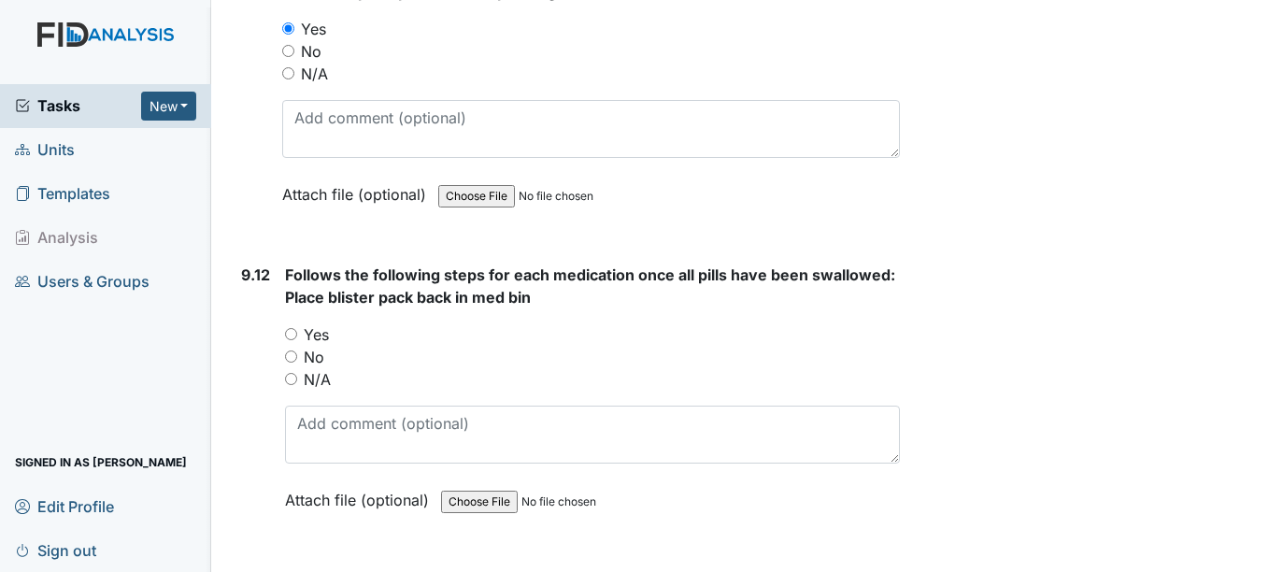
scroll to position [24042, 0]
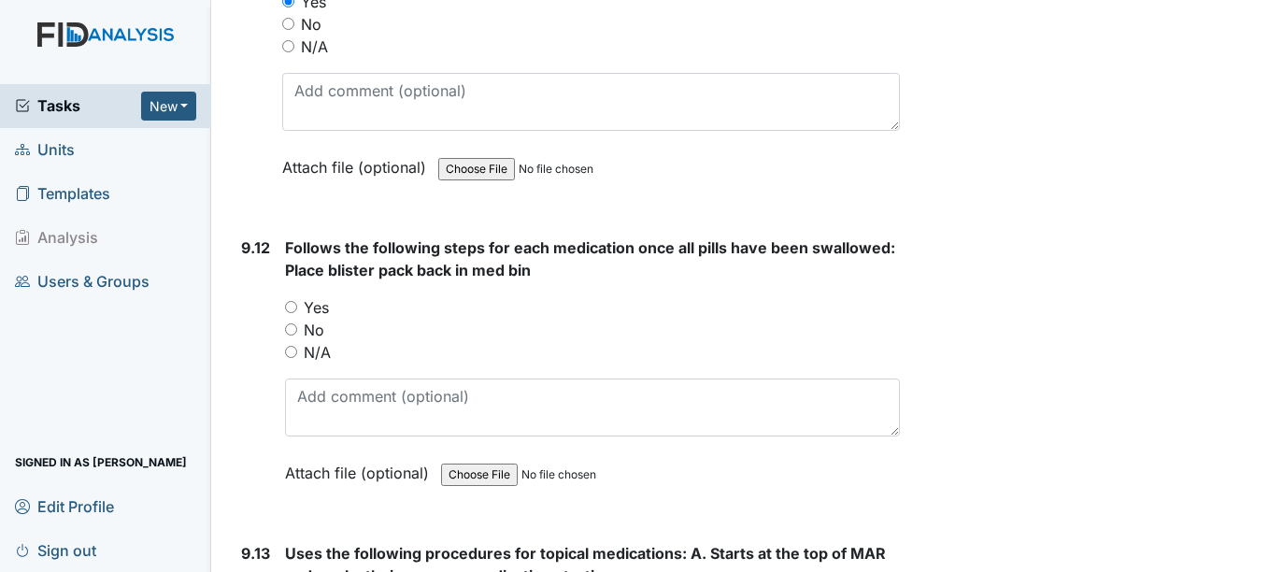
click at [293, 313] on input "Yes" at bounding box center [291, 307] width 12 height 12
radio input "true"
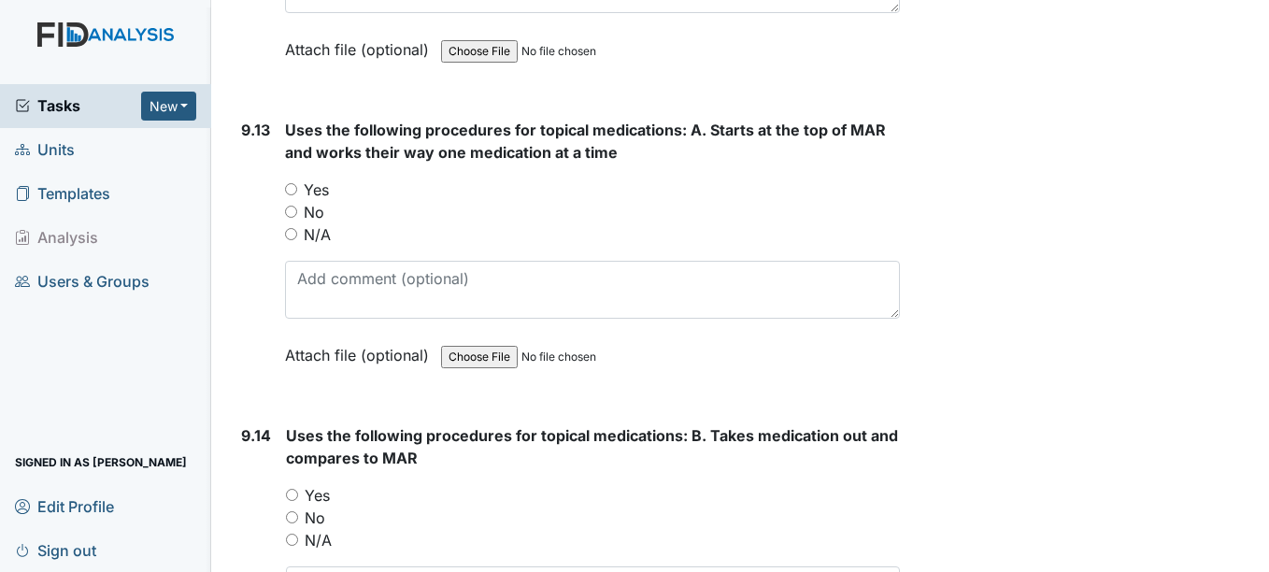
scroll to position [24471, 0]
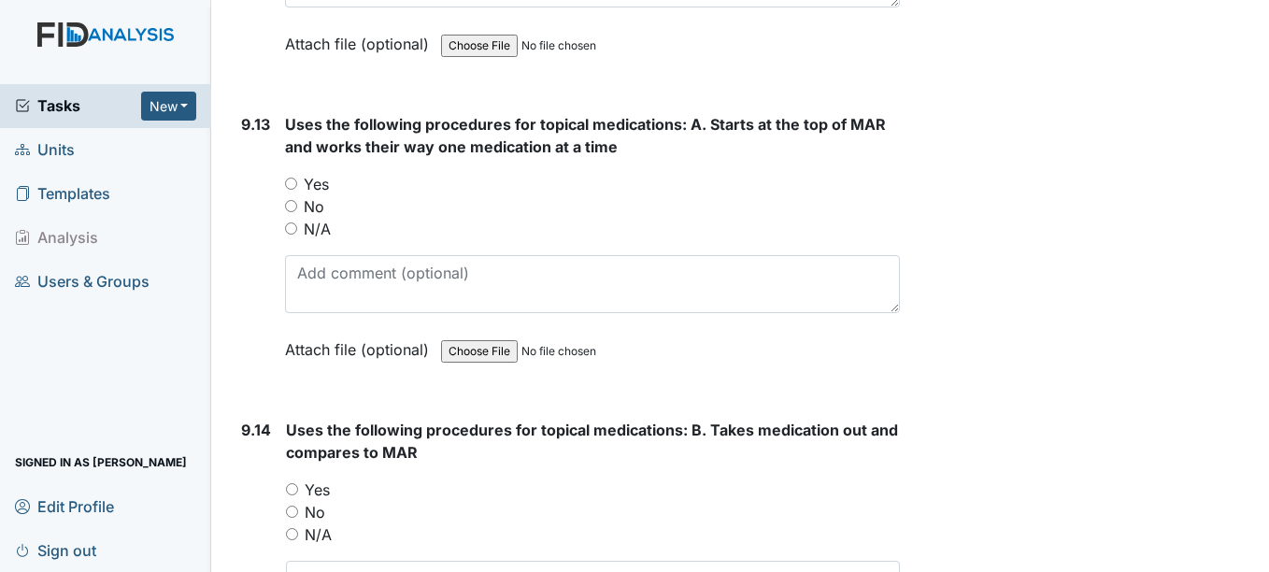
click at [295, 190] on input "Yes" at bounding box center [291, 184] width 12 height 12
radio input "true"
click at [293, 495] on input "Yes" at bounding box center [292, 489] width 12 height 12
radio input "true"
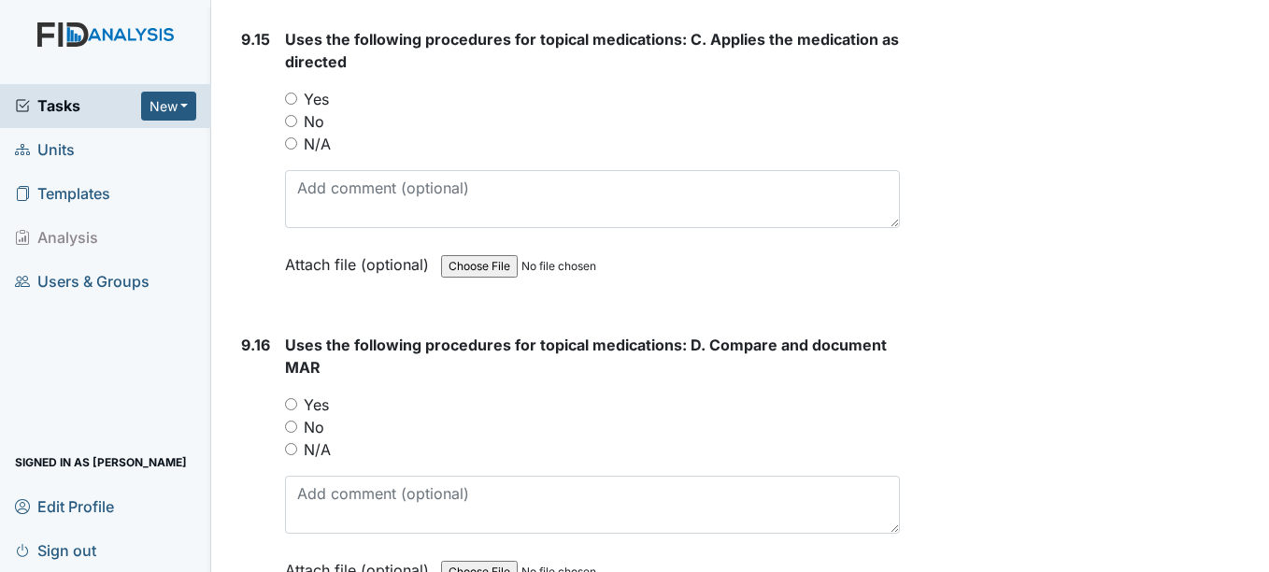
scroll to position [25170, 0]
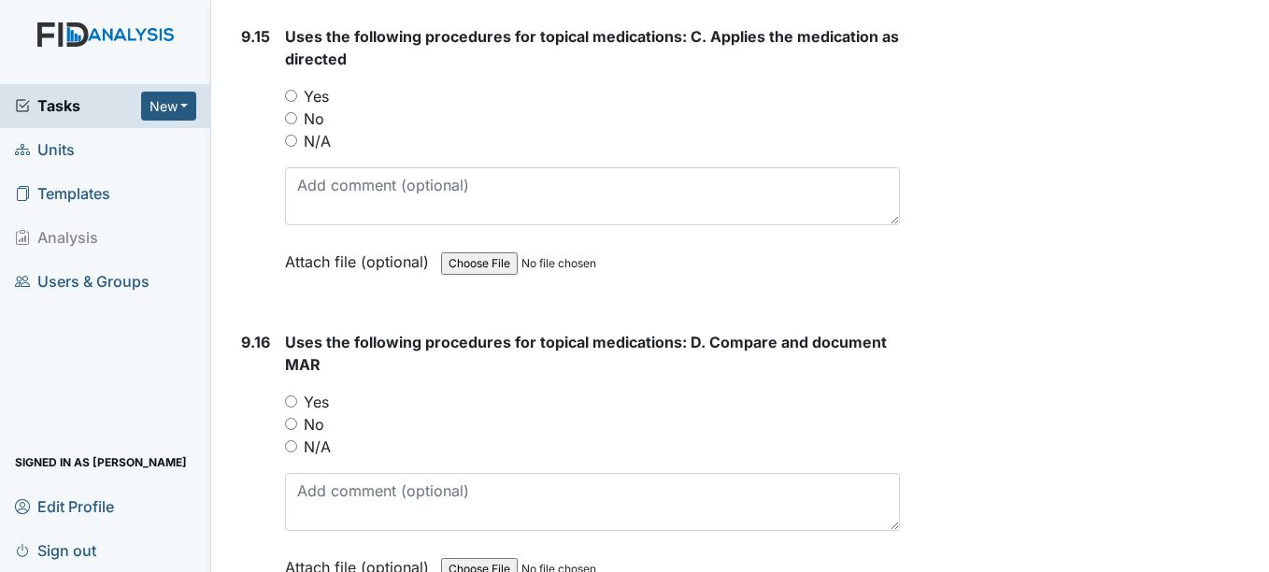
click at [292, 102] on input "Yes" at bounding box center [291, 96] width 12 height 12
radio input "true"
click at [288, 407] on input "Yes" at bounding box center [291, 401] width 12 height 12
radio input "true"
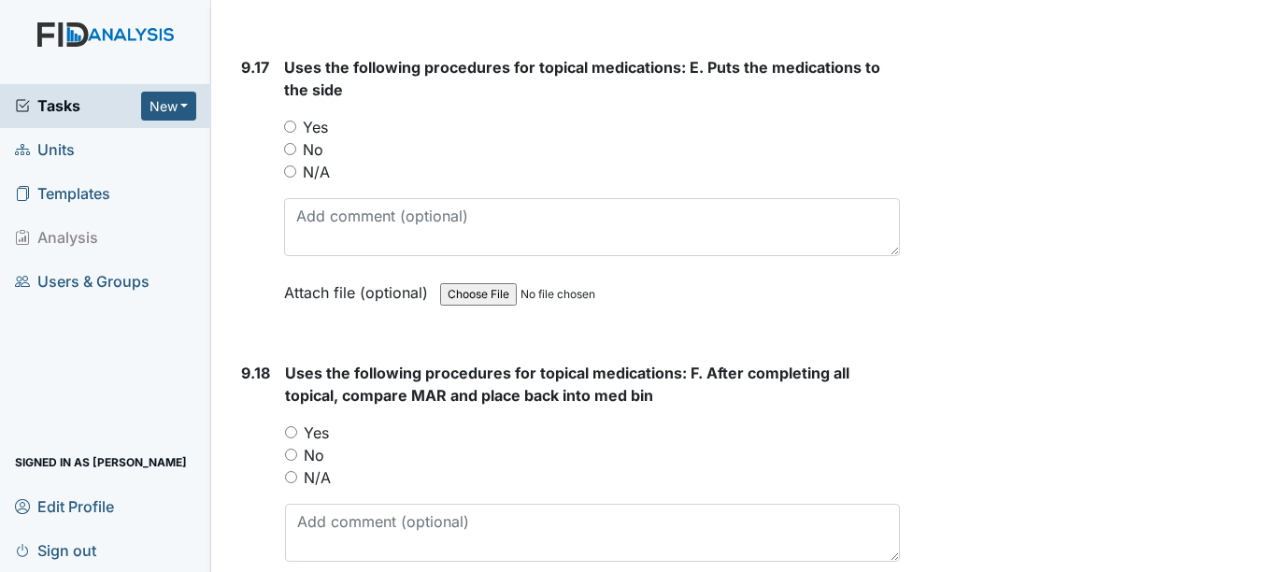
scroll to position [25763, 0]
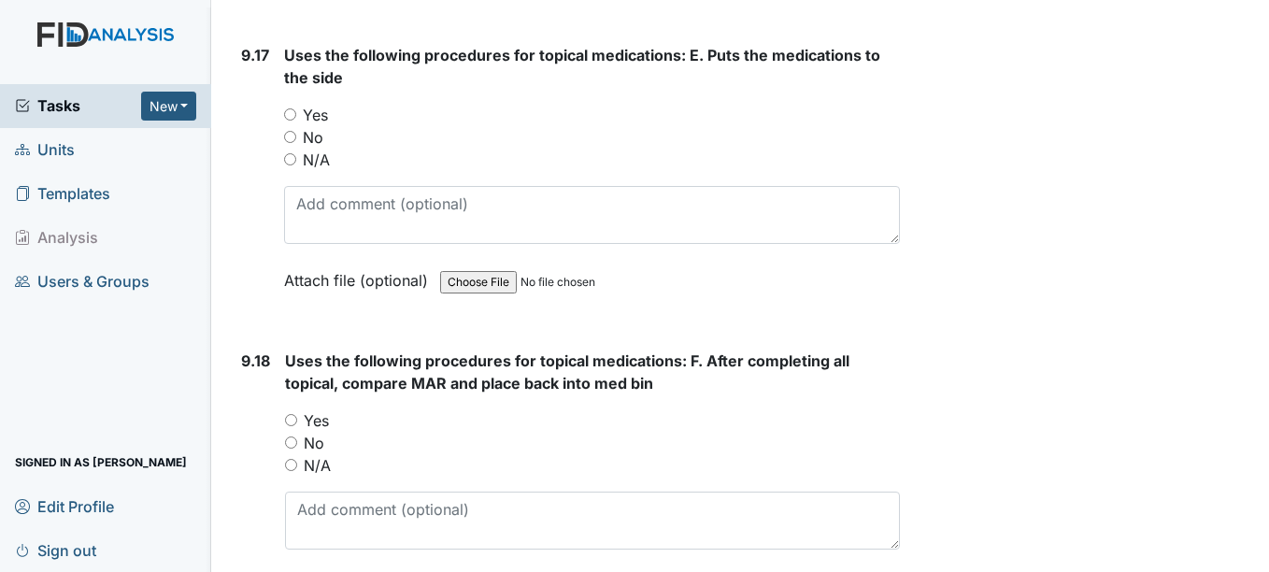
click at [291, 126] on div "Yes" at bounding box center [591, 115] width 615 height 22
click at [291, 121] on input "Yes" at bounding box center [290, 114] width 12 height 12
radio input "true"
click at [298, 432] on div "Yes" at bounding box center [592, 420] width 614 height 22
click at [288, 426] on input "Yes" at bounding box center [291, 420] width 12 height 12
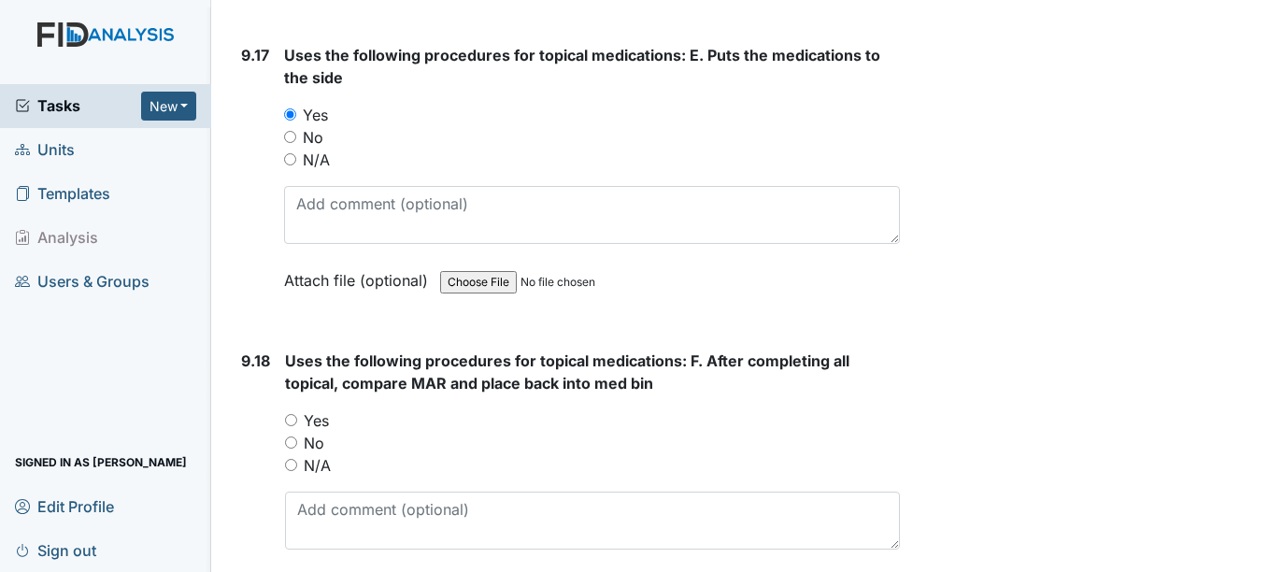
radio input "true"
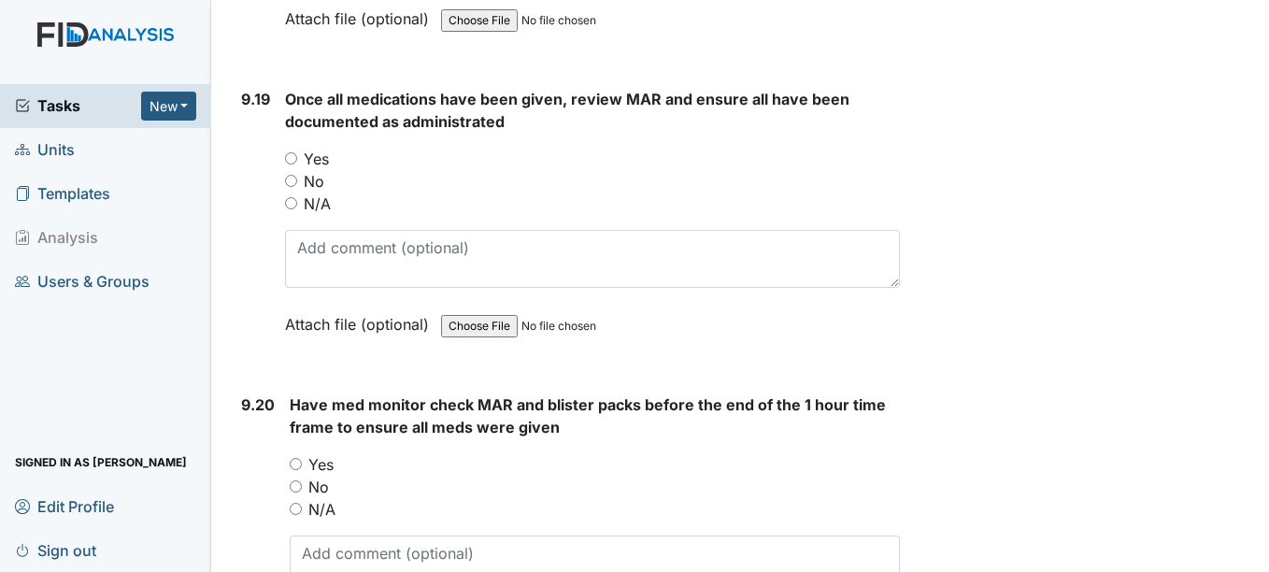
scroll to position [26331, 0]
click at [276, 209] on div "9.19 Once all medications have been given, review MAR and ensure all have been …" at bounding box center [566, 225] width 665 height 276
click at [290, 164] on input "Yes" at bounding box center [291, 157] width 12 height 12
radio input "true"
click at [300, 469] on input "Yes" at bounding box center [296, 463] width 12 height 12
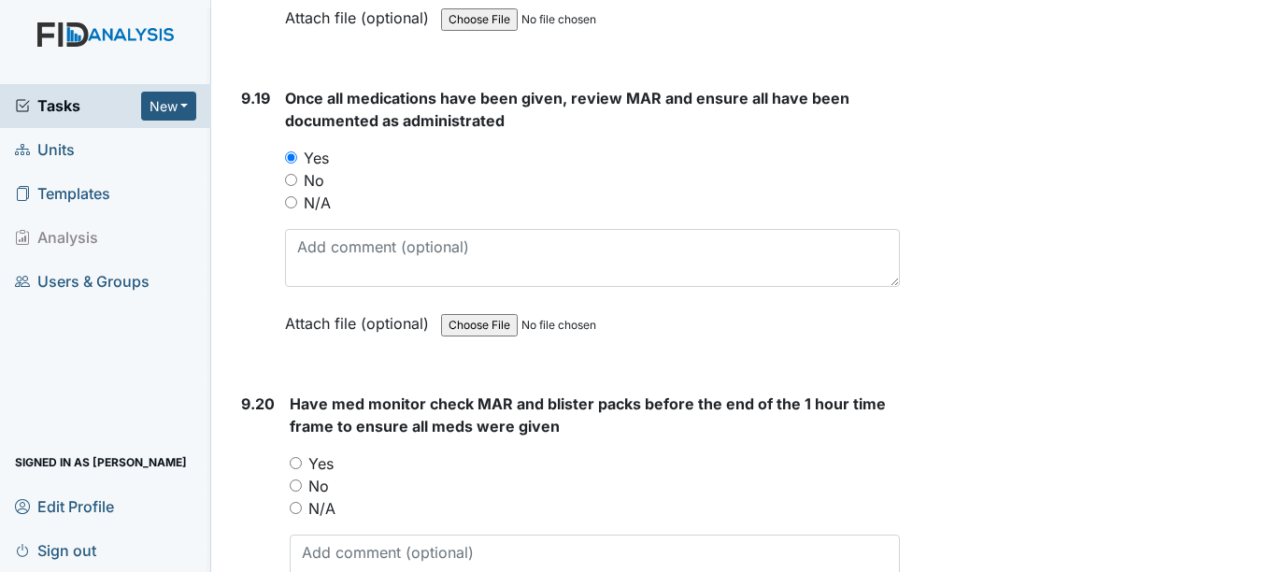
radio input "true"
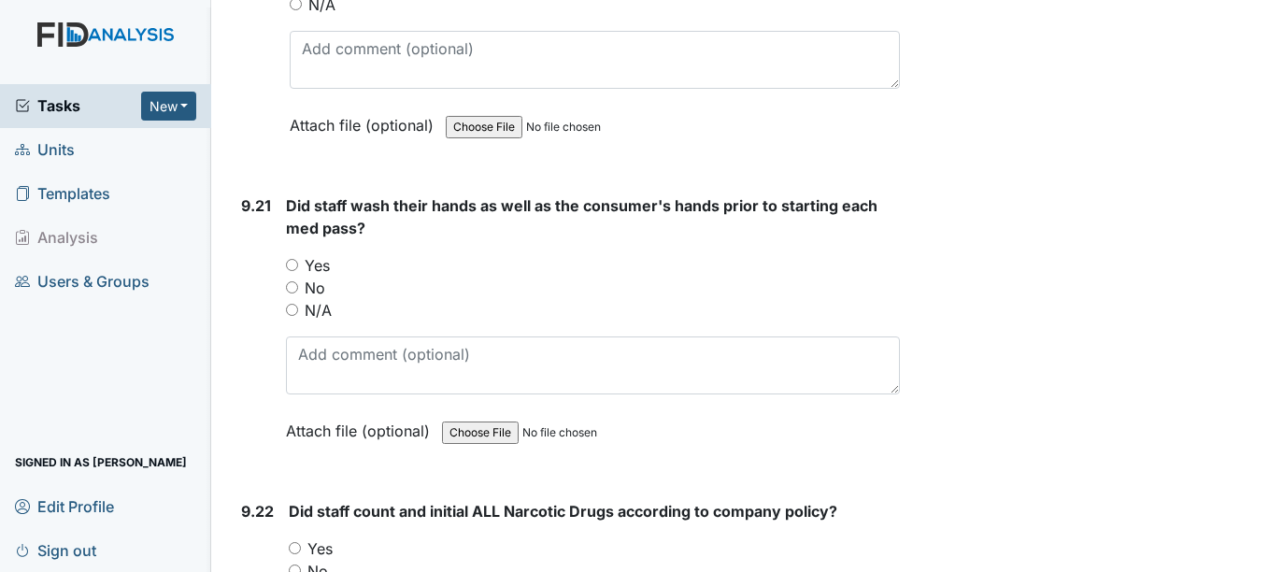
scroll to position [26858, 0]
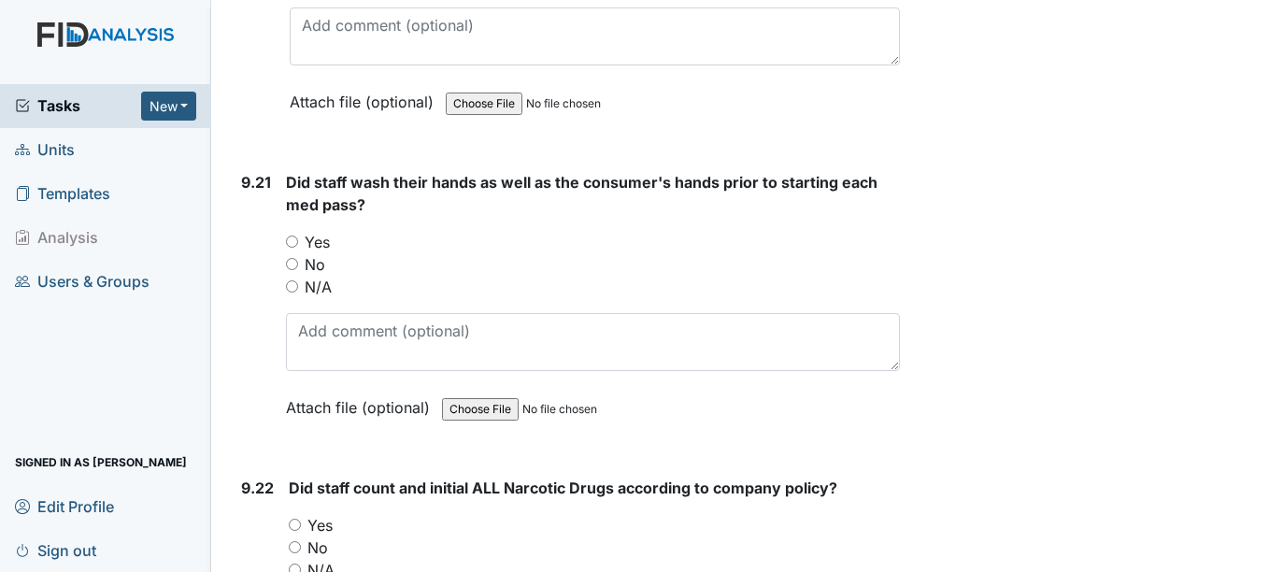
click at [295, 248] on input "Yes" at bounding box center [292, 241] width 12 height 12
radio input "true"
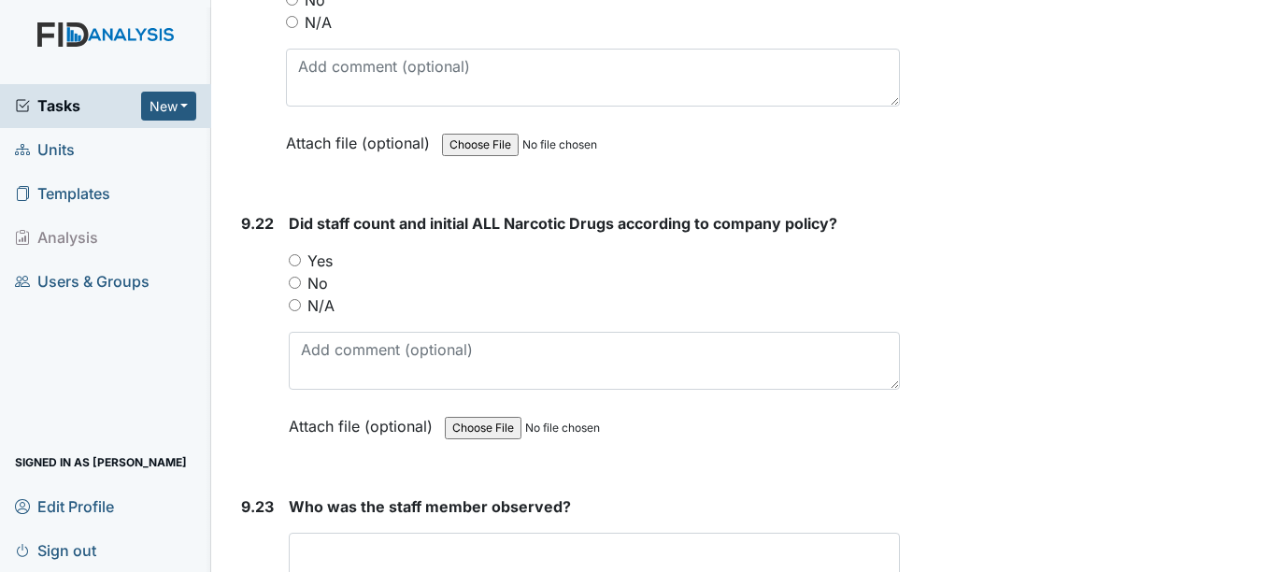
scroll to position [27123, 0]
click at [298, 310] on input "N/A" at bounding box center [295, 304] width 12 height 12
radio input "true"
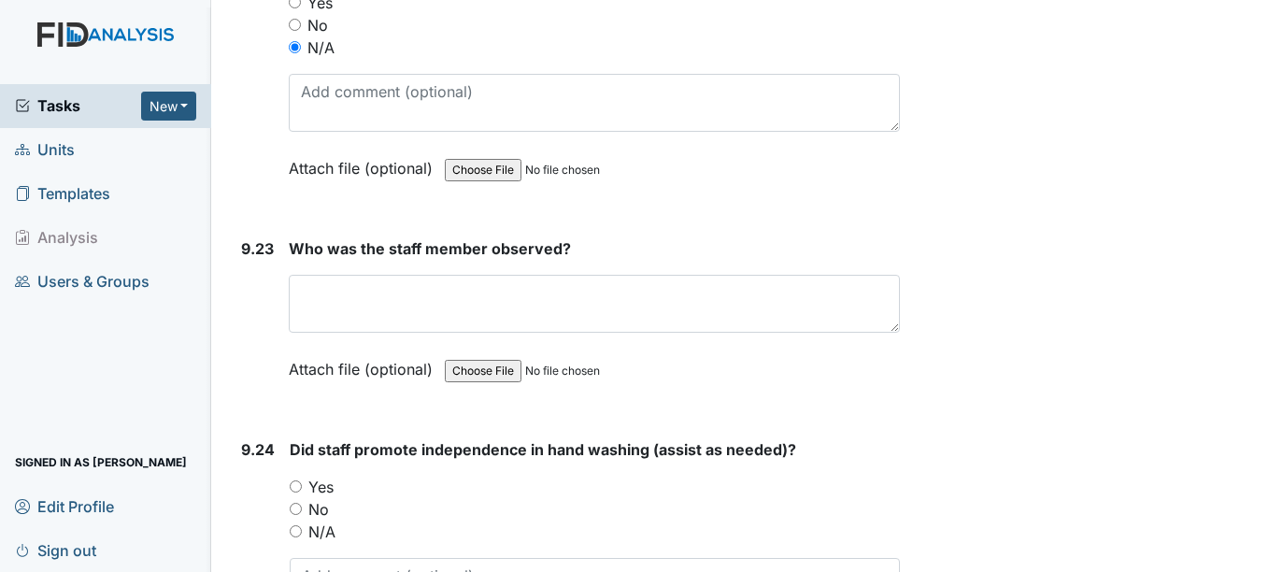
scroll to position [27410, 0]
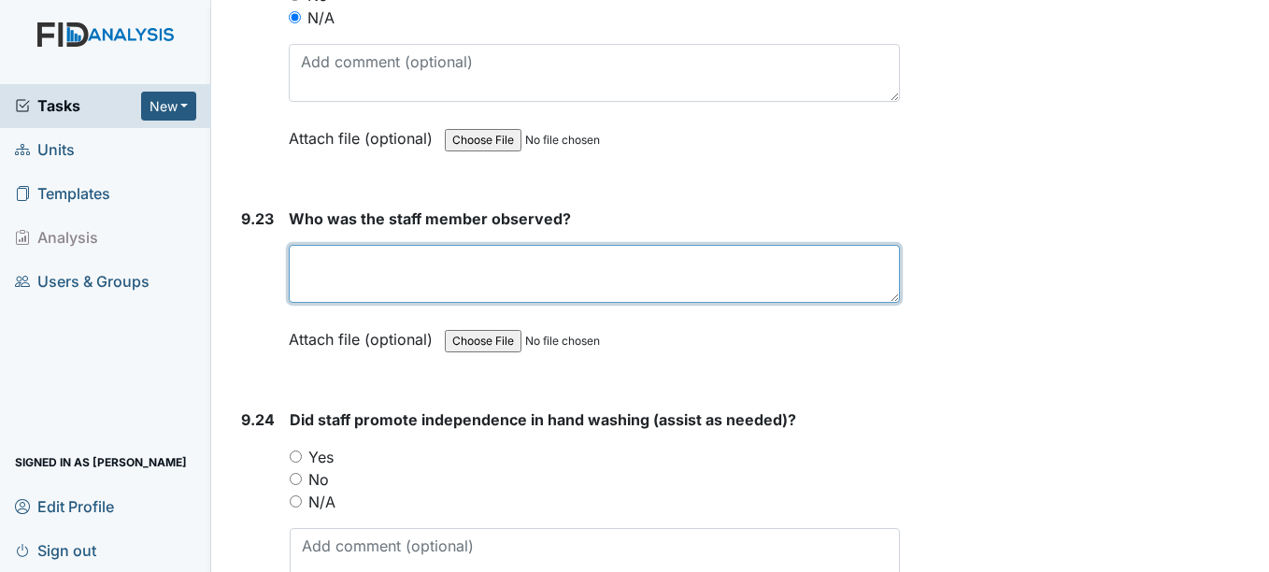
click at [343, 288] on textarea at bounding box center [594, 274] width 610 height 58
type textarea "Gwen"
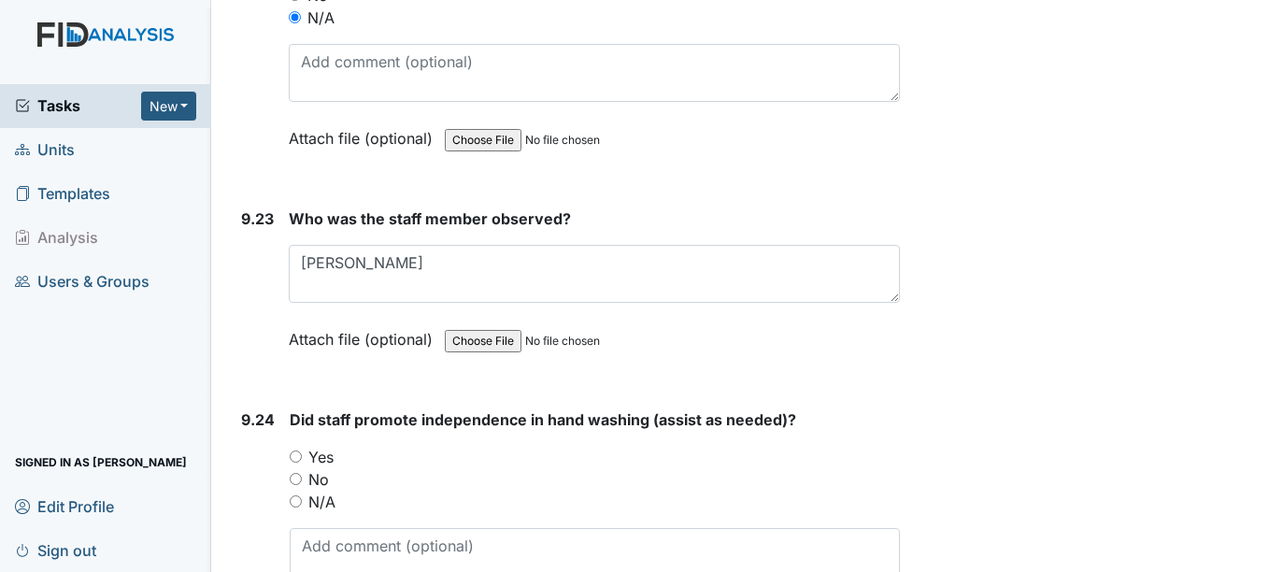
click at [380, 350] on label "Attach file (optional)" at bounding box center [364, 334] width 151 height 33
click at [423, 468] on div "Yes" at bounding box center [594, 457] width 609 height 22
click at [303, 468] on div "Yes" at bounding box center [594, 457] width 609 height 22
click at [297, 463] on input "Yes" at bounding box center [296, 456] width 12 height 12
radio input "true"
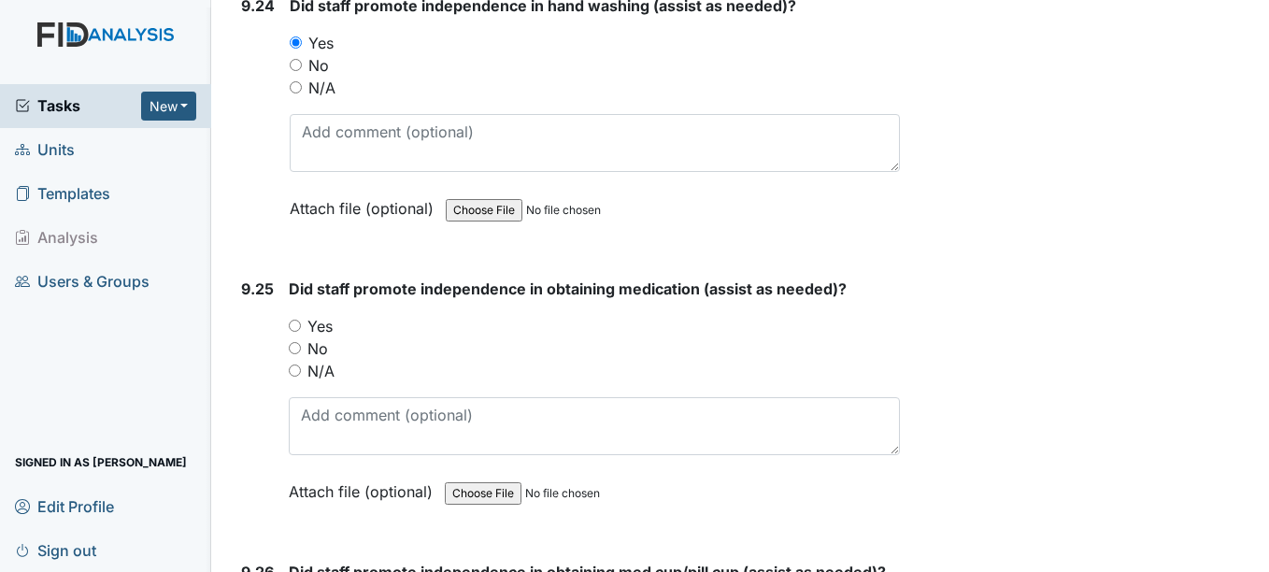
scroll to position [27836, 0]
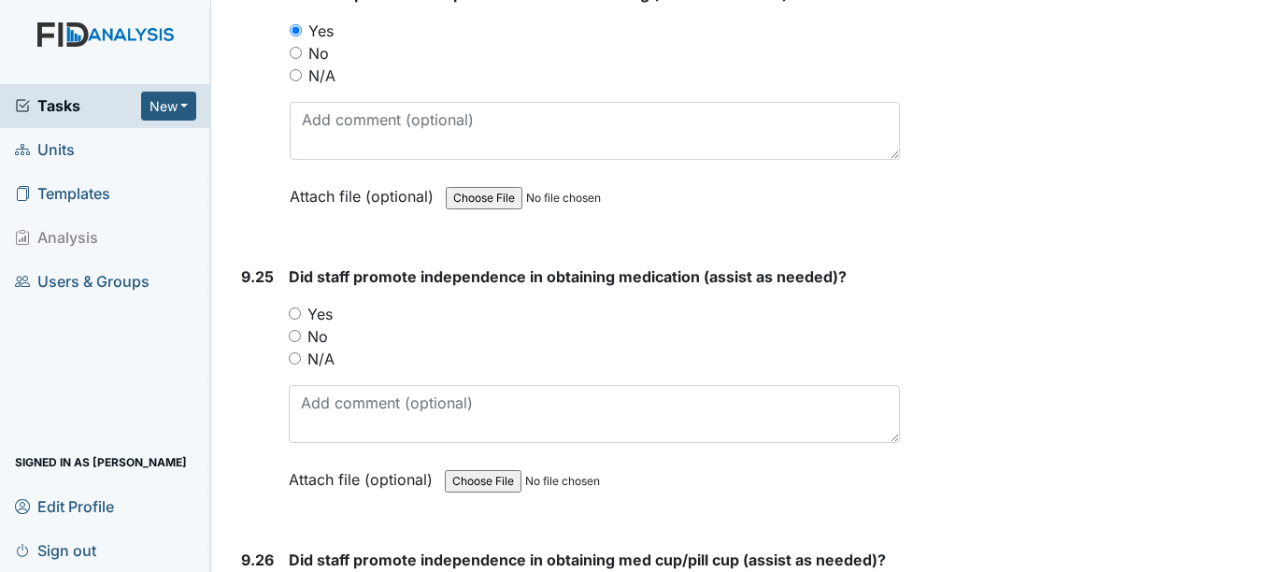
click at [292, 342] on input "No" at bounding box center [295, 336] width 12 height 12
radio input "true"
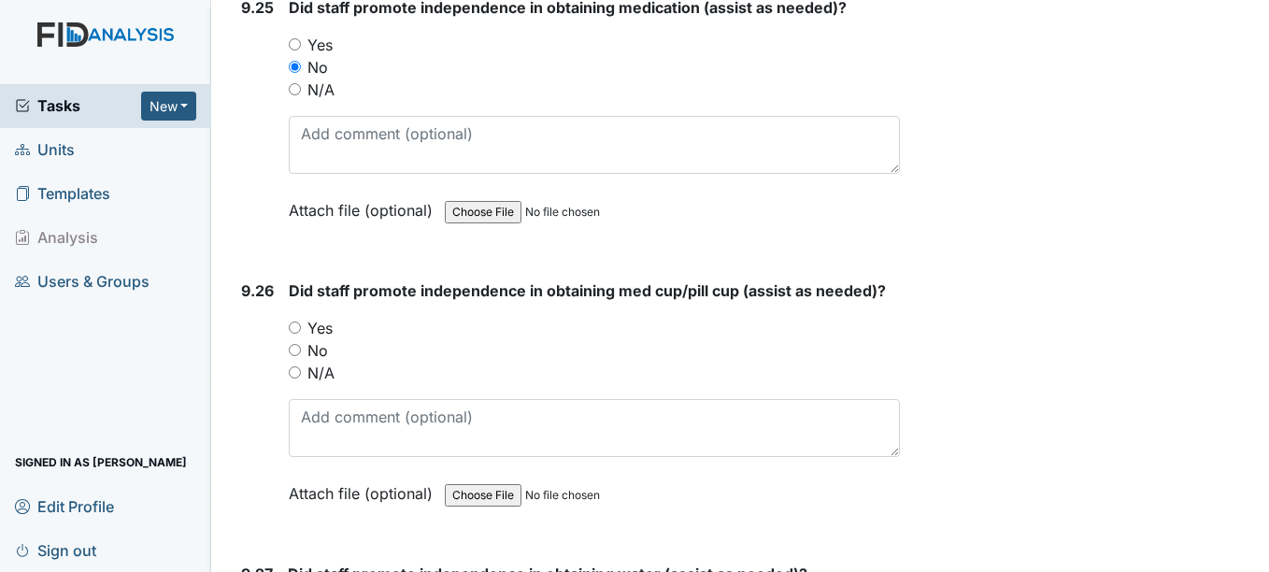
scroll to position [28112, 0]
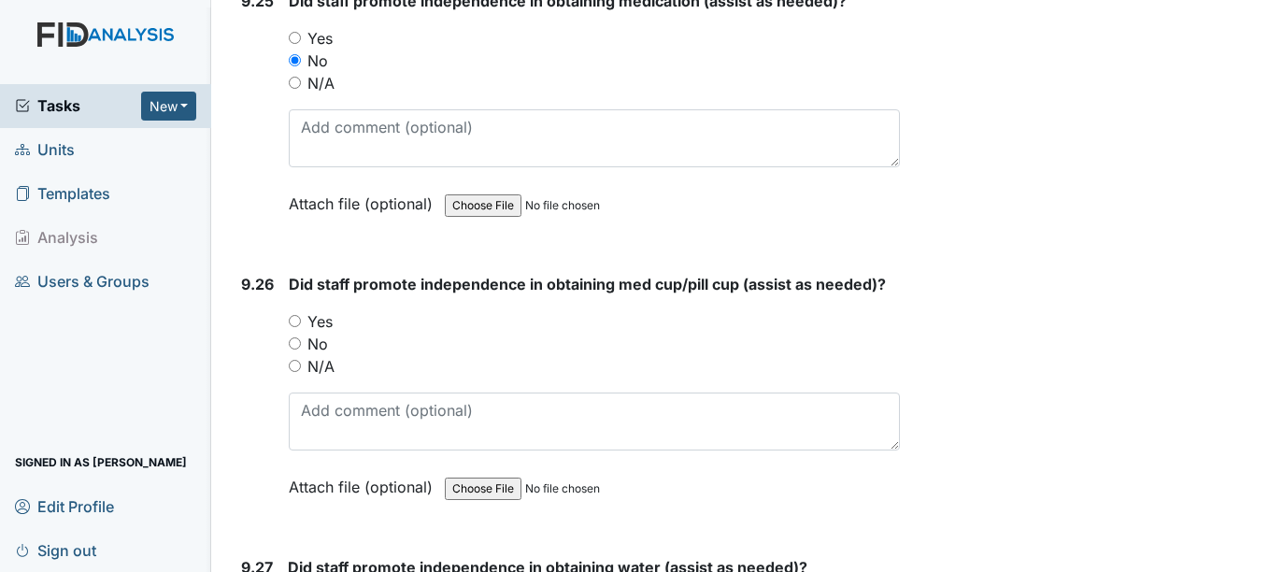
click at [293, 349] on input "No" at bounding box center [295, 343] width 12 height 12
radio input "true"
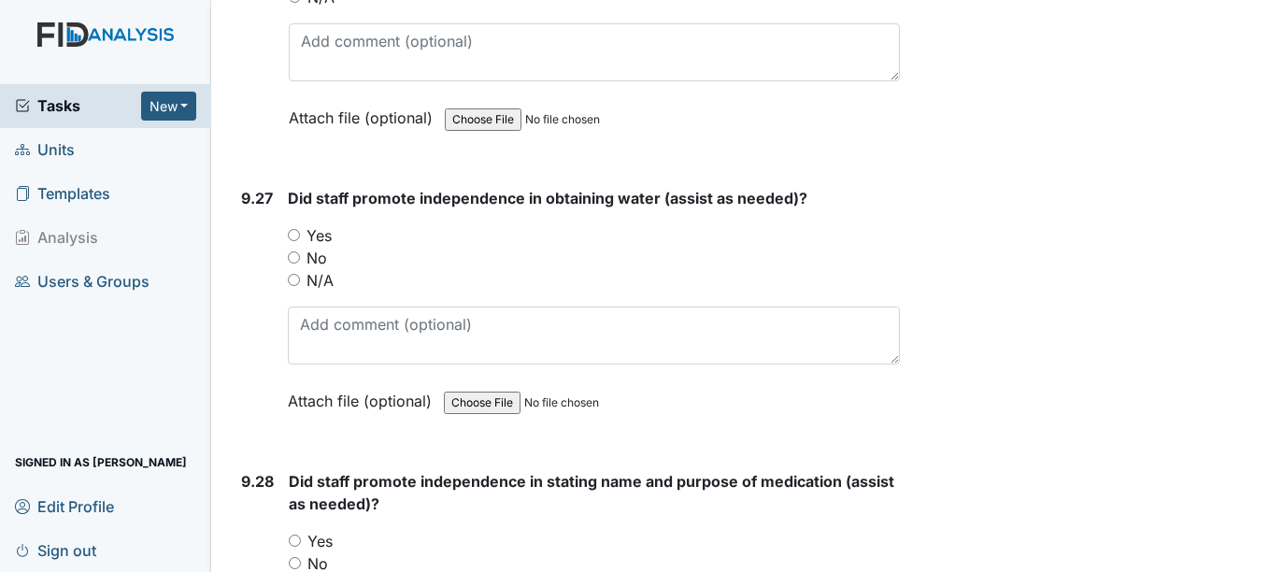
scroll to position [28490, 0]
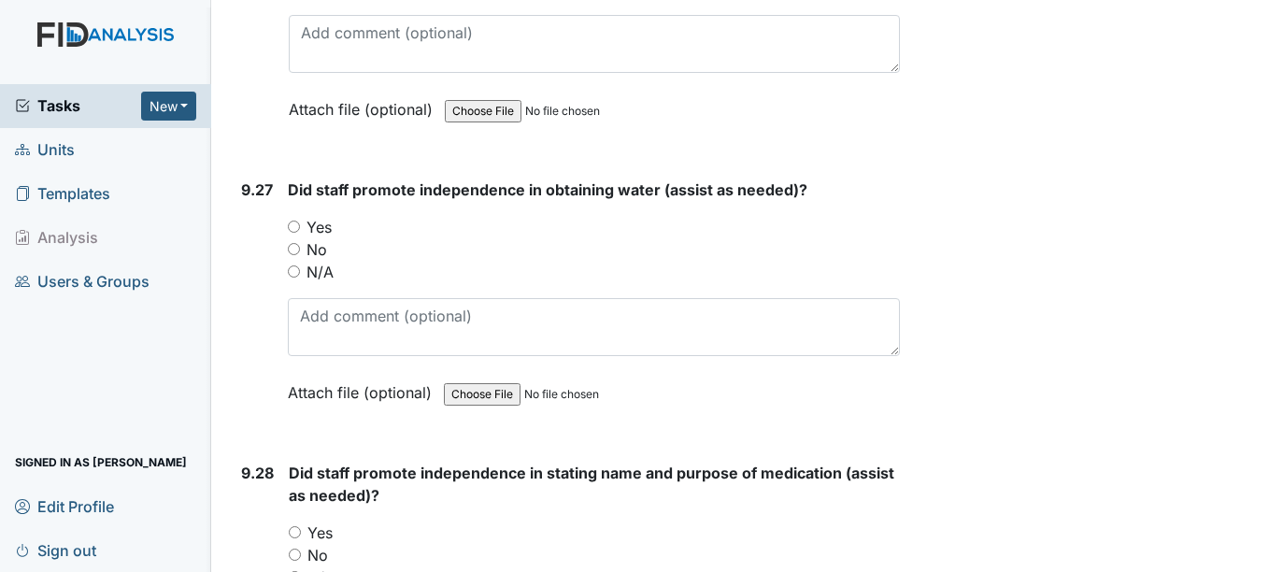
click at [291, 233] on input "Yes" at bounding box center [294, 227] width 12 height 12
radio input "true"
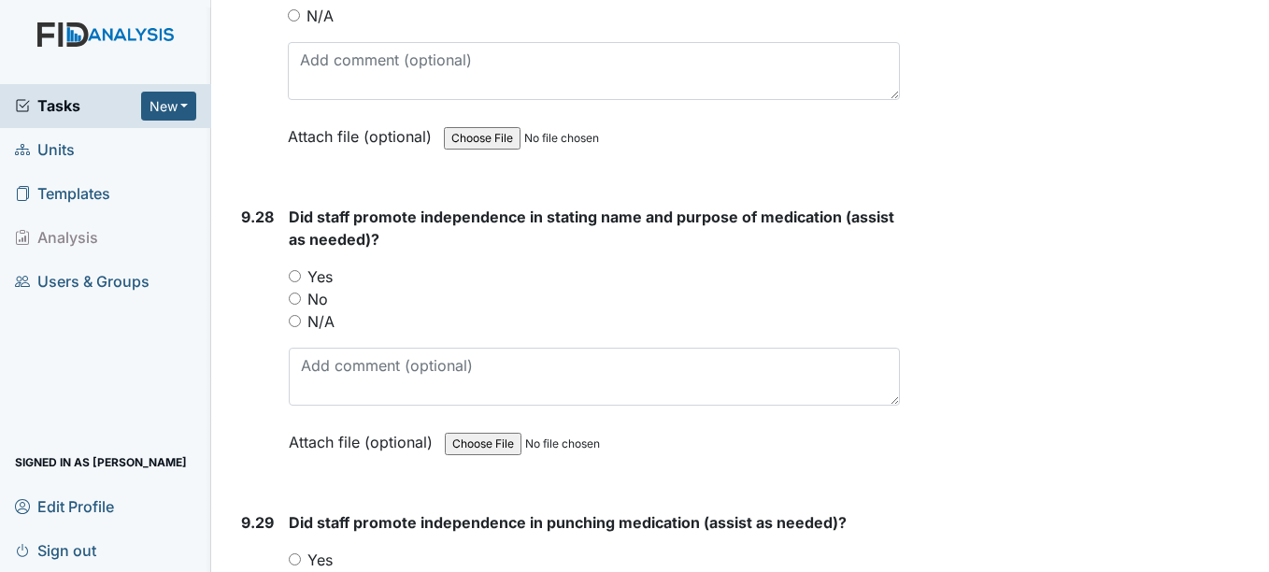
scroll to position [28748, 0]
click at [298, 280] on input "Yes" at bounding box center [295, 274] width 12 height 12
radio input "true"
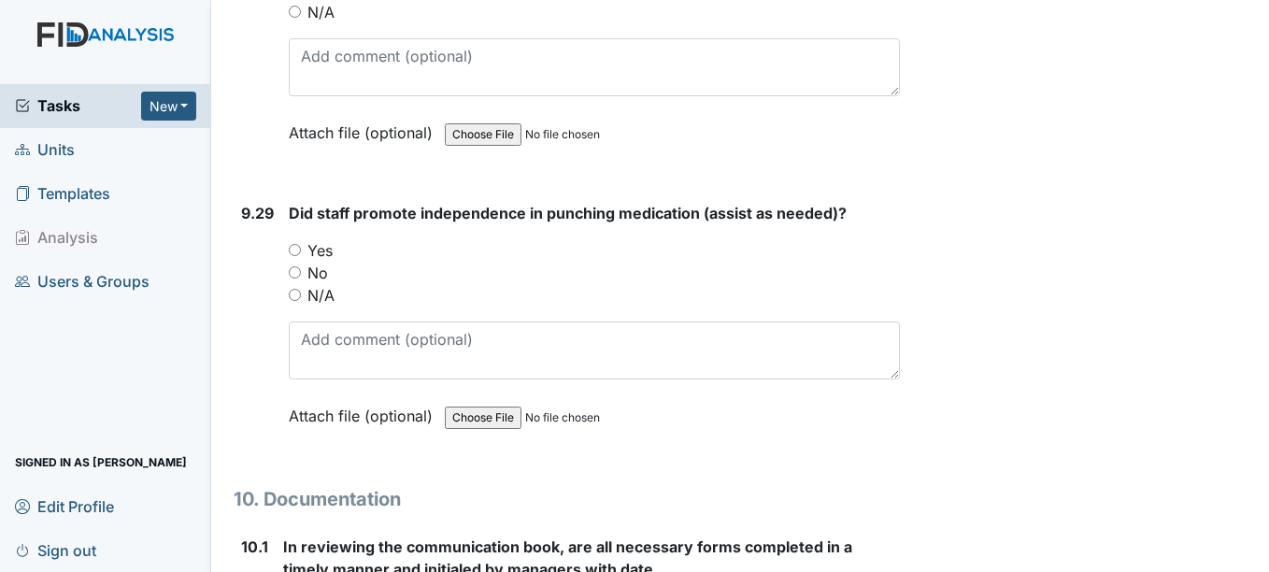
scroll to position [29076, 0]
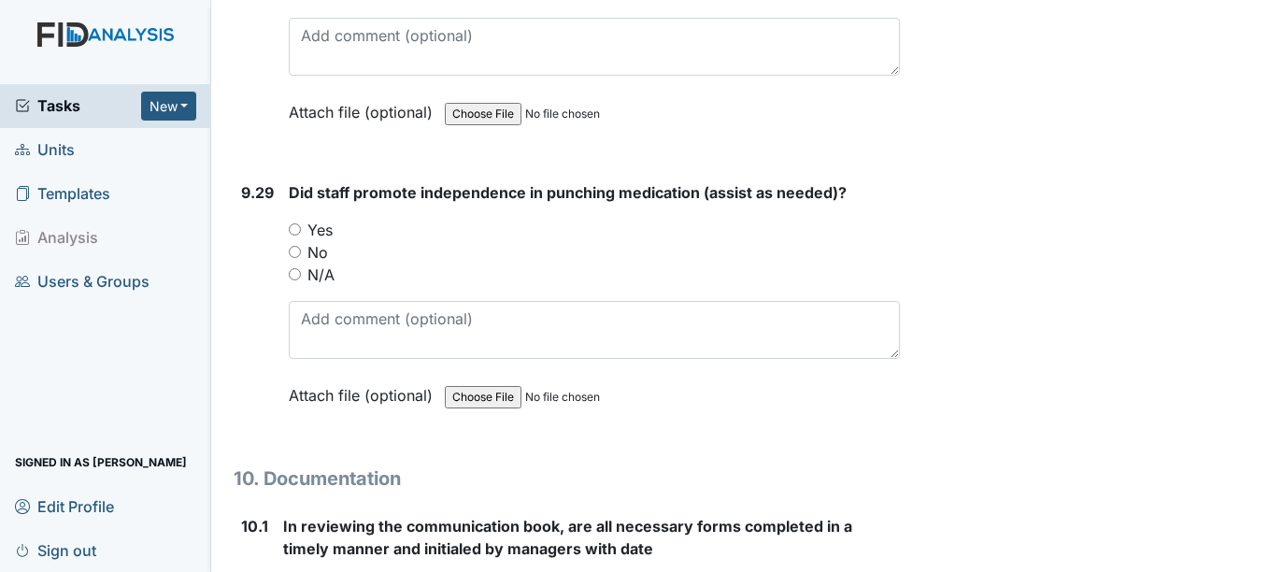
click at [298, 258] on input "No" at bounding box center [295, 252] width 12 height 12
radio input "true"
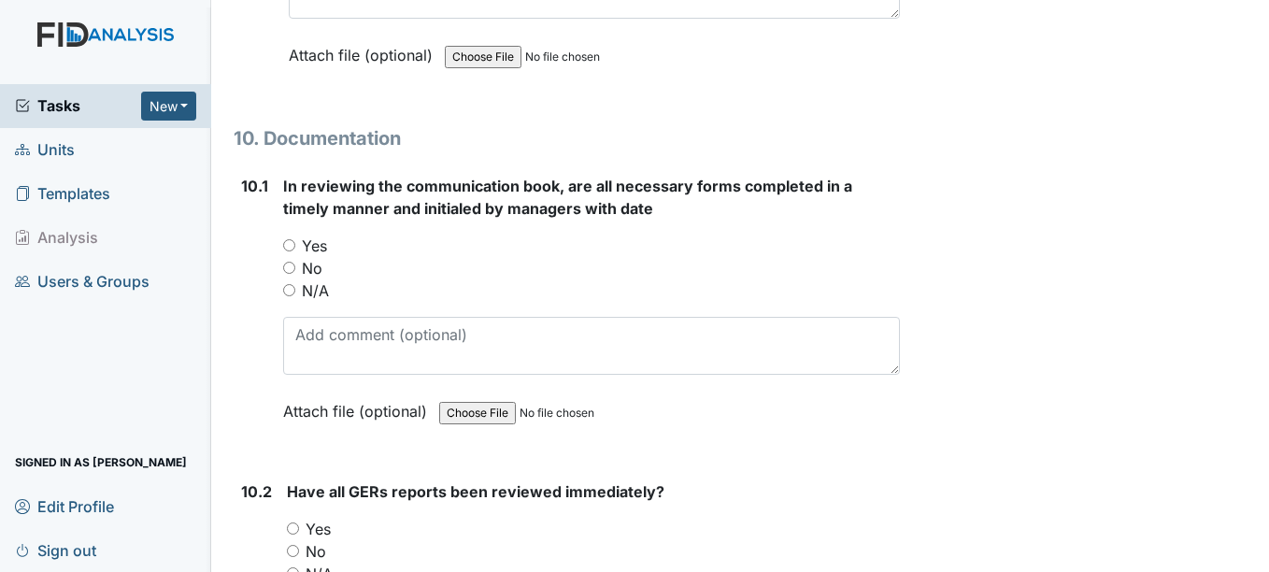
scroll to position [29417, 0]
click at [290, 250] on input "Yes" at bounding box center [289, 244] width 12 height 12
radio input "true"
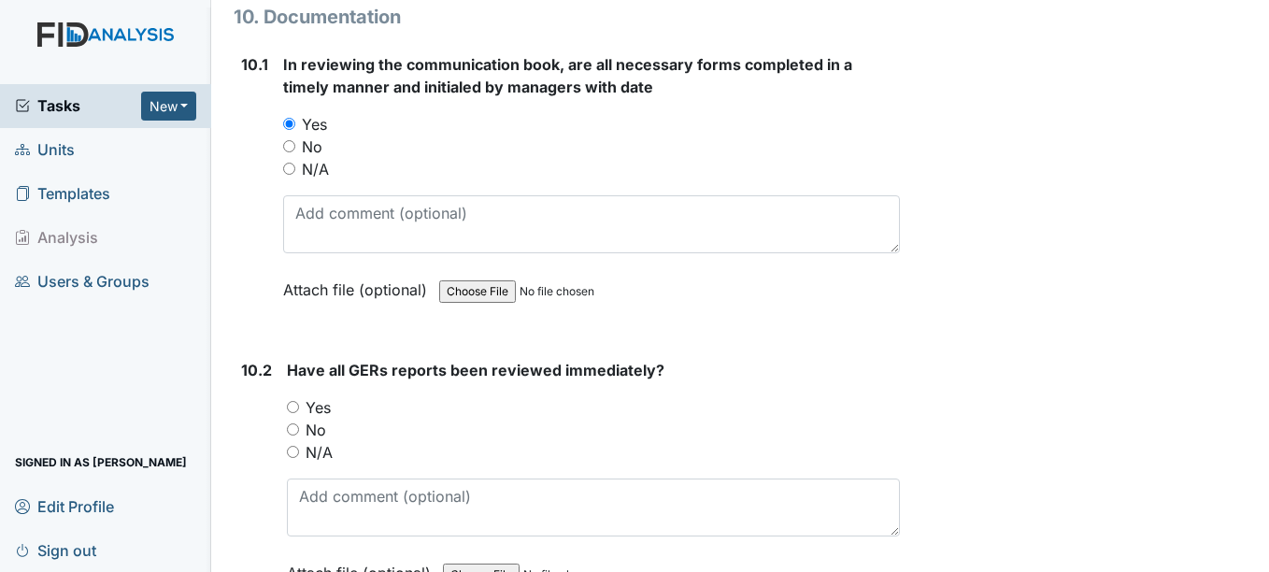
scroll to position [29546, 0]
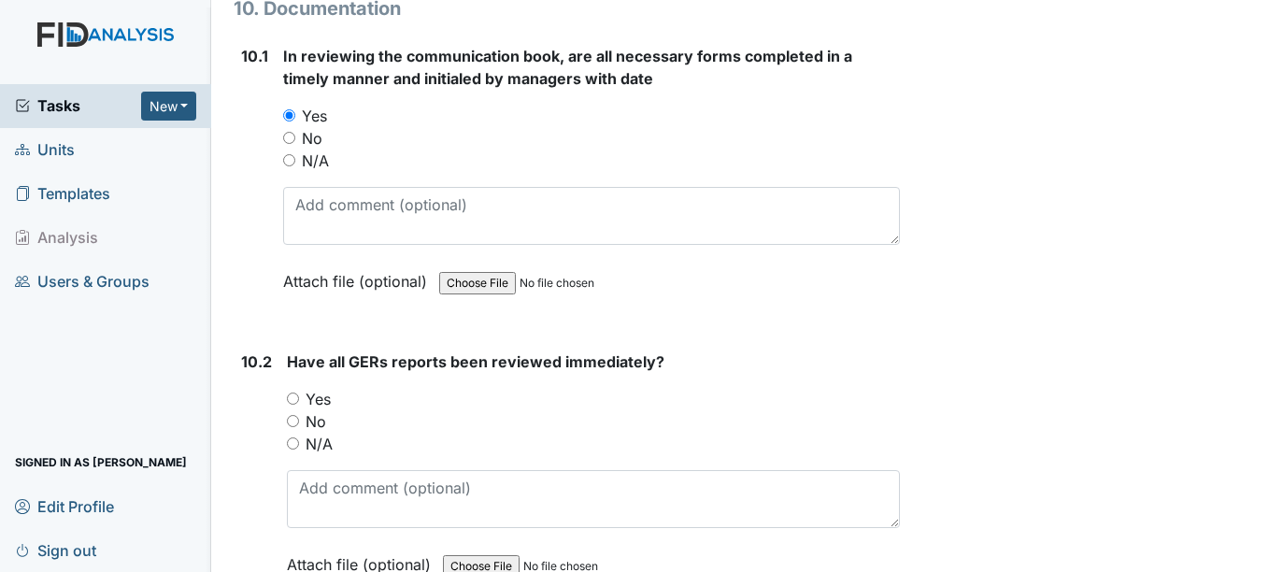
click at [294, 405] on input "Yes" at bounding box center [293, 398] width 12 height 12
radio input "true"
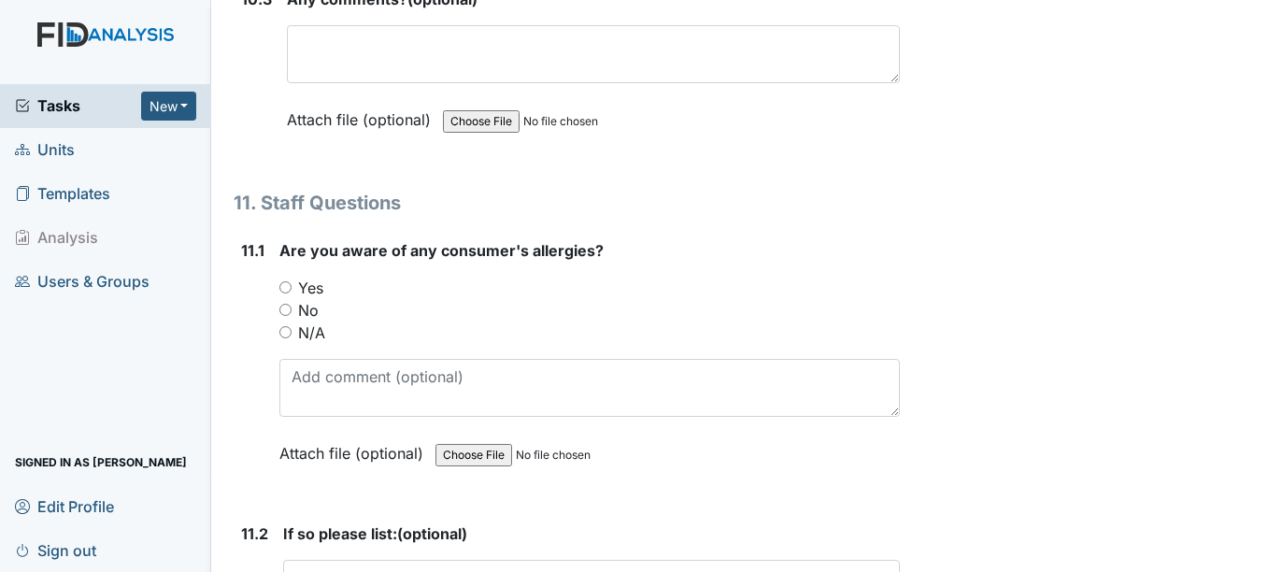
scroll to position [30196, 0]
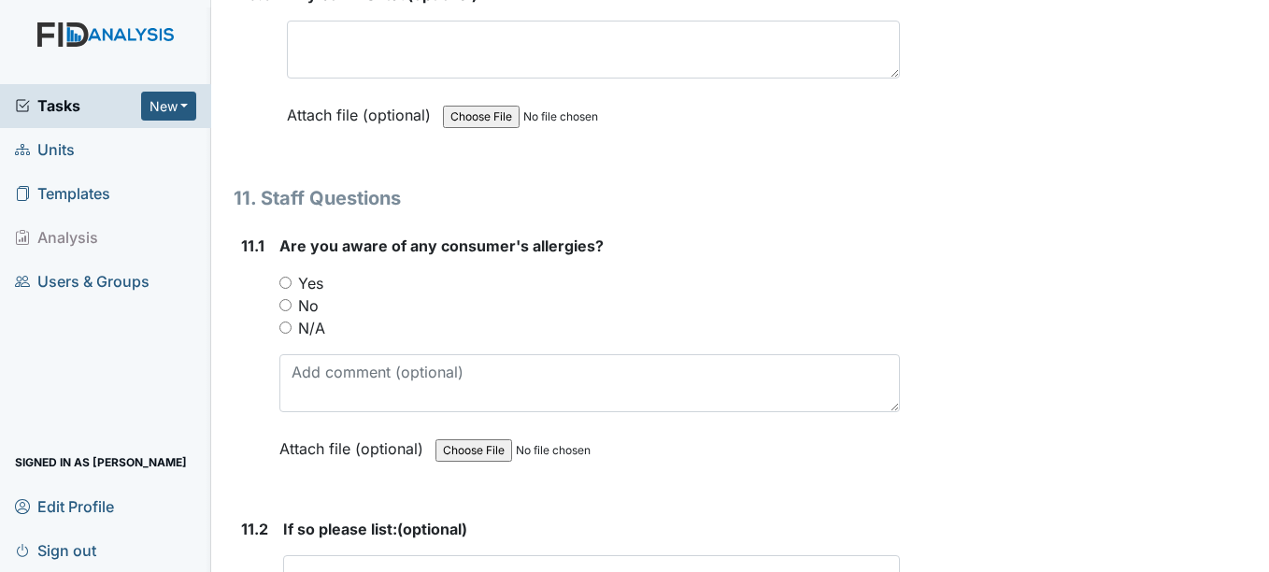
click at [290, 311] on input "No" at bounding box center [285, 305] width 12 height 12
radio input "true"
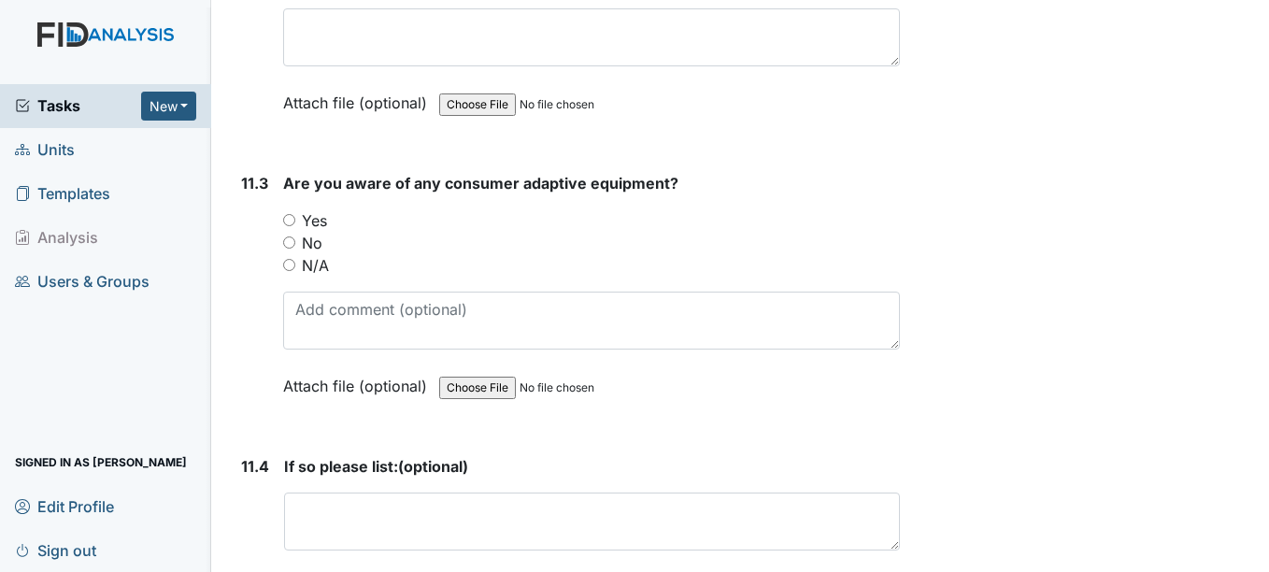
scroll to position [30749, 0]
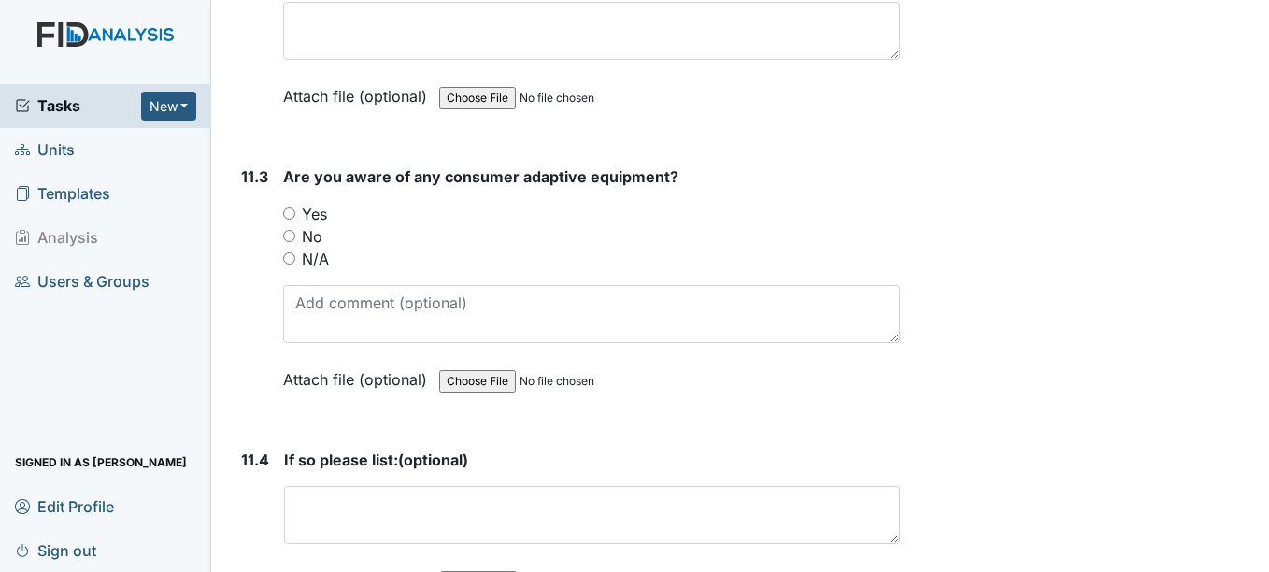
click at [292, 264] on input "N/A" at bounding box center [289, 258] width 12 height 12
radio input "true"
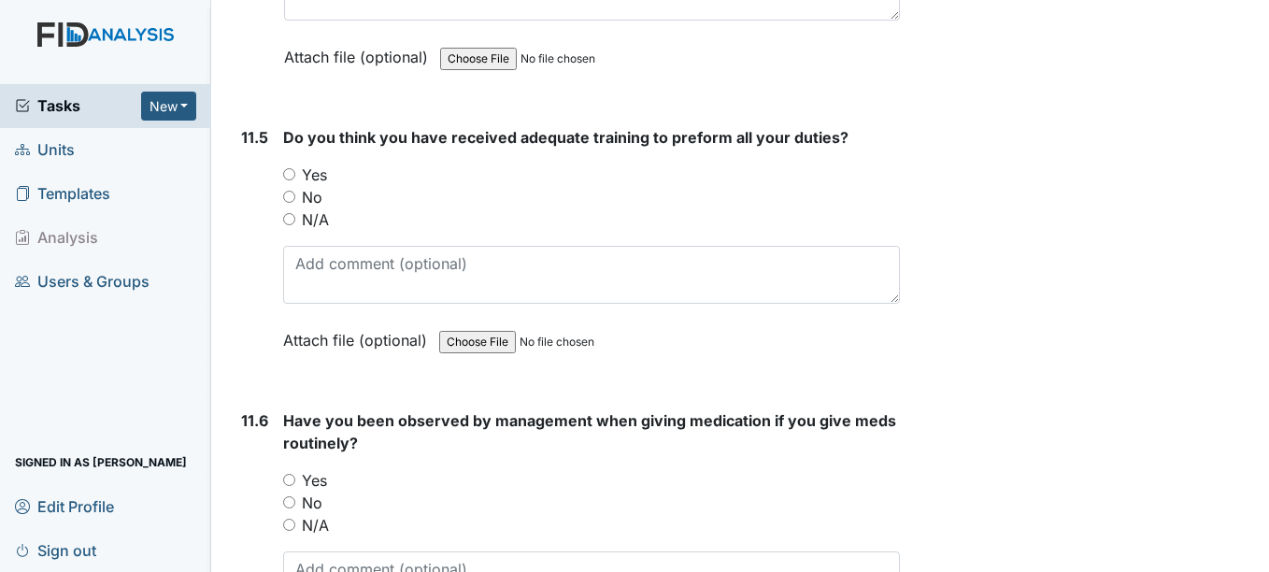
scroll to position [31273, 0]
click at [290, 179] on input "Yes" at bounding box center [289, 173] width 12 height 12
radio input "true"
click at [286, 530] on input "N/A" at bounding box center [289, 524] width 12 height 12
radio input "true"
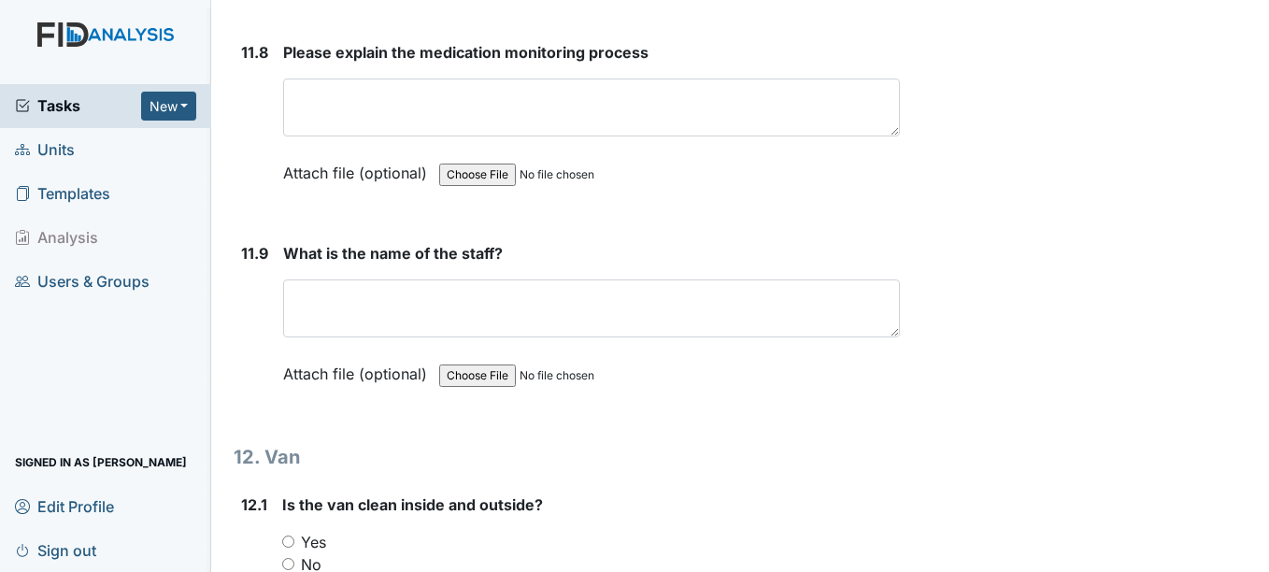
scroll to position [32160, 0]
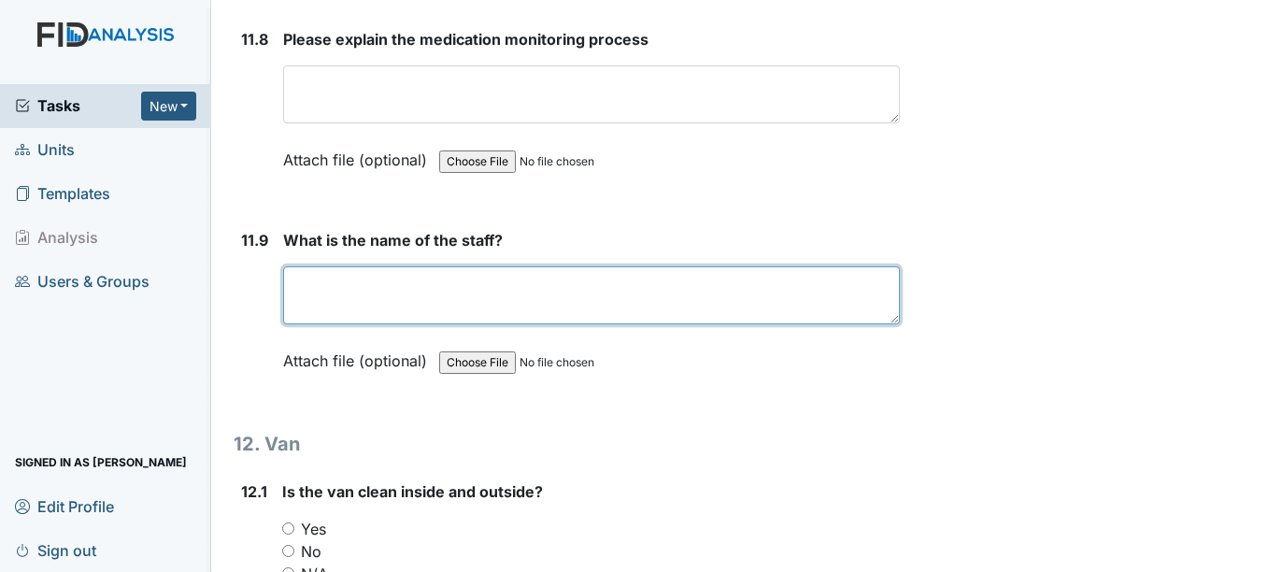
click at [359, 297] on textarea at bounding box center [591, 295] width 616 height 58
type textarea "Z"
type textarea "Gwen"
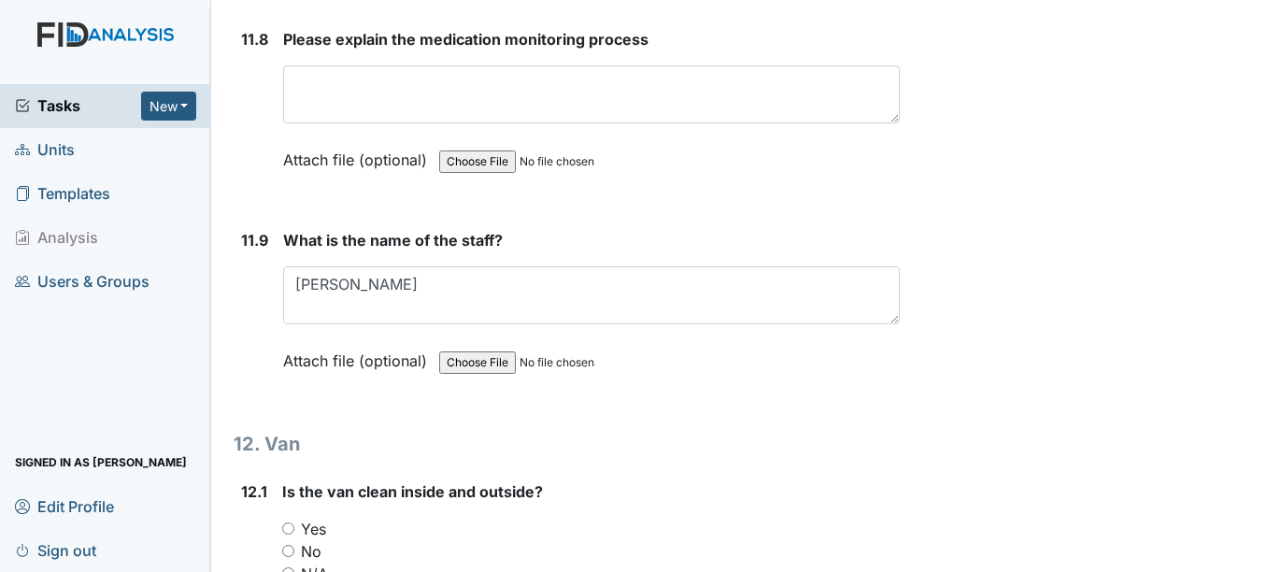
click at [291, 535] on input "Yes" at bounding box center [288, 528] width 12 height 12
radio input "true"
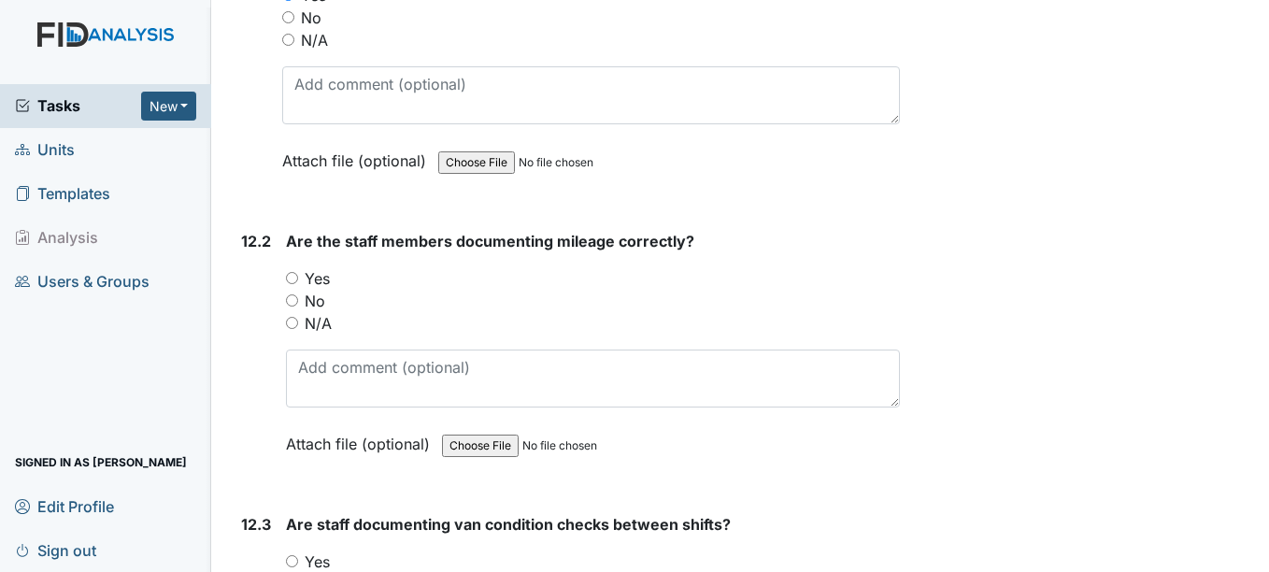
scroll to position [32696, 0]
click at [293, 288] on div "Yes" at bounding box center [592, 276] width 613 height 22
click at [293, 282] on input "Yes" at bounding box center [292, 276] width 12 height 12
radio input "true"
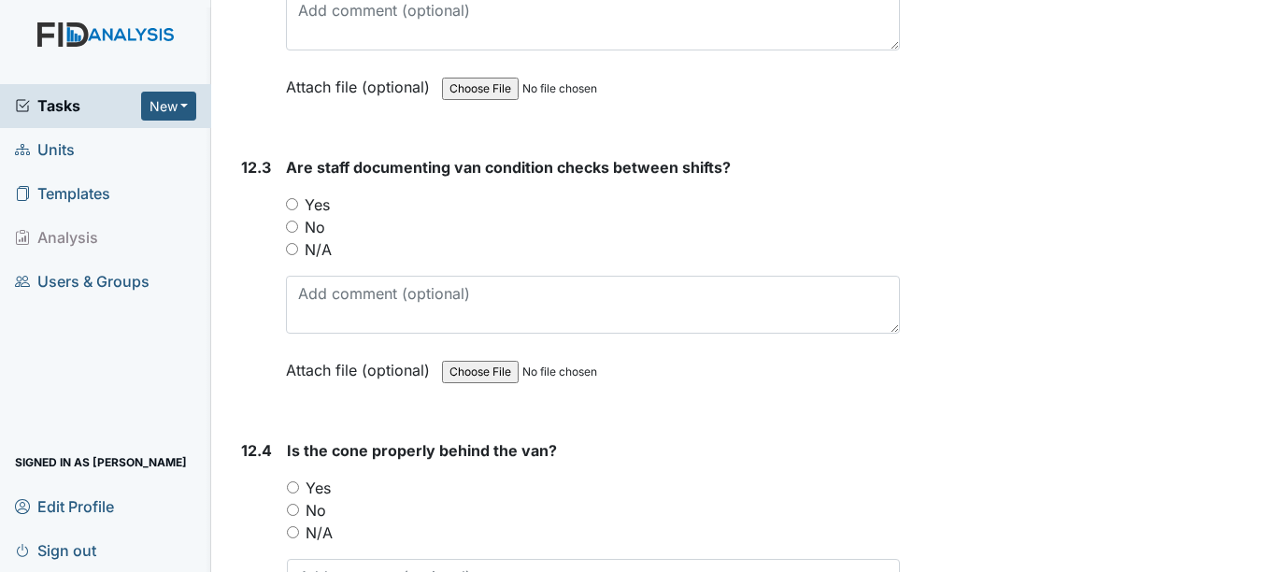
scroll to position [33088, 0]
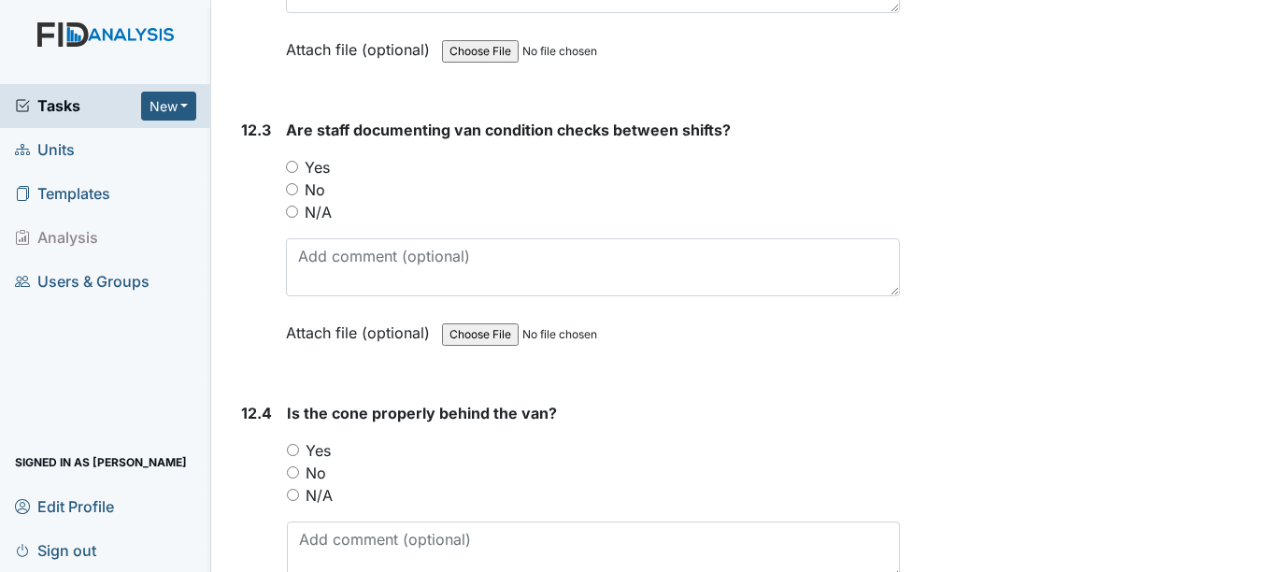
click at [295, 173] on input "Yes" at bounding box center [292, 167] width 12 height 12
radio input "true"
click at [296, 456] on input "Yes" at bounding box center [293, 450] width 12 height 12
radio input "true"
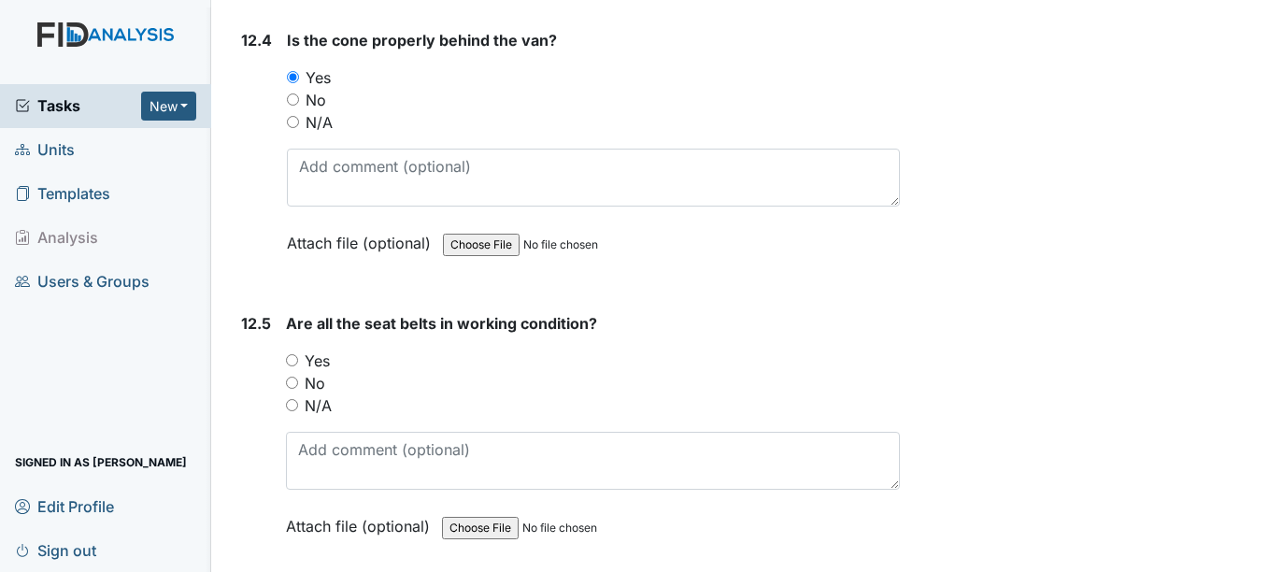
scroll to position [33557, 0]
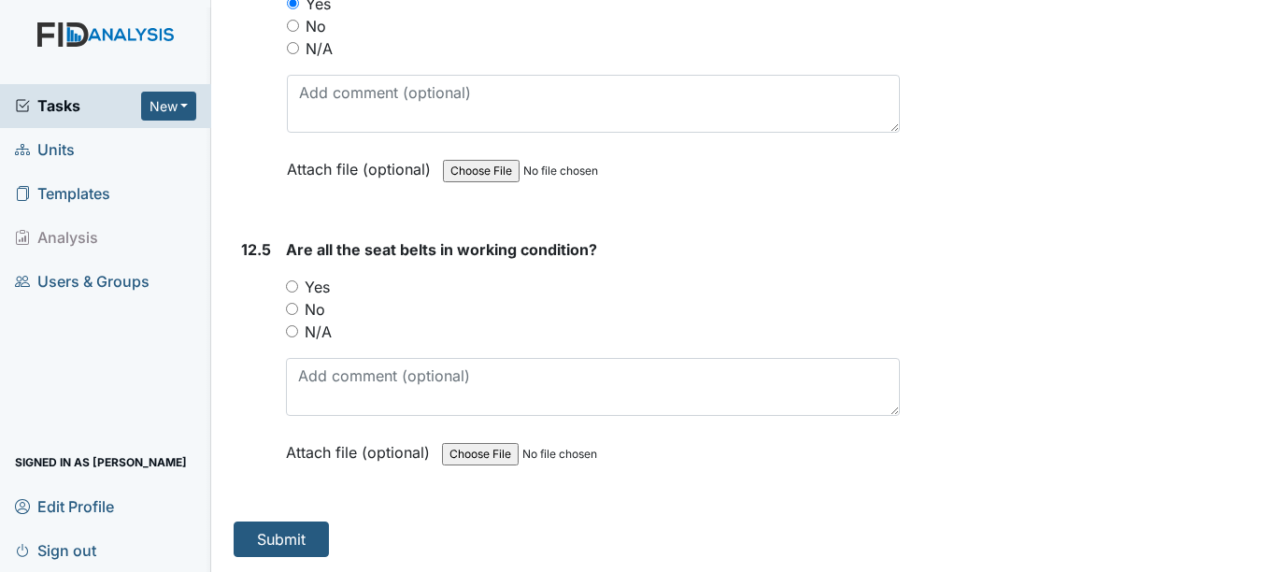
click at [293, 286] on input "Yes" at bounding box center [292, 286] width 12 height 12
radio input "true"
click at [281, 542] on button "Submit" at bounding box center [281, 539] width 95 height 36
click at [301, 536] on button "Submit" at bounding box center [281, 539] width 95 height 36
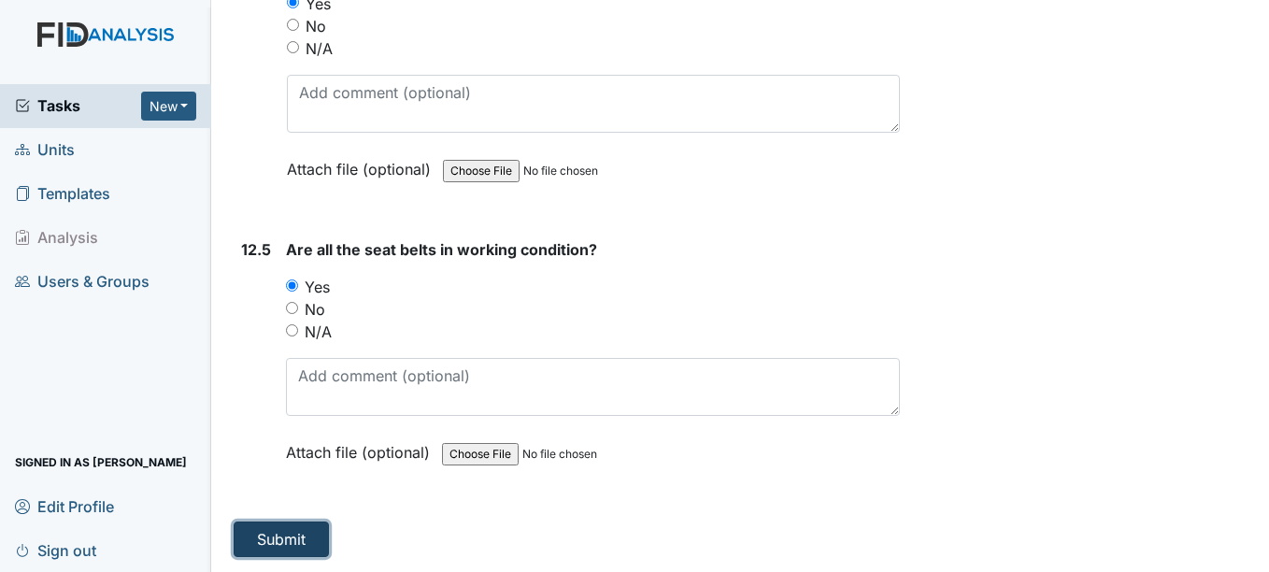
click at [301, 536] on button "Submit" at bounding box center [281, 539] width 95 height 36
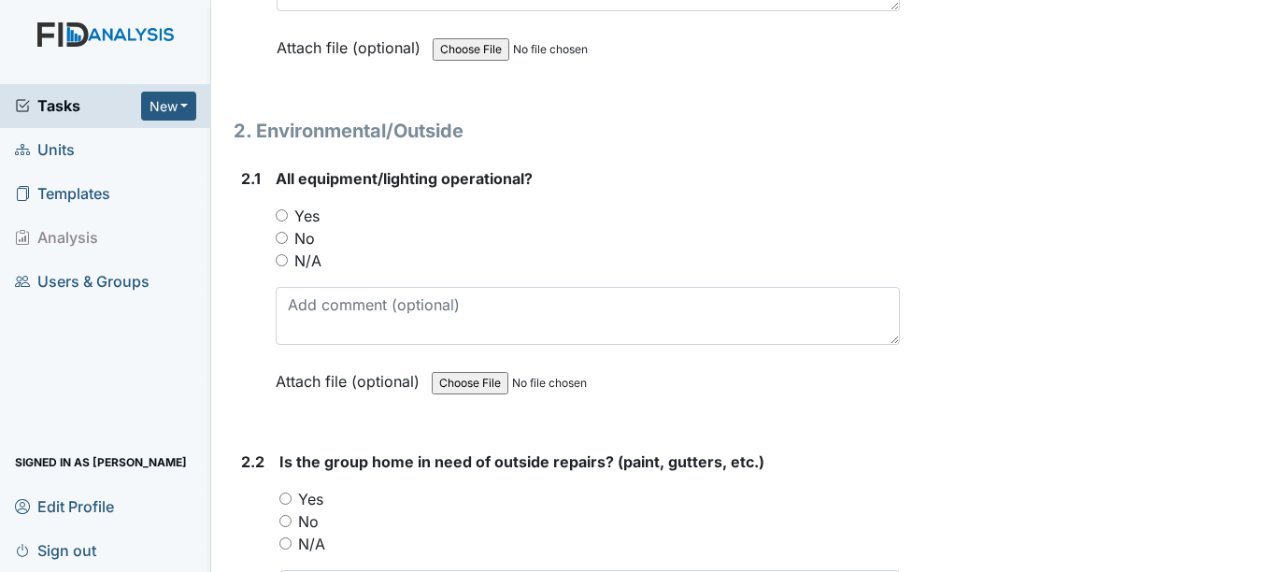
scroll to position [1830, 0]
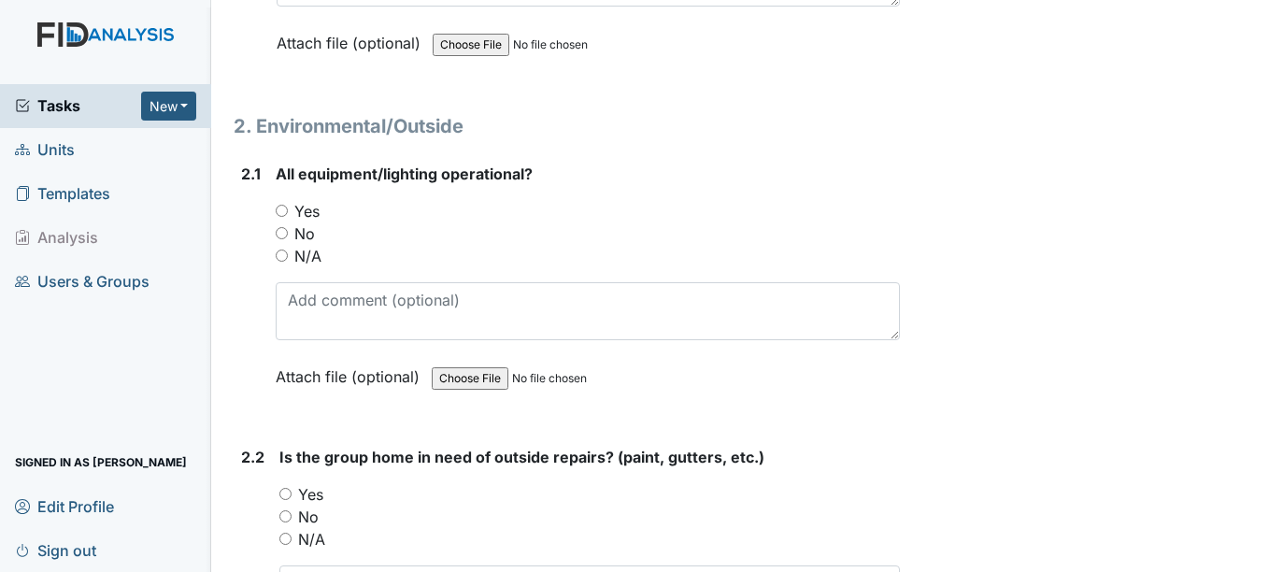
click at [281, 211] on input "Yes" at bounding box center [282, 211] width 12 height 12
radio input "true"
click at [290, 520] on input "No" at bounding box center [285, 516] width 12 height 12
radio input "true"
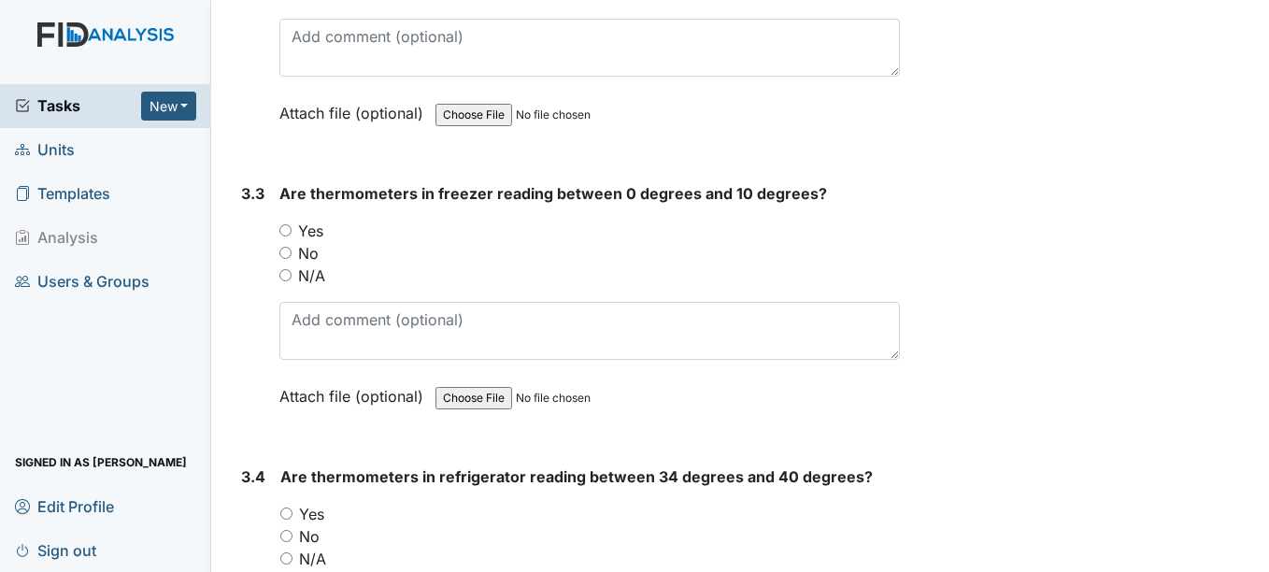
scroll to position [3285, 0]
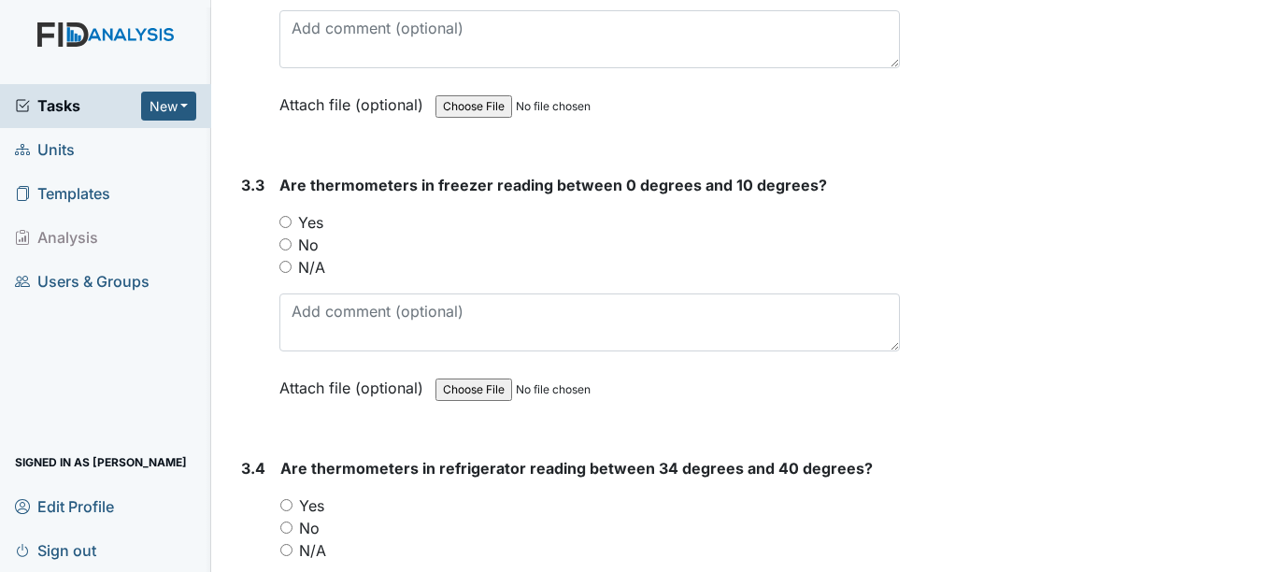
click at [285, 224] on input "Yes" at bounding box center [285, 222] width 12 height 12
radio input "true"
click at [291, 506] on input "Yes" at bounding box center [286, 505] width 12 height 12
radio input "true"
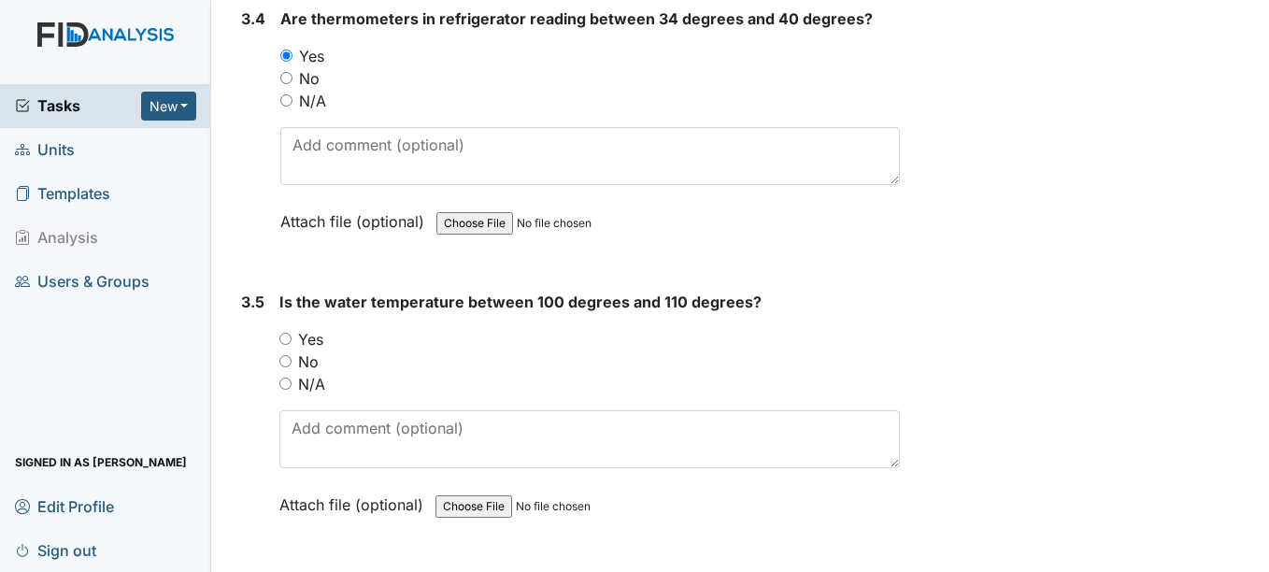
scroll to position [3737, 0]
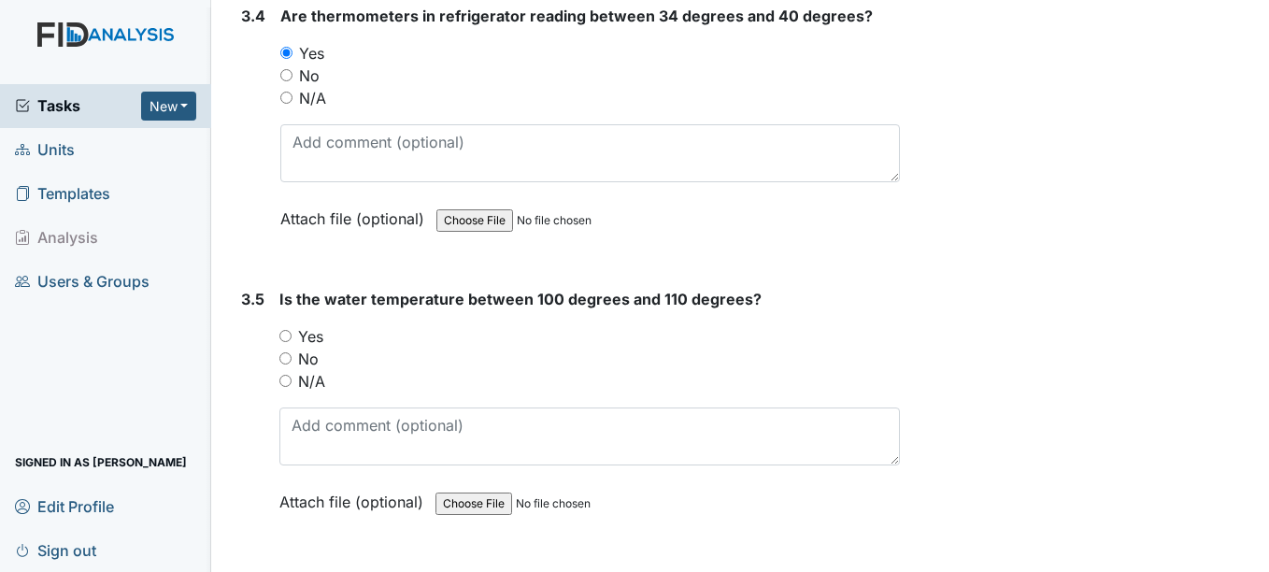
click at [288, 333] on input "Yes" at bounding box center [285, 336] width 12 height 12
radio input "true"
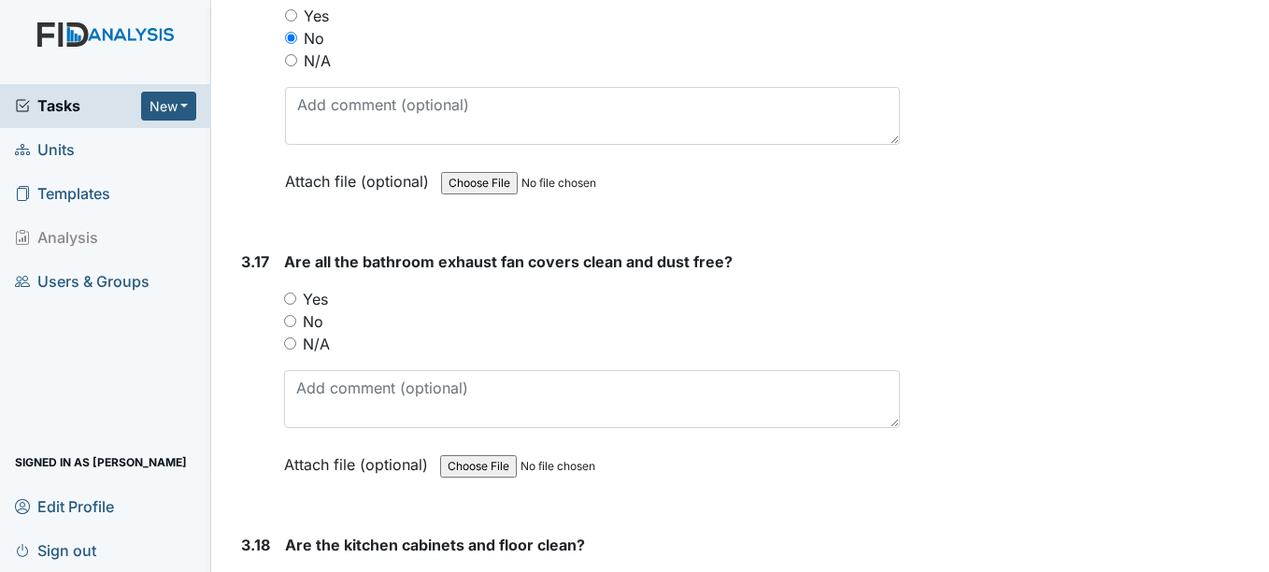
scroll to position [7191, 0]
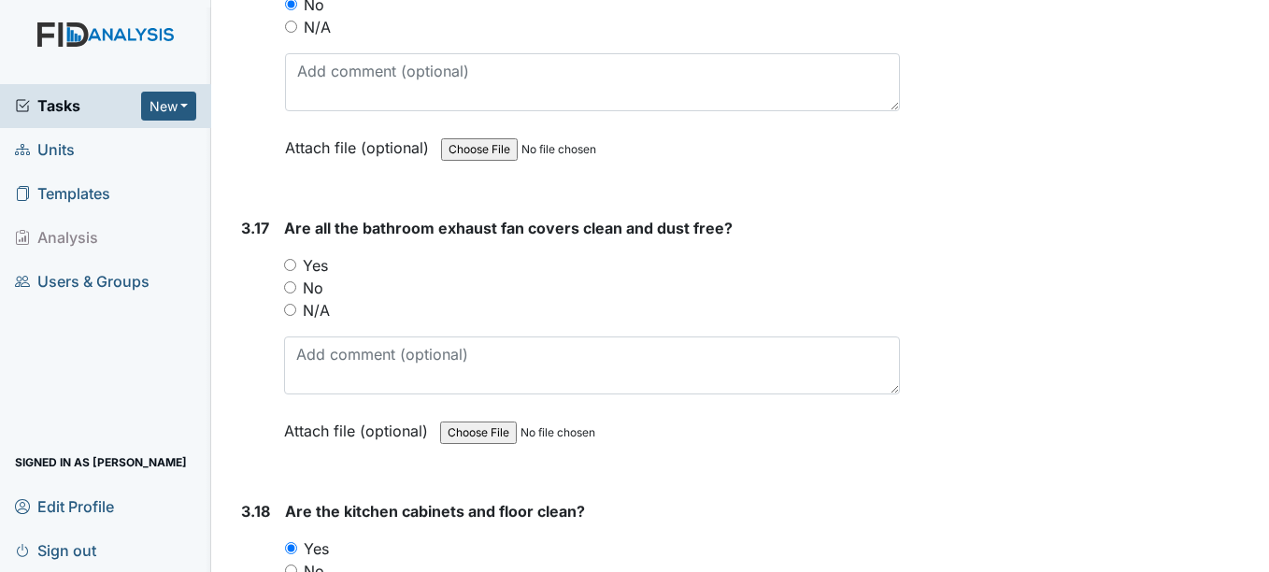
click at [291, 263] on input "Yes" at bounding box center [290, 265] width 12 height 12
radio input "true"
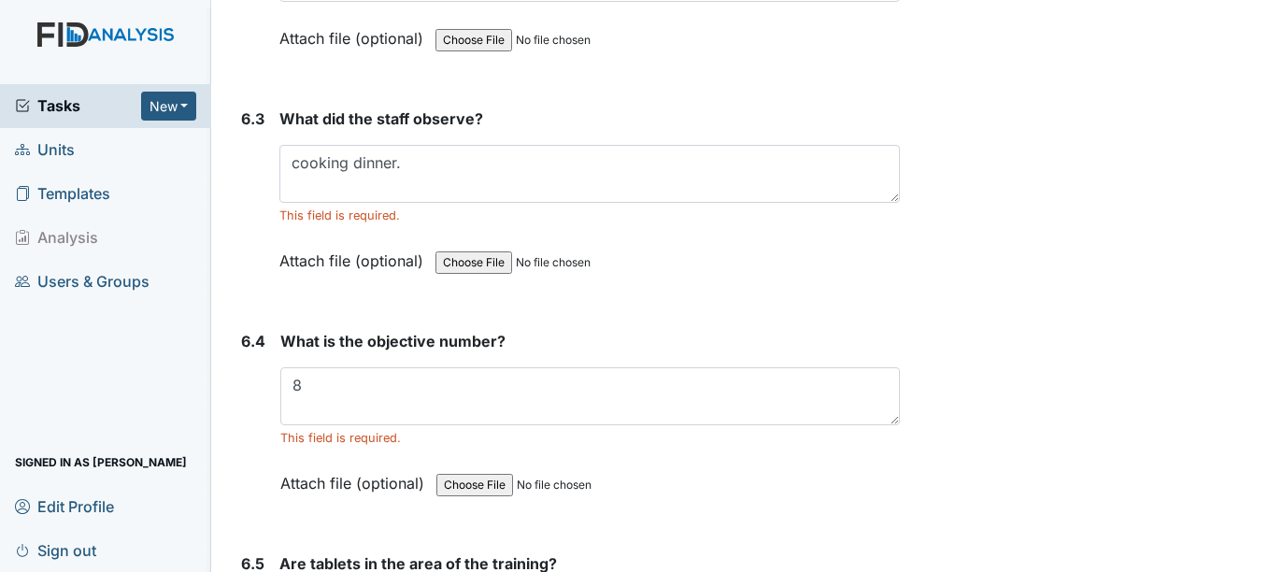
scroll to position [11447, 0]
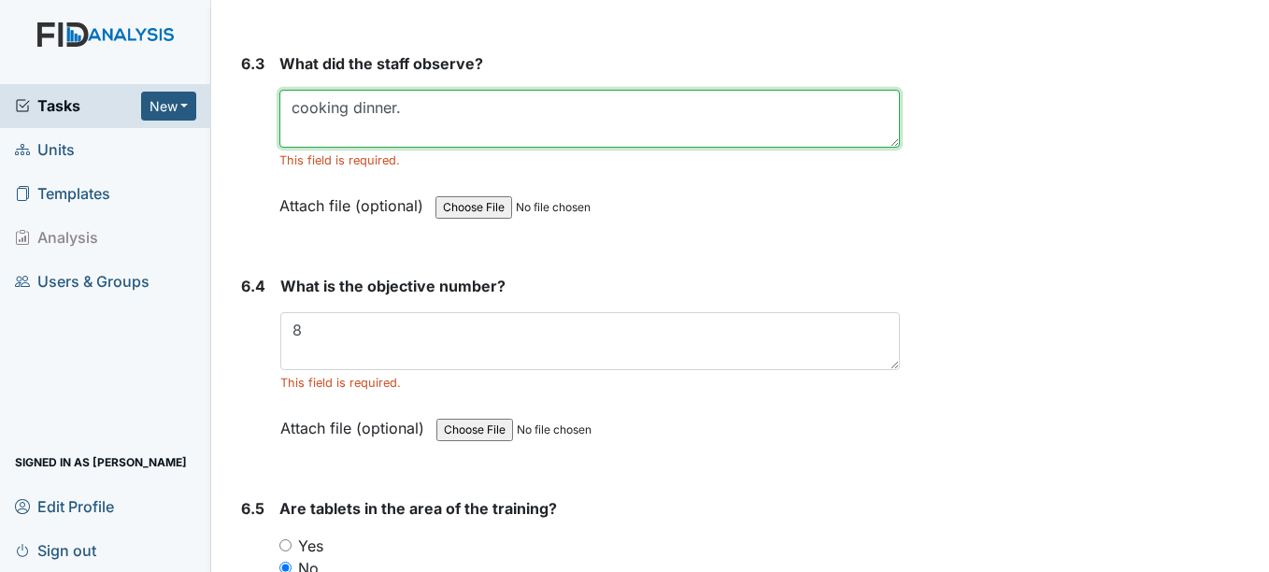
click at [290, 112] on textarea "cooking dinner." at bounding box center [589, 119] width 620 height 58
click at [396, 114] on textarea "cooking dinner." at bounding box center [589, 119] width 620 height 58
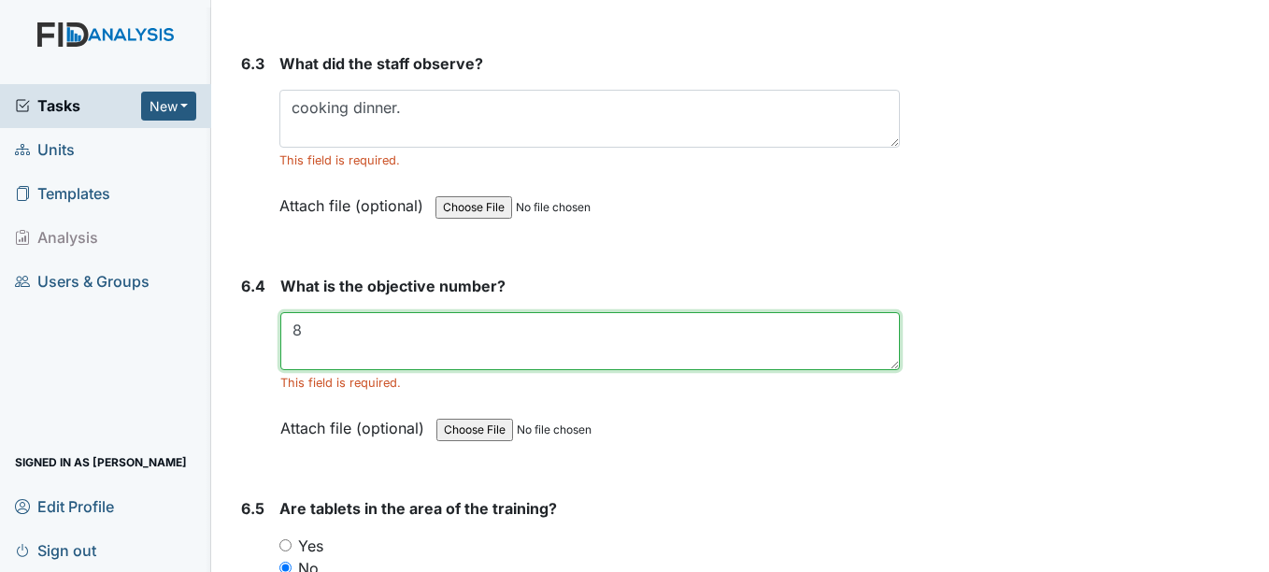
click at [362, 324] on textarea "8" at bounding box center [589, 341] width 619 height 58
type textarea "n\a"
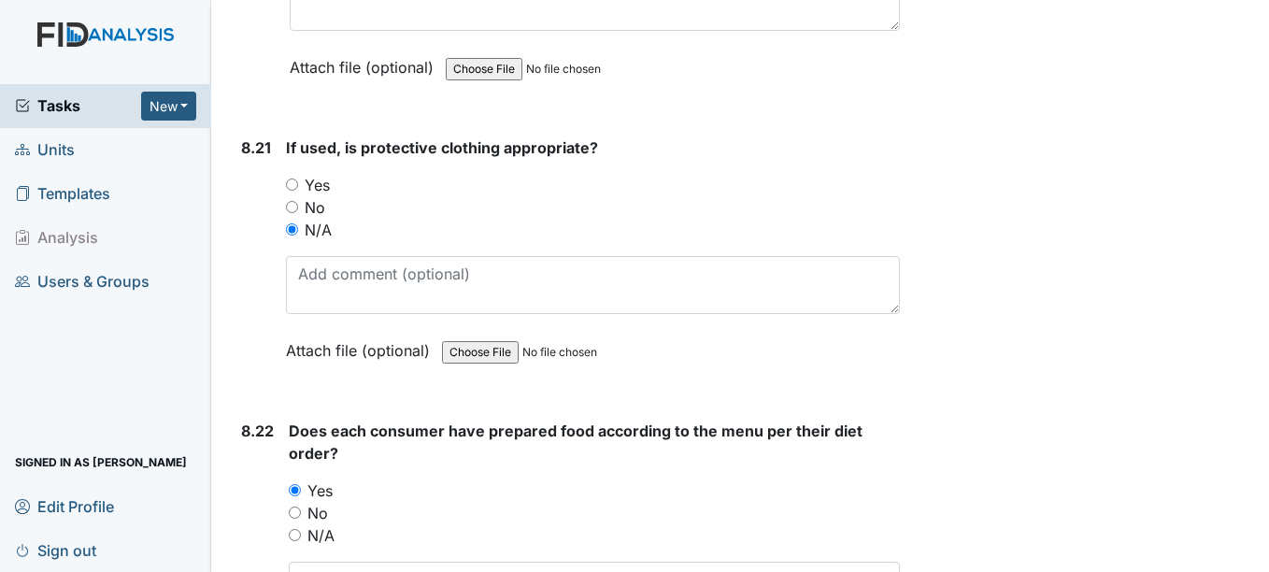
scroll to position [19918, 0]
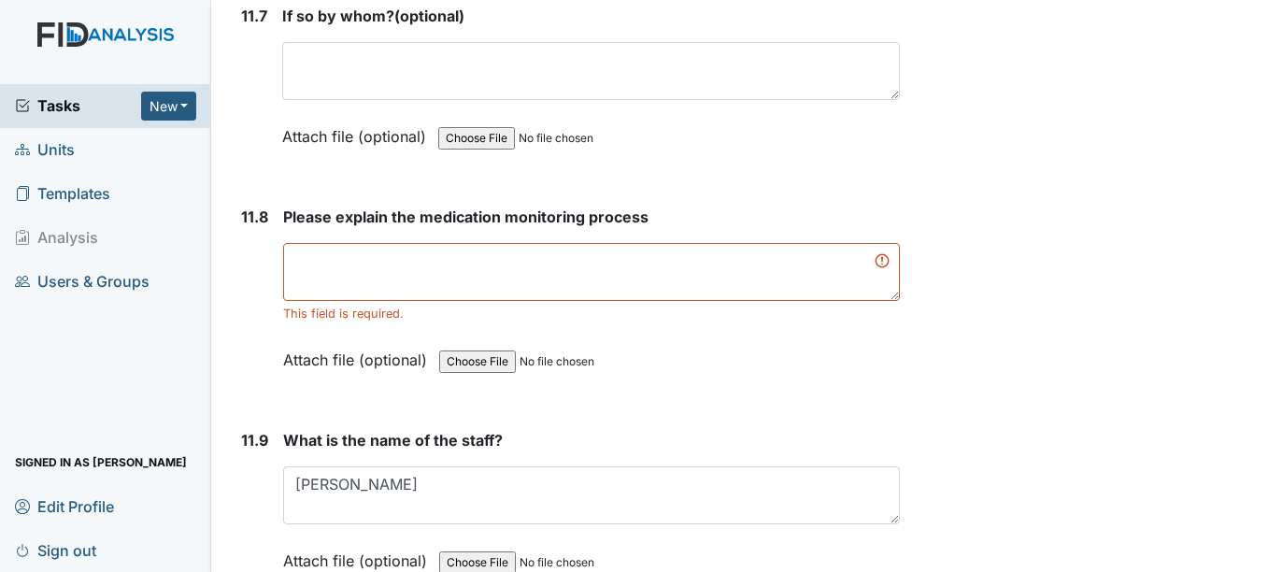
scroll to position [31992, 0]
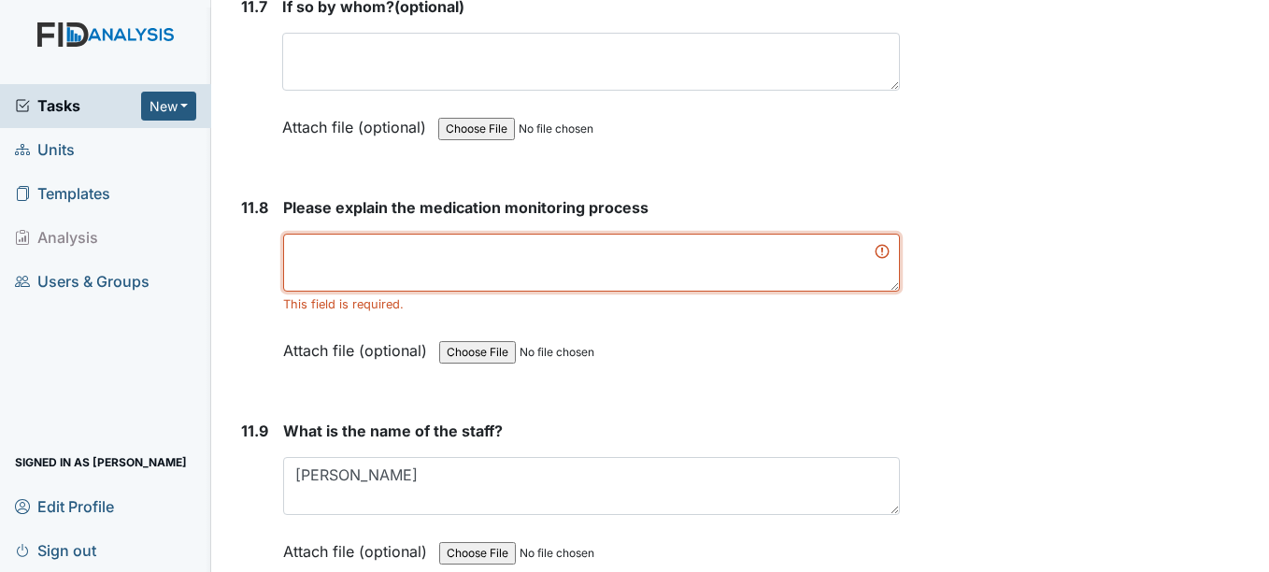
click at [779, 292] on textarea at bounding box center [591, 263] width 616 height 58
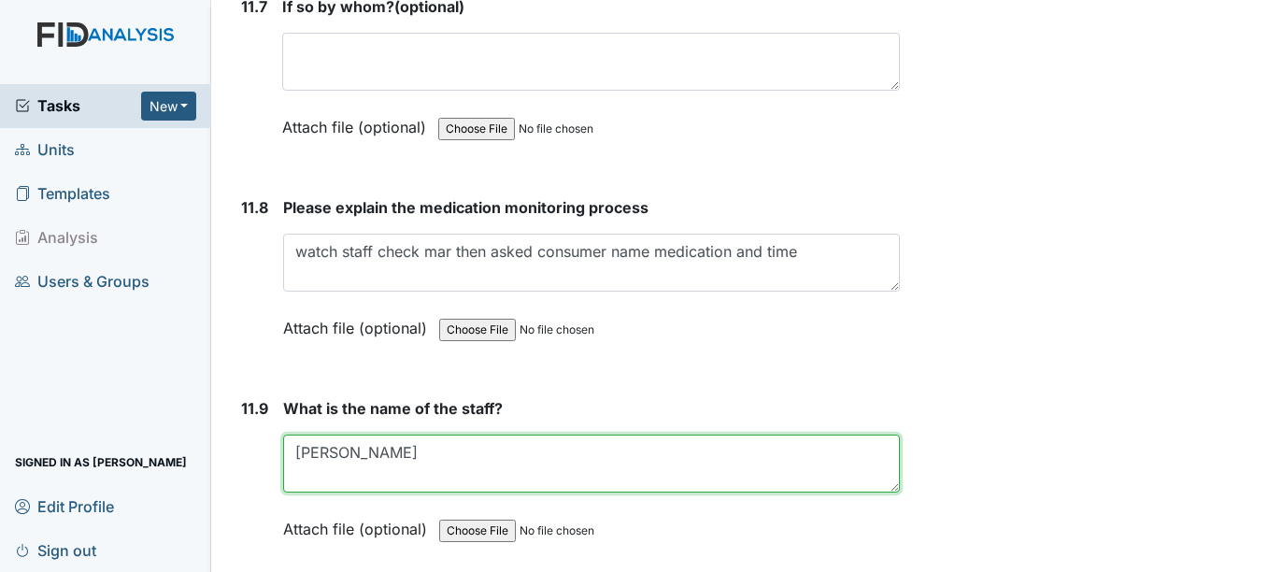
click at [512, 468] on textarea "Gwen" at bounding box center [591, 464] width 616 height 58
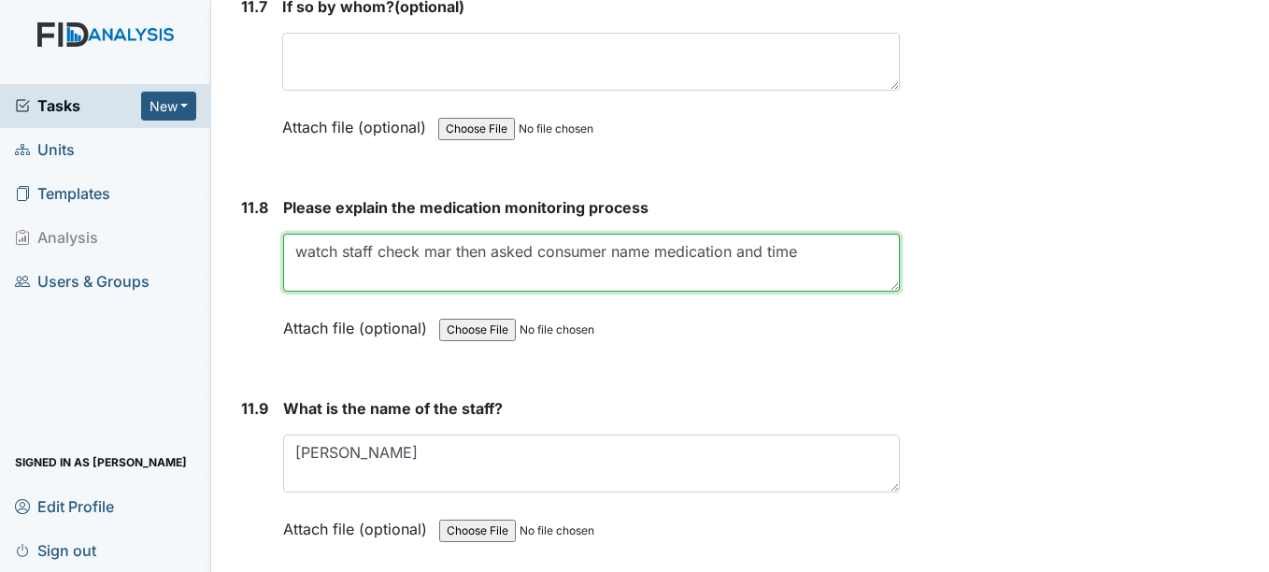
click at [838, 277] on textarea "watch staff check mar then asked consumer name medication and time" at bounding box center [591, 263] width 616 height 58
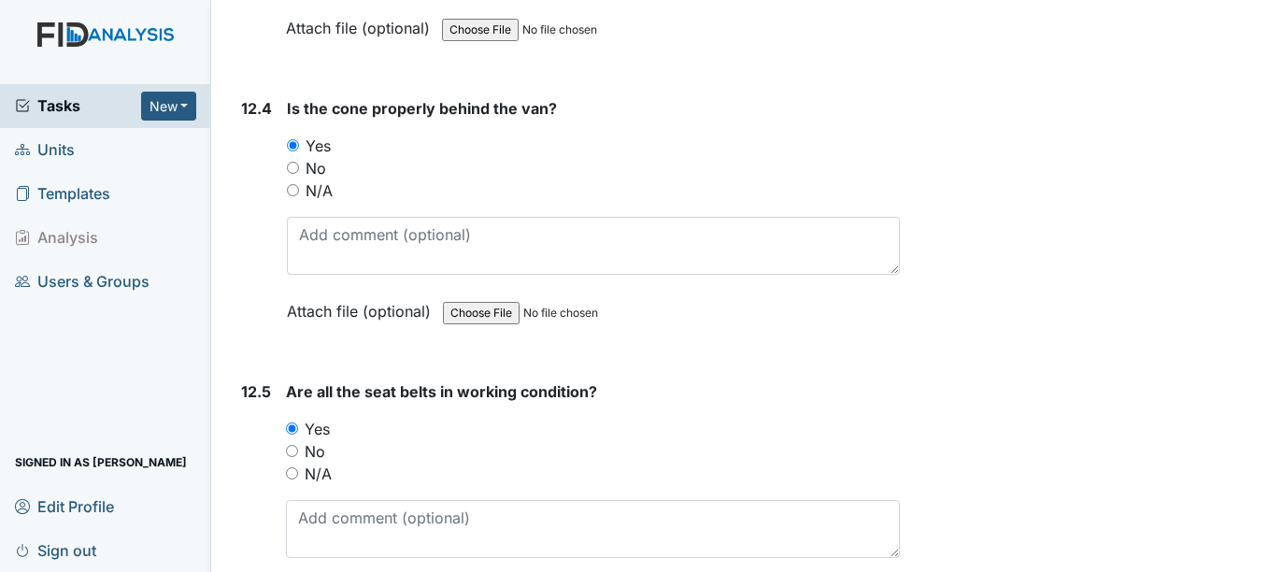
scroll to position [33557, 0]
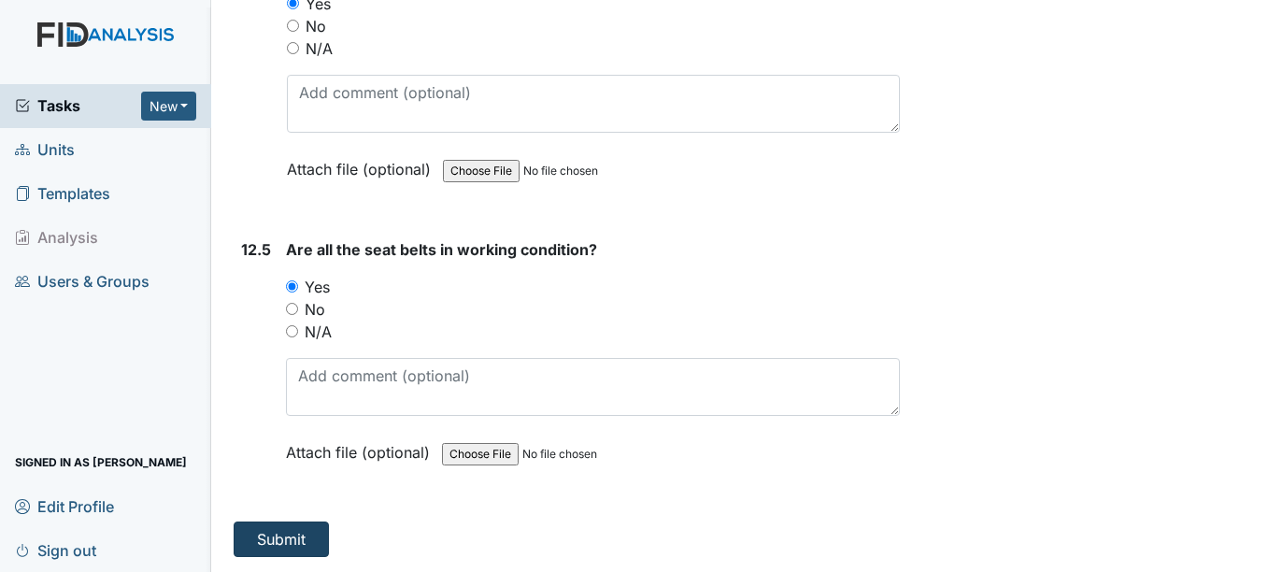
type textarea "watch staff check mar then asked consumer name medication and time they were to…"
click at [277, 541] on button "Submit" at bounding box center [281, 539] width 95 height 36
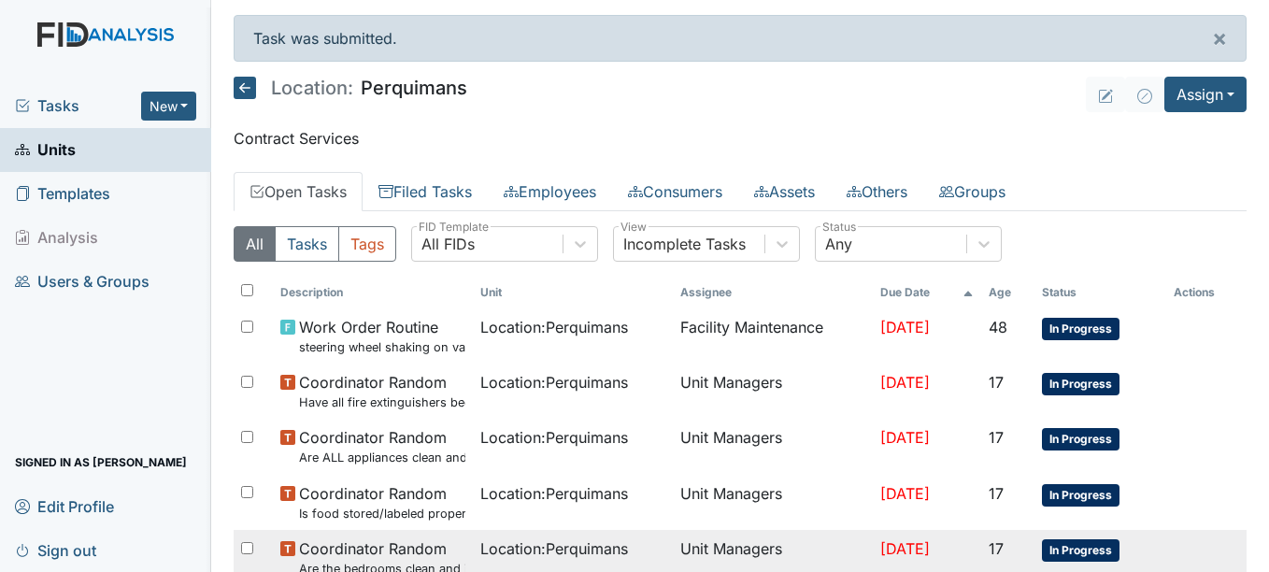
click at [673, 545] on td "Unit Managers" at bounding box center [773, 557] width 200 height 55
